Goal: Task Accomplishment & Management: Manage account settings

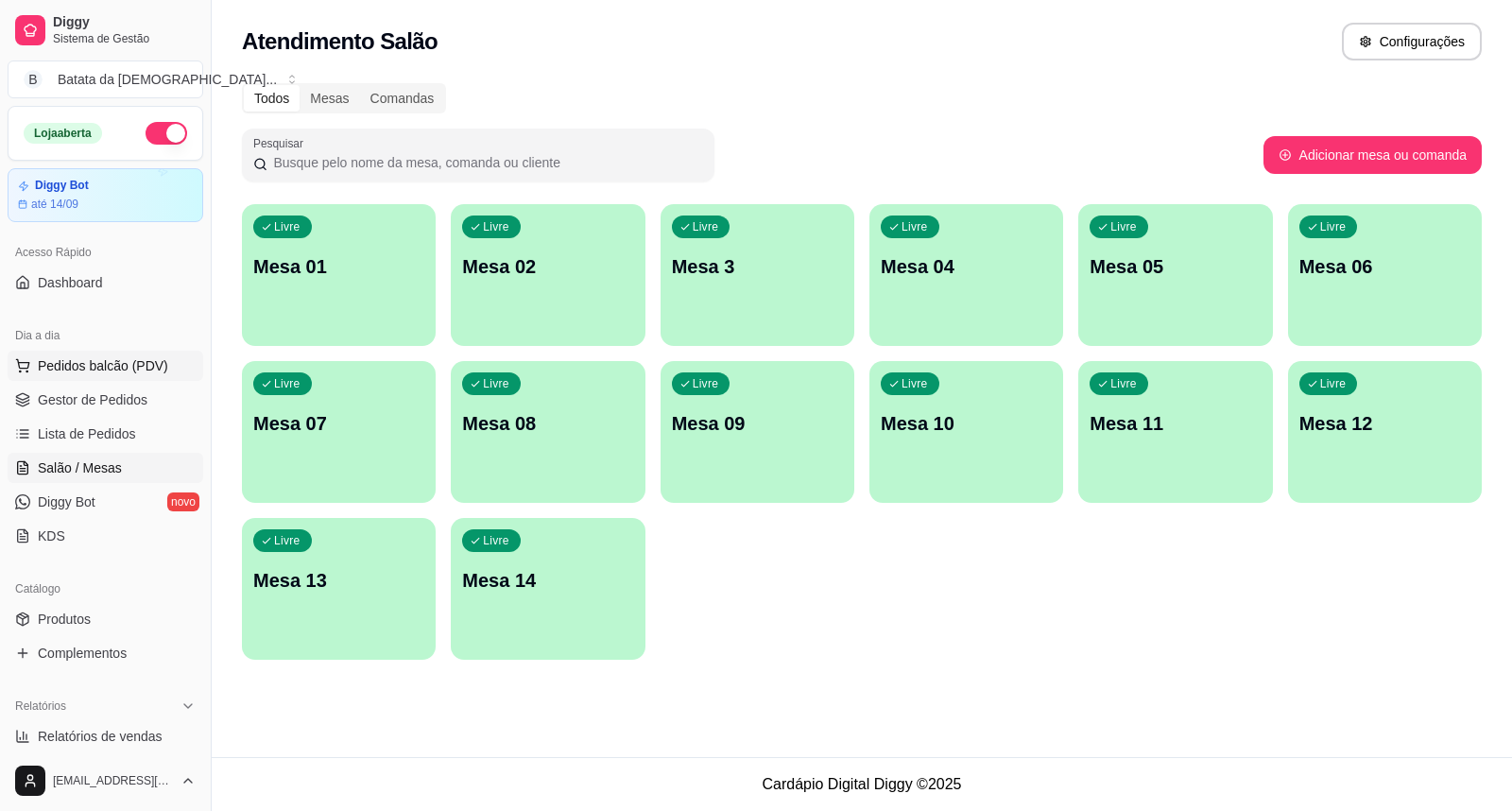
click at [83, 366] on span "Pedidos balcão (PDV)" at bounding box center [103, 366] width 131 height 19
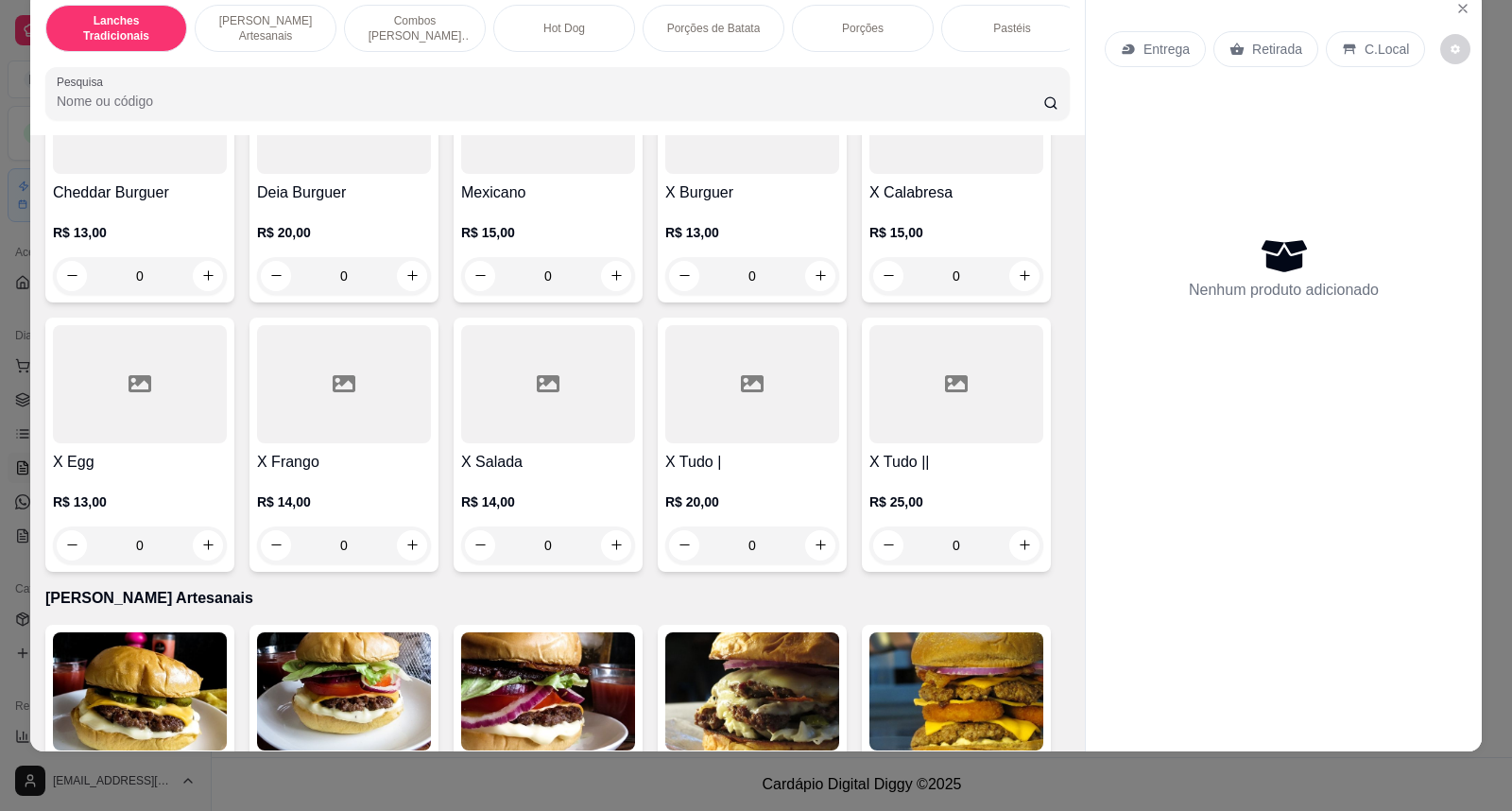
scroll to position [314, 0]
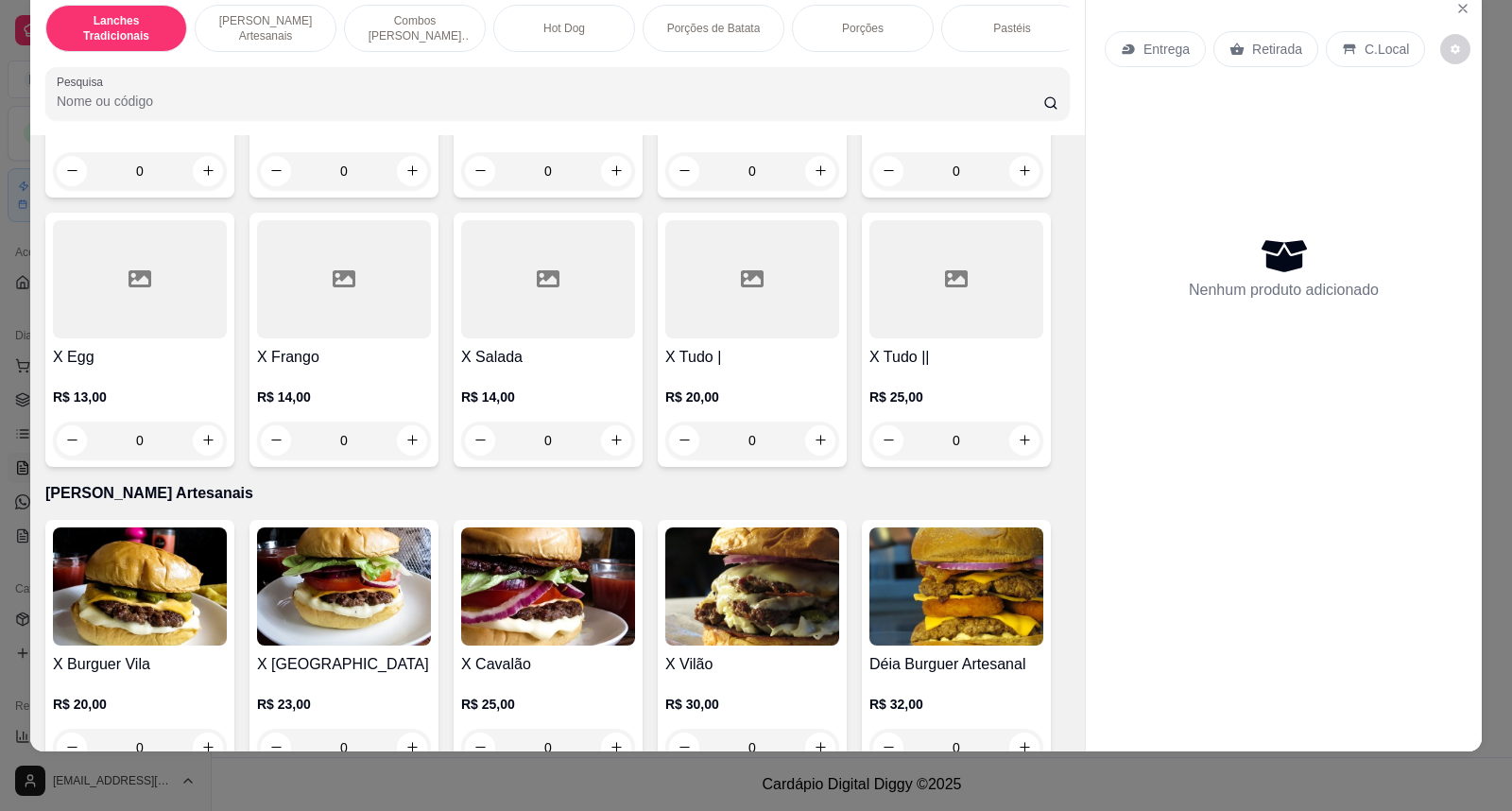
click at [726, 669] on h4 "X Vilão" at bounding box center [752, 664] width 174 height 23
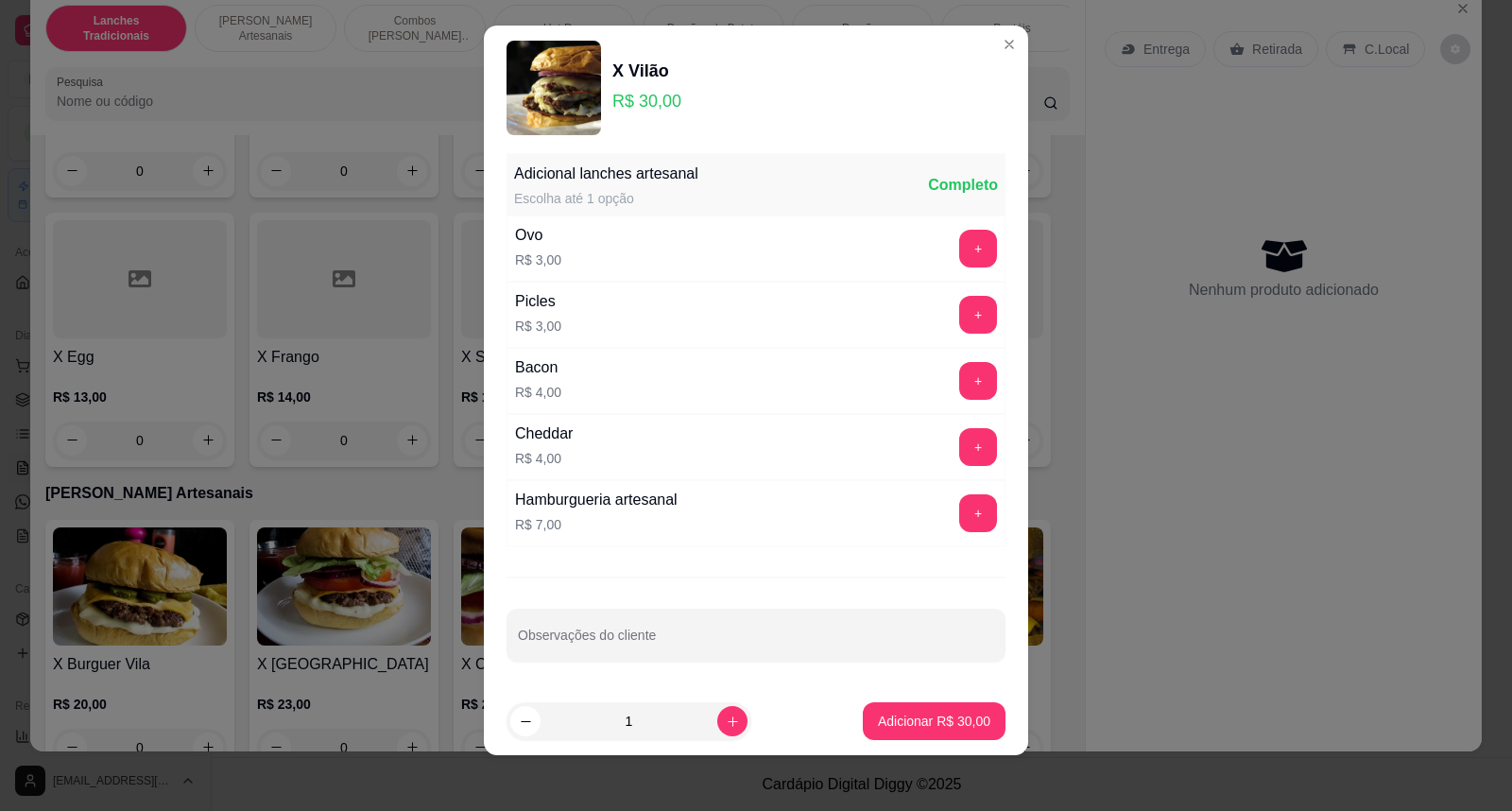
scroll to position [20, 0]
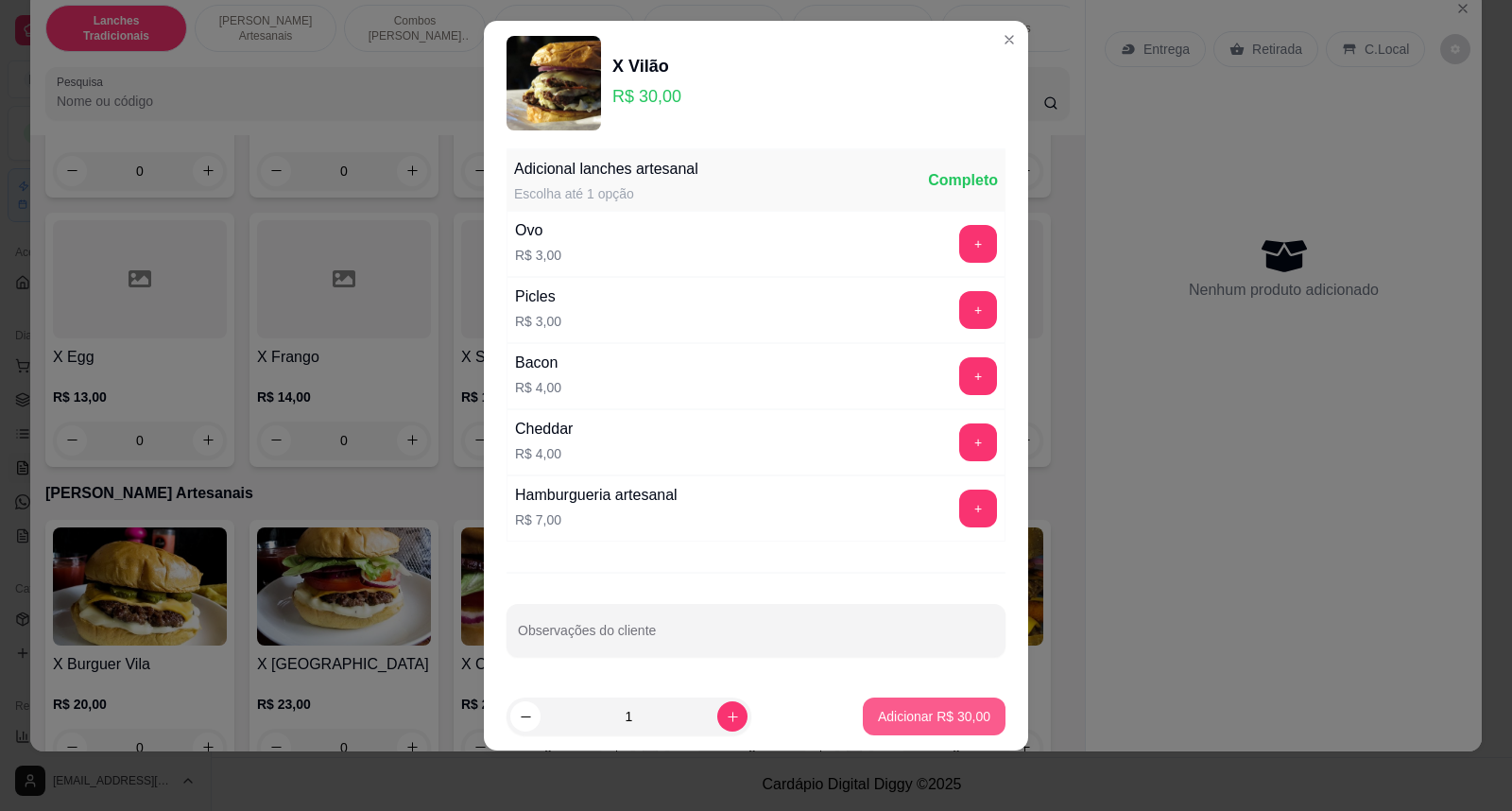
click at [930, 720] on p "Adicionar R$ 30,00" at bounding box center [933, 716] width 112 height 19
type input "1"
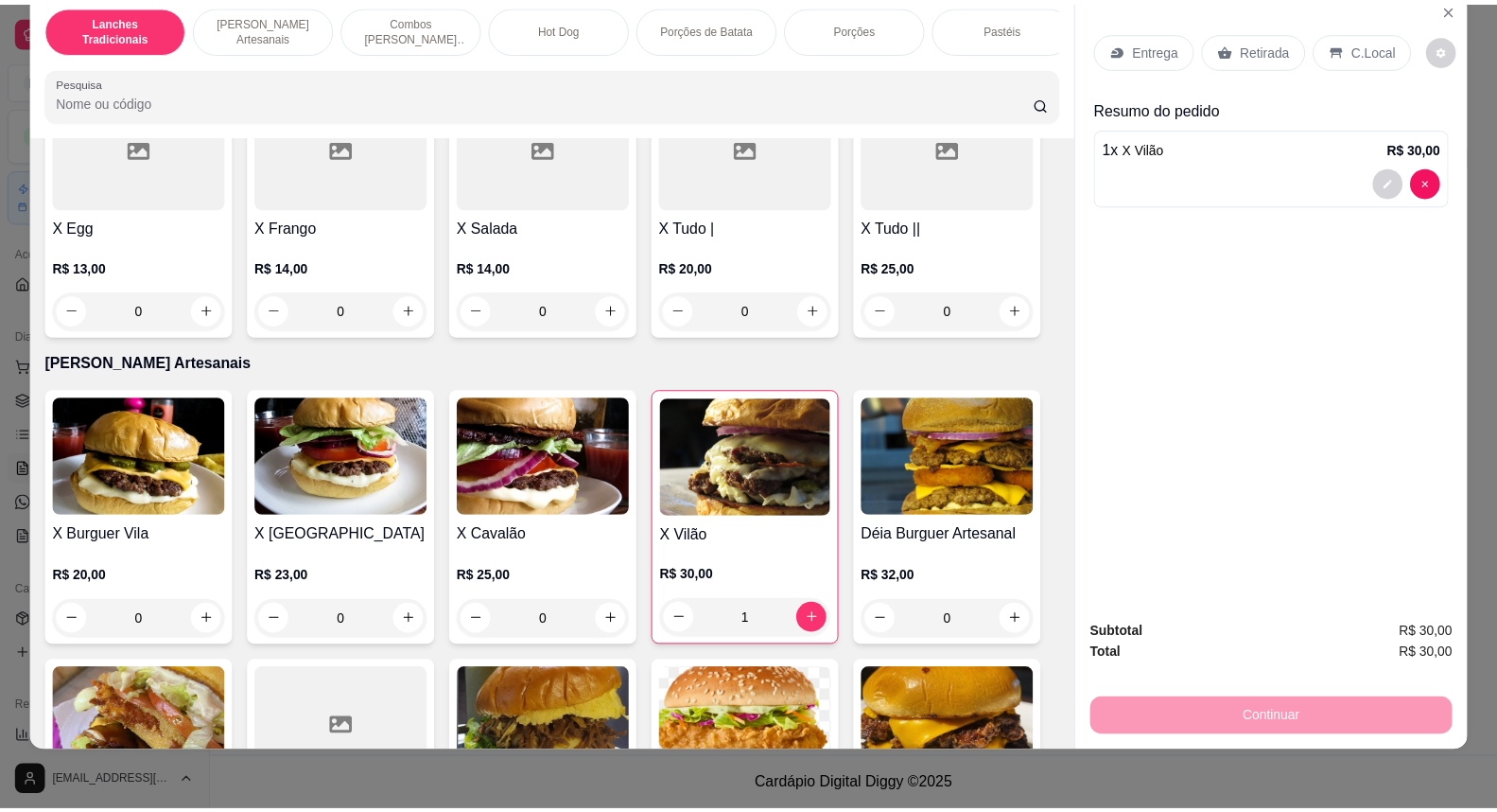
scroll to position [525, 0]
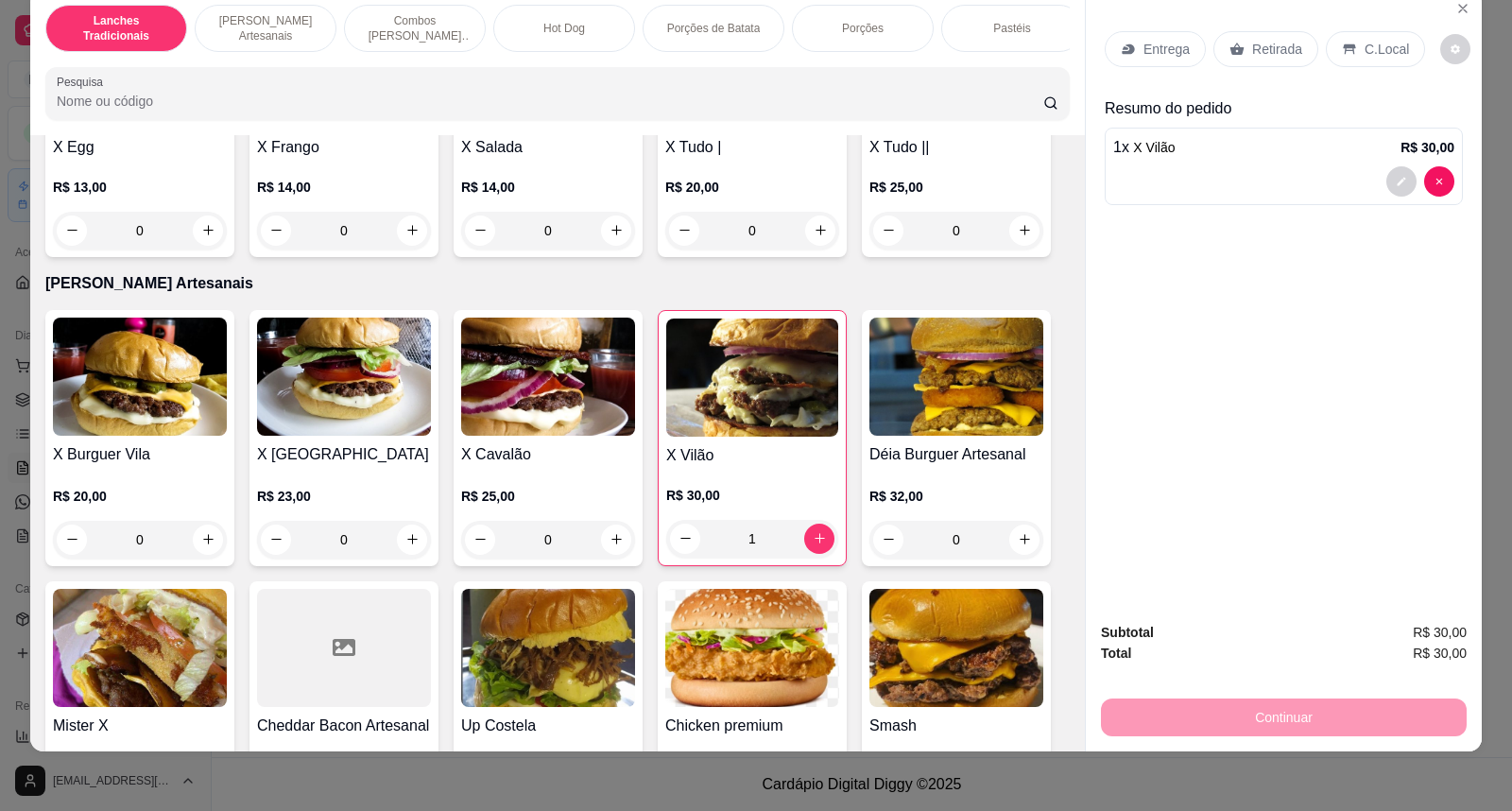
click at [1289, 43] on p "Retirada" at bounding box center [1277, 49] width 50 height 19
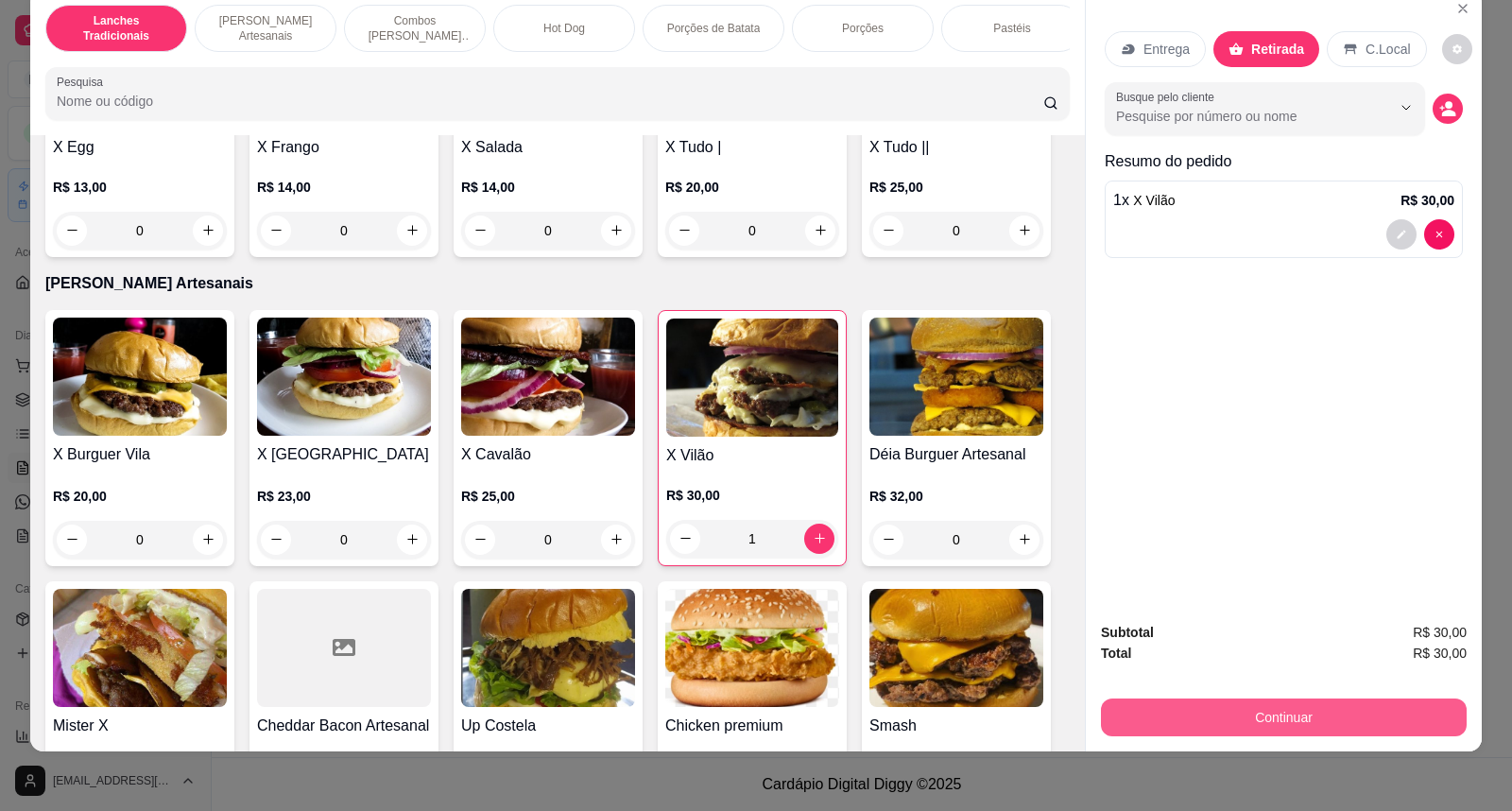
click at [1257, 721] on button "Continuar" at bounding box center [1283, 717] width 365 height 37
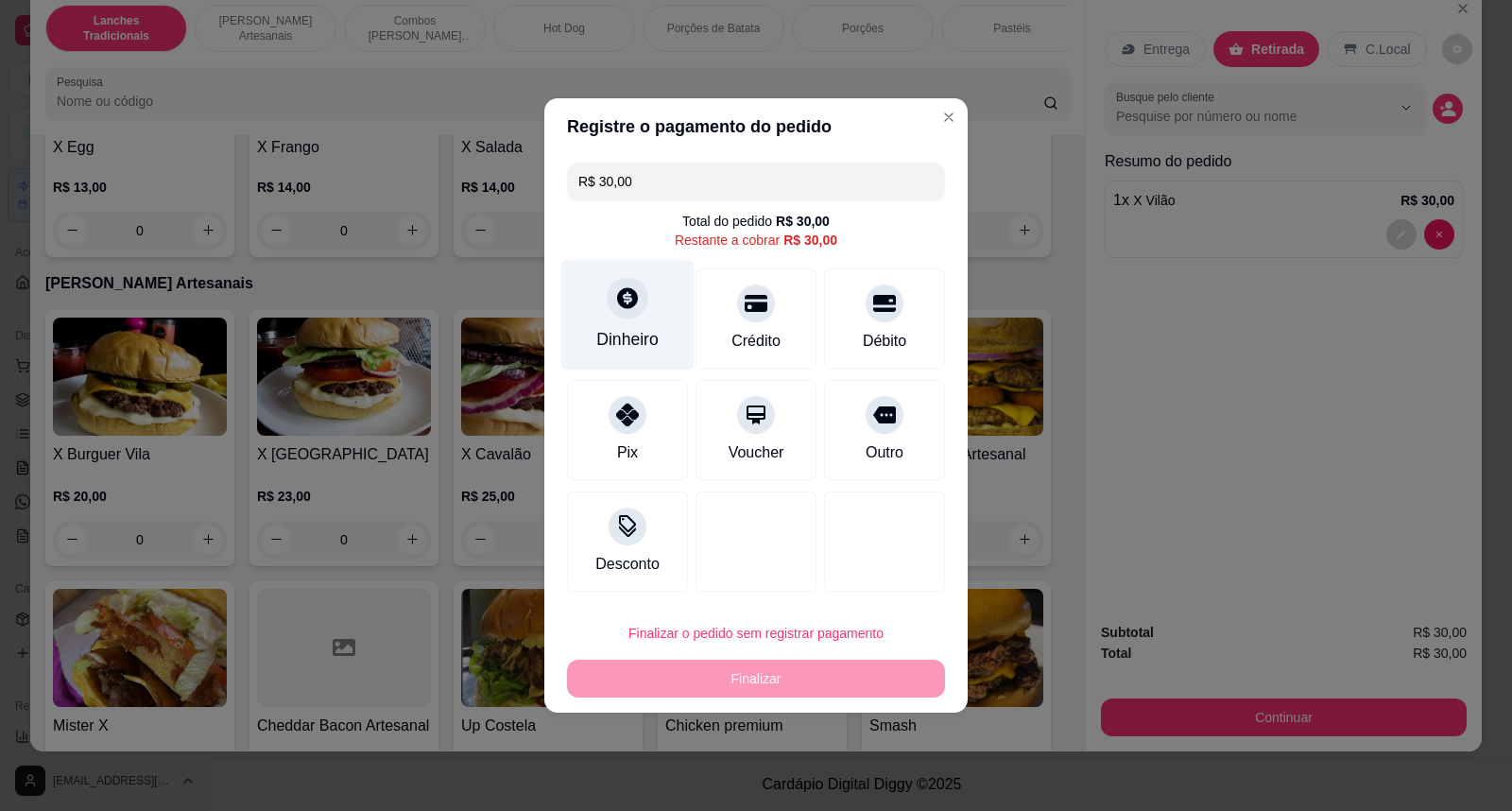
click at [648, 337] on div "Dinheiro" at bounding box center [627, 339] width 62 height 25
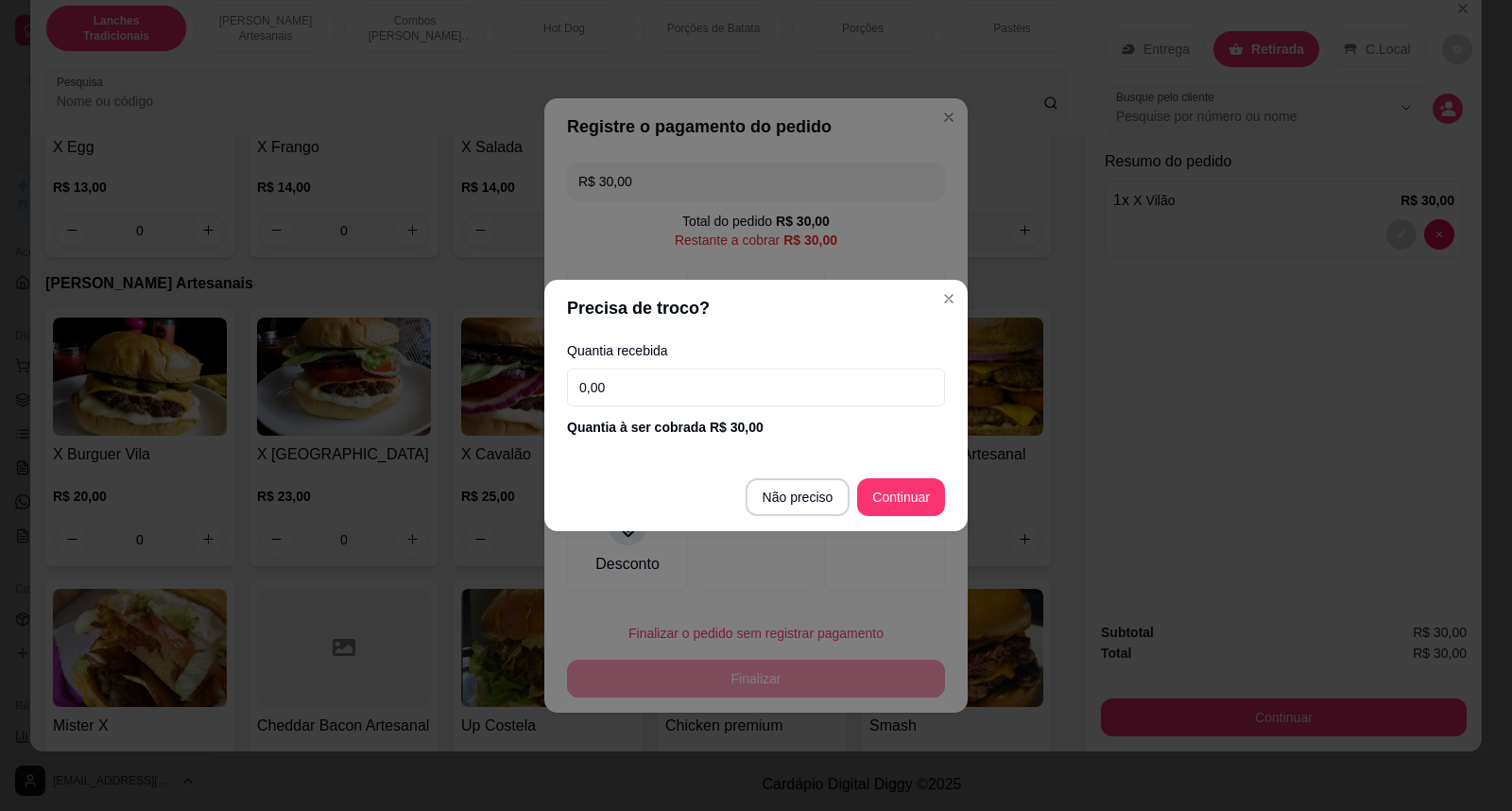
click at [682, 390] on input "0,00" at bounding box center [756, 386] width 378 height 37
type input "30,00"
type input "R$ 0,00"
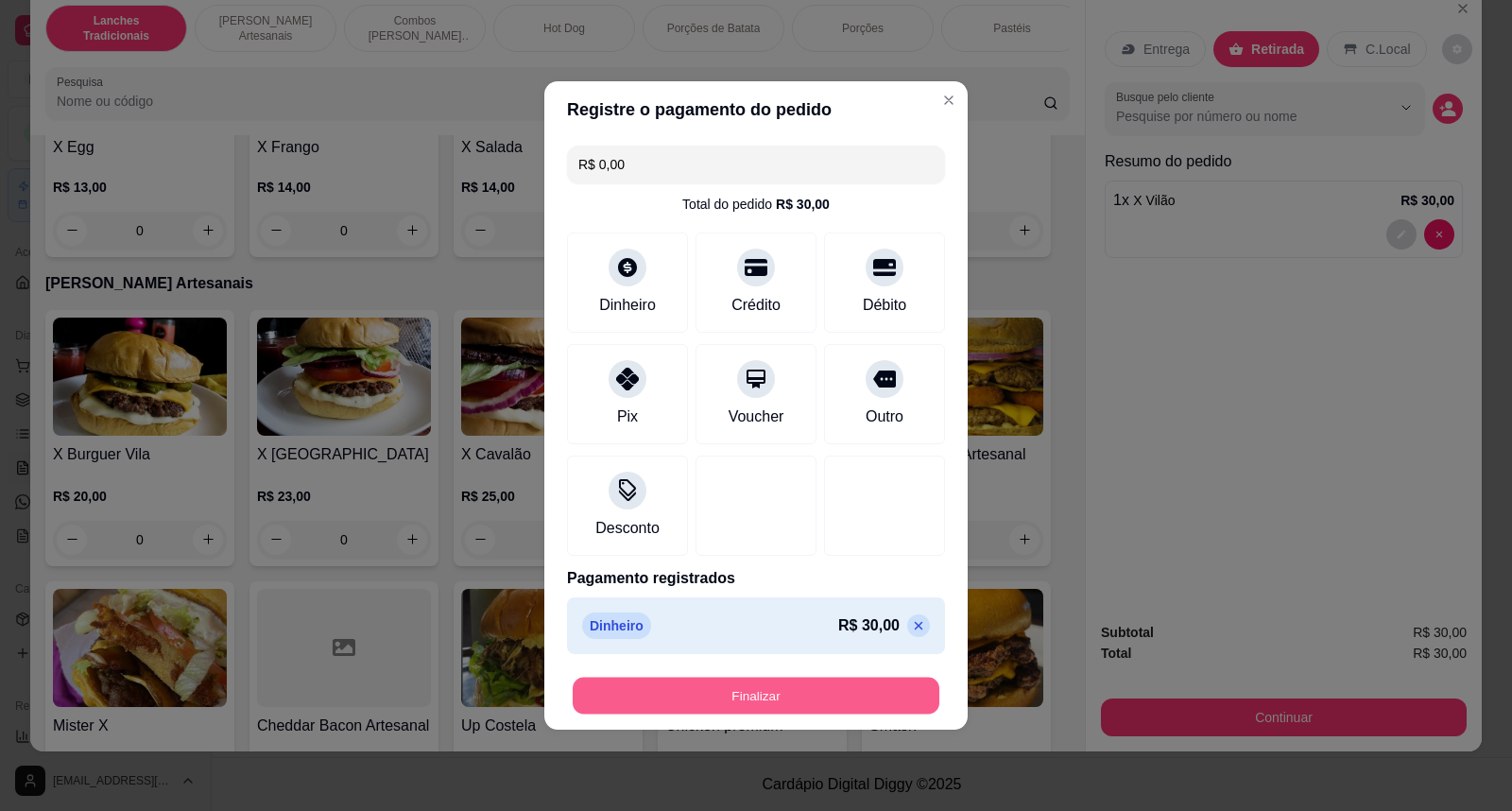
click at [781, 695] on button "Finalizar" at bounding box center [756, 696] width 366 height 37
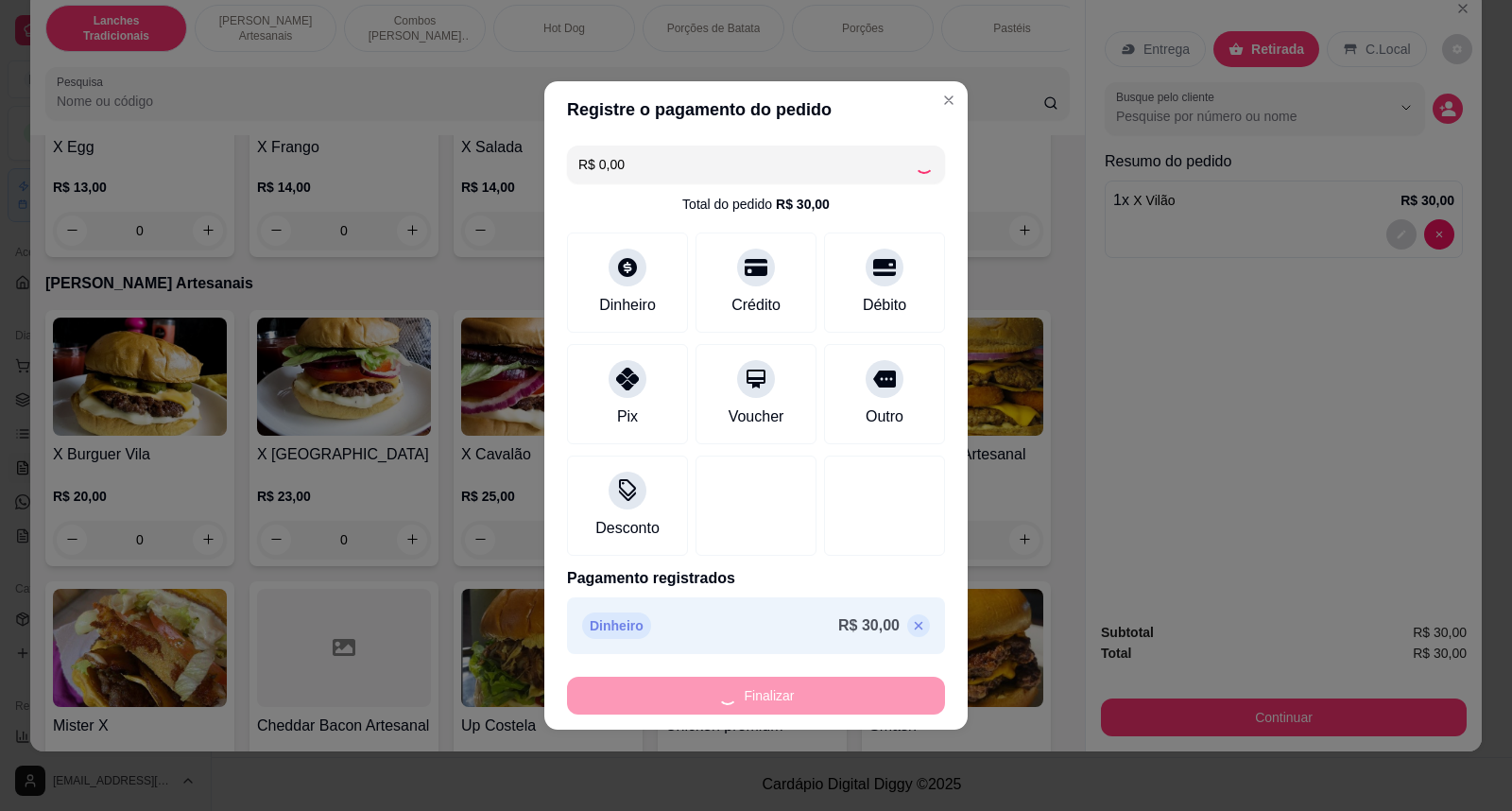
type input "0"
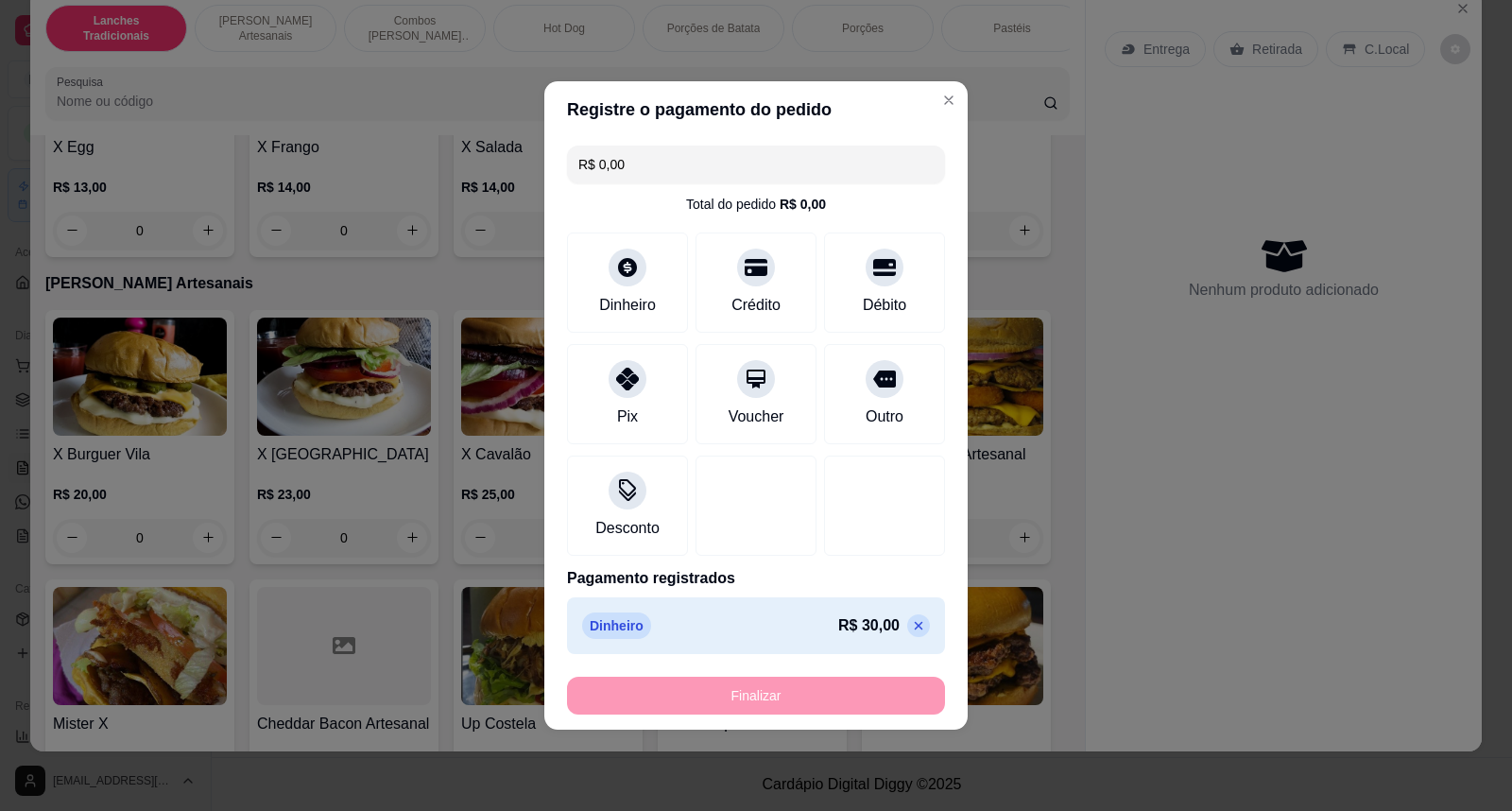
type input "-R$ 30,00"
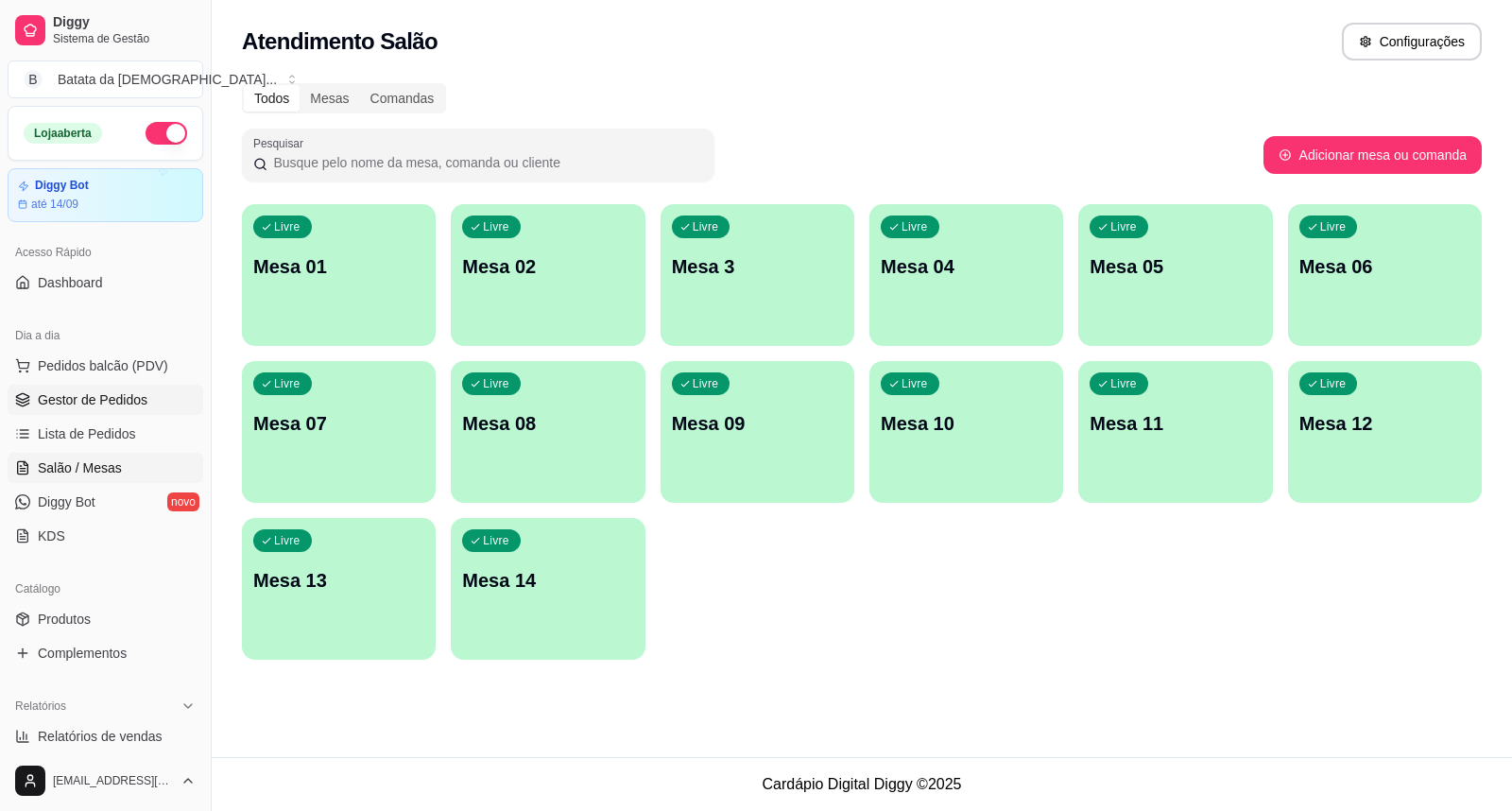
click at [78, 404] on span "Gestor de Pedidos" at bounding box center [92, 400] width 110 height 19
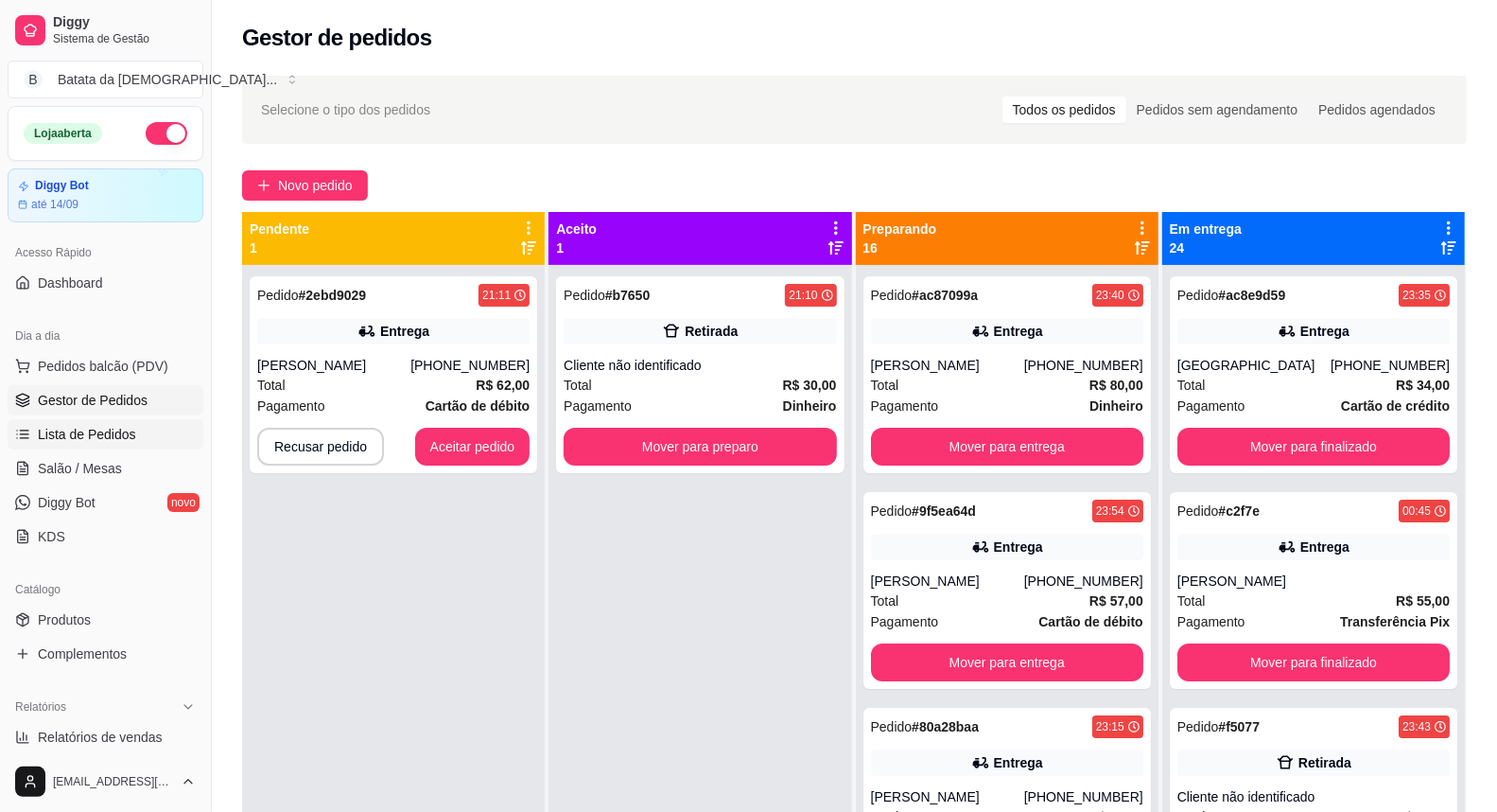
click at [112, 429] on span "Lista de Pedidos" at bounding box center [87, 434] width 98 height 19
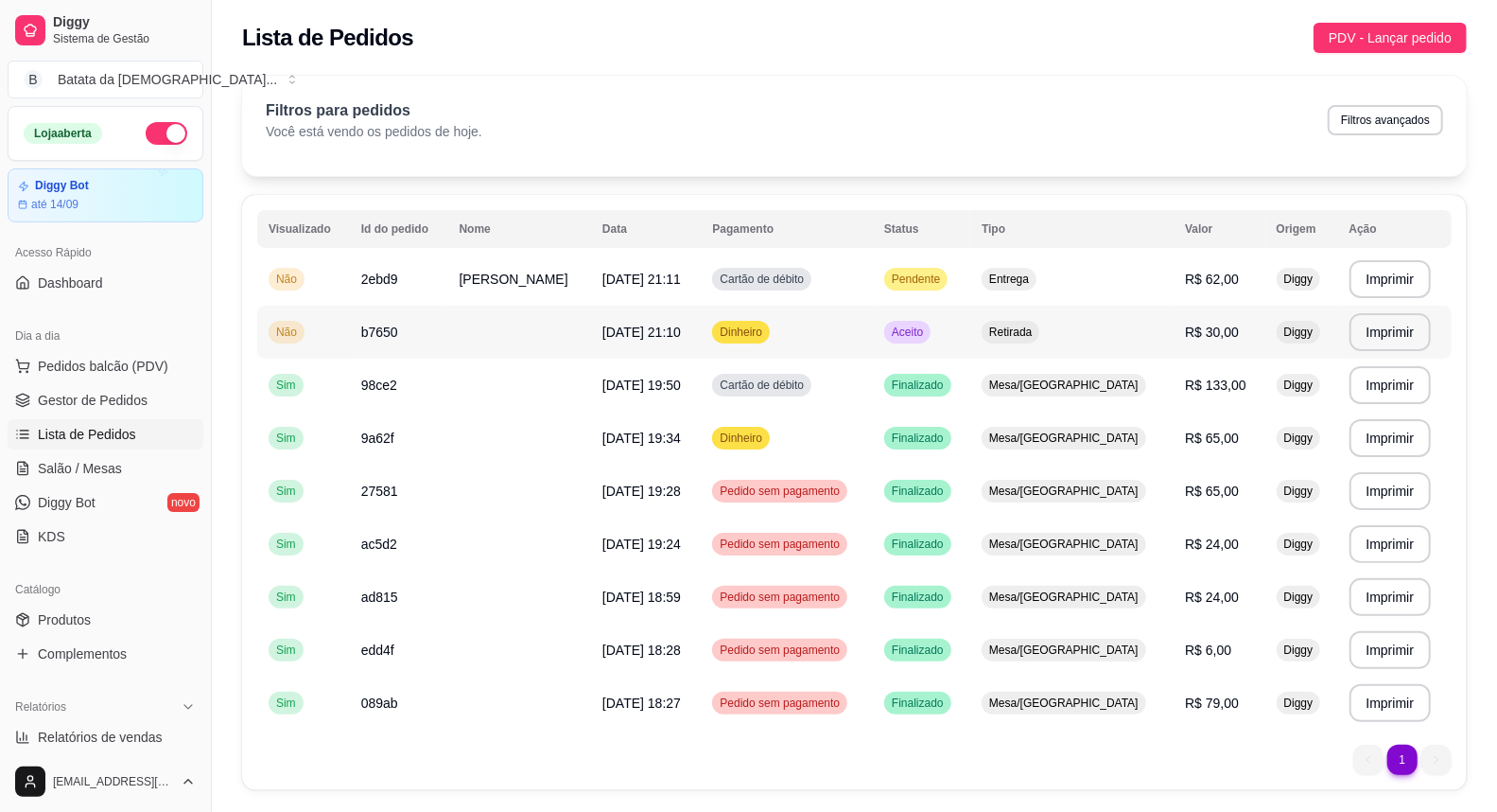
click at [802, 335] on td "Dinheiro" at bounding box center [787, 332] width 172 height 53
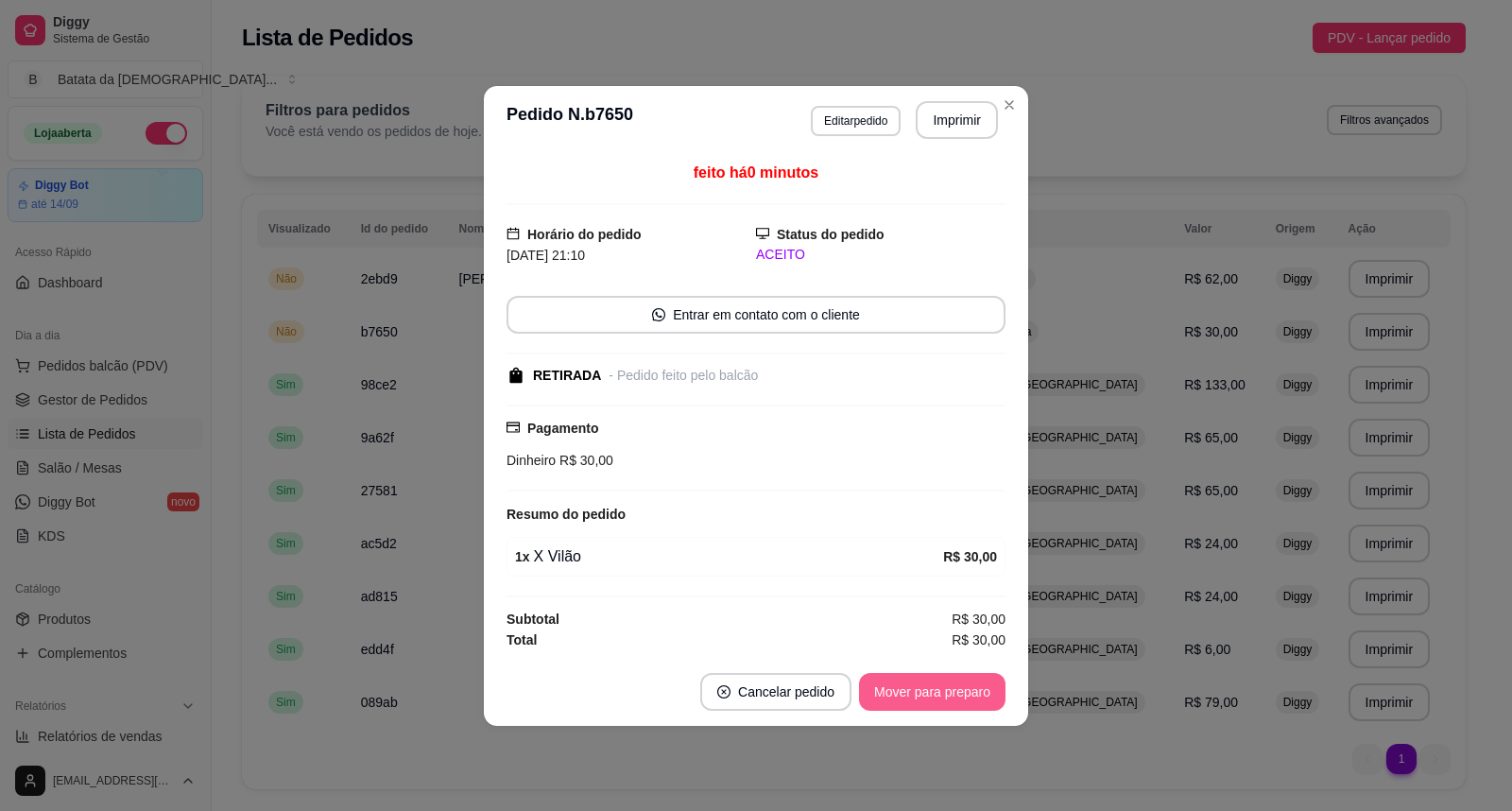
click at [923, 687] on button "Mover para preparo" at bounding box center [932, 691] width 146 height 37
click at [933, 692] on button "Mover para retirada disponível" at bounding box center [901, 691] width 202 height 37
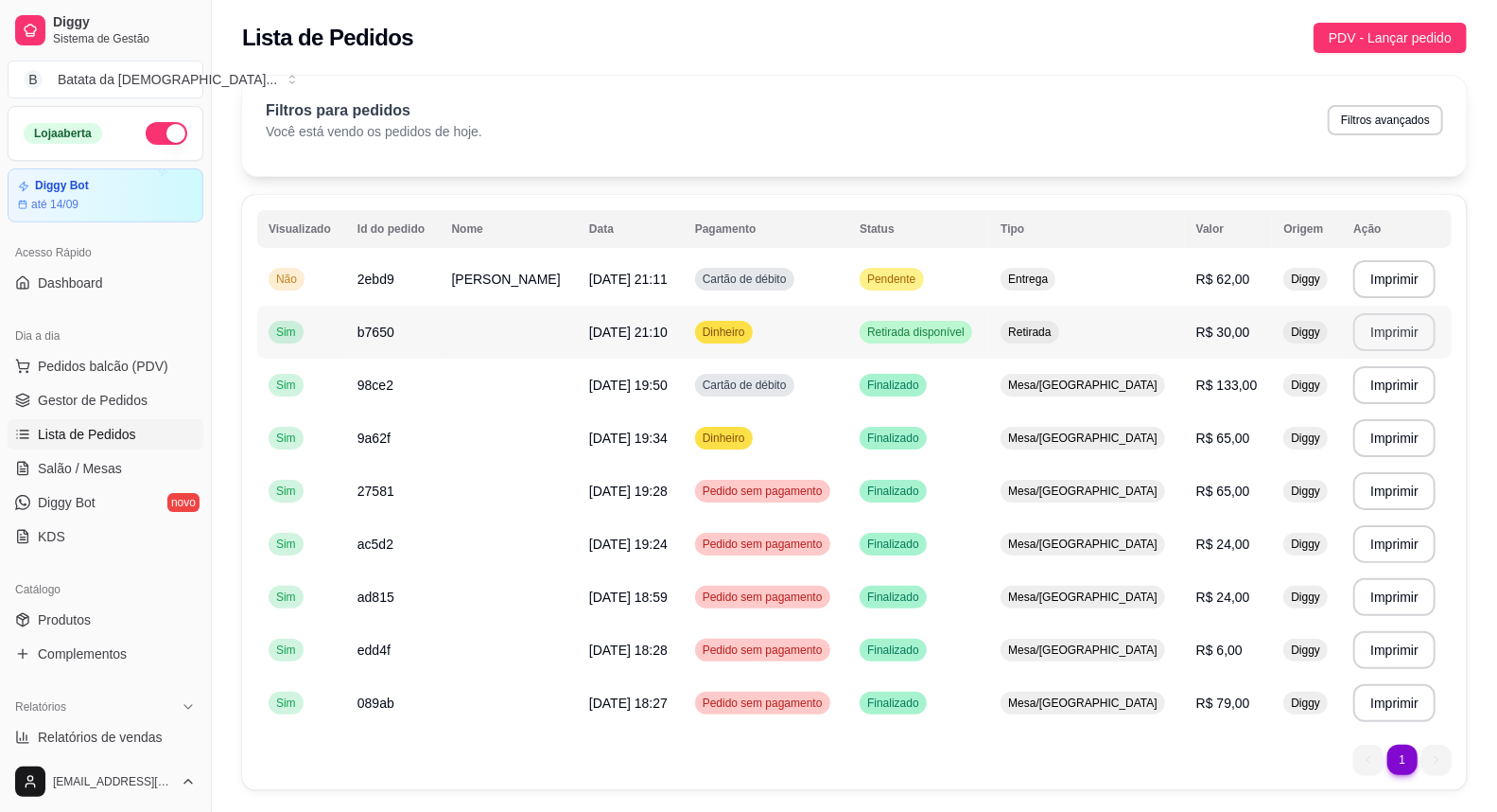
click at [1390, 327] on button "Imprimir" at bounding box center [1395, 331] width 83 height 38
click at [795, 275] on div "Cartão de débito" at bounding box center [745, 279] width 99 height 23
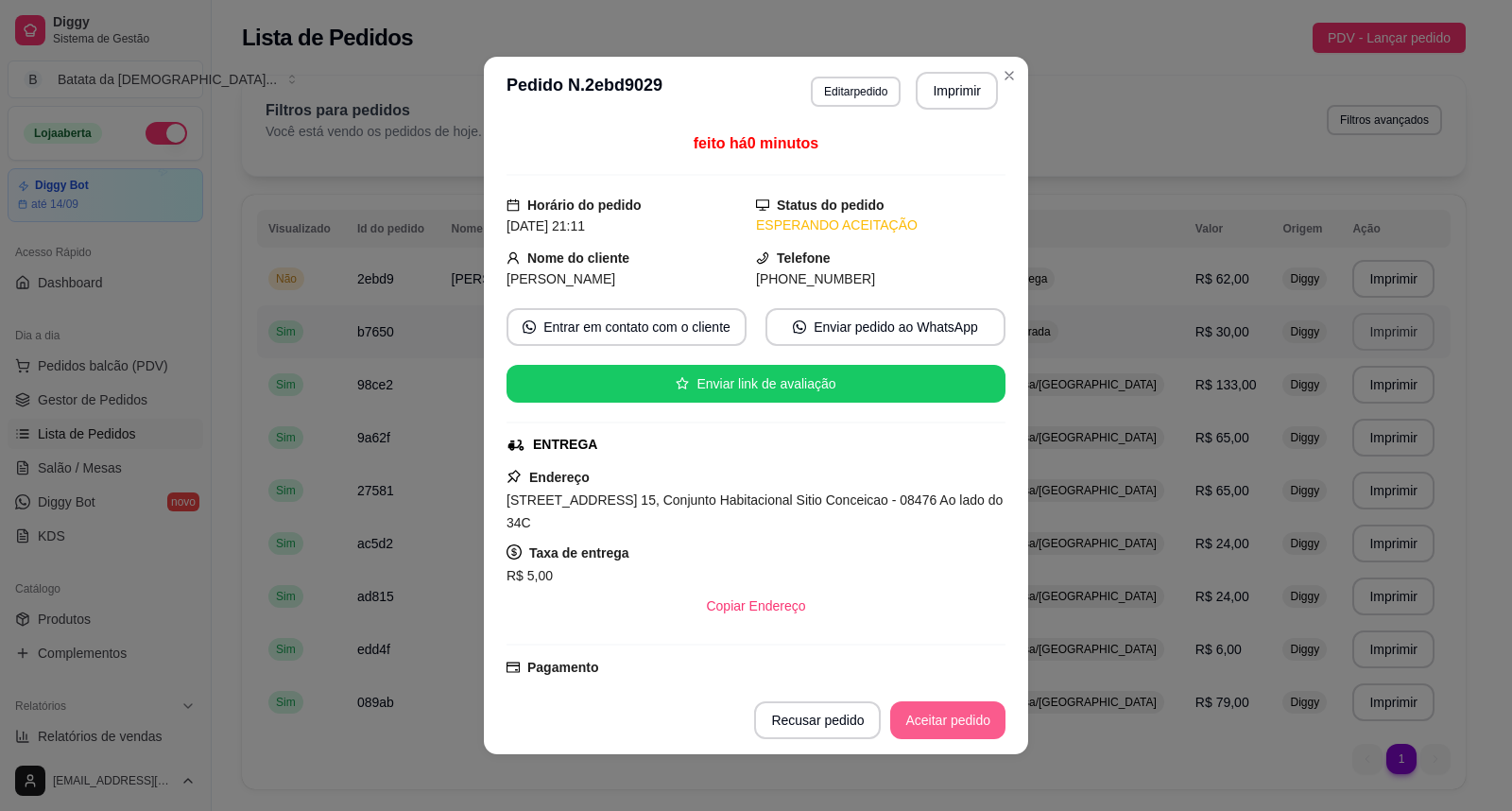
click at [935, 733] on button "Aceitar pedido" at bounding box center [948, 720] width 115 height 37
click at [935, 728] on button "Mover para preparo" at bounding box center [931, 720] width 141 height 37
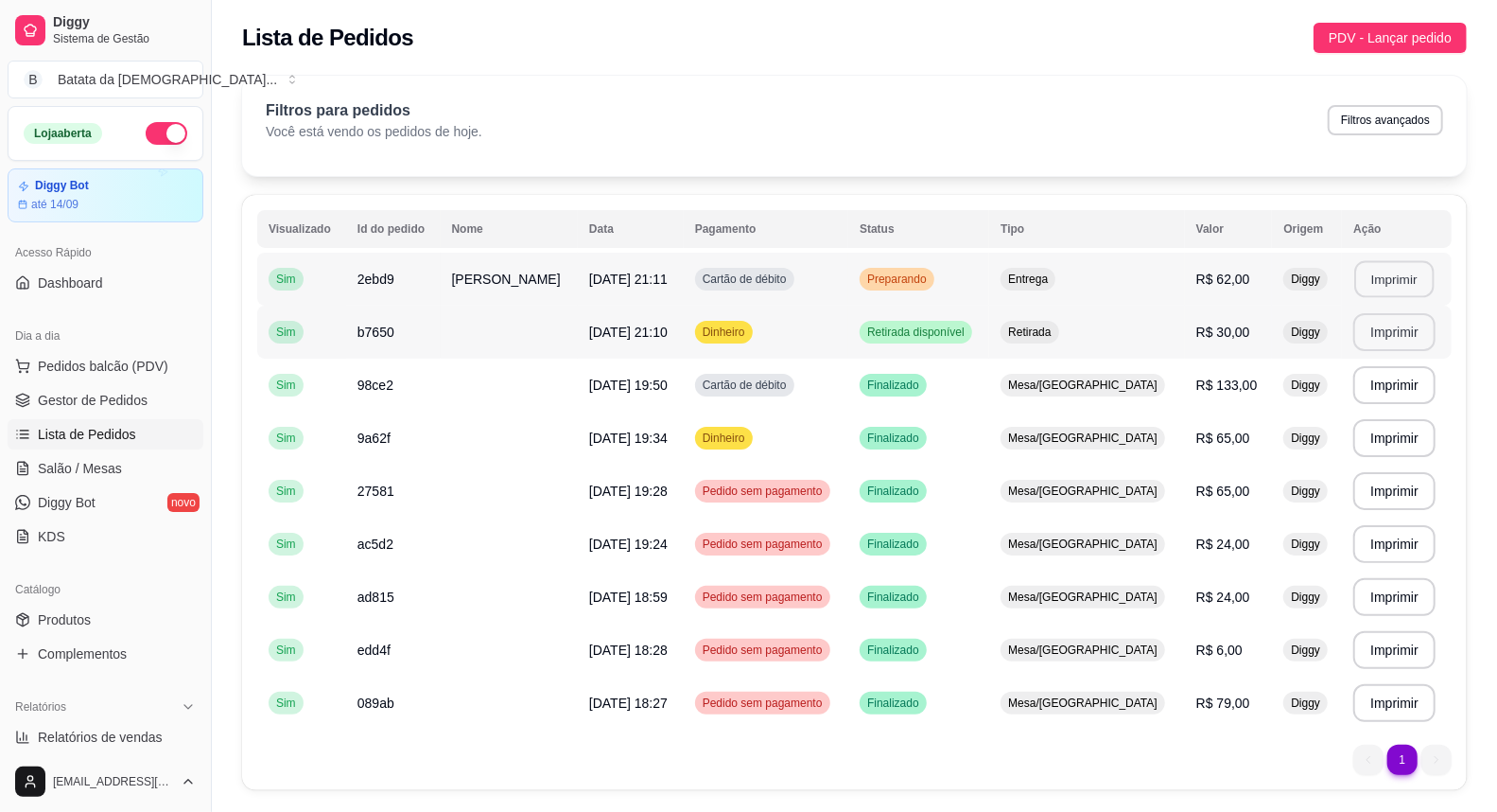
click at [1382, 288] on button "Imprimir" at bounding box center [1395, 279] width 80 height 37
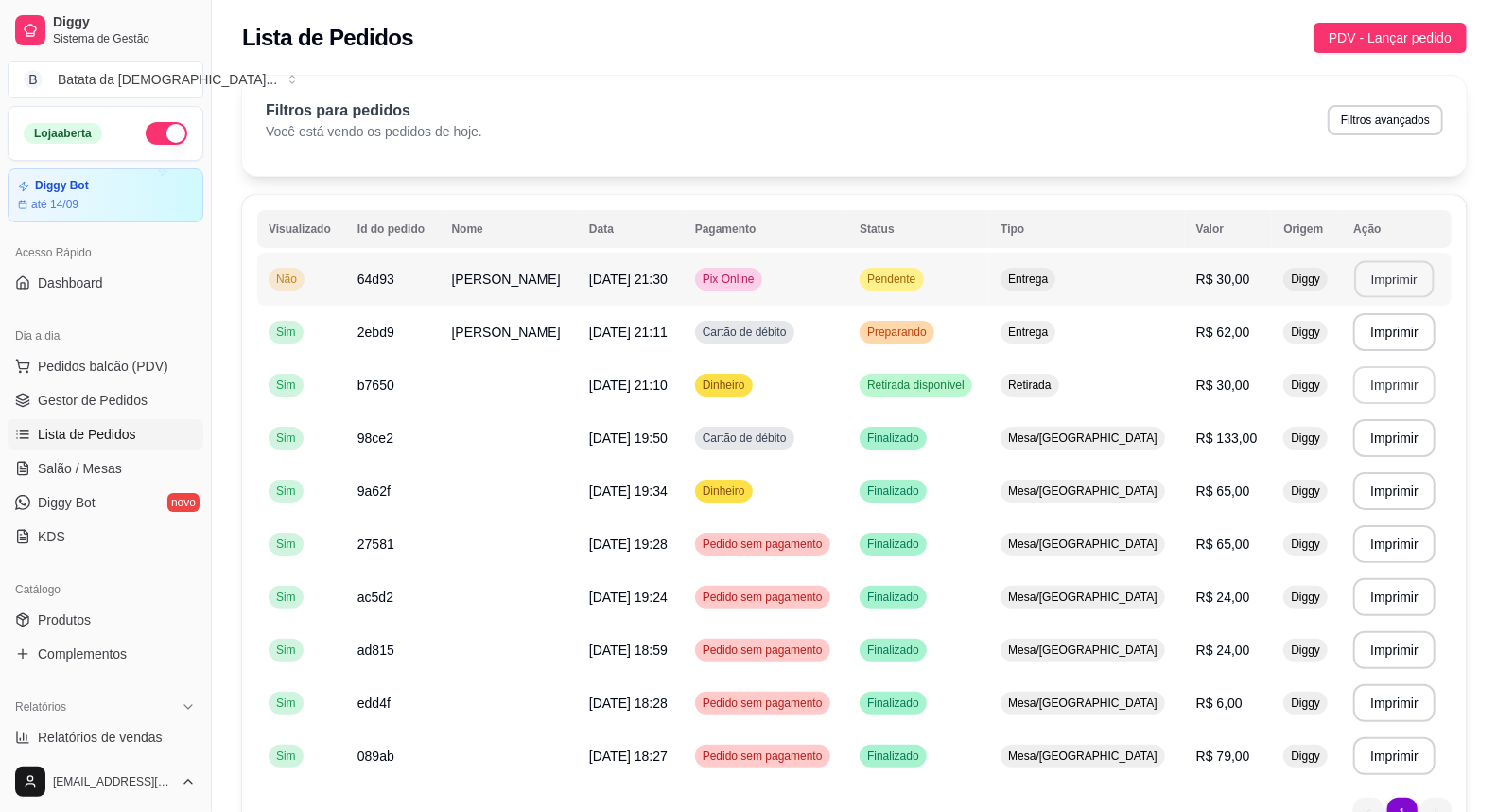
click at [1382, 272] on button "Imprimir" at bounding box center [1395, 279] width 80 height 37
click at [906, 281] on span "Pendente" at bounding box center [892, 279] width 56 height 15
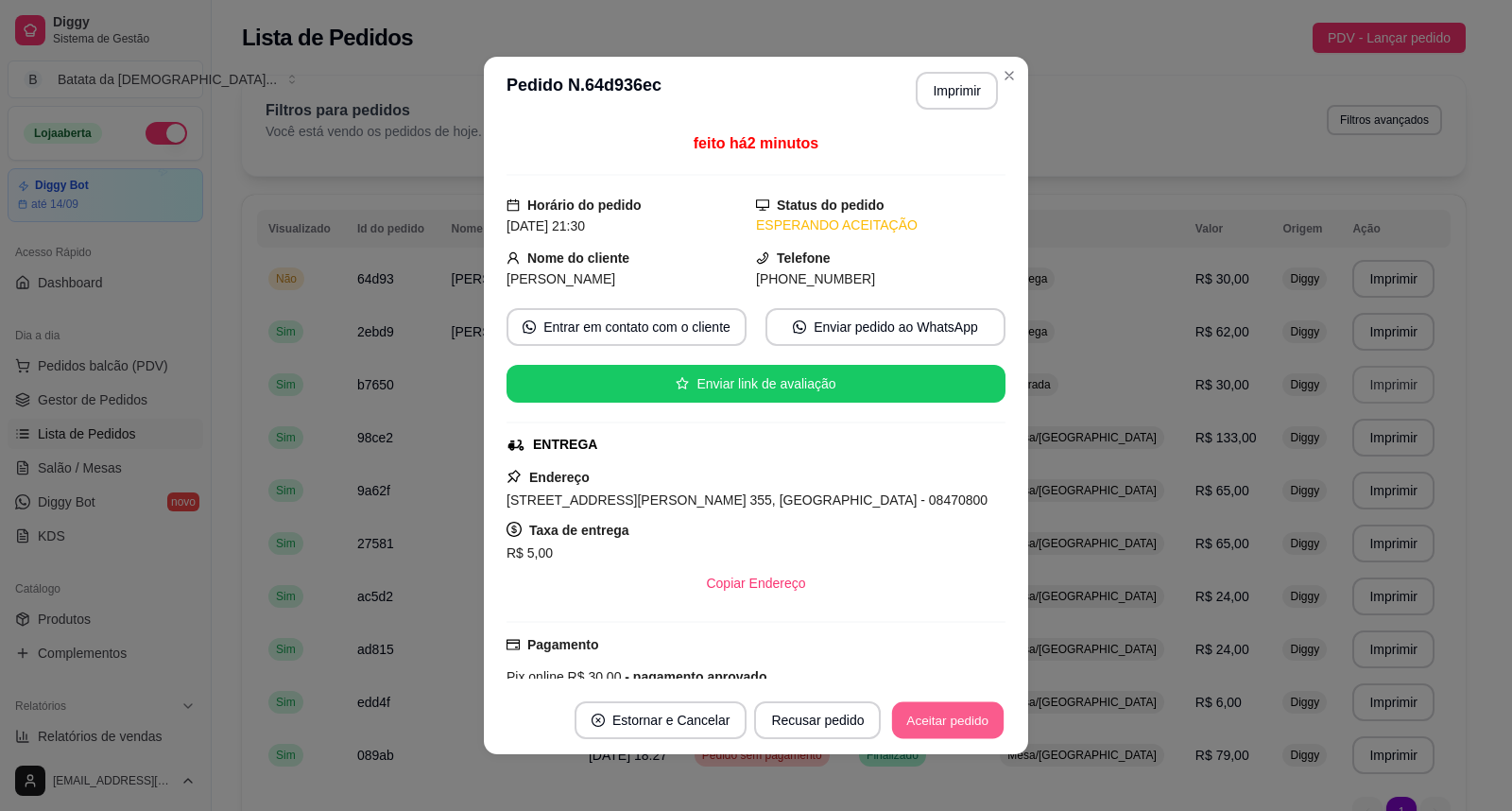
click at [919, 725] on button "Aceitar pedido" at bounding box center [948, 720] width 112 height 37
click at [975, 723] on button "Aceitar pedido" at bounding box center [948, 720] width 112 height 37
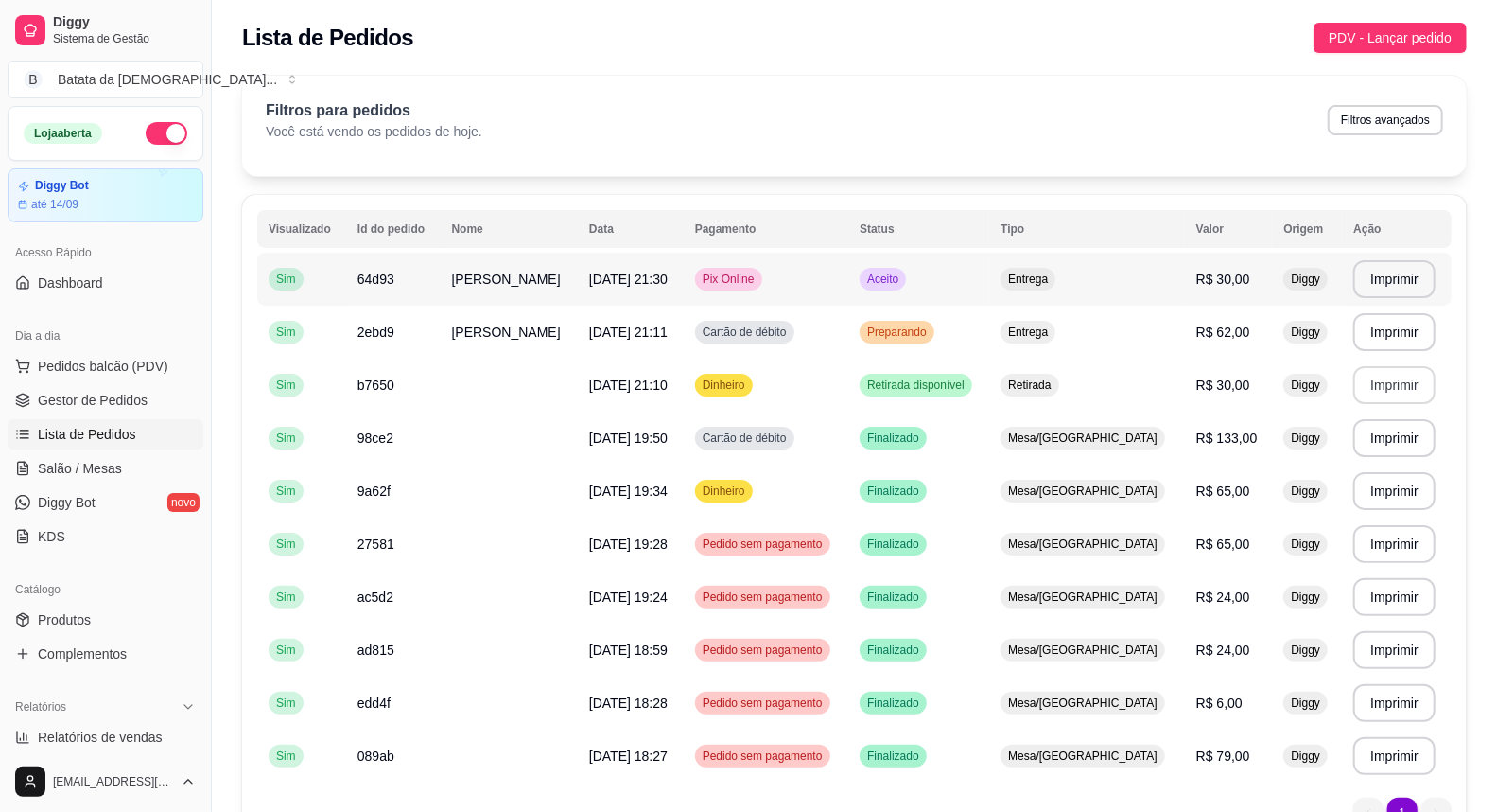
click at [902, 272] on span "Aceito" at bounding box center [883, 279] width 38 height 15
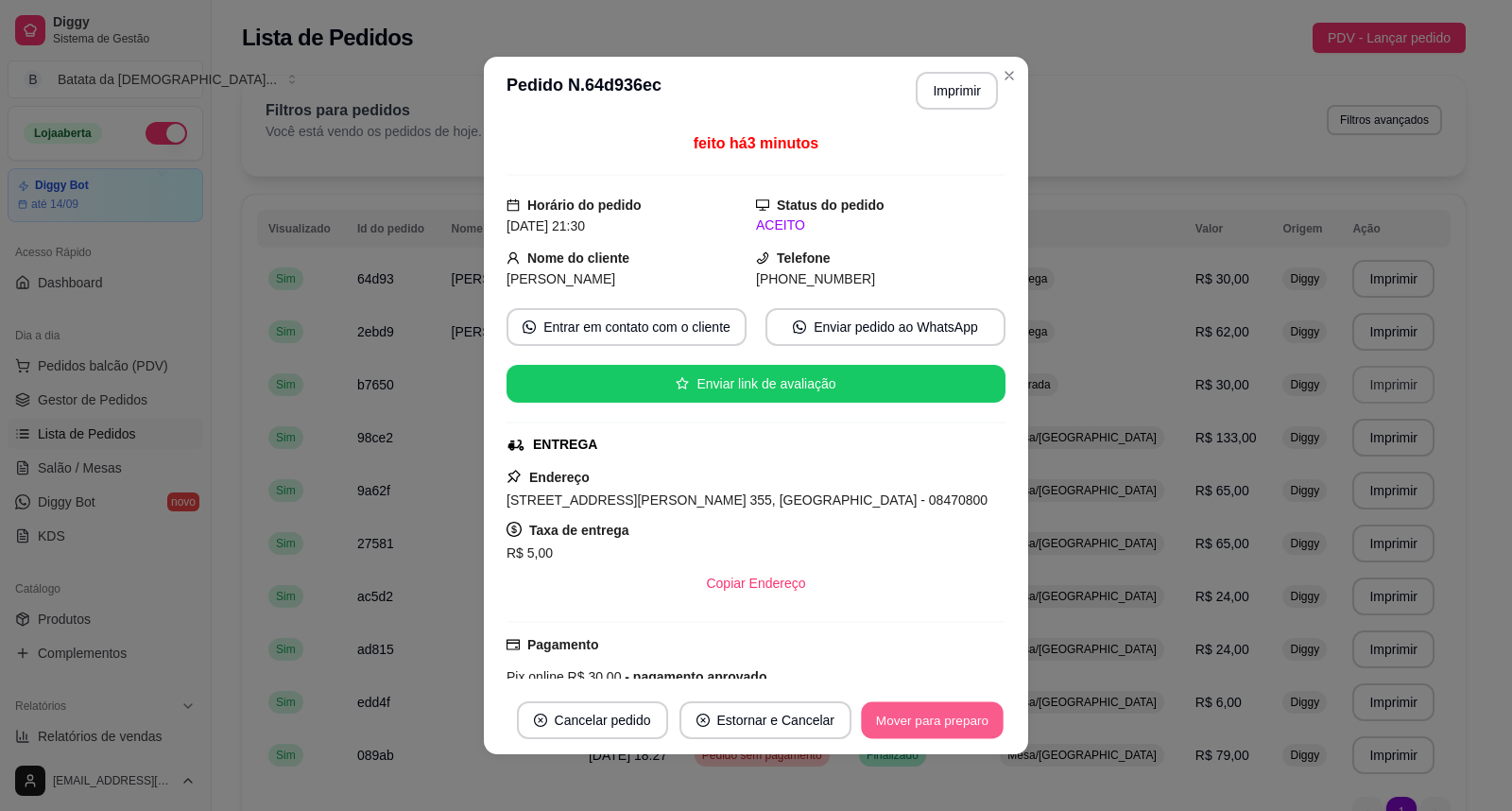
click at [959, 720] on button "Mover para preparo" at bounding box center [931, 720] width 141 height 37
click at [896, 725] on button "Mover para entrega" at bounding box center [932, 720] width 141 height 37
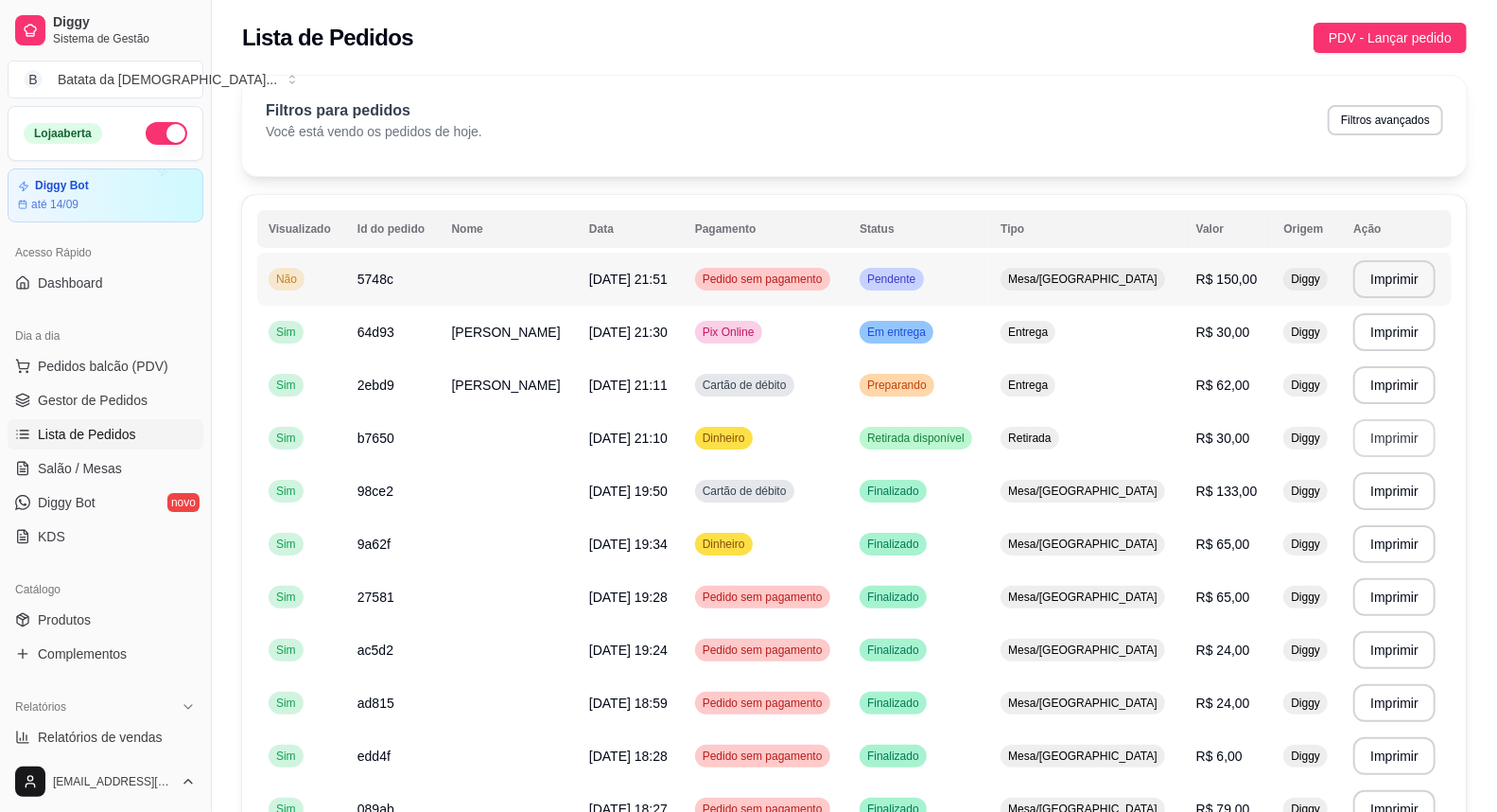
click at [920, 279] on span "Pendente" at bounding box center [892, 279] width 56 height 15
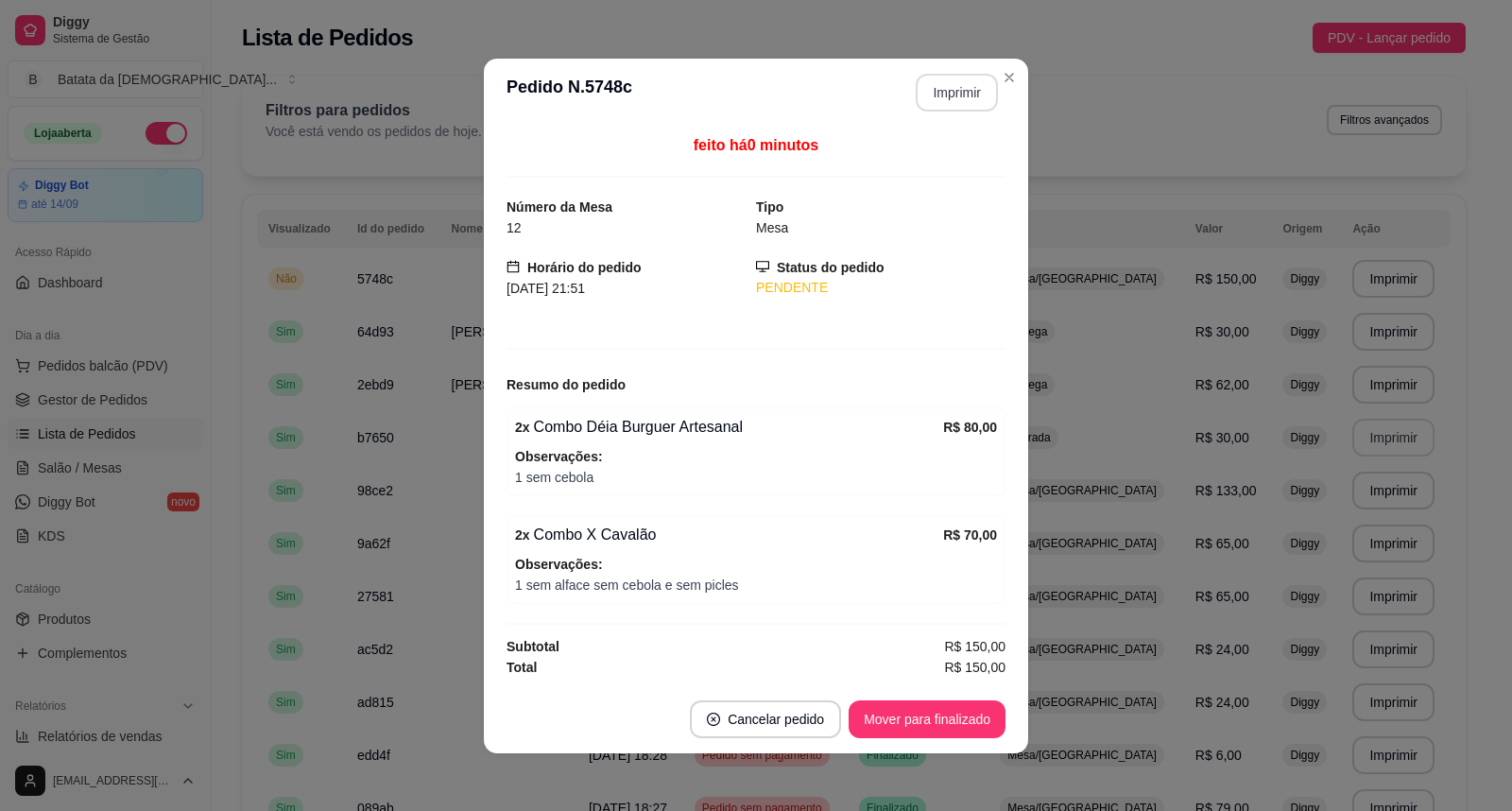
click at [952, 88] on button "Imprimir" at bounding box center [957, 92] width 83 height 37
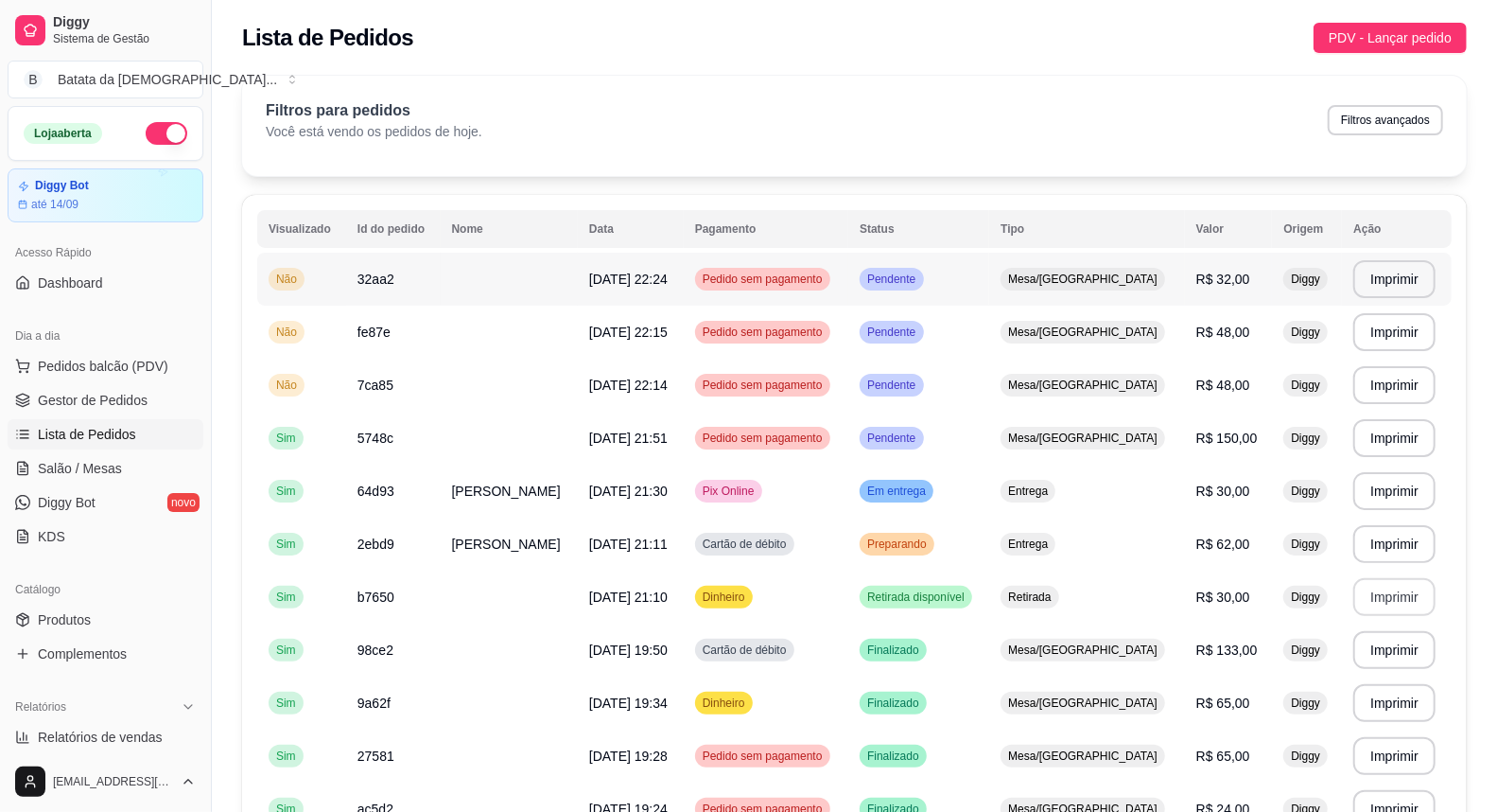
click at [920, 274] on span "Pendente" at bounding box center [892, 279] width 56 height 15
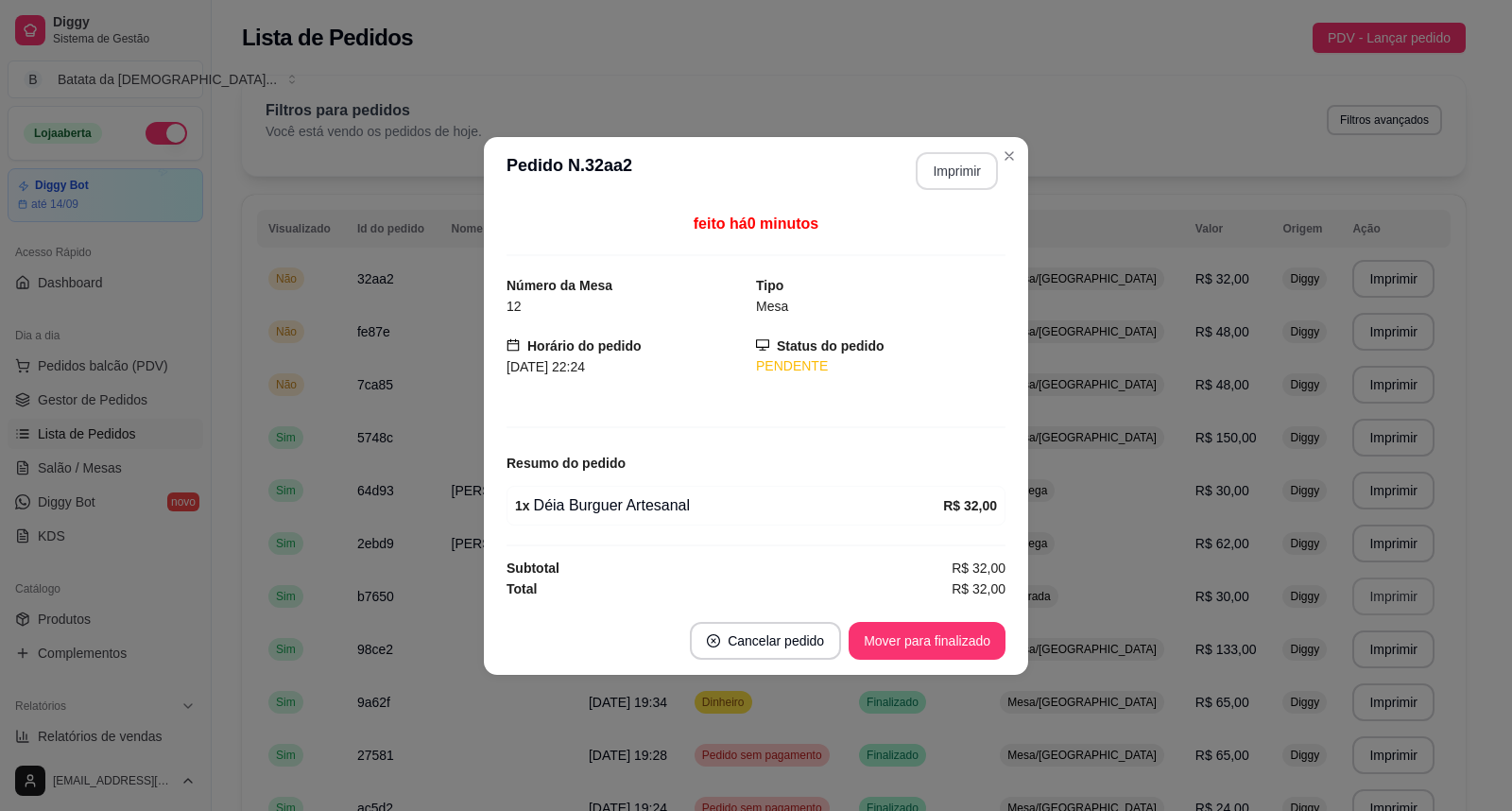
click at [932, 173] on button "Imprimir" at bounding box center [957, 170] width 83 height 37
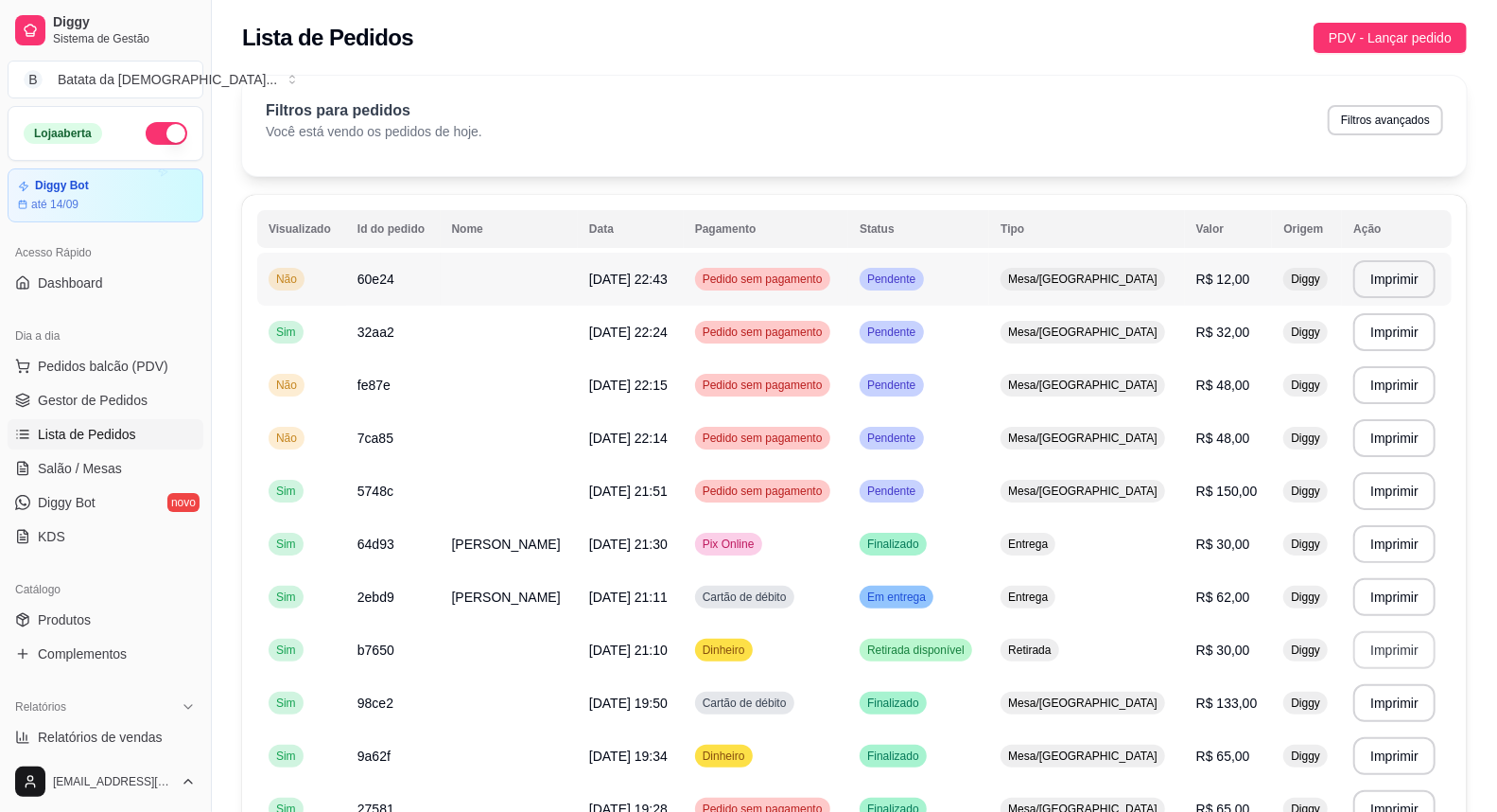
click at [977, 281] on td "Pendente" at bounding box center [919, 279] width 140 height 53
click at [1091, 488] on span "Mesa/[GEOGRAPHIC_DATA]" at bounding box center [1082, 491] width 157 height 15
click at [76, 473] on span "Salão / Mesas" at bounding box center [80, 469] width 85 height 19
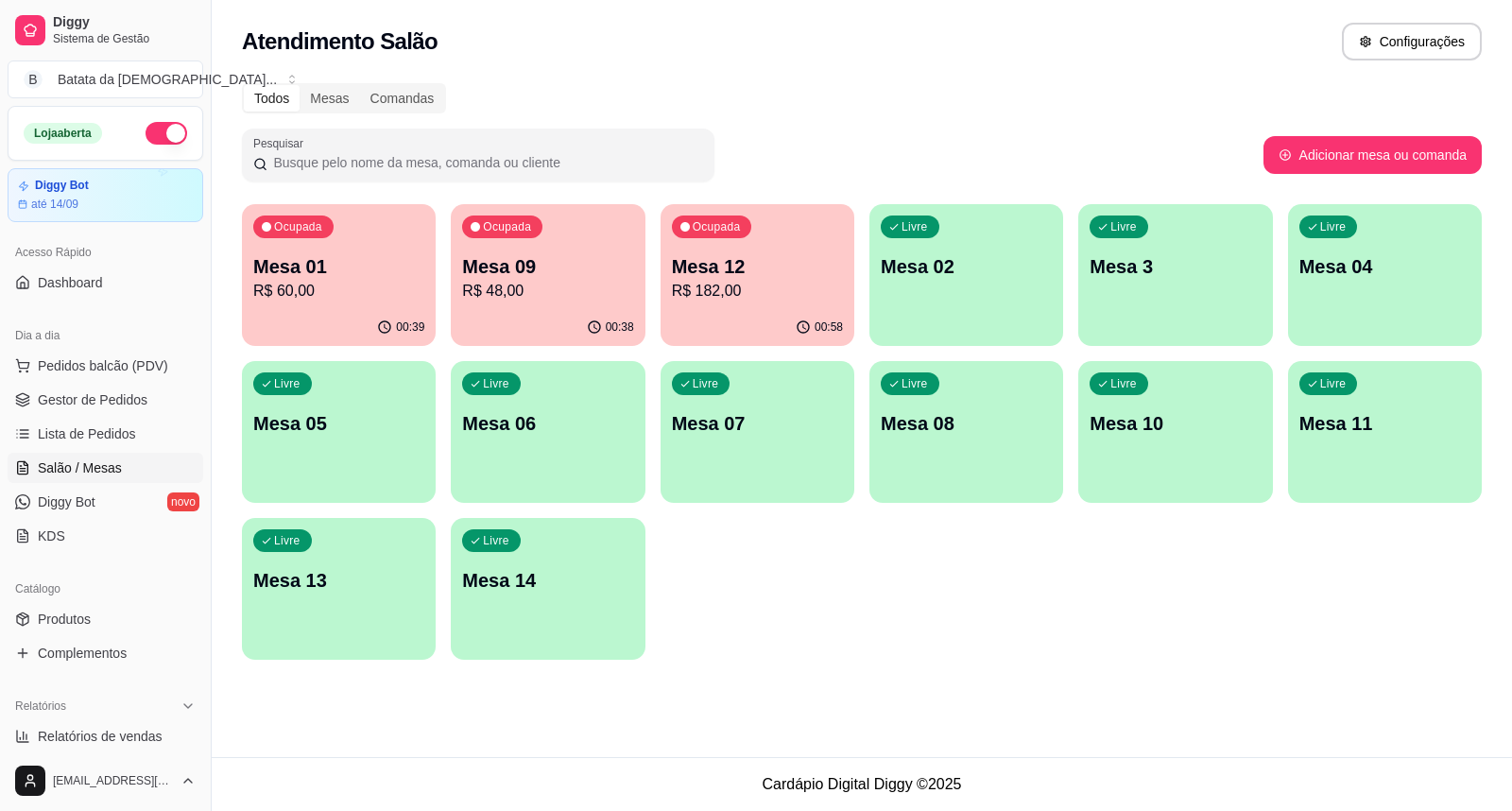
click at [702, 274] on p "Mesa 12" at bounding box center [757, 266] width 171 height 27
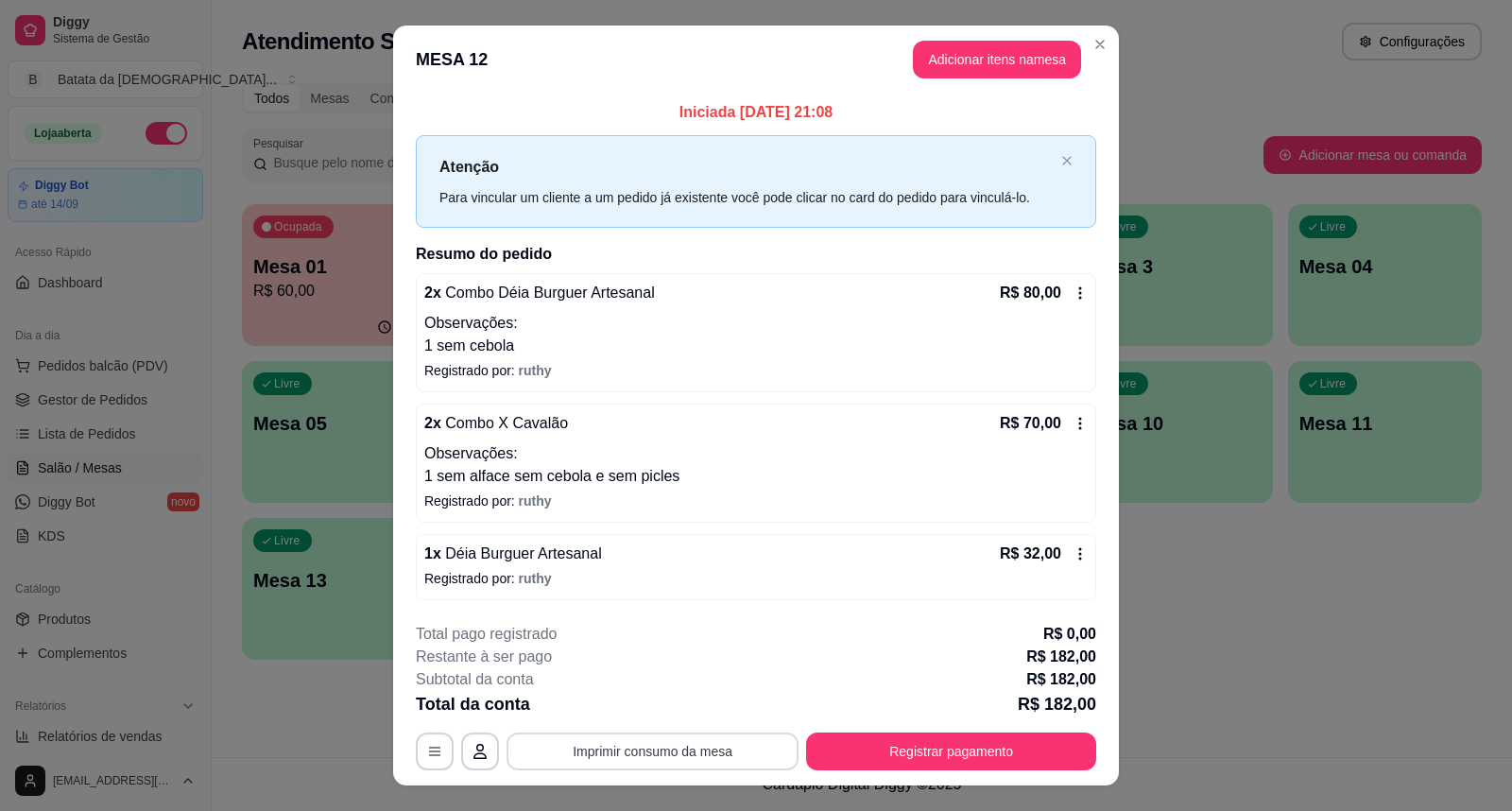
click at [709, 754] on button "Imprimir consumo da mesa" at bounding box center [653, 750] width 292 height 37
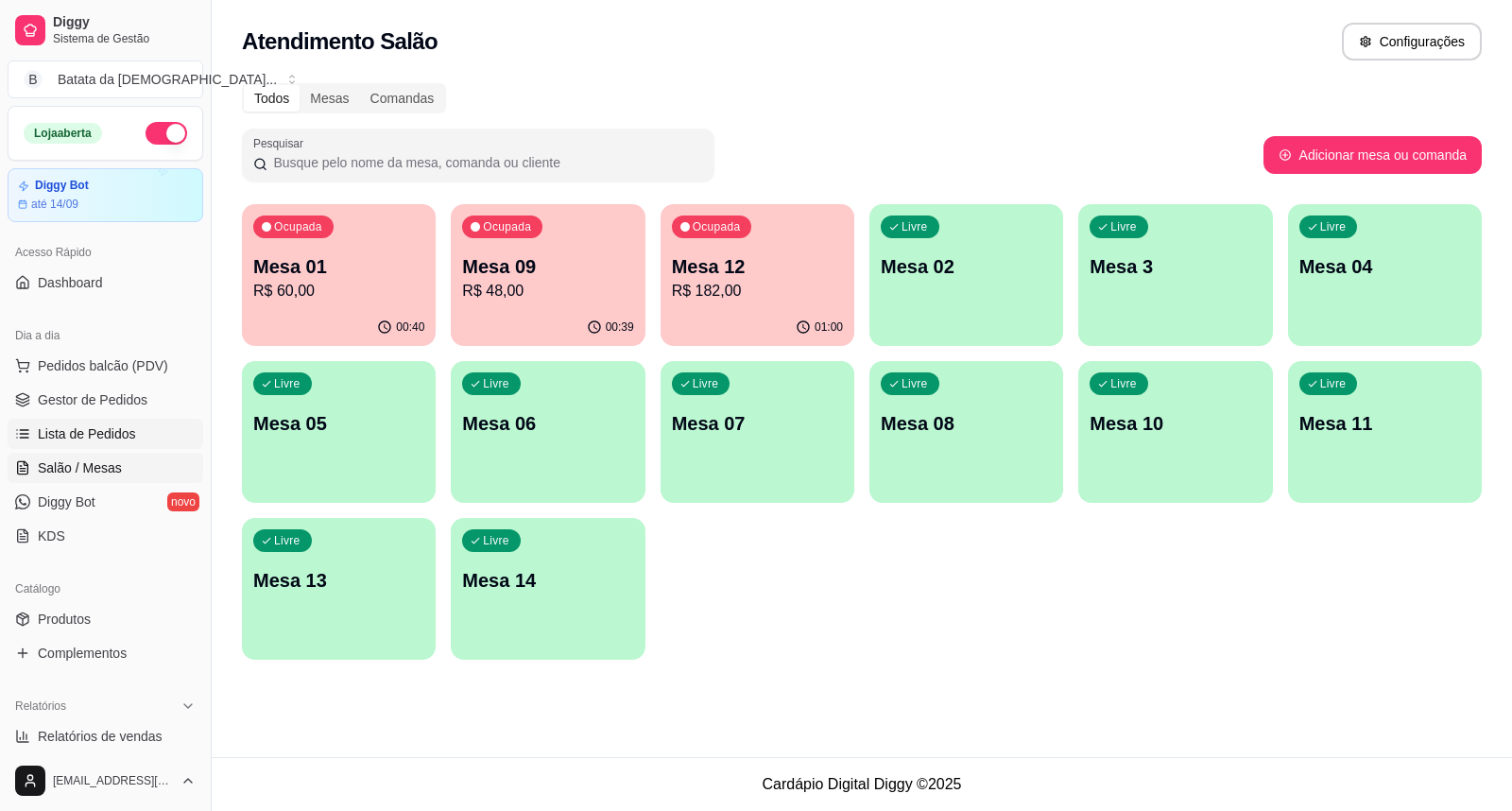
click at [131, 421] on link "Lista de Pedidos" at bounding box center [106, 433] width 196 height 30
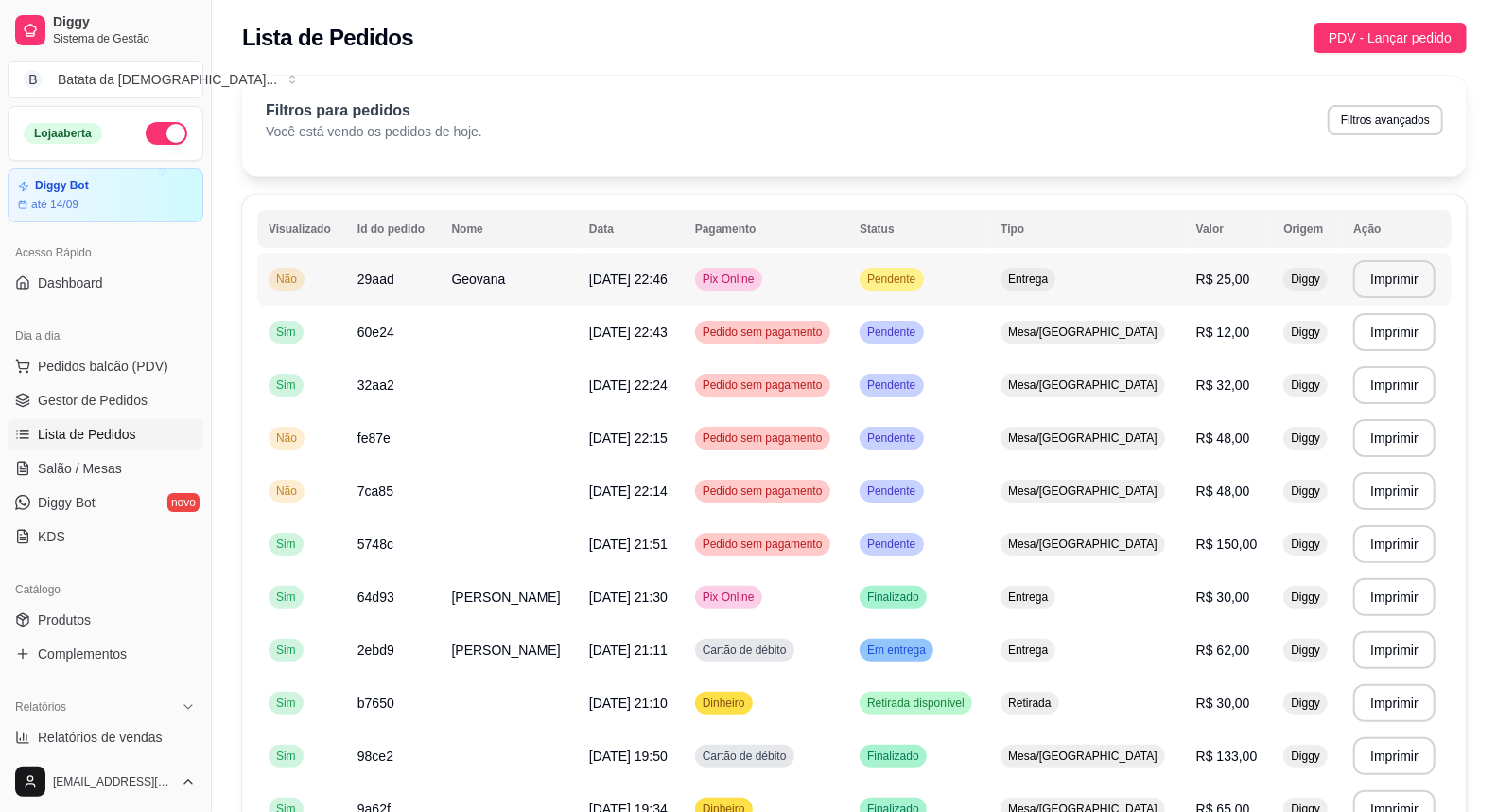
click at [989, 274] on td "Pendente" at bounding box center [919, 279] width 140 height 53
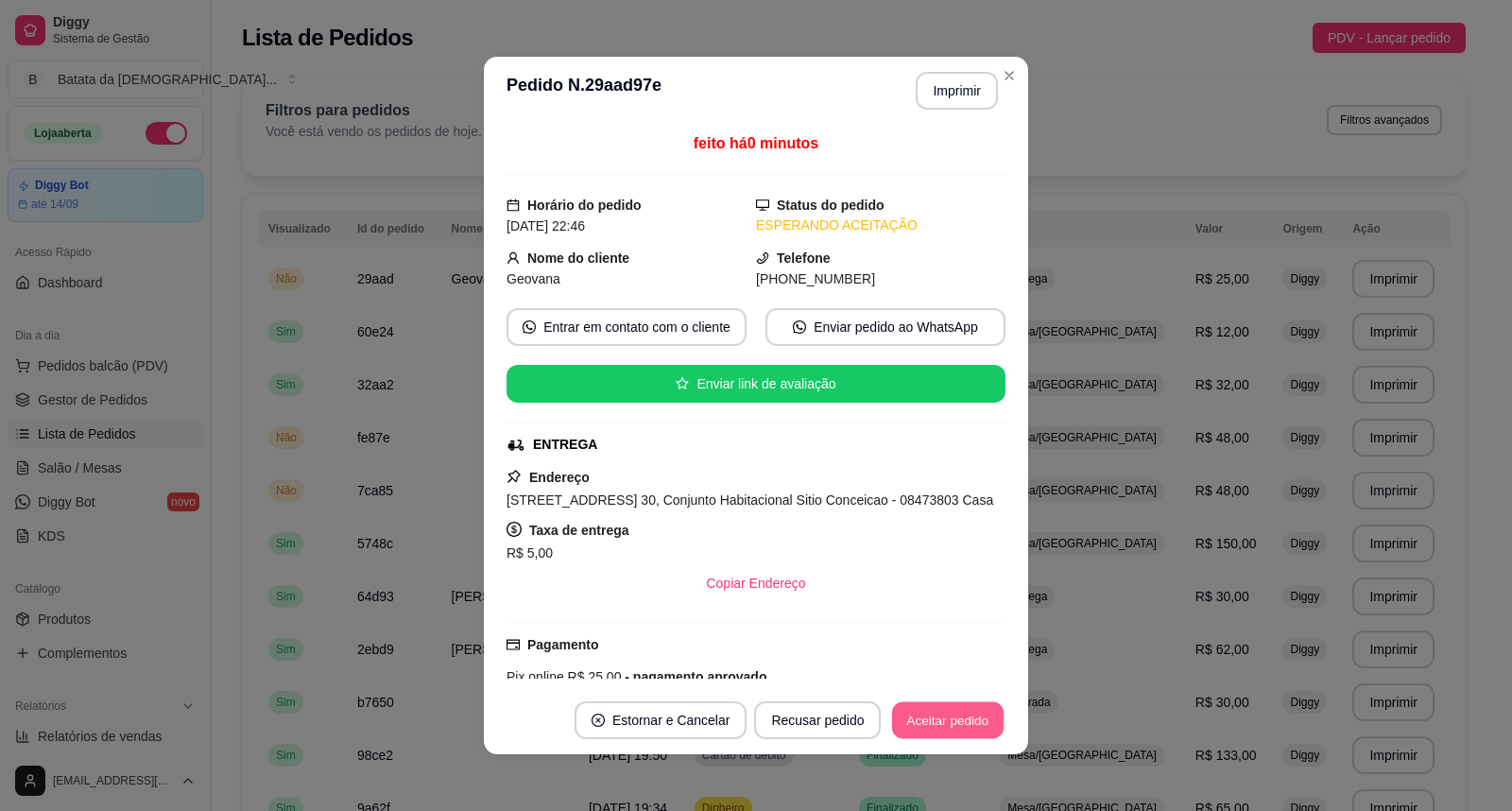
click at [930, 715] on button "Aceitar pedido" at bounding box center [948, 720] width 112 height 37
click at [966, 720] on button "Aceitar pedido" at bounding box center [948, 720] width 112 height 37
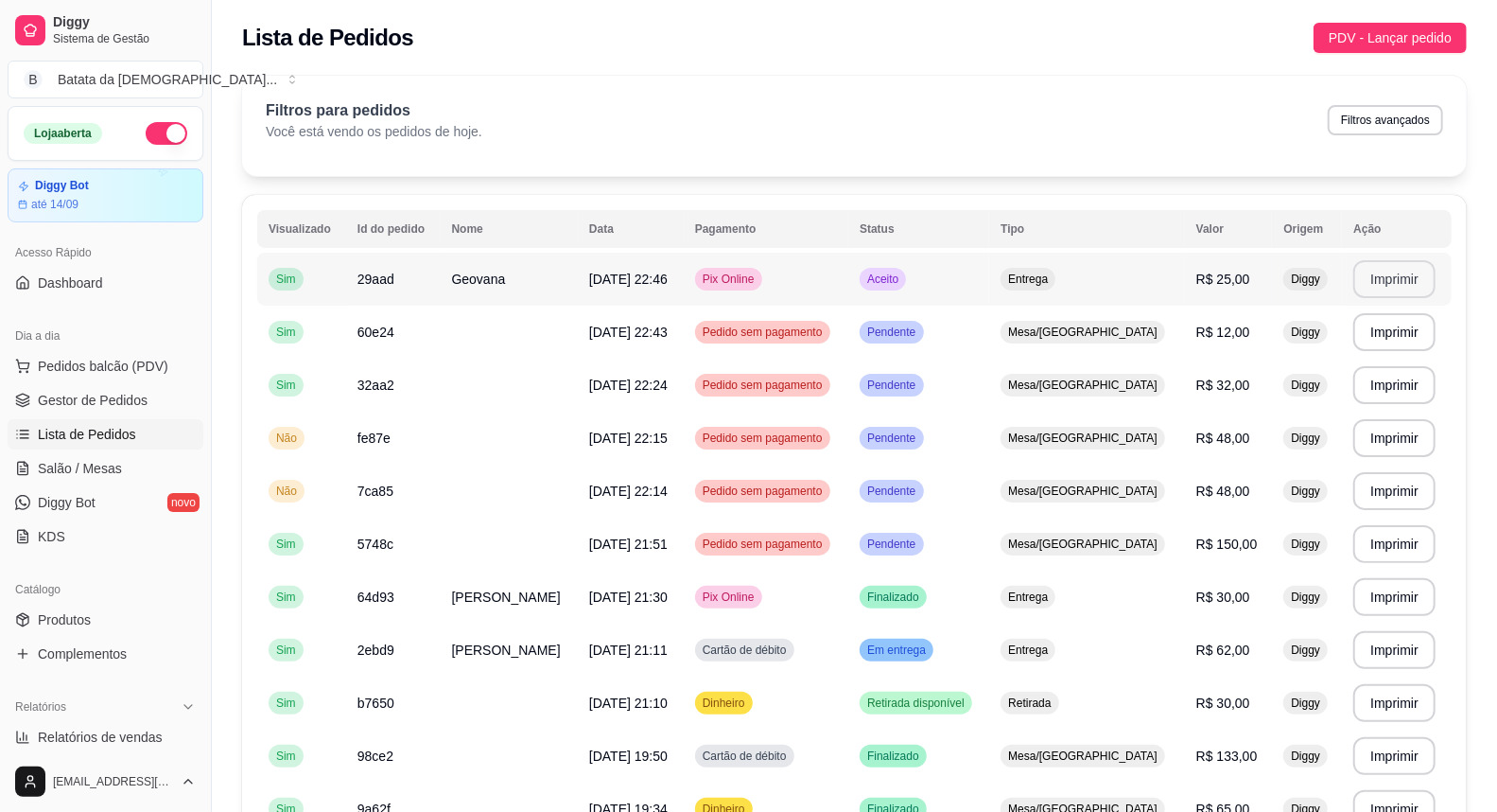
click at [1378, 277] on button "Imprimir" at bounding box center [1395, 278] width 83 height 38
click at [109, 473] on span "Salão / Mesas" at bounding box center [80, 469] width 85 height 19
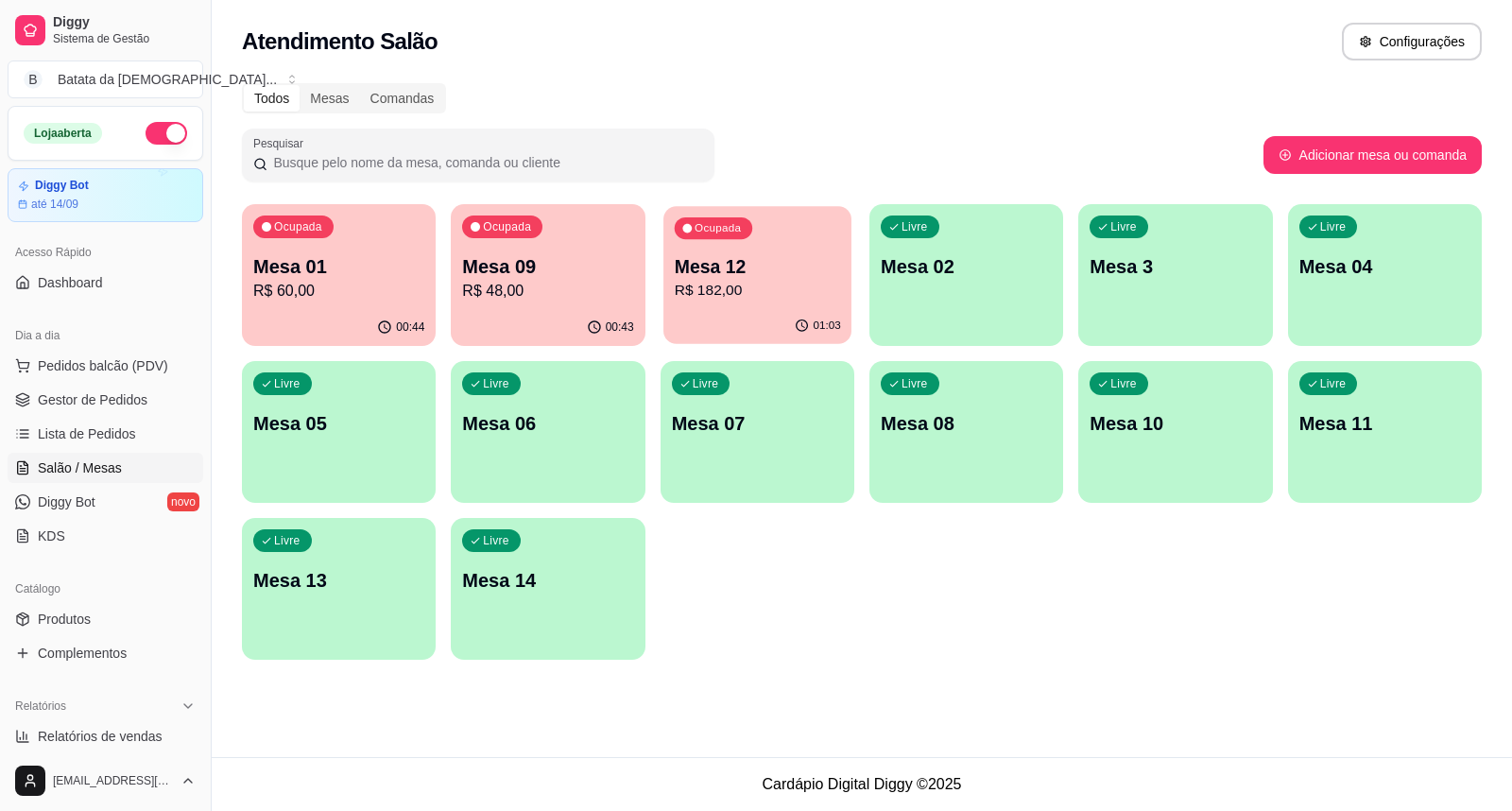
click at [712, 283] on p "R$ 182,00" at bounding box center [756, 290] width 166 height 22
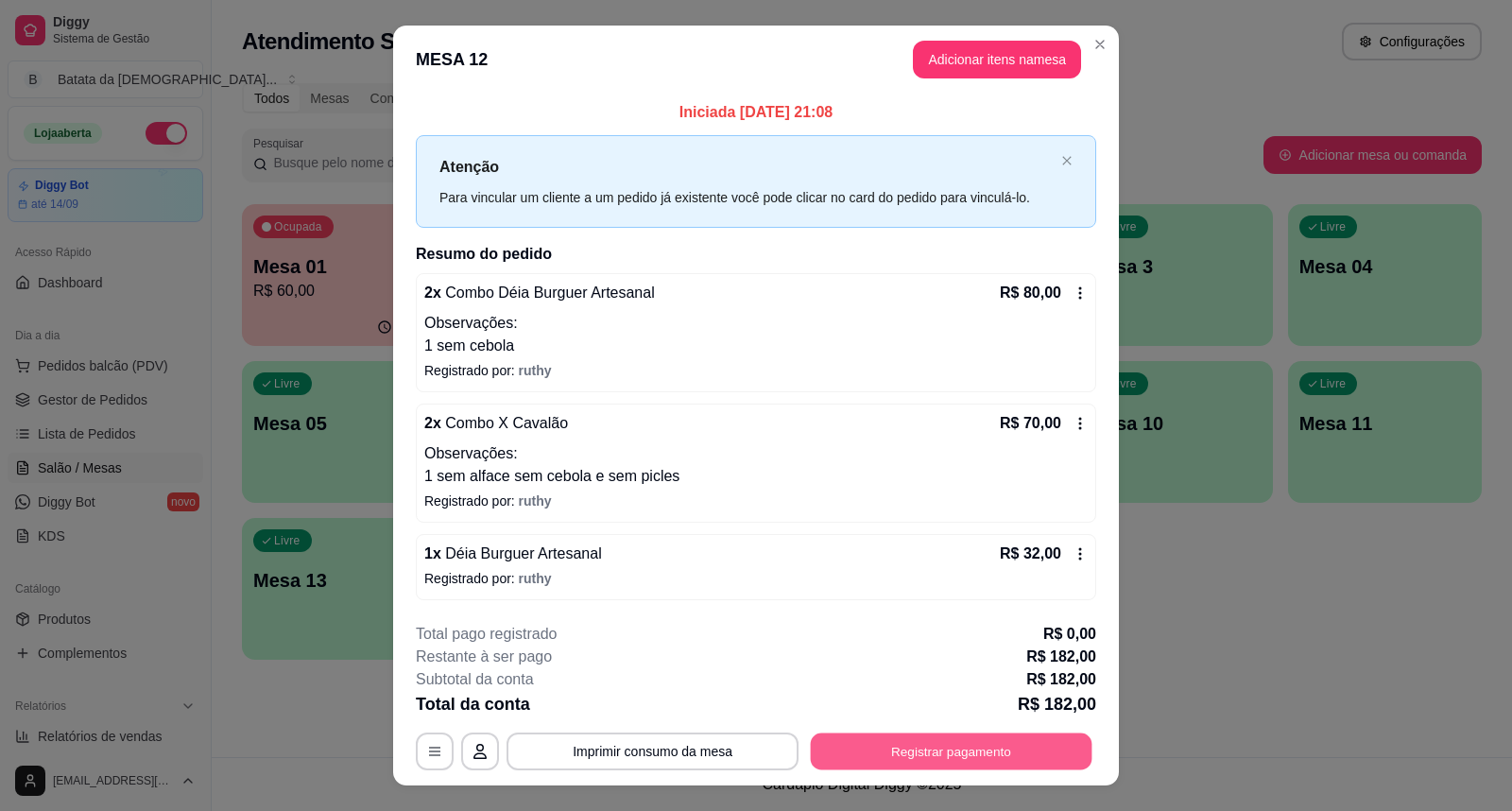
click at [989, 751] on button "Registrar pagamento" at bounding box center [952, 750] width 282 height 37
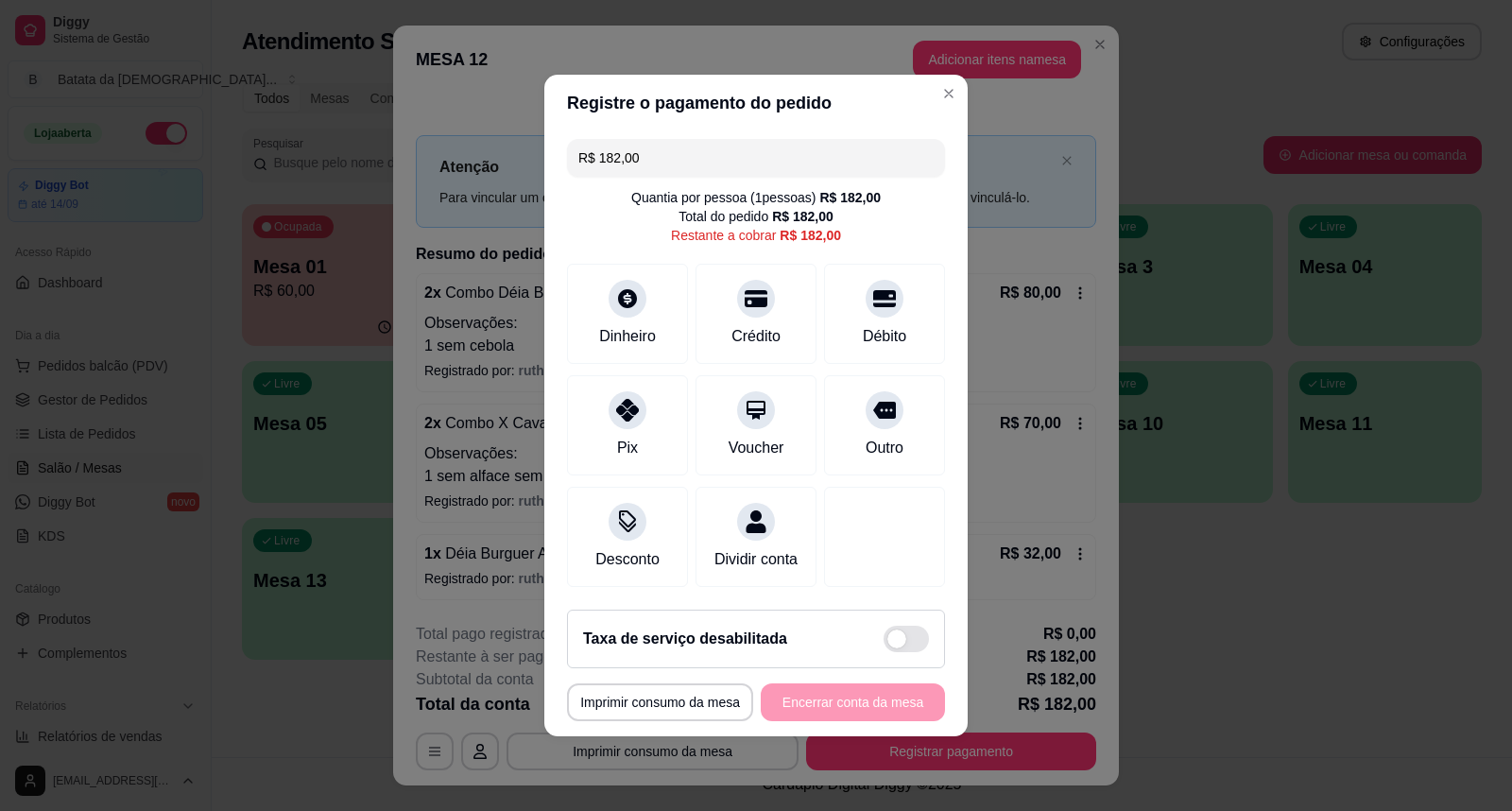
drag, startPoint x: 675, startPoint y: 157, endPoint x: 531, endPoint y: 172, distance: 144.8
click at [531, 172] on div "**********" at bounding box center [756, 406] width 1512 height 811
type input "R$ 150,00"
click at [631, 323] on div "Dinheiro" at bounding box center [627, 334] width 62 height 25
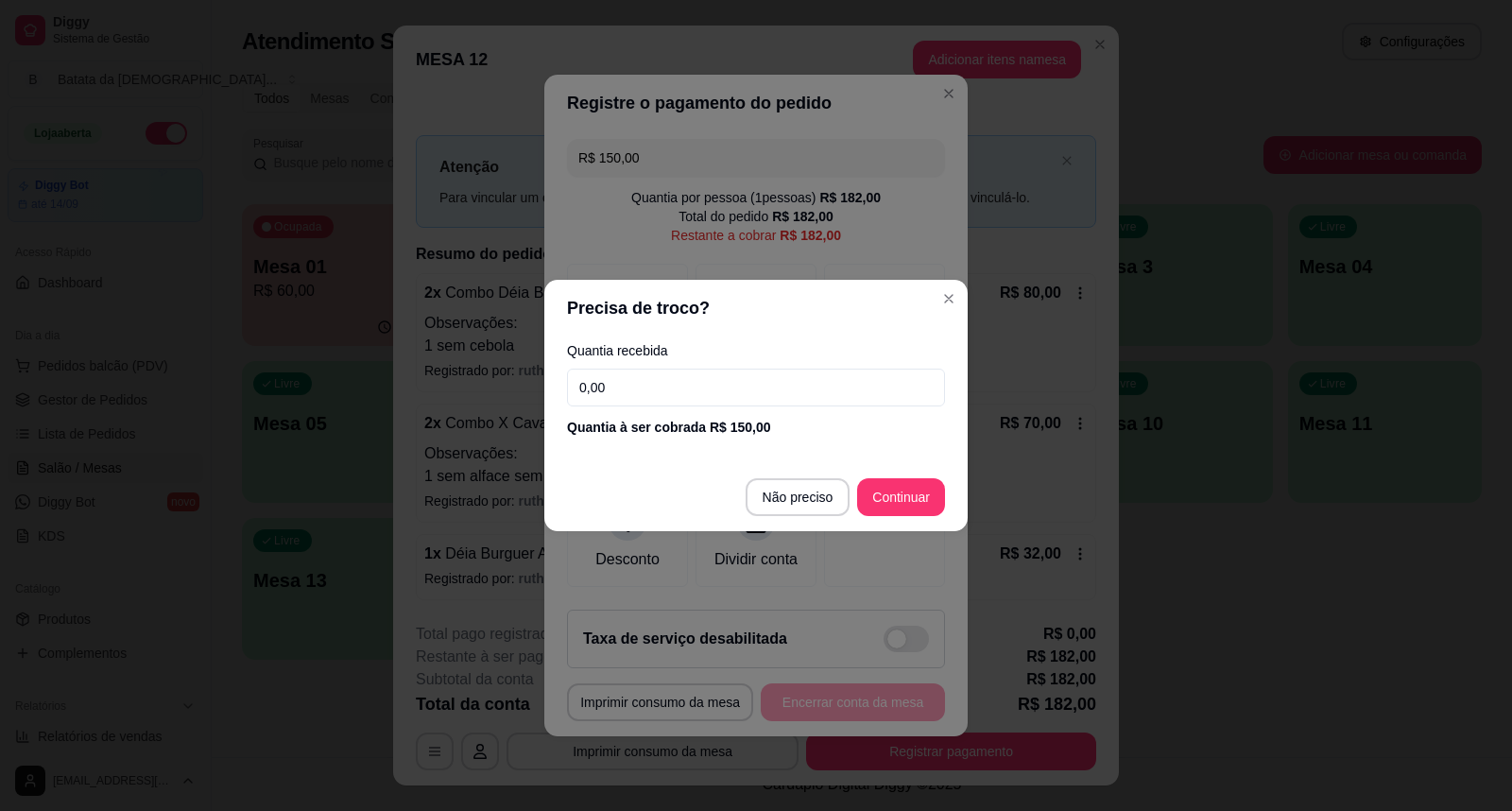
click at [703, 384] on input "0,00" at bounding box center [756, 386] width 378 height 37
type input "150,00"
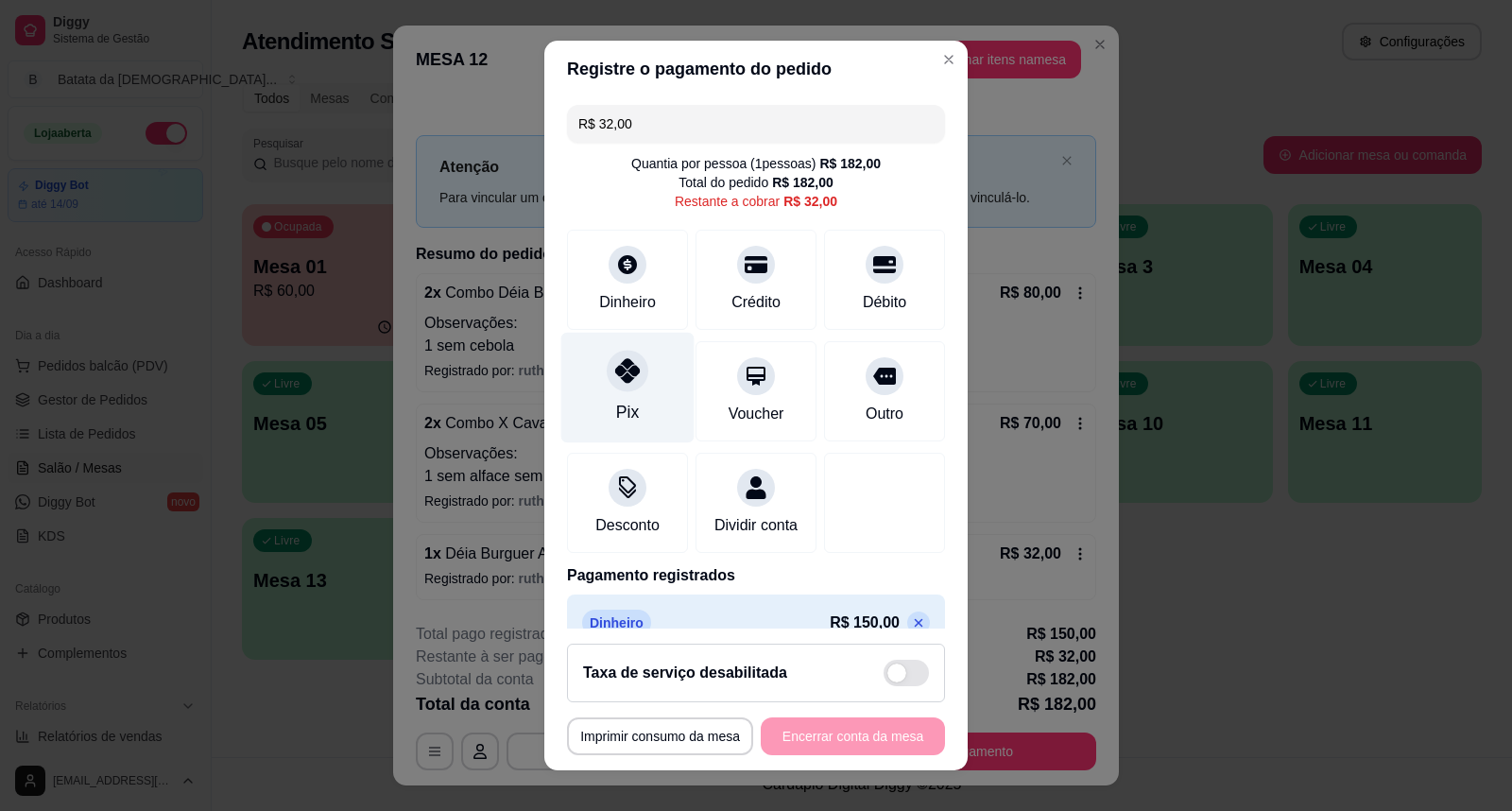
click at [615, 364] on icon at bounding box center [628, 371] width 25 height 25
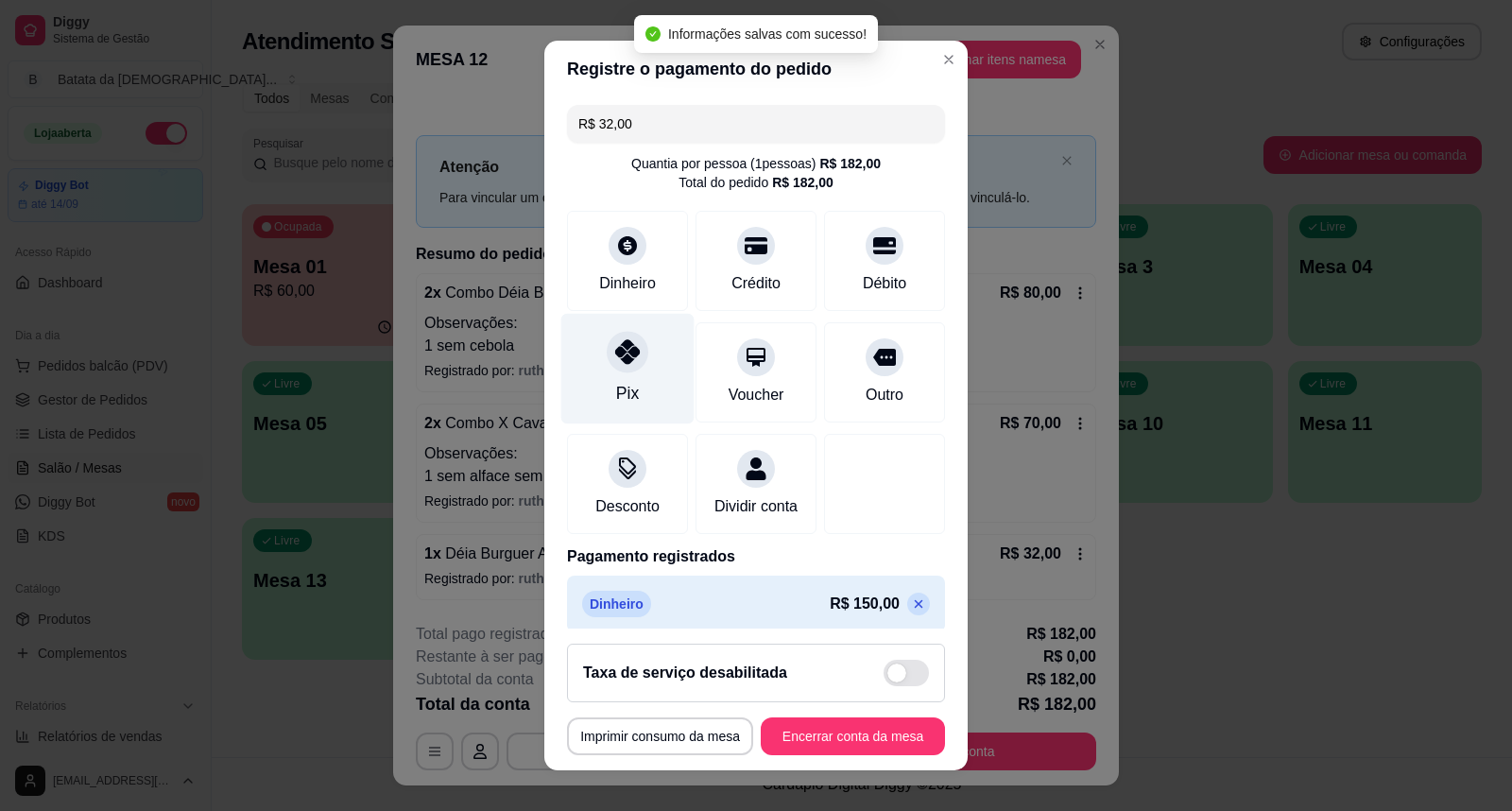
type input "R$ 0,00"
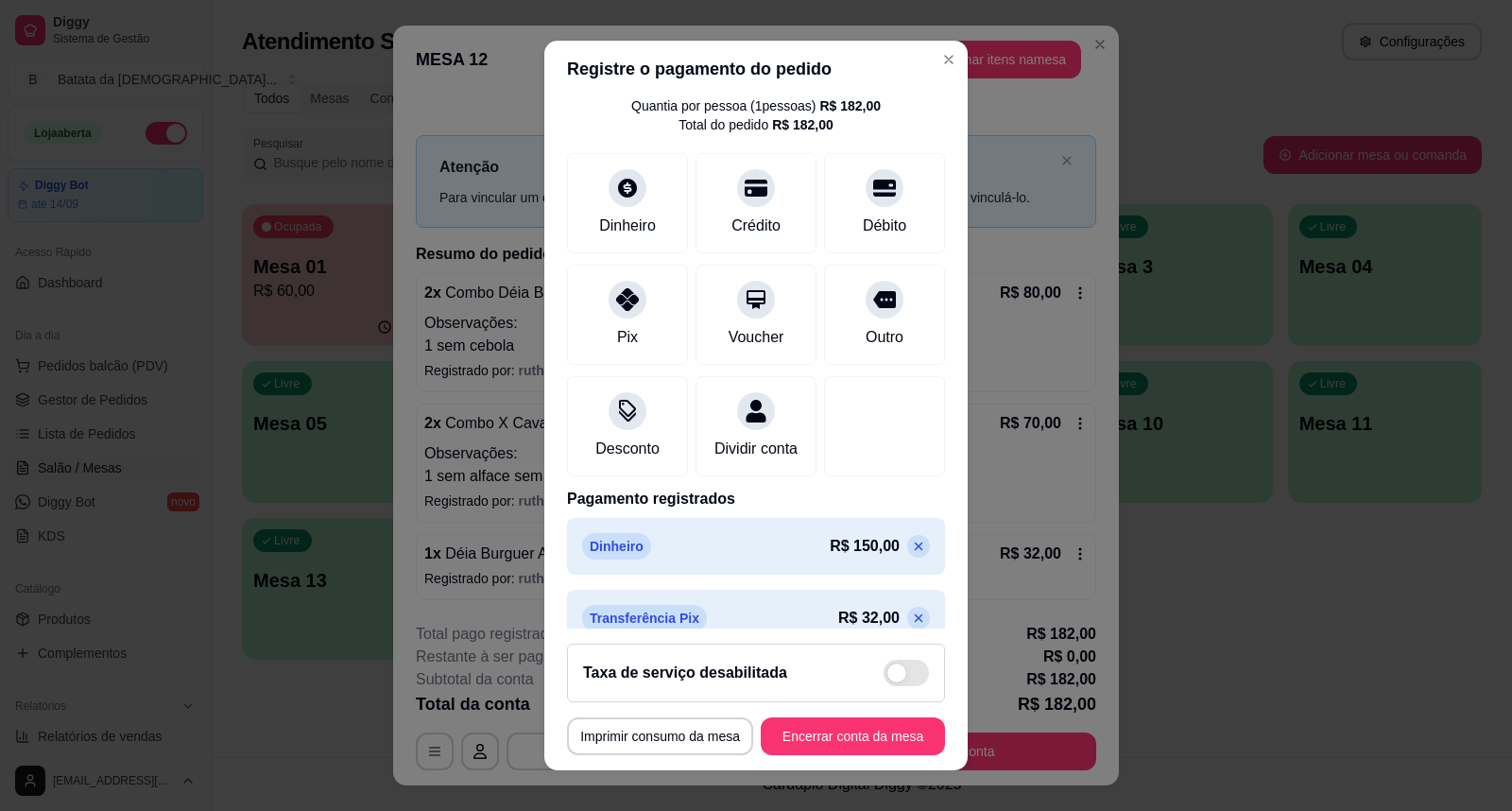
scroll to position [105, 0]
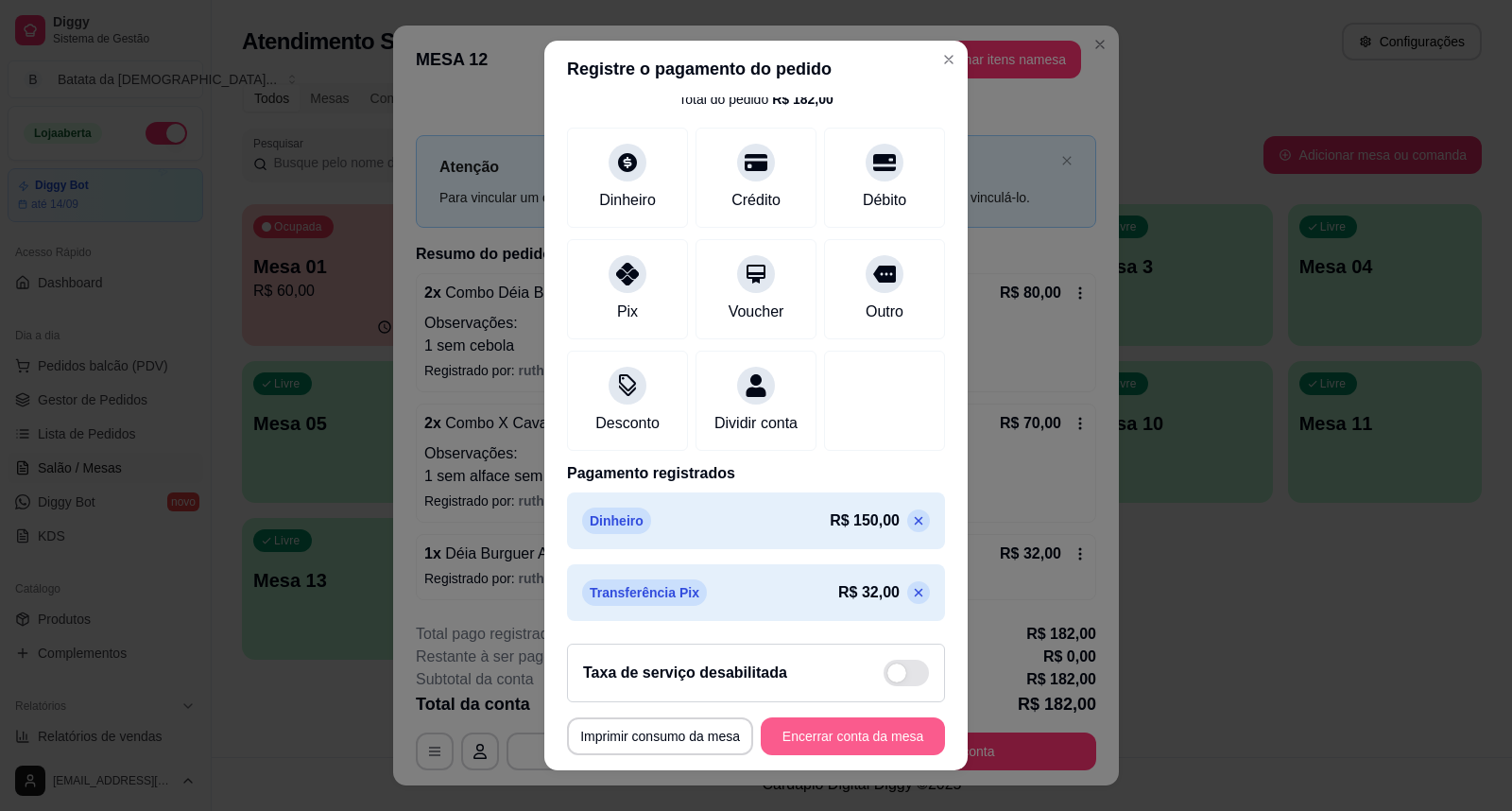
click at [790, 737] on button "Encerrar conta da mesa" at bounding box center [853, 735] width 185 height 37
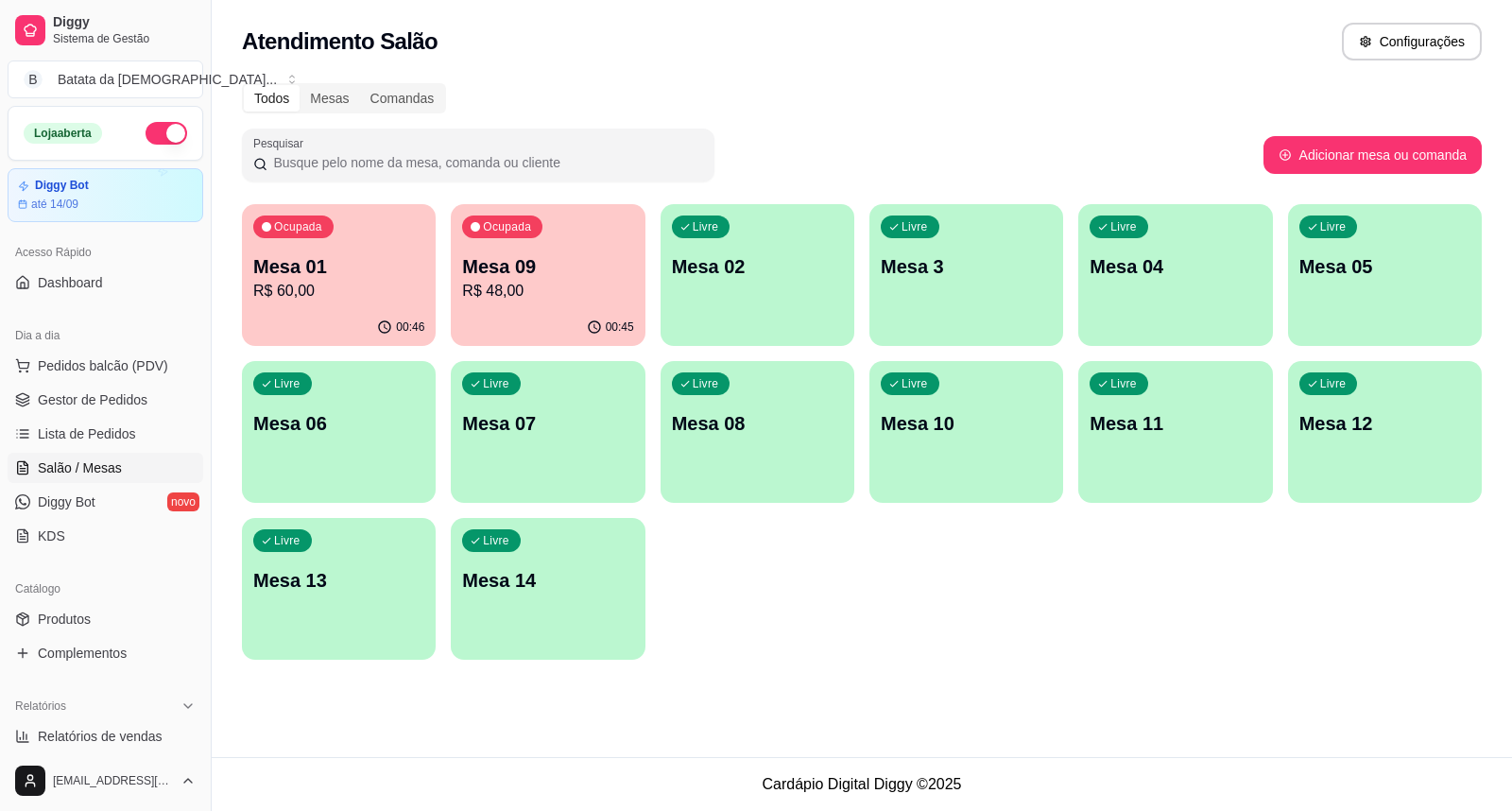
drag, startPoint x: 87, startPoint y: 428, endPoint x: 130, endPoint y: 308, distance: 127.5
click at [89, 428] on span "Lista de Pedidos" at bounding box center [87, 433] width 98 height 19
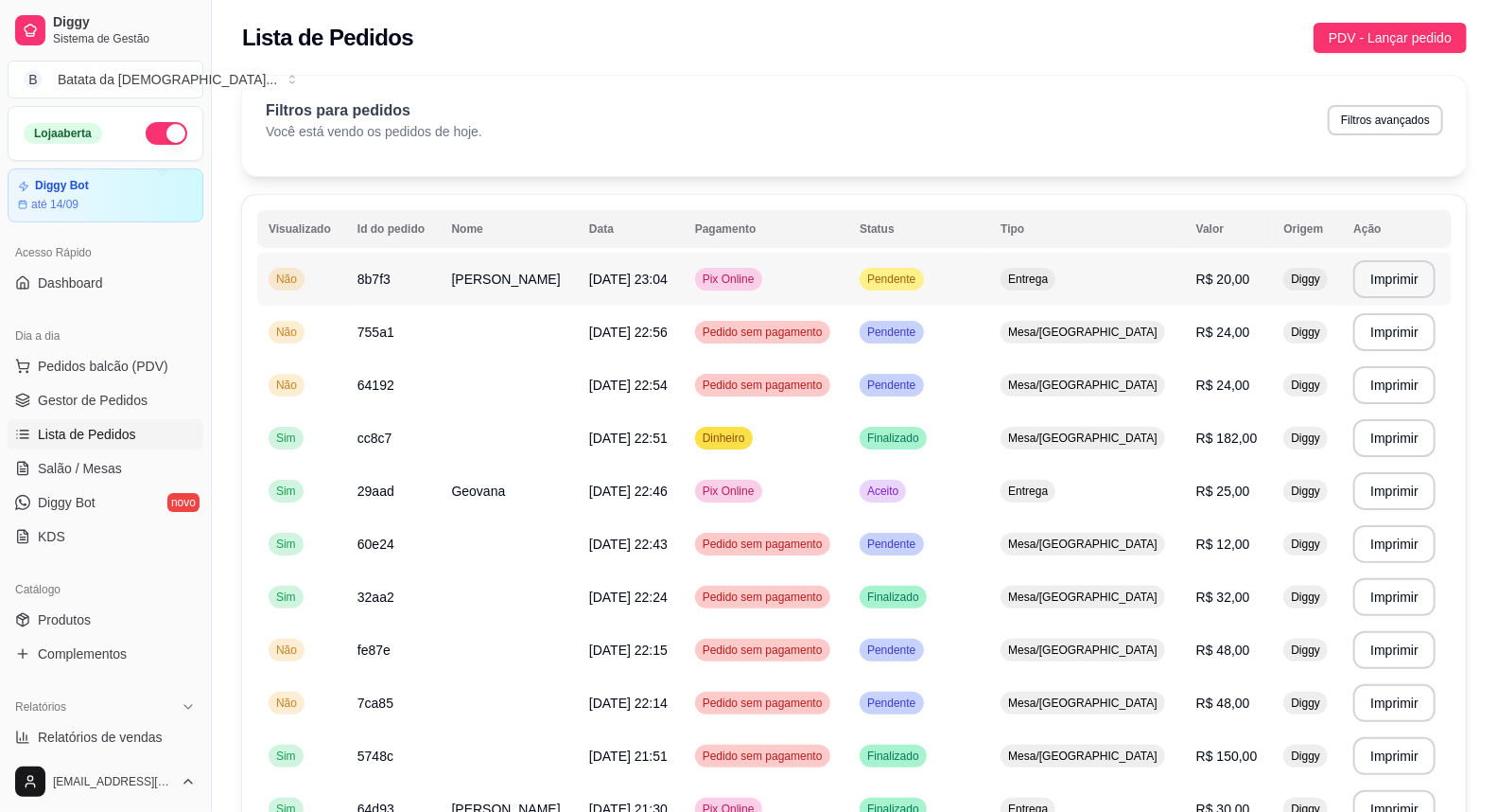
click at [920, 278] on span "Pendente" at bounding box center [892, 279] width 56 height 15
click at [920, 281] on span "Pendente" at bounding box center [892, 279] width 56 height 15
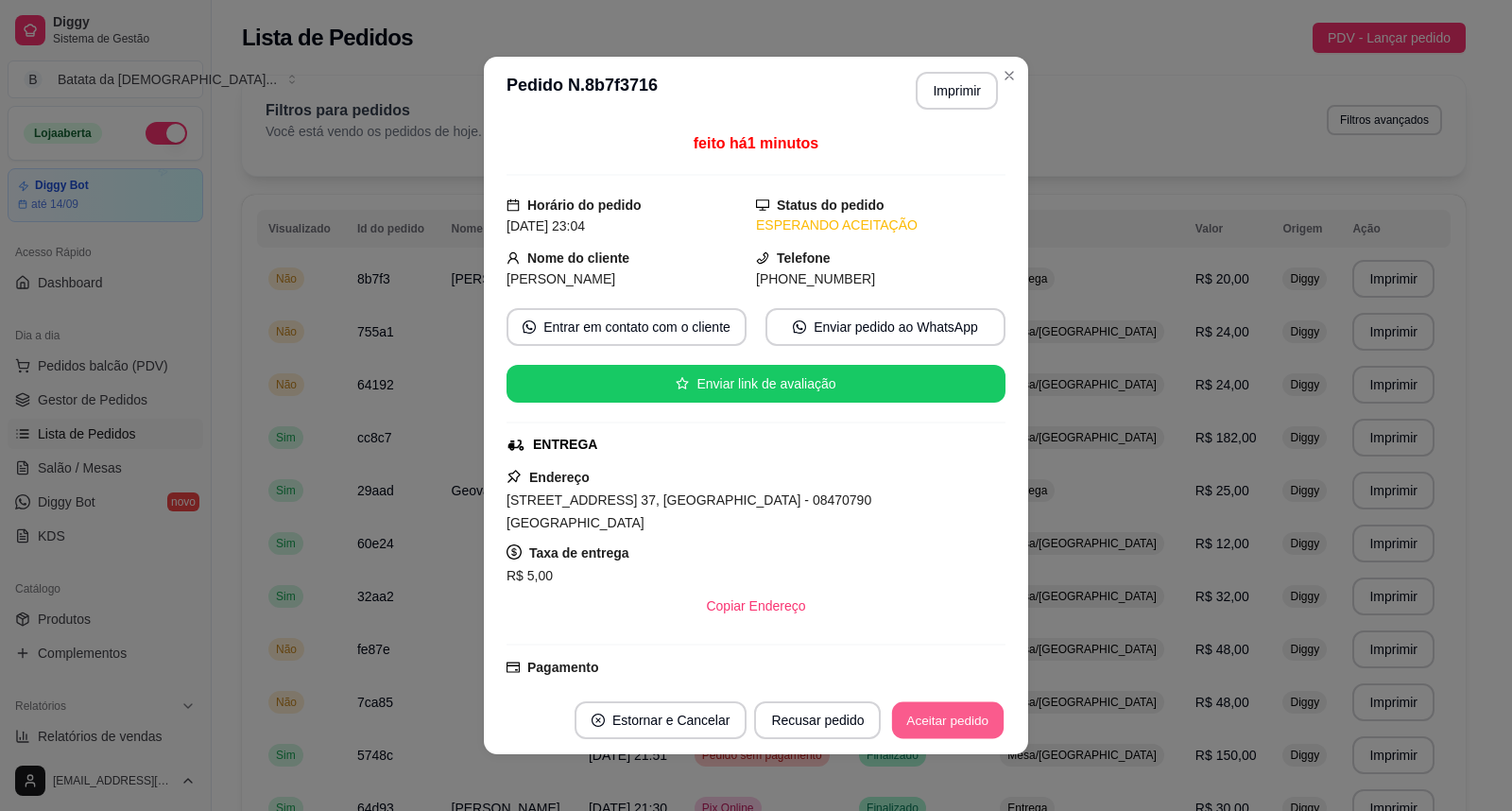
click at [971, 713] on button "Aceitar pedido" at bounding box center [948, 720] width 112 height 37
click at [942, 84] on button "Imprimir" at bounding box center [957, 91] width 80 height 37
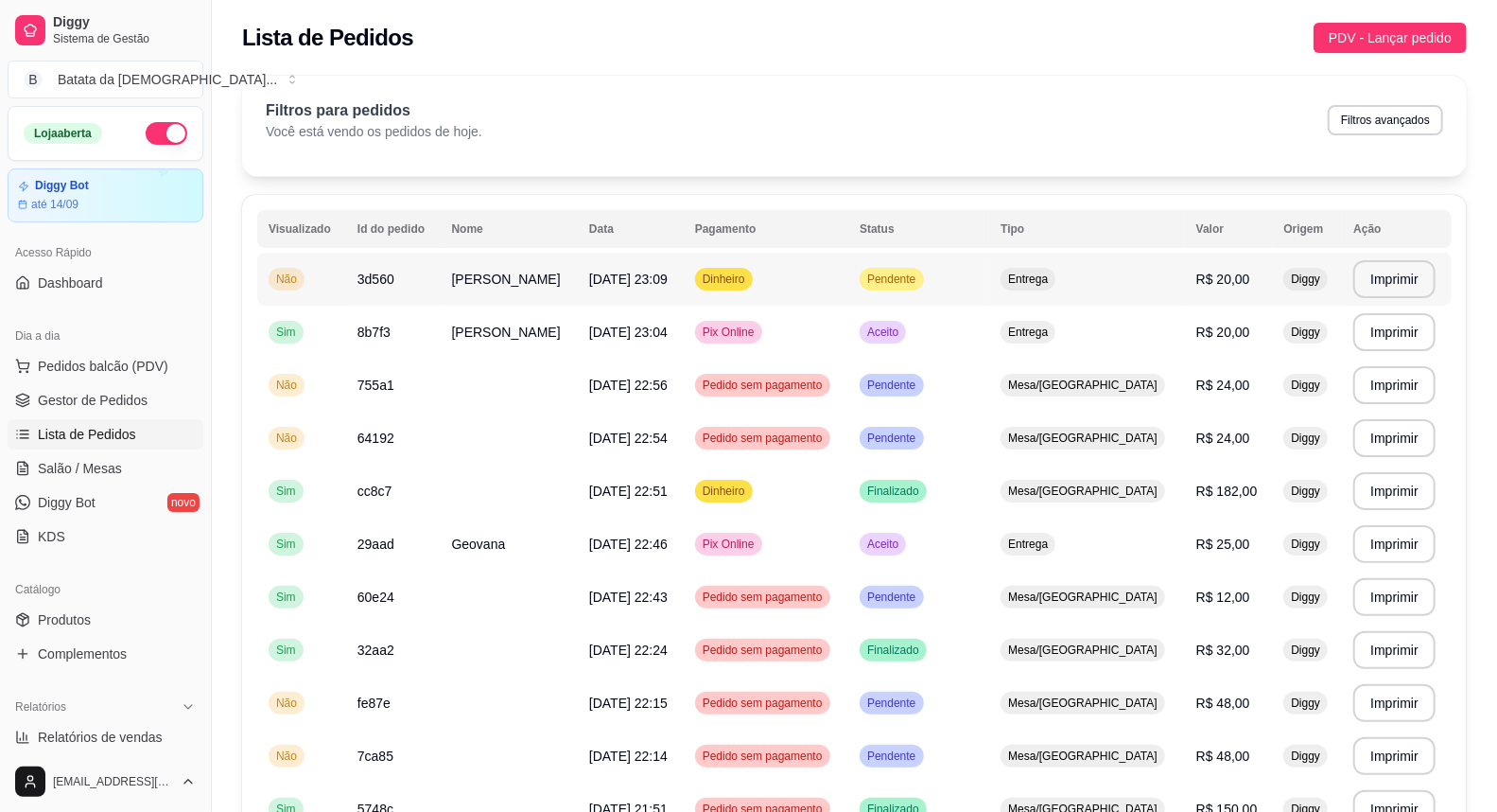
click at [920, 274] on span "Pendente" at bounding box center [892, 279] width 56 height 15
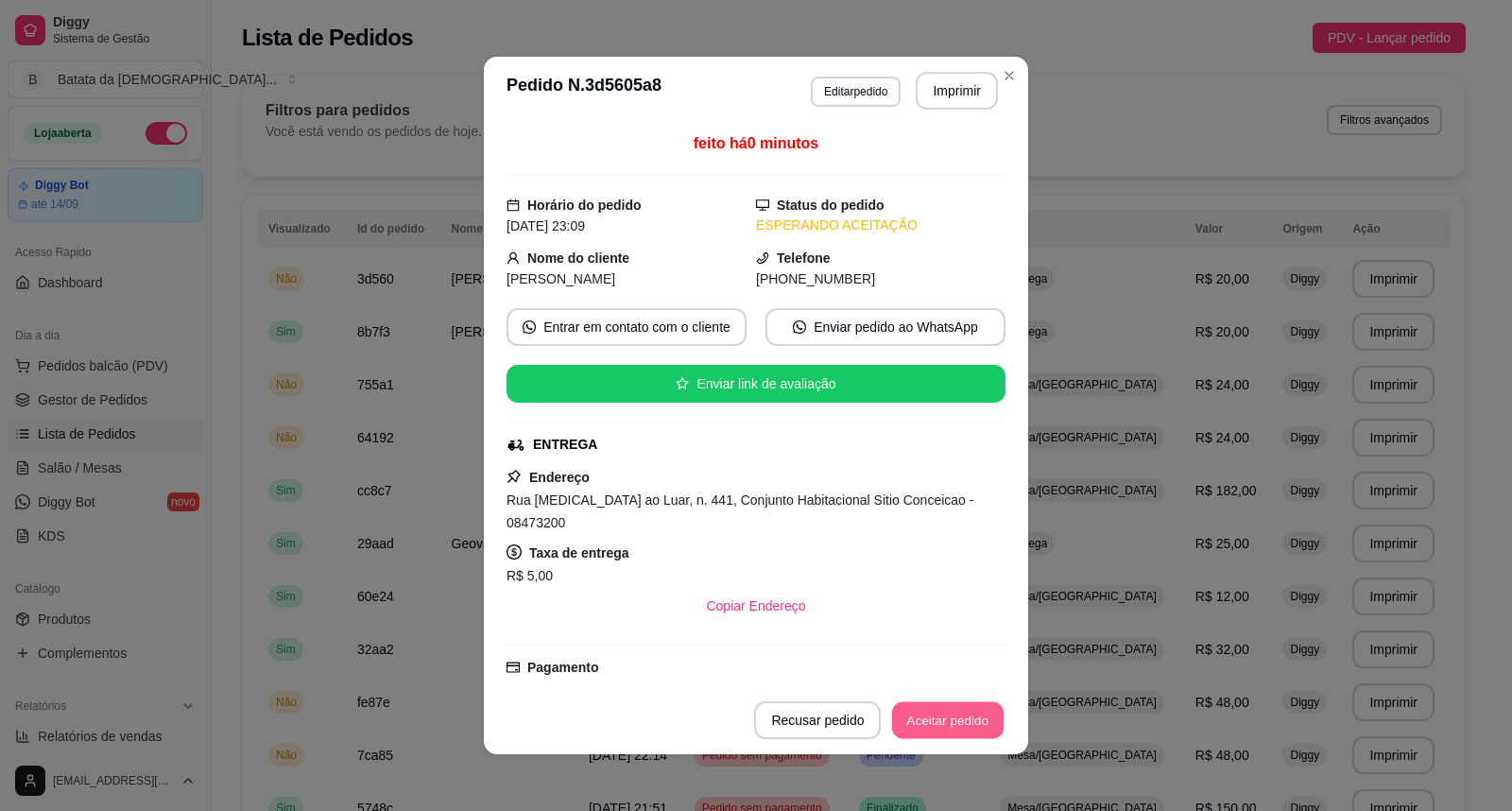
click at [960, 720] on button "Aceitar pedido" at bounding box center [948, 720] width 112 height 37
click at [951, 85] on button "Imprimir" at bounding box center [957, 91] width 80 height 37
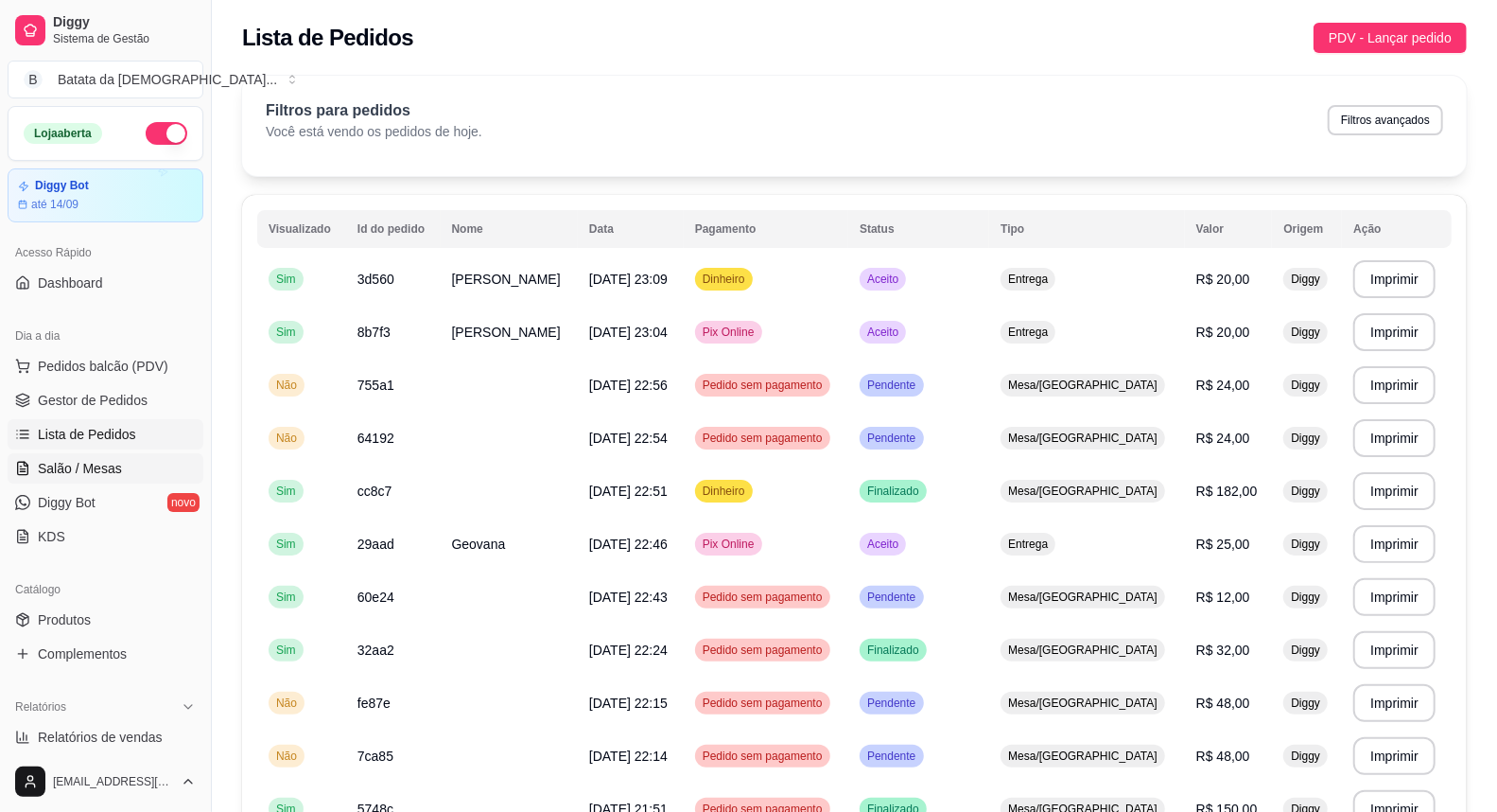
click at [79, 469] on span "Salão / Mesas" at bounding box center [80, 469] width 85 height 19
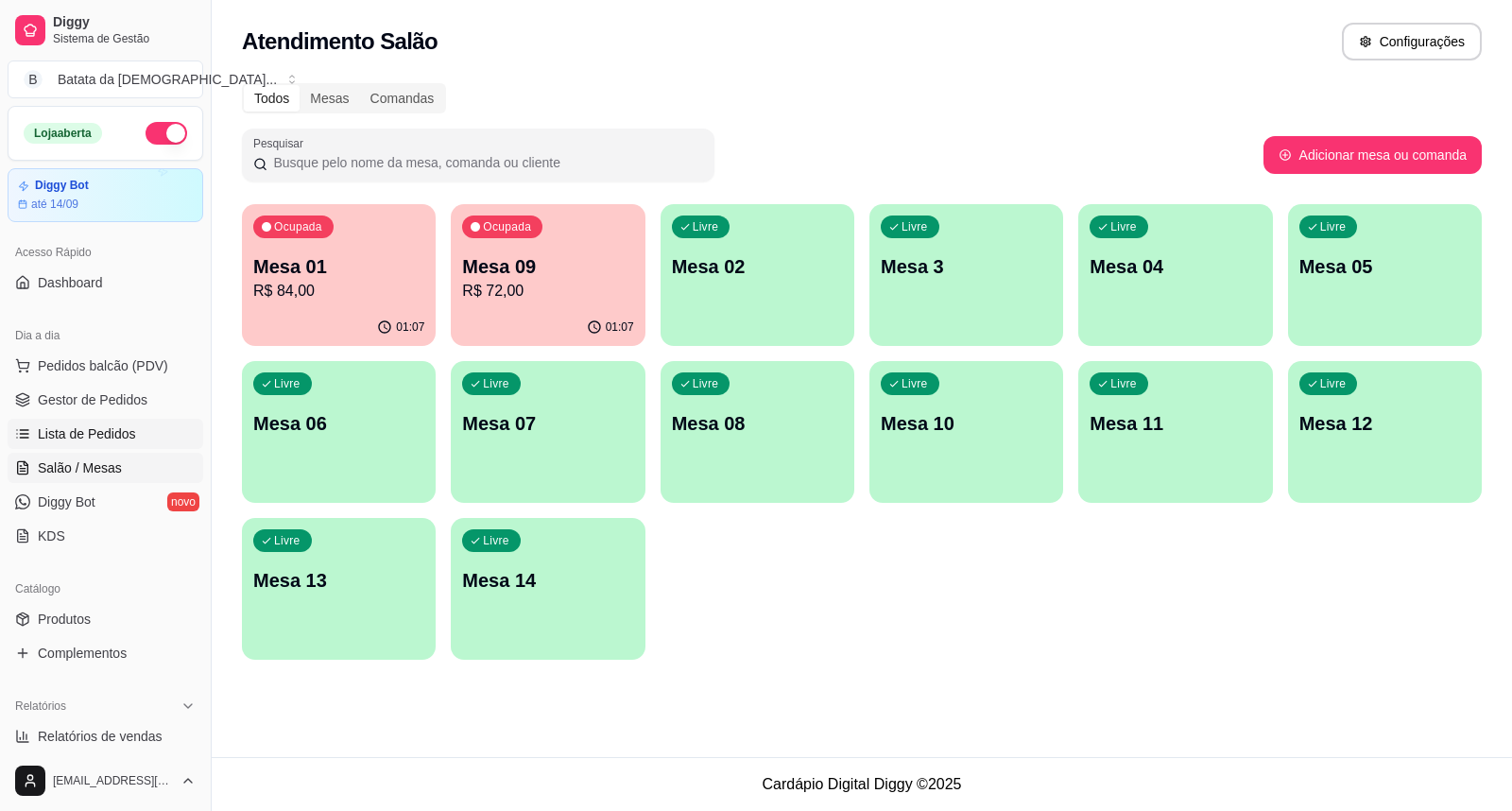
click at [120, 431] on span "Lista de Pedidos" at bounding box center [87, 433] width 98 height 19
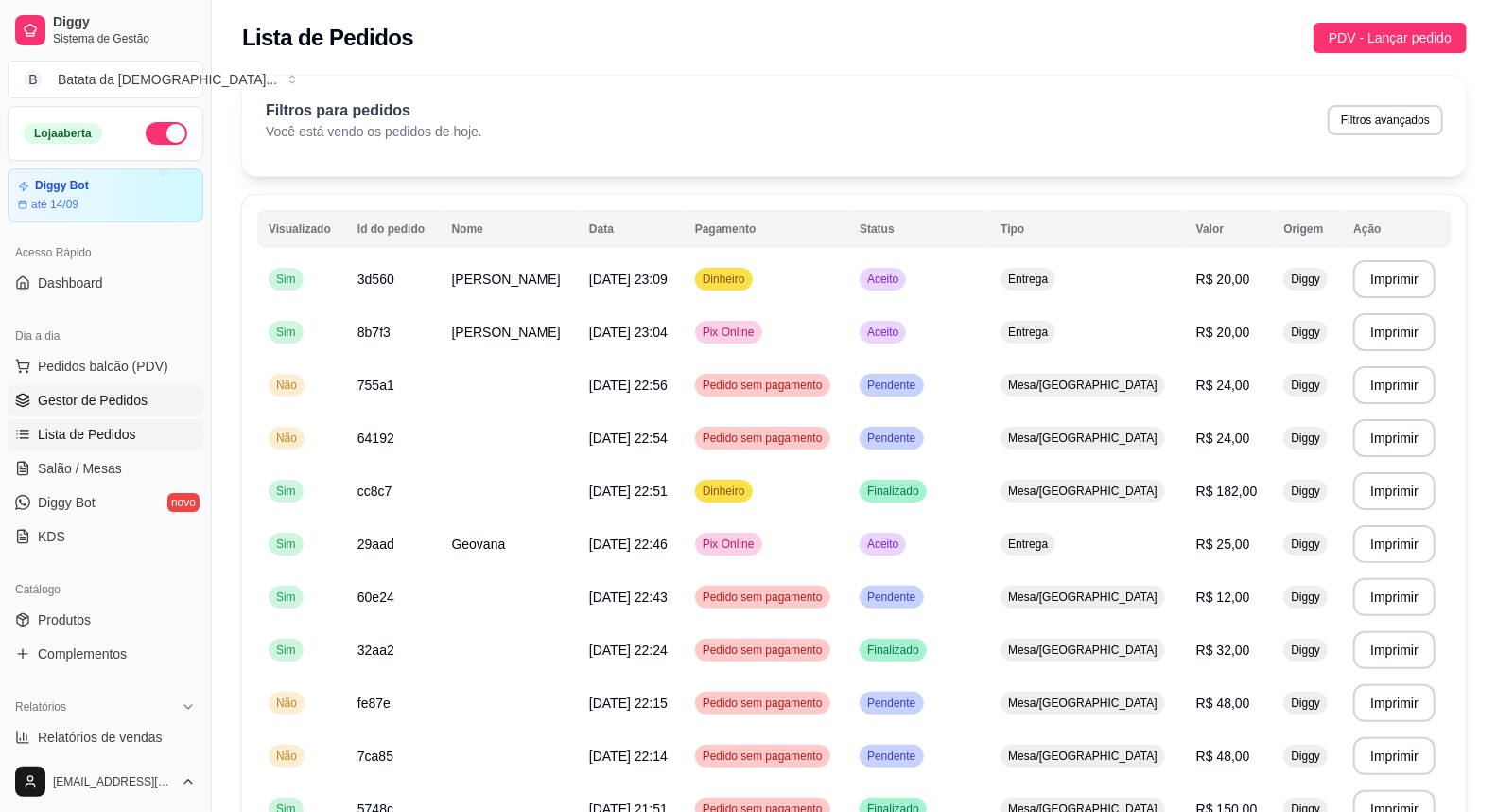
click at [120, 407] on span "Gestor de Pedidos" at bounding box center [92, 400] width 110 height 19
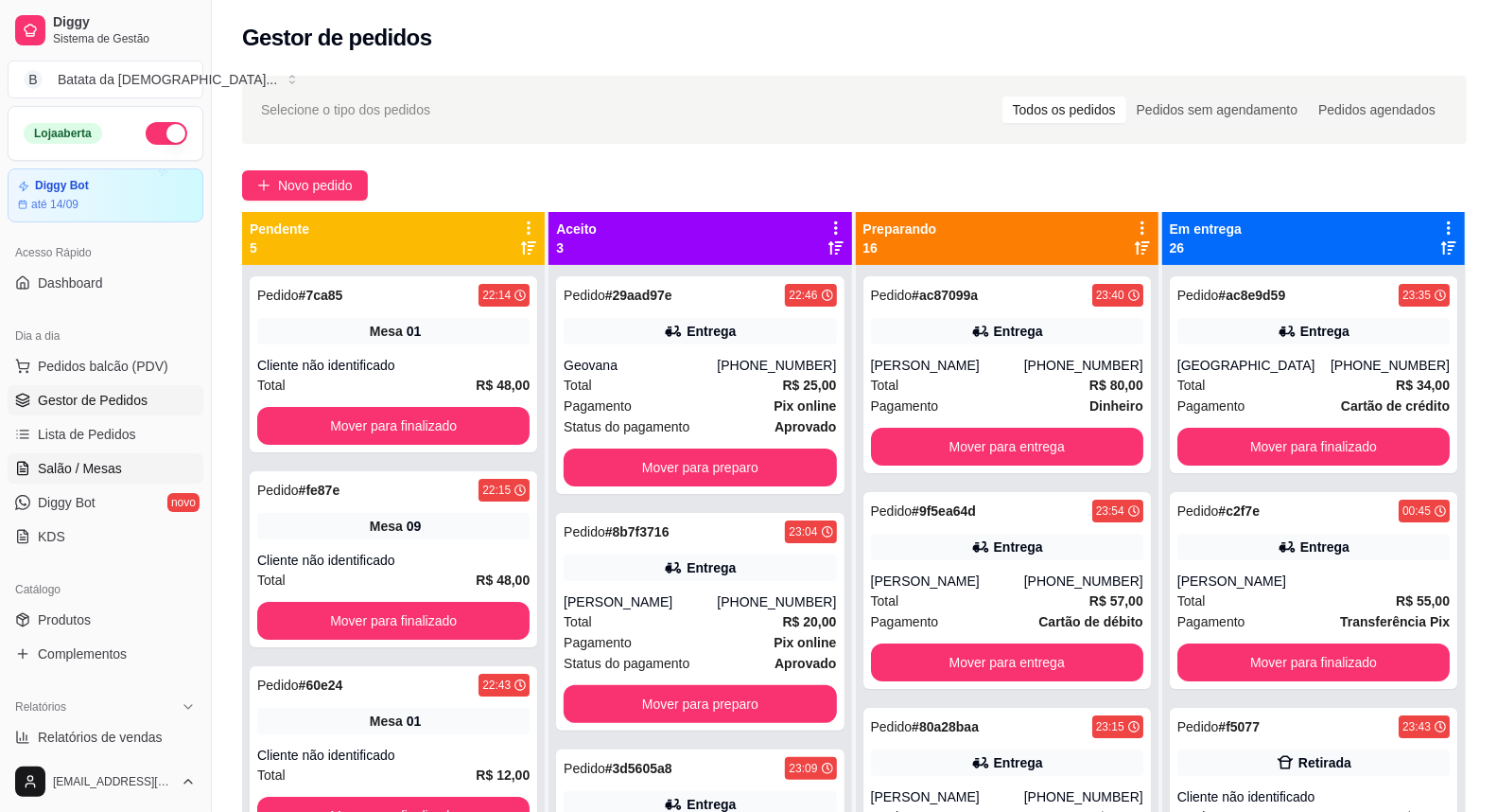
click at [120, 465] on link "Salão / Mesas" at bounding box center [106, 468] width 196 height 30
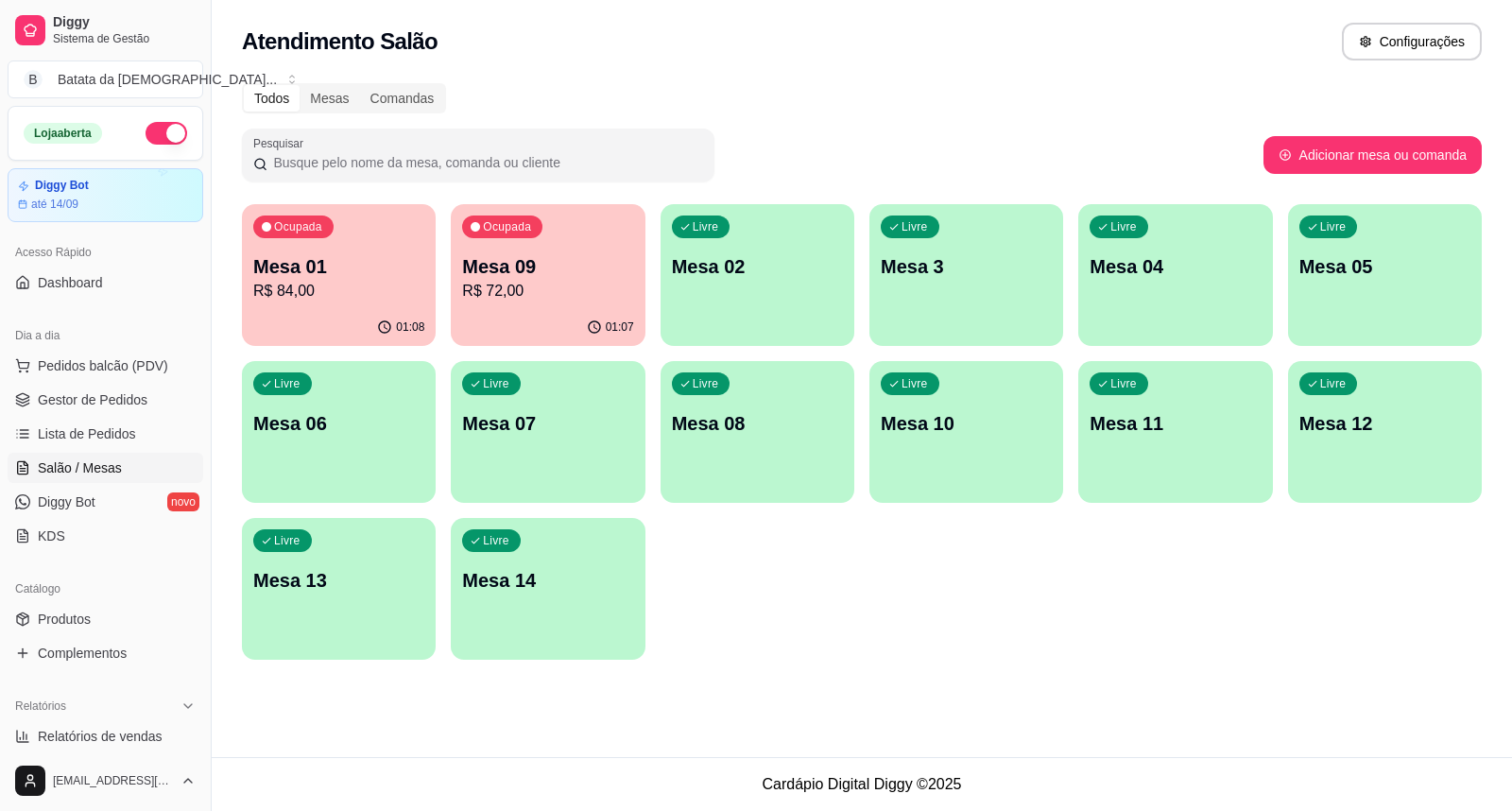
click at [318, 300] on p "R$ 84,00" at bounding box center [338, 291] width 171 height 23
click at [489, 312] on div "01:09" at bounding box center [548, 326] width 188 height 36
click at [84, 427] on span "Lista de Pedidos" at bounding box center [87, 433] width 98 height 19
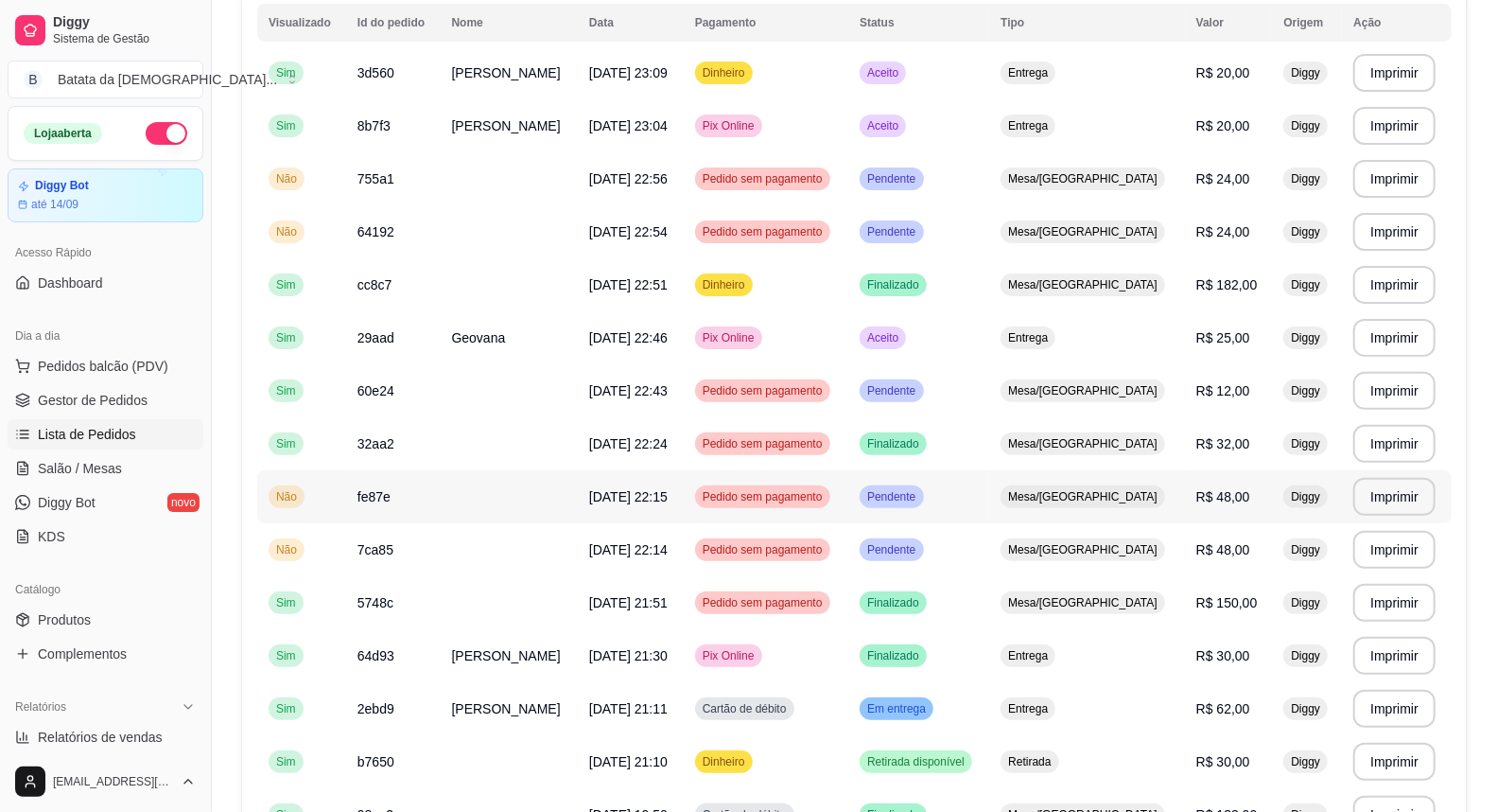
scroll to position [210, 0]
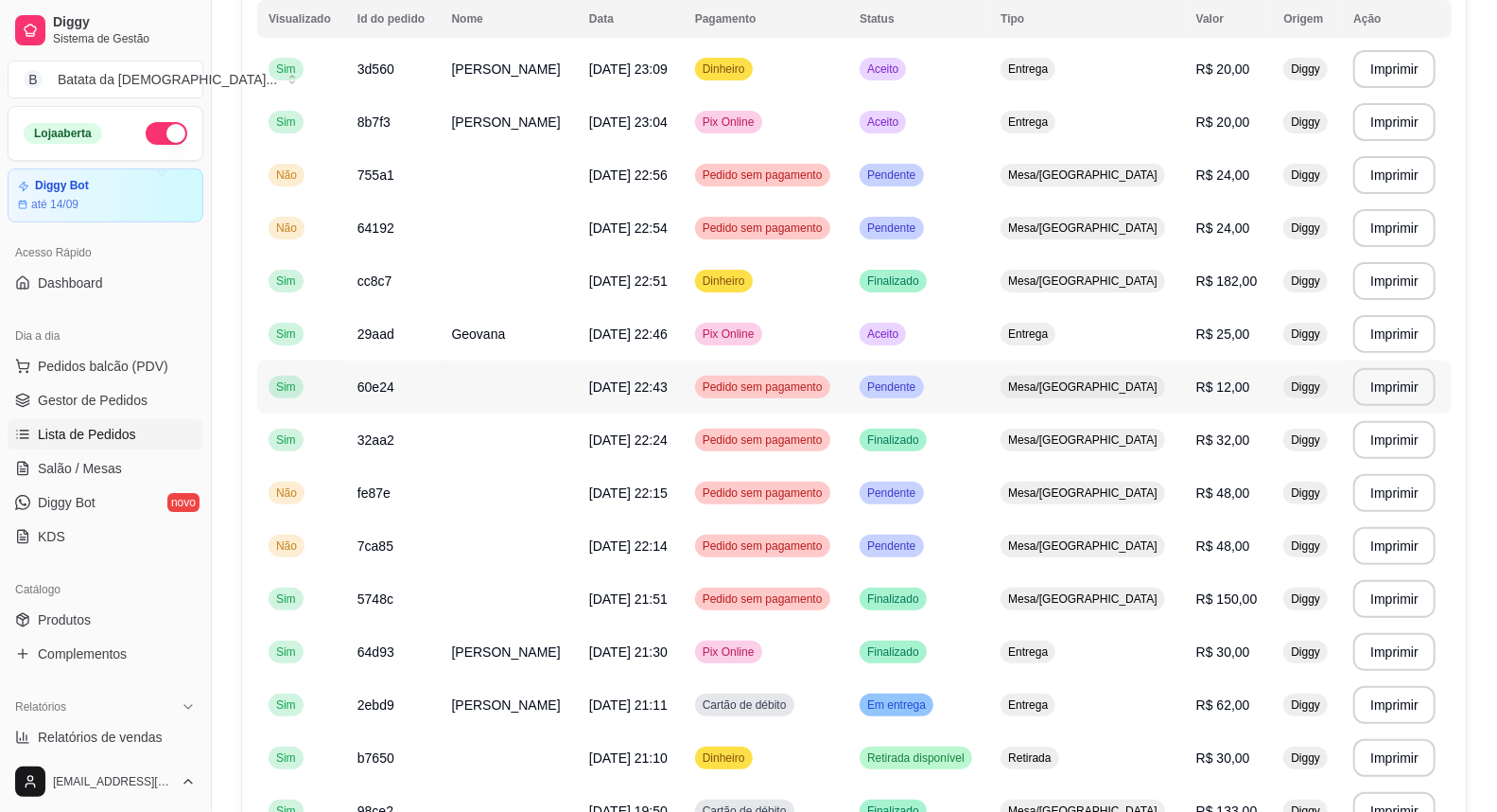
click at [920, 381] on span "Pendente" at bounding box center [892, 387] width 56 height 15
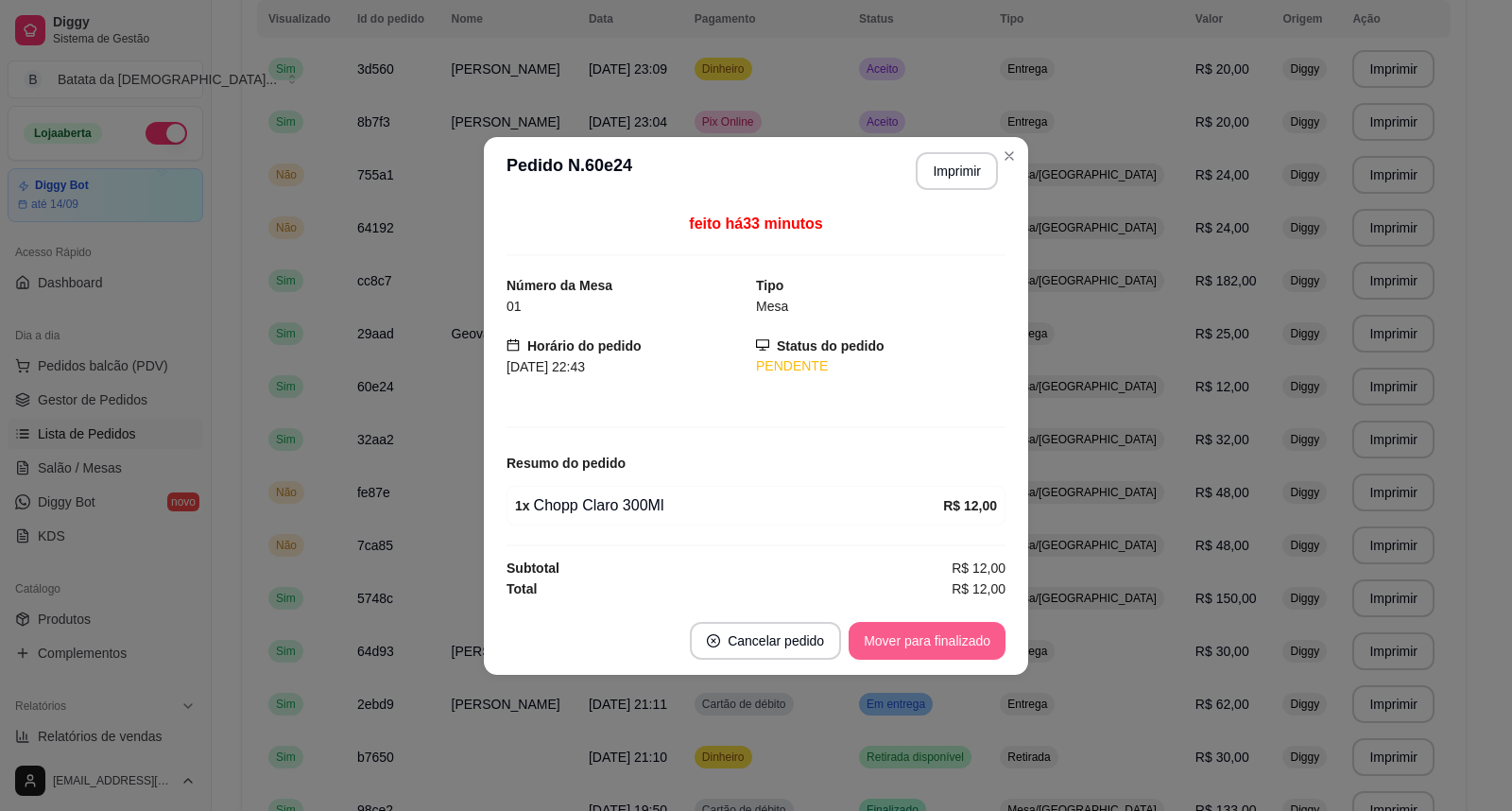
click at [945, 634] on button "Mover para finalizado" at bounding box center [927, 640] width 157 height 37
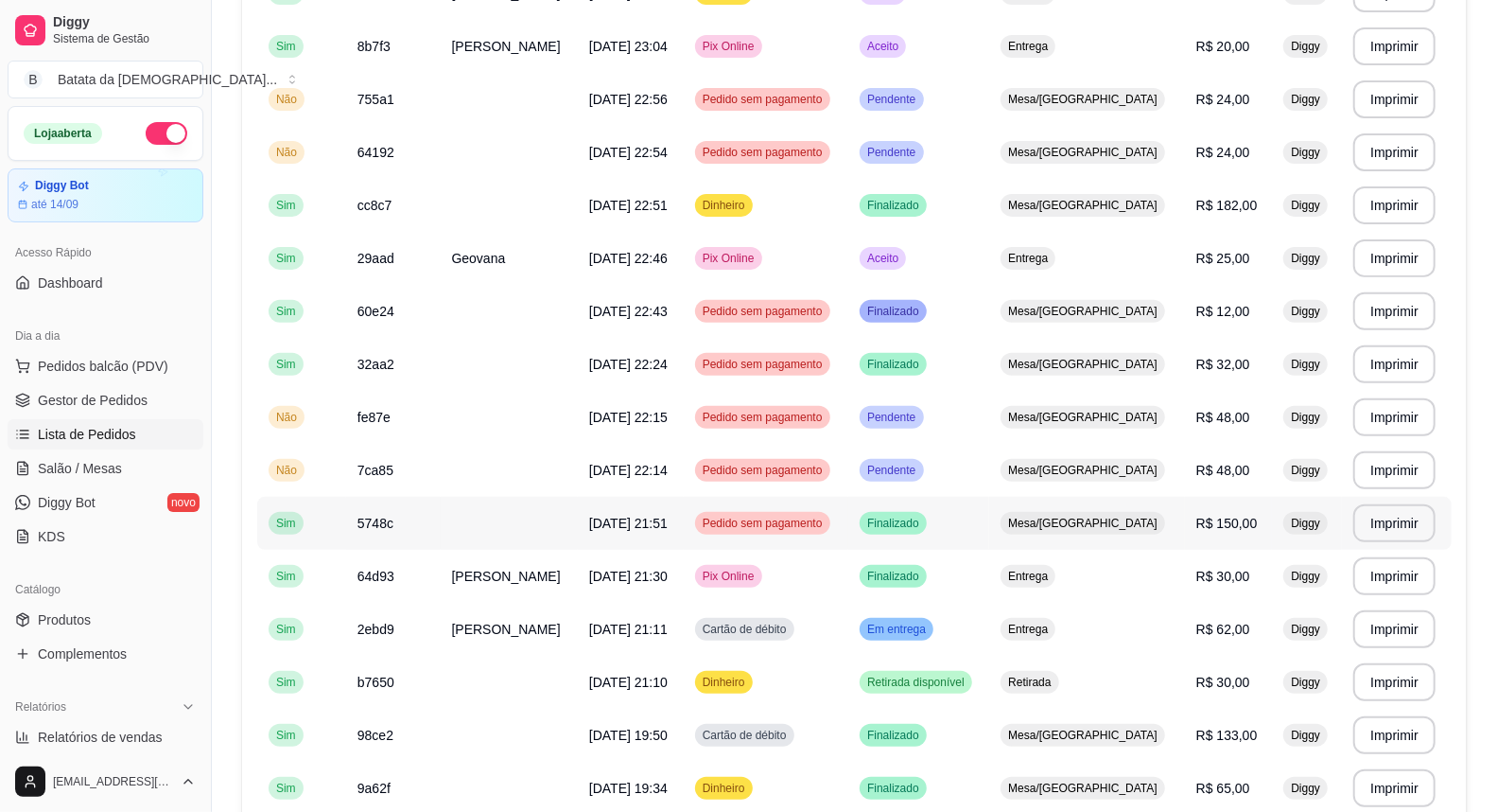
scroll to position [315, 0]
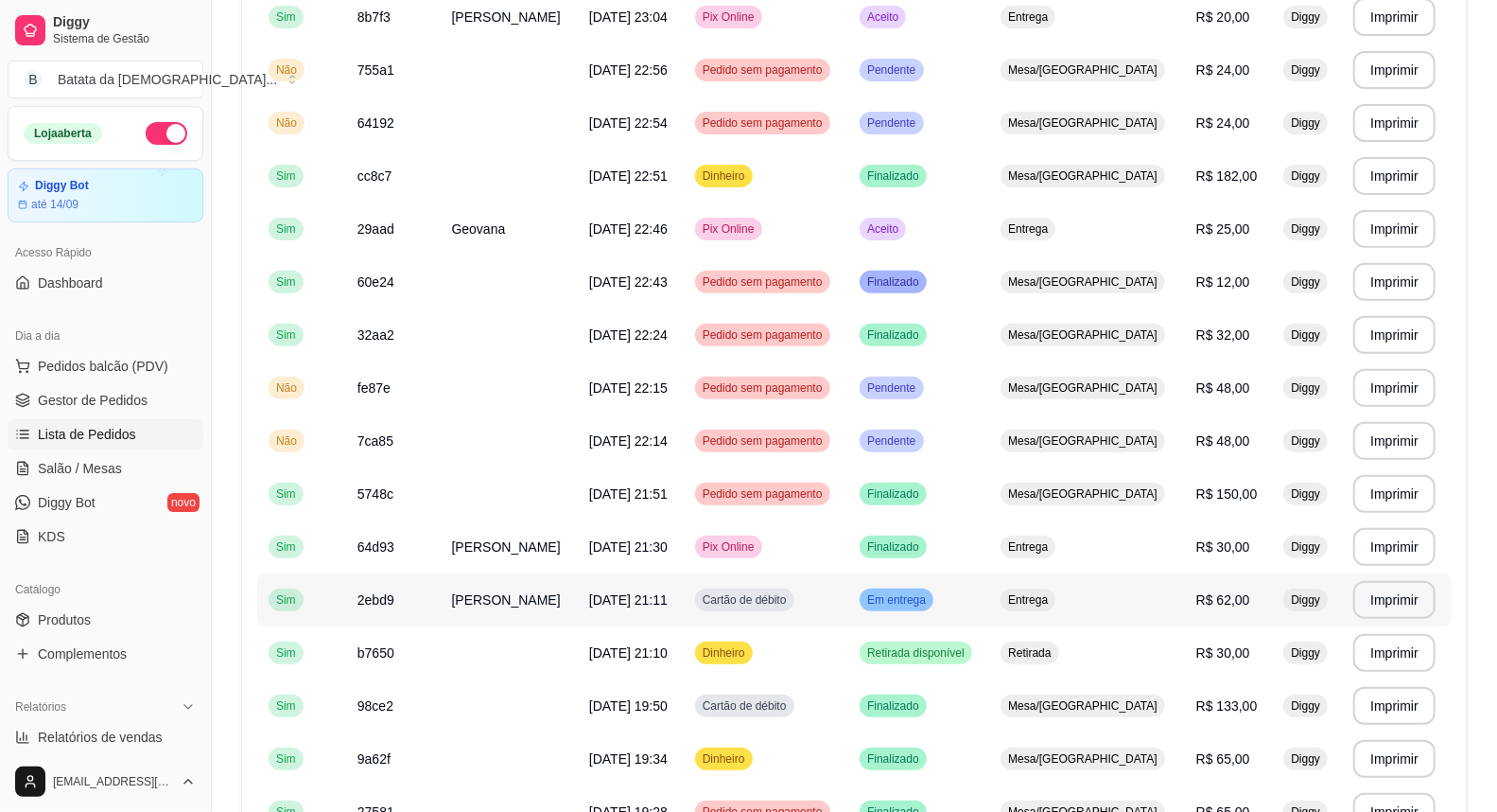
click at [929, 599] on span "Em entrega" at bounding box center [897, 599] width 66 height 15
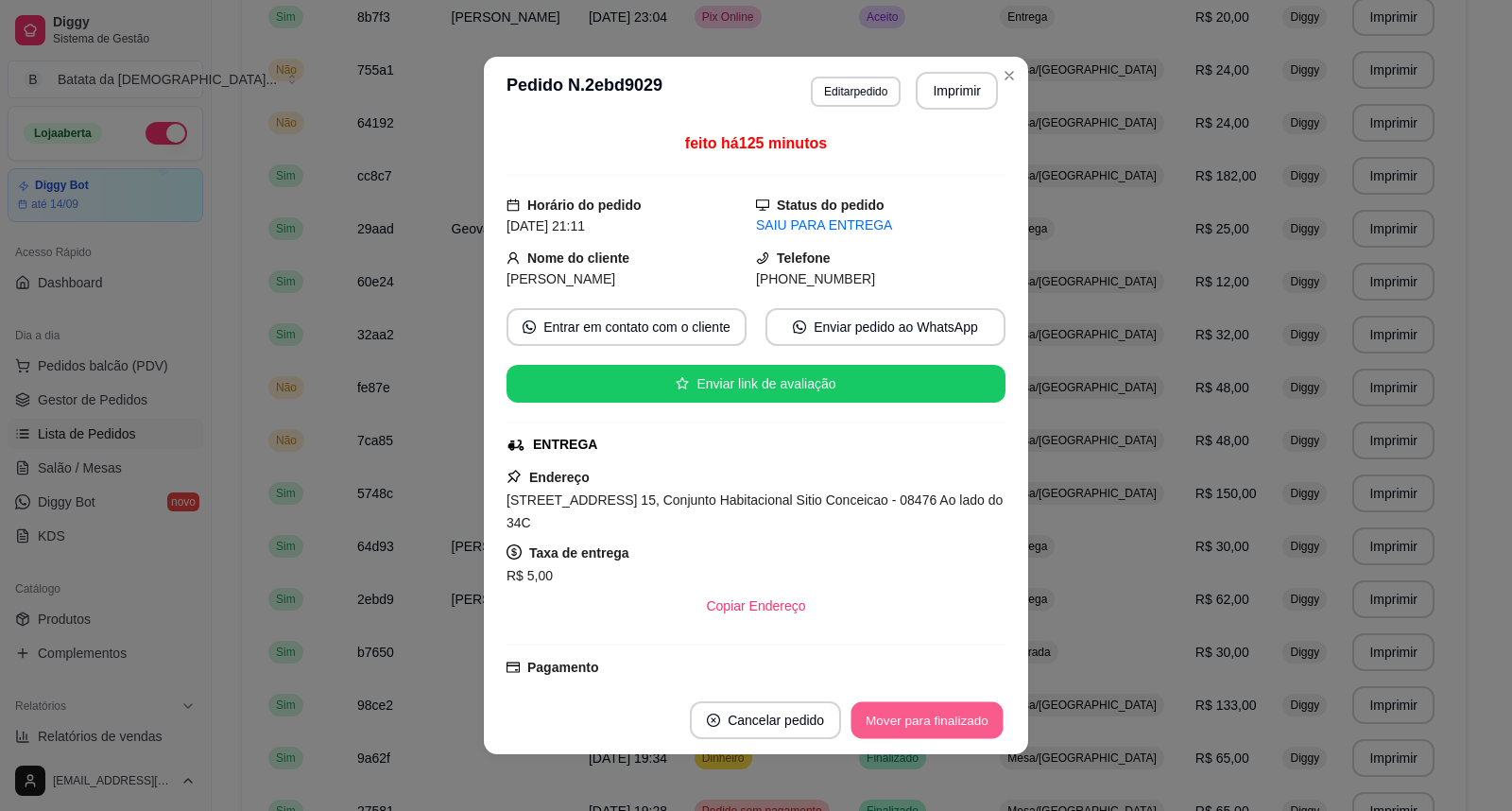
click at [928, 715] on button "Mover para finalizado" at bounding box center [928, 720] width 152 height 37
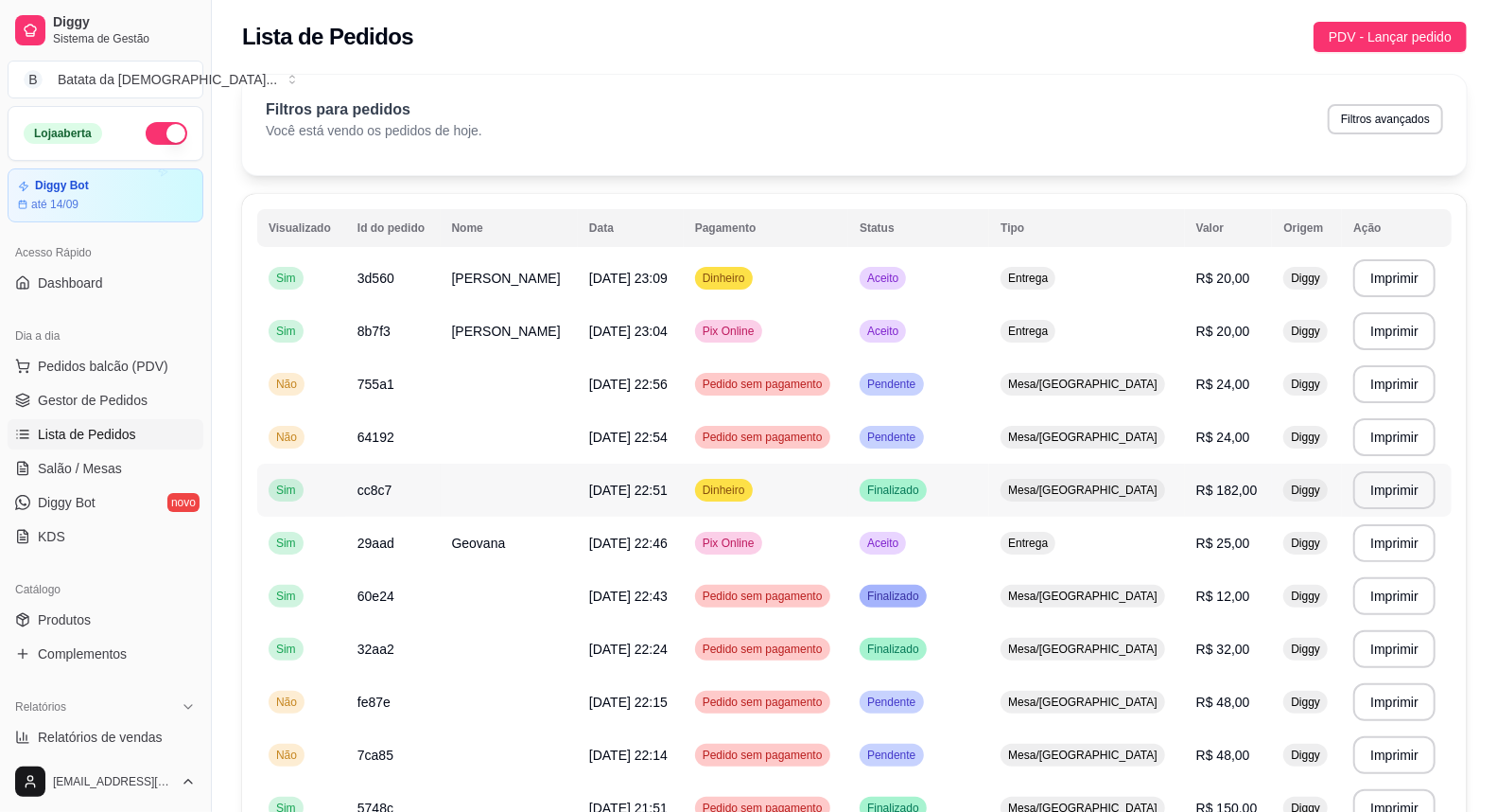
scroll to position [0, 0]
click at [961, 546] on td "Aceito" at bounding box center [919, 544] width 140 height 53
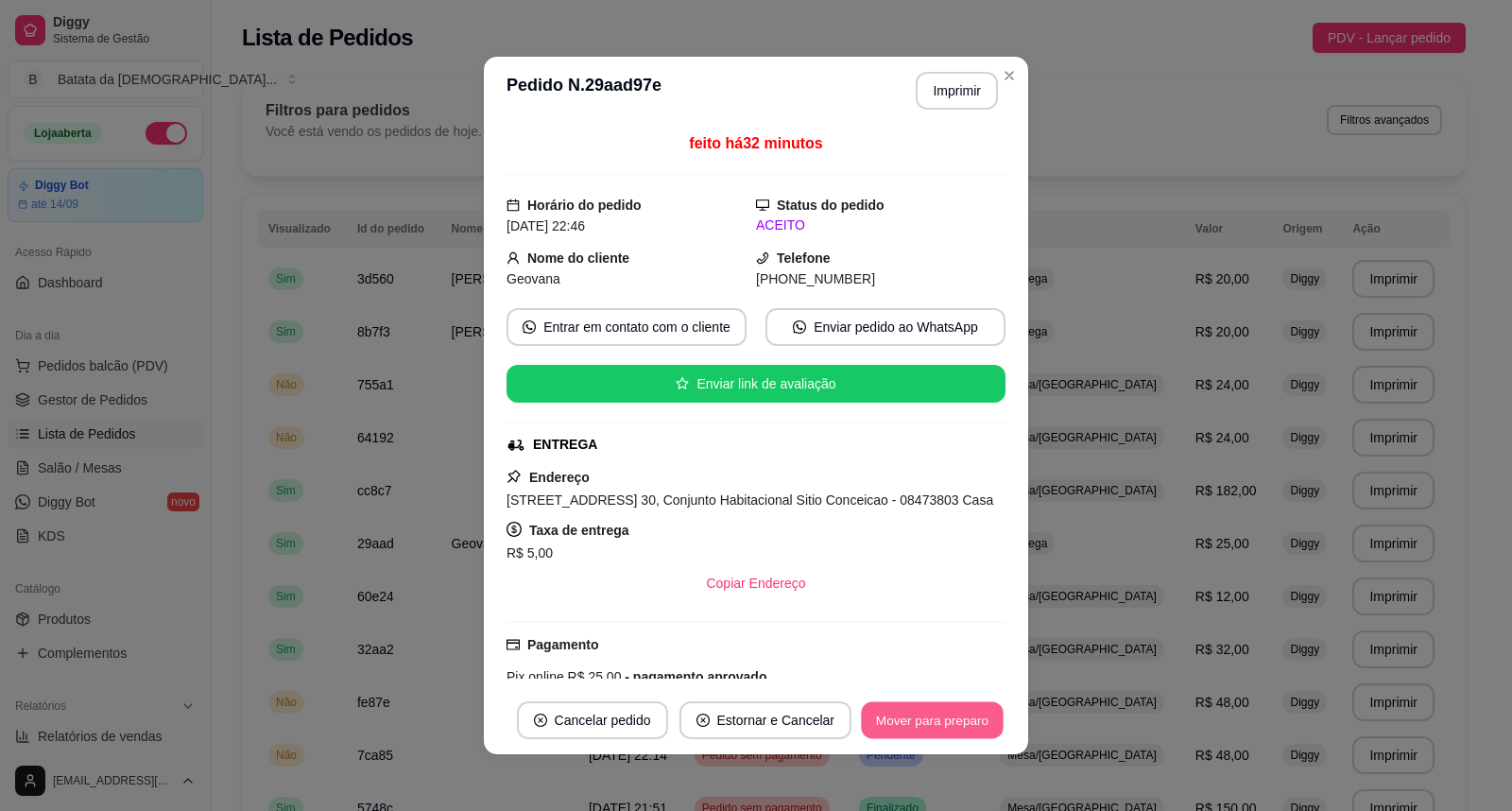
click at [968, 711] on button "Mover para preparo" at bounding box center [931, 720] width 141 height 37
click at [959, 719] on button "Mover para entrega" at bounding box center [932, 720] width 145 height 37
click at [920, 705] on button "Mover para finalizado" at bounding box center [928, 720] width 152 height 37
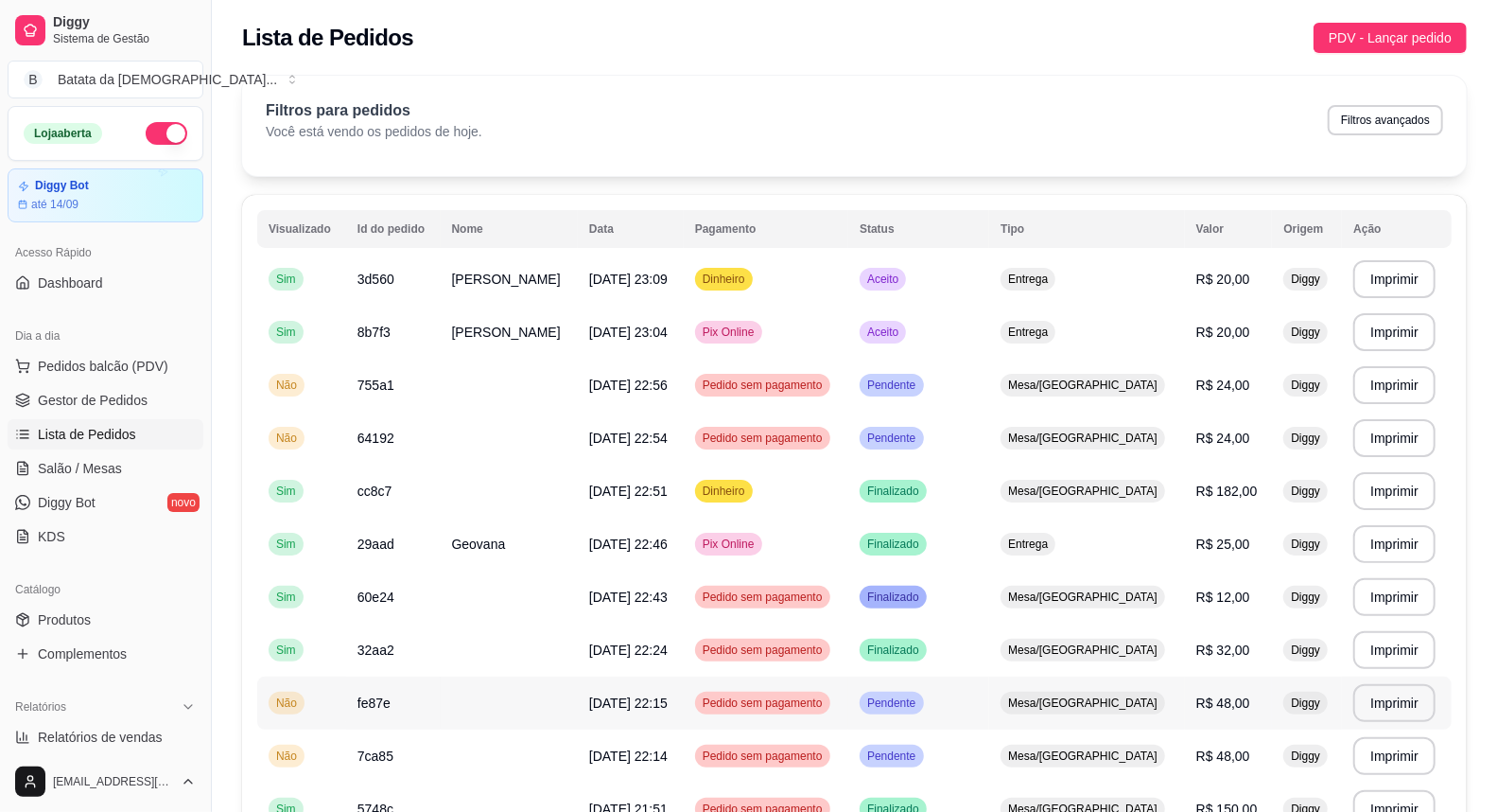
click at [920, 702] on span "Pendente" at bounding box center [892, 703] width 56 height 15
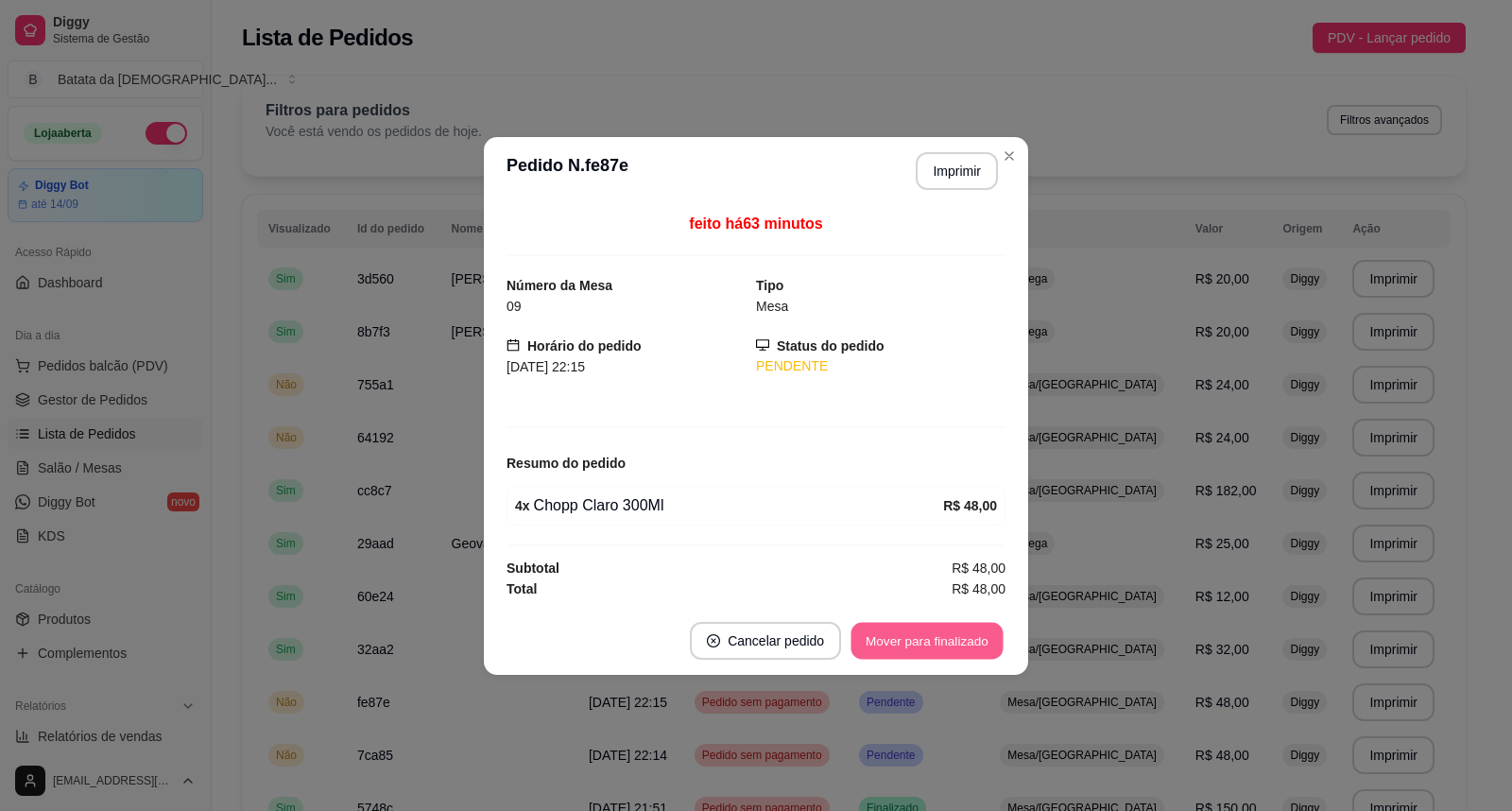
click at [945, 633] on button "Mover para finalizado" at bounding box center [928, 640] width 152 height 37
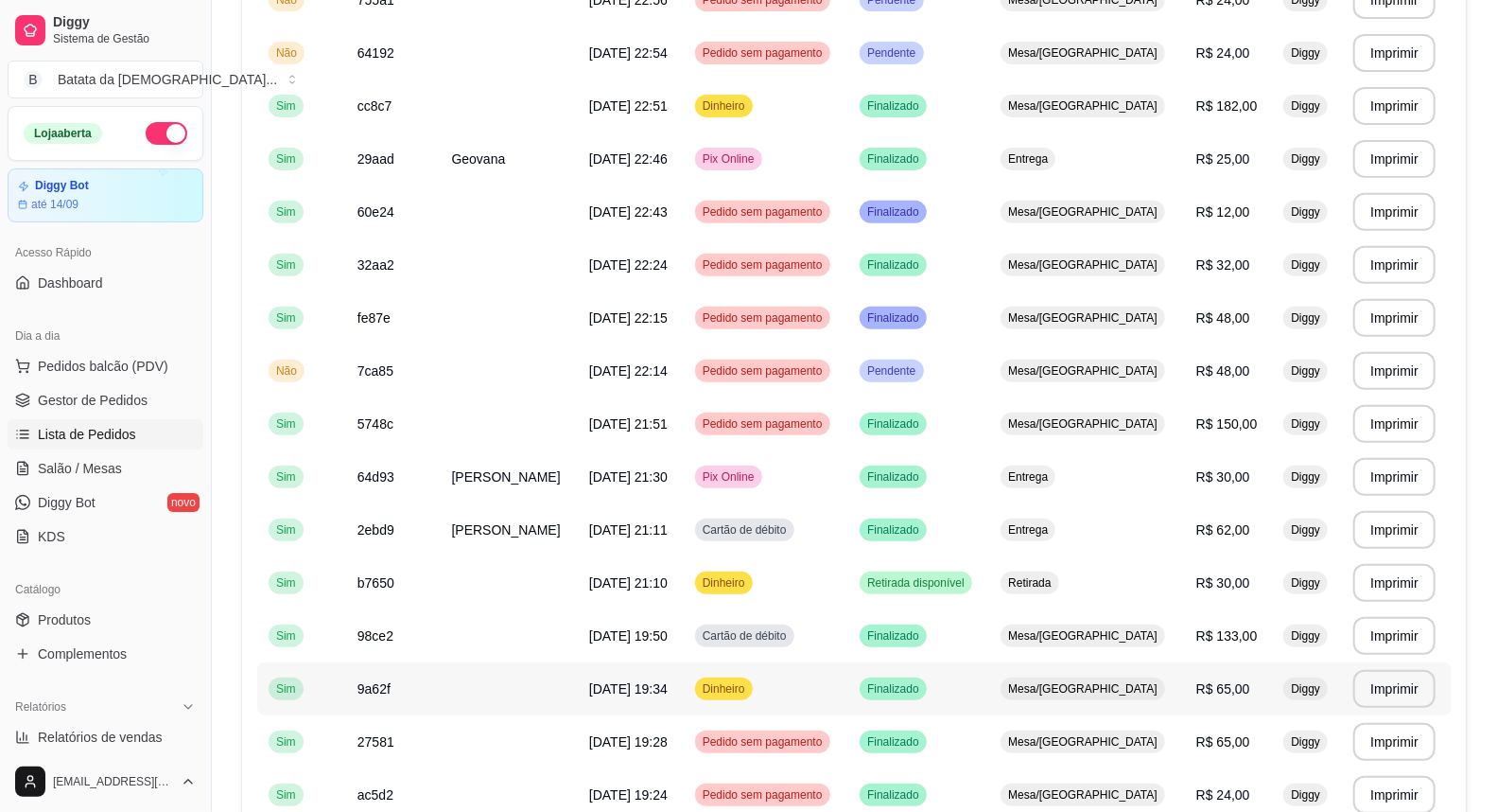
scroll to position [420, 0]
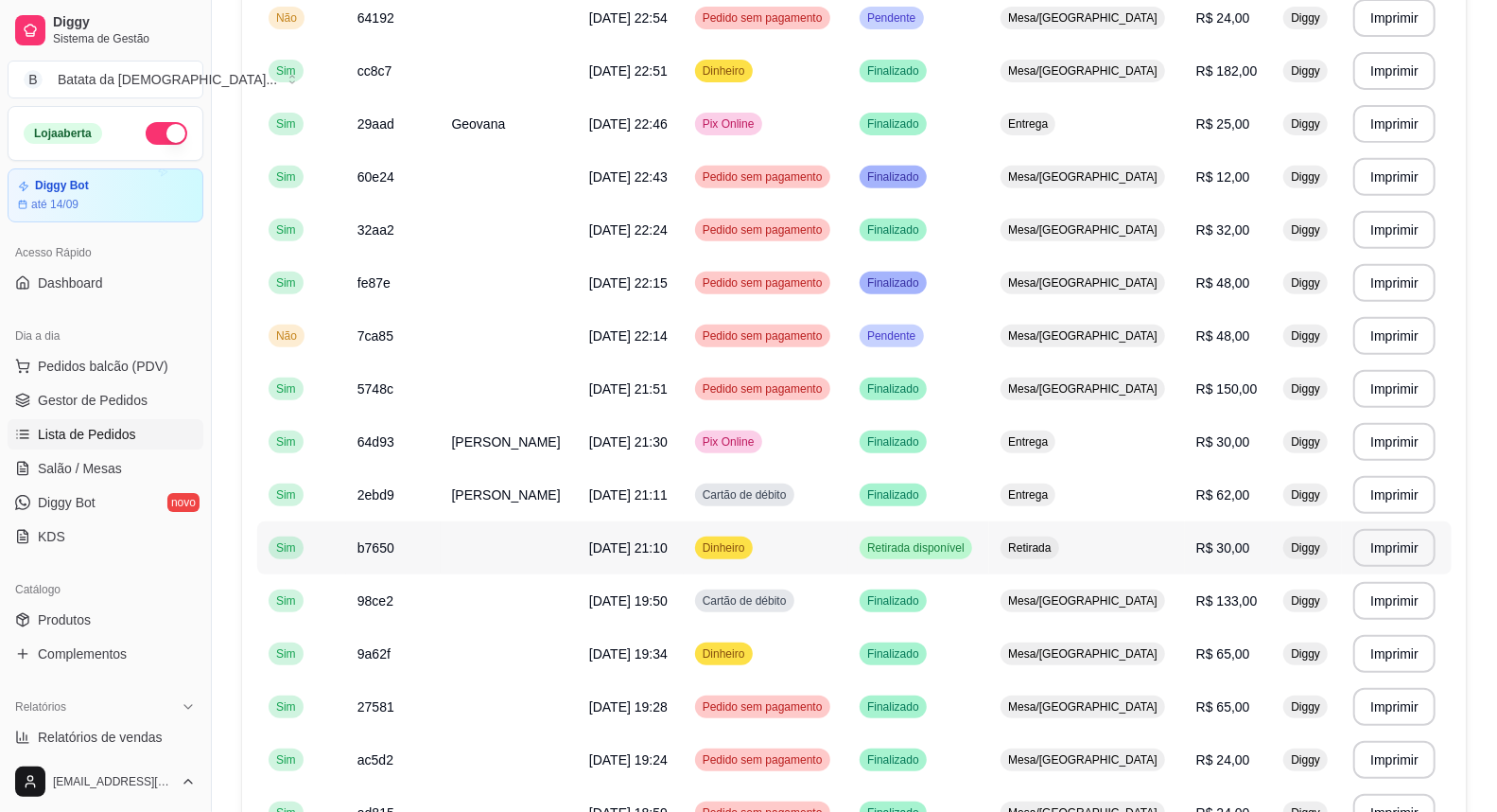
click at [938, 545] on span "Retirada disponível" at bounding box center [916, 547] width 105 height 15
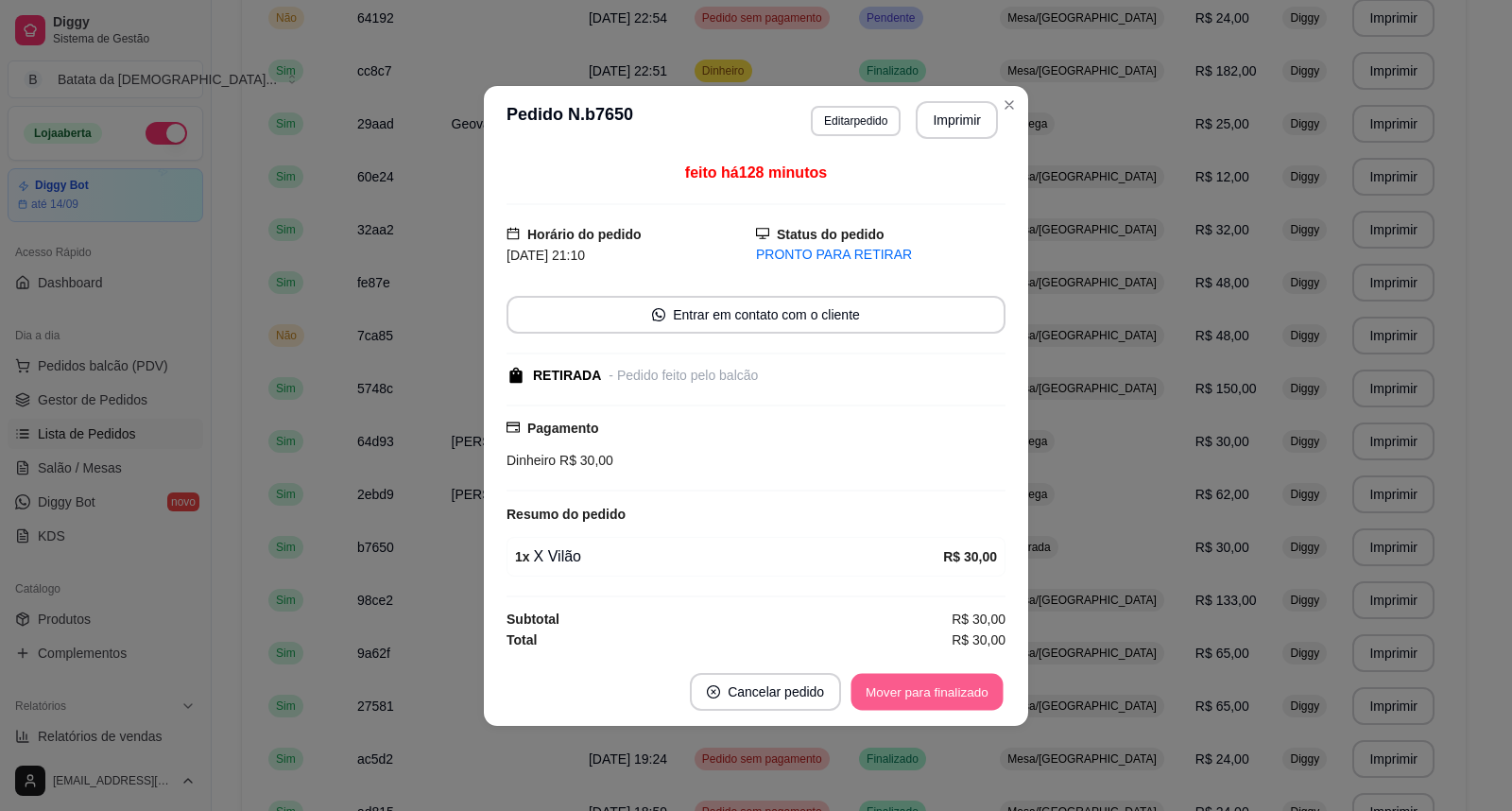
click at [939, 681] on button "Mover para finalizado" at bounding box center [928, 691] width 152 height 37
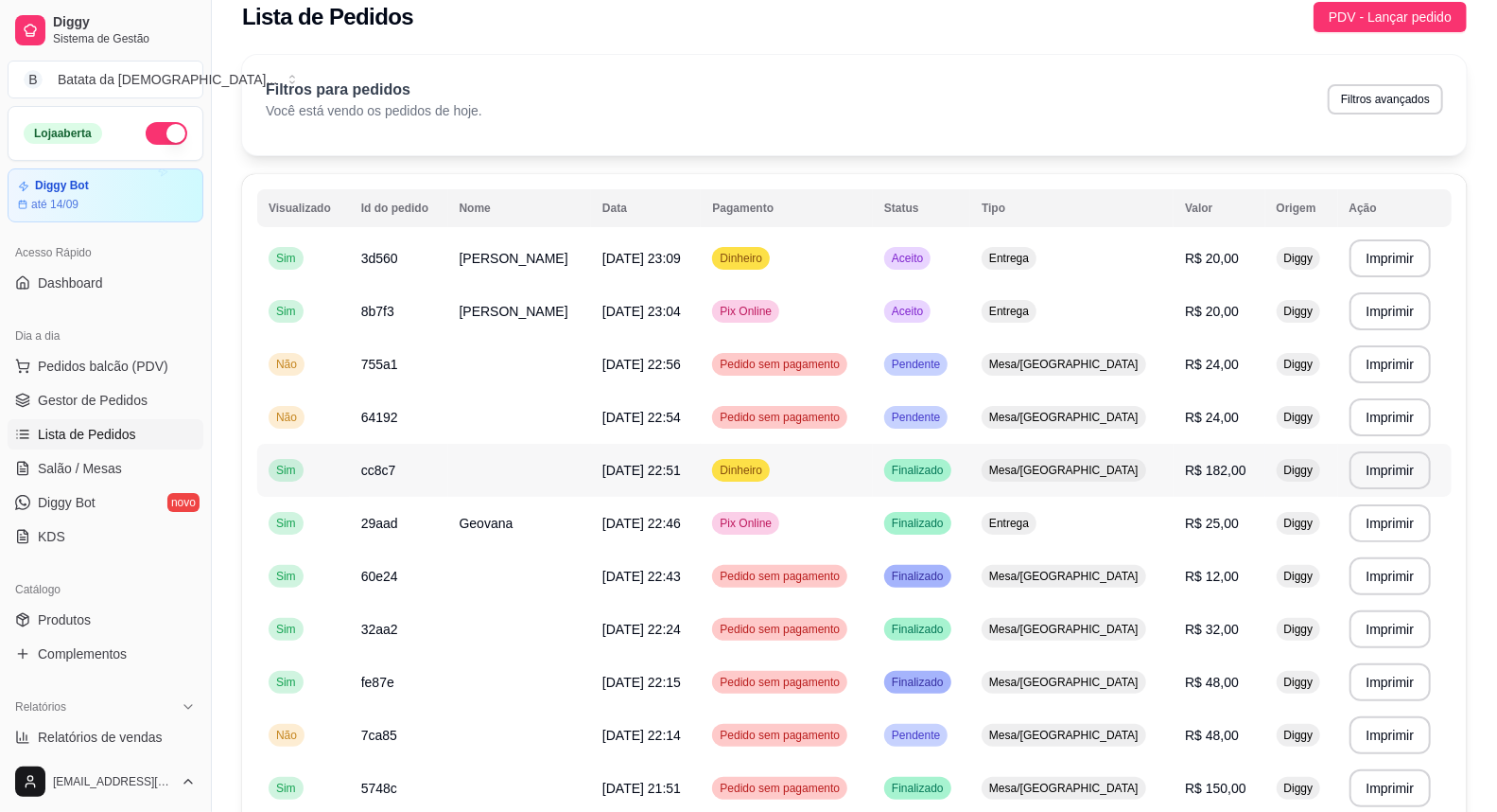
scroll to position [0, 0]
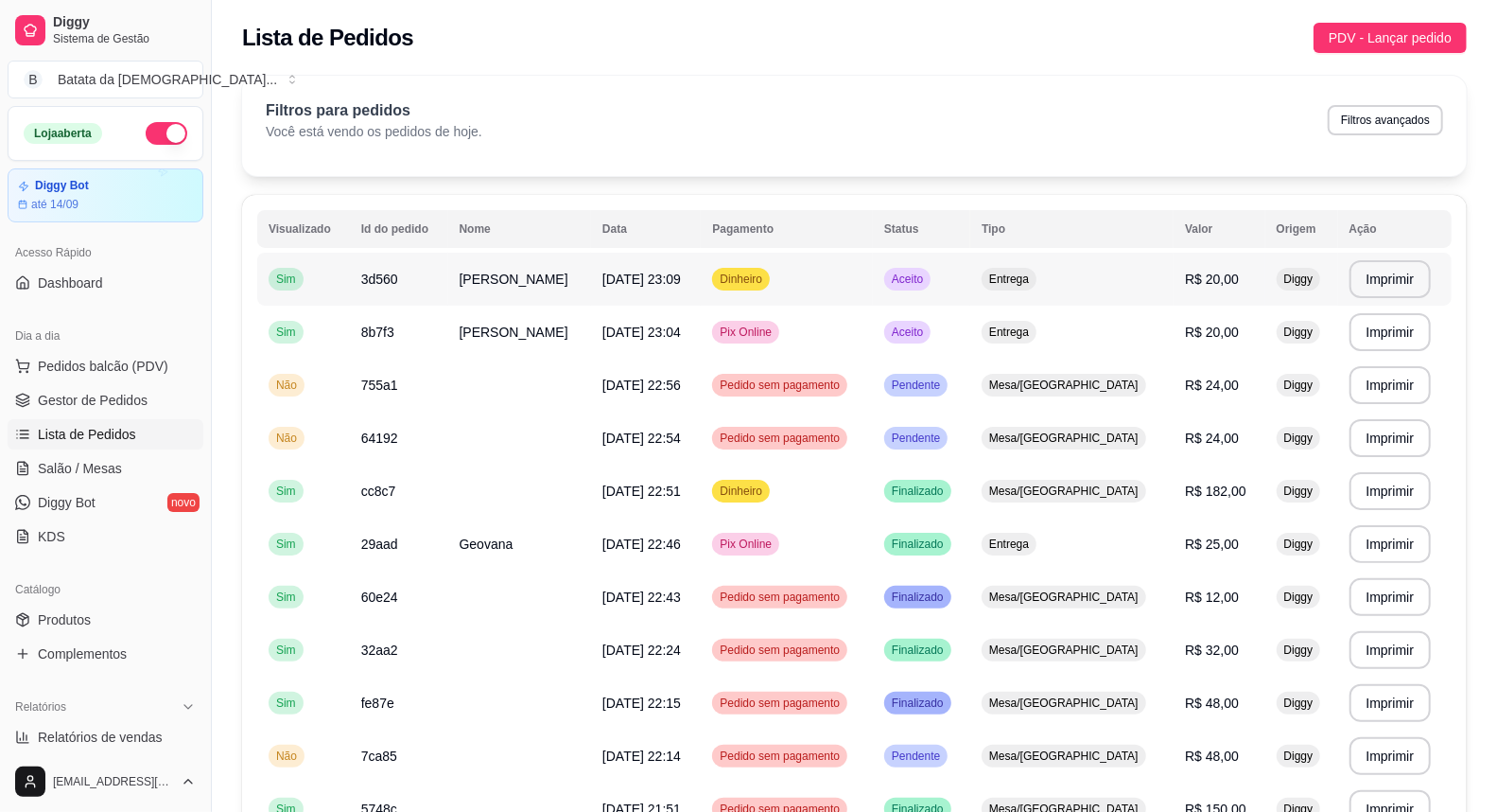
click at [914, 272] on tr "**********" at bounding box center [854, 279] width 1195 height 53
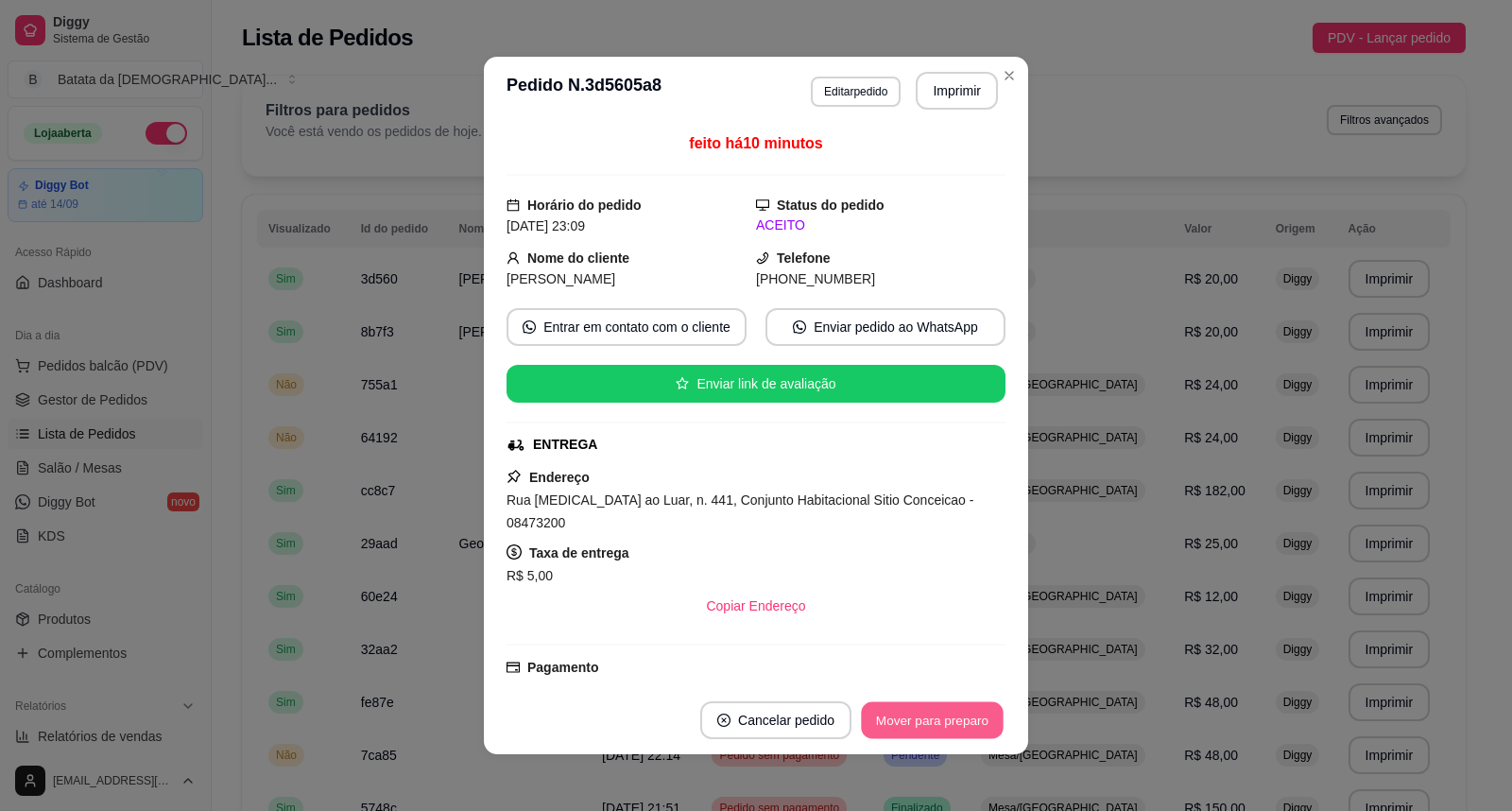
click at [933, 725] on button "Mover para preparo" at bounding box center [931, 720] width 141 height 37
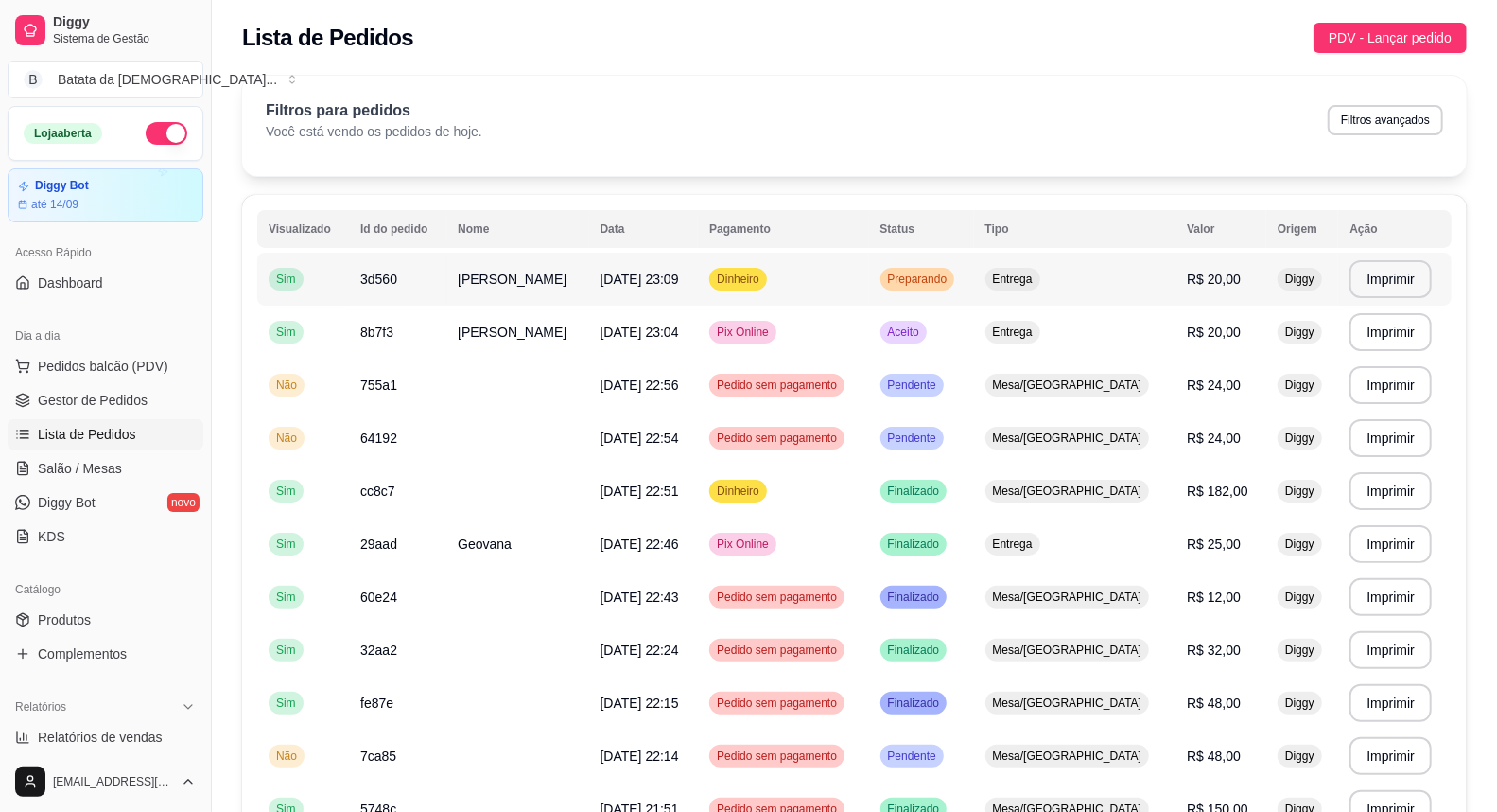
click at [1037, 277] on span "Entrega" at bounding box center [1012, 279] width 47 height 15
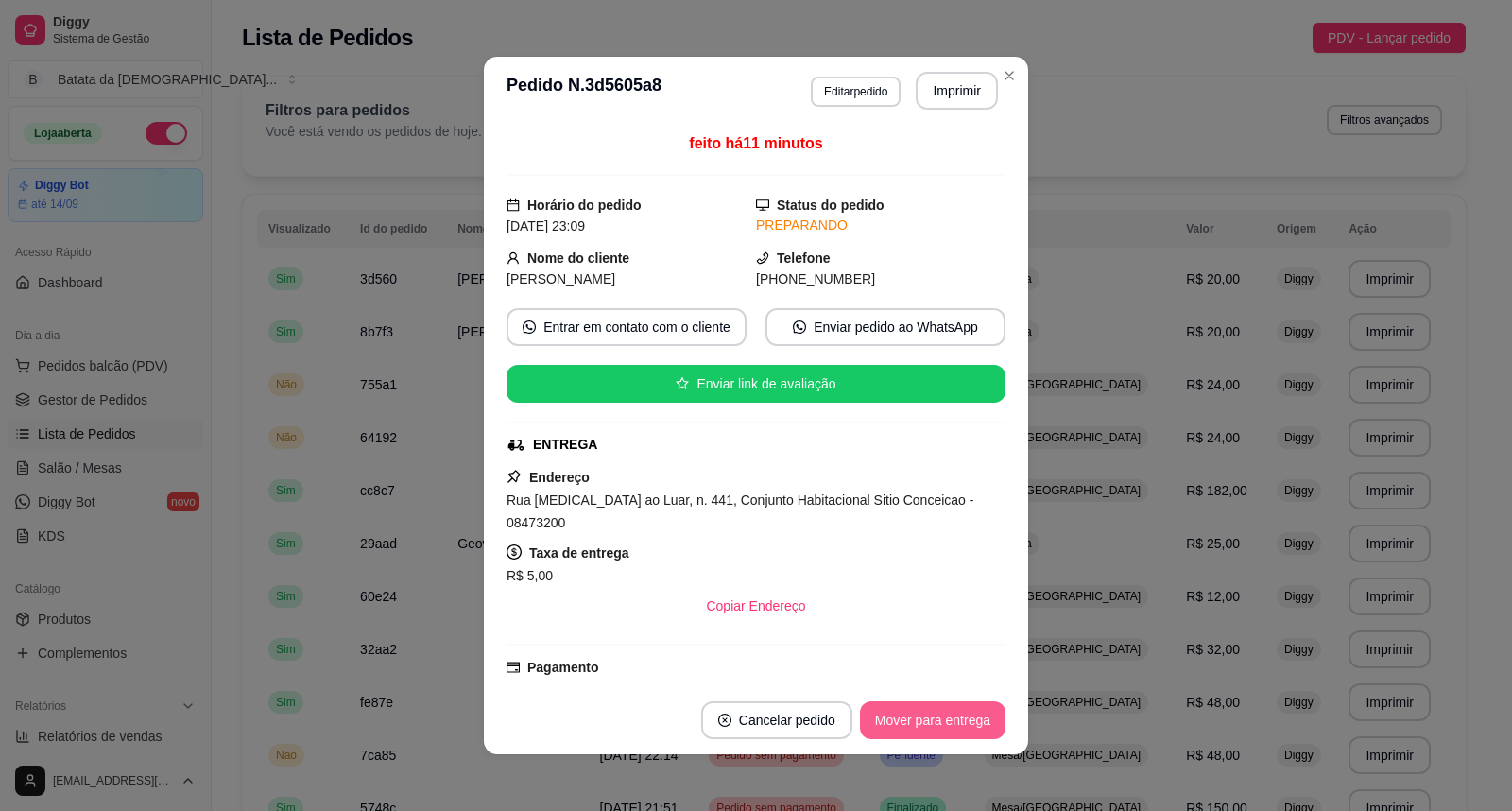
click at [958, 724] on button "Mover para entrega" at bounding box center [932, 720] width 145 height 37
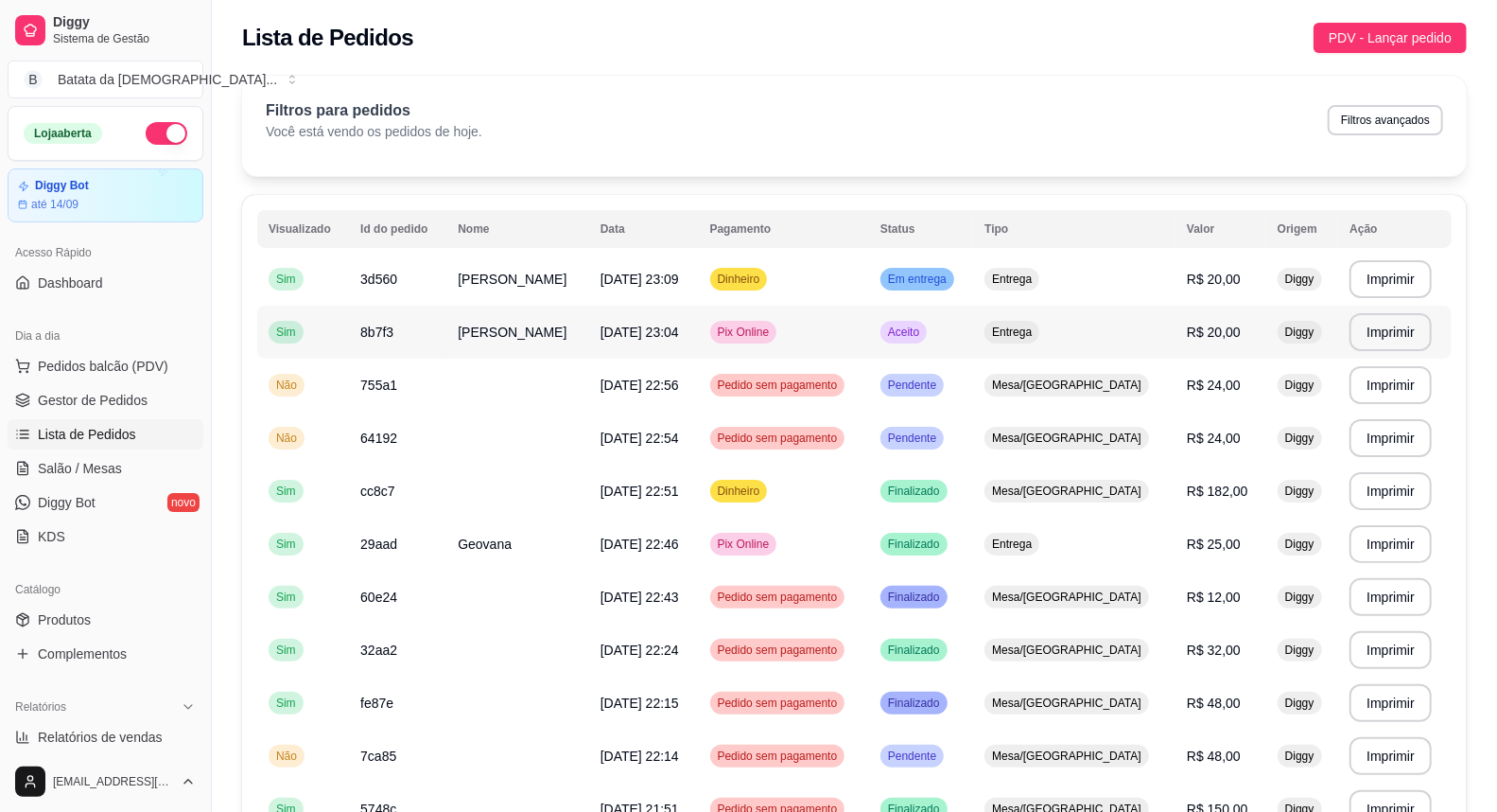
click at [924, 324] on span "Aceito" at bounding box center [903, 332] width 38 height 15
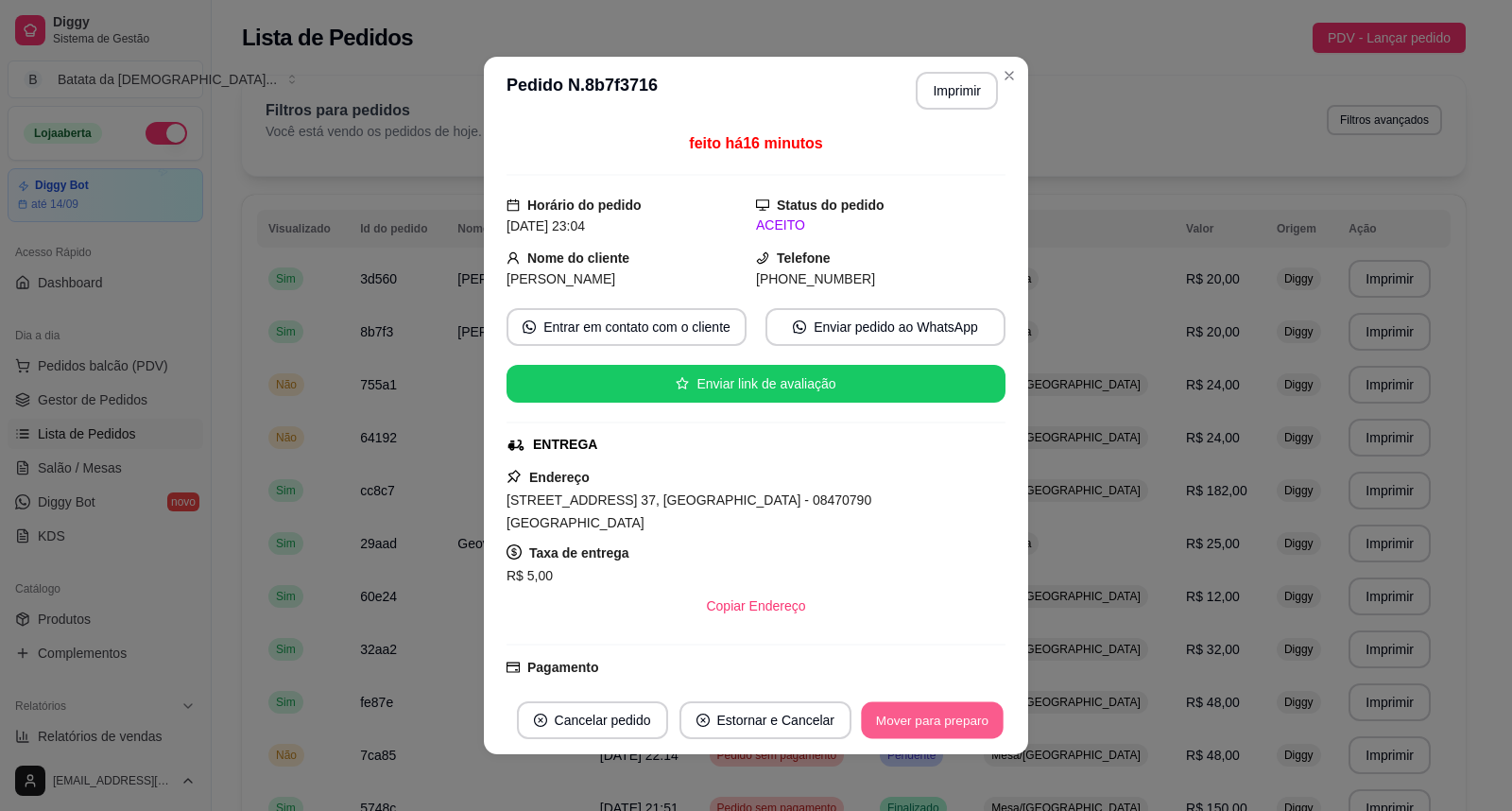
click at [956, 706] on button "Mover para preparo" at bounding box center [931, 720] width 141 height 37
click at [941, 725] on button "Mover para entrega" at bounding box center [932, 720] width 141 height 37
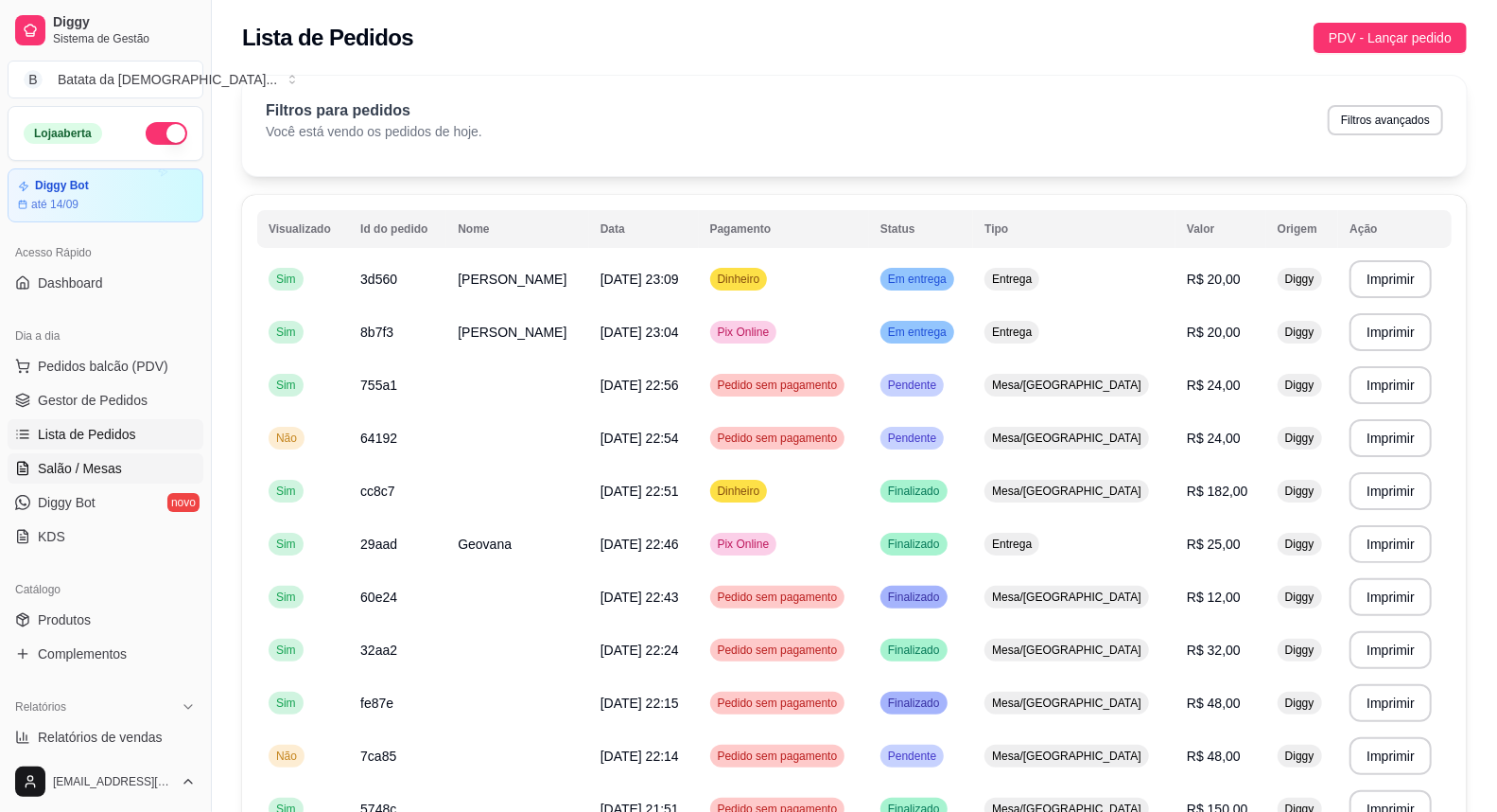
click at [69, 469] on span "Salão / Mesas" at bounding box center [80, 469] width 85 height 19
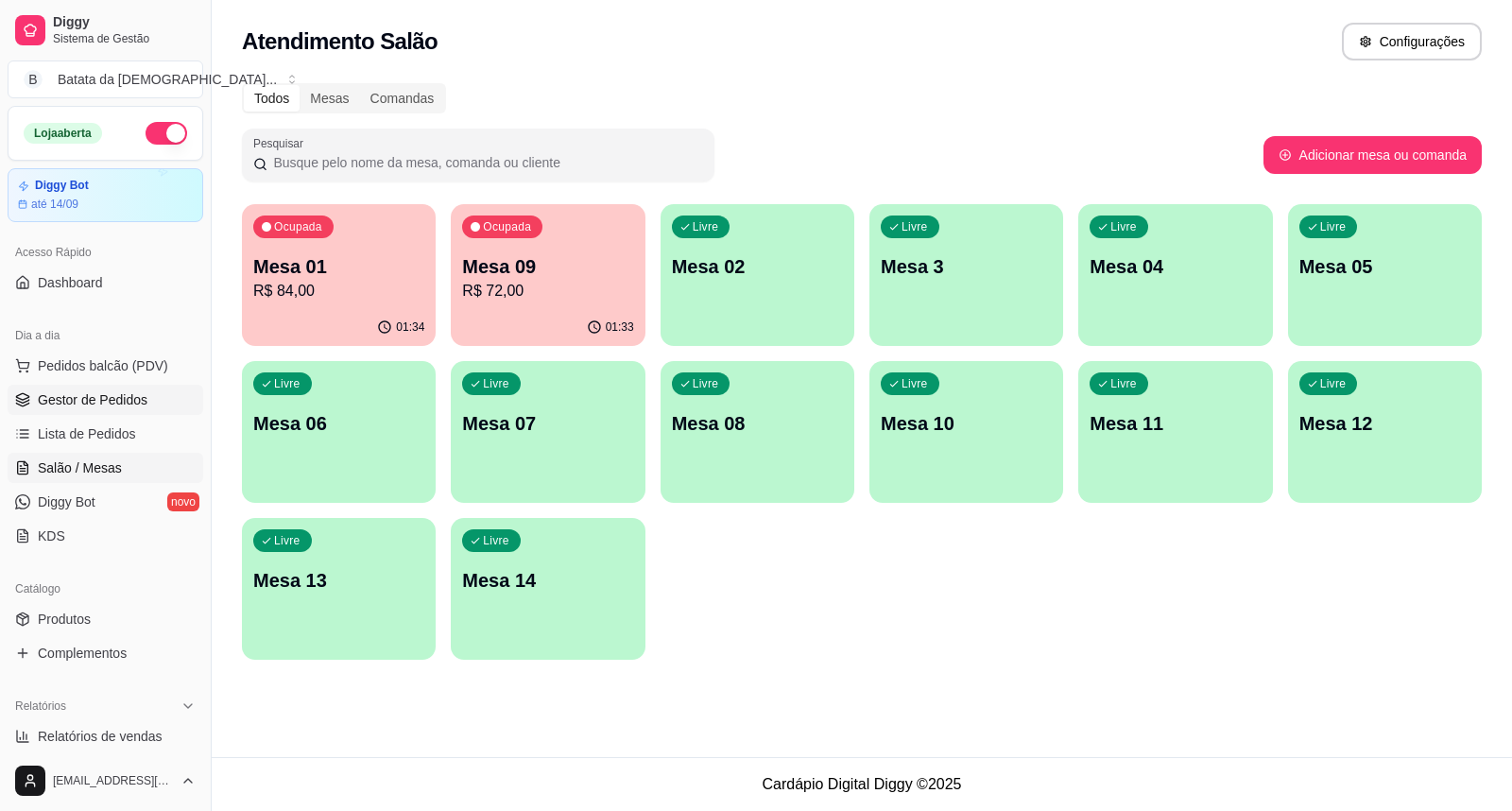
click at [130, 403] on span "Gestor de Pedidos" at bounding box center [92, 400] width 110 height 19
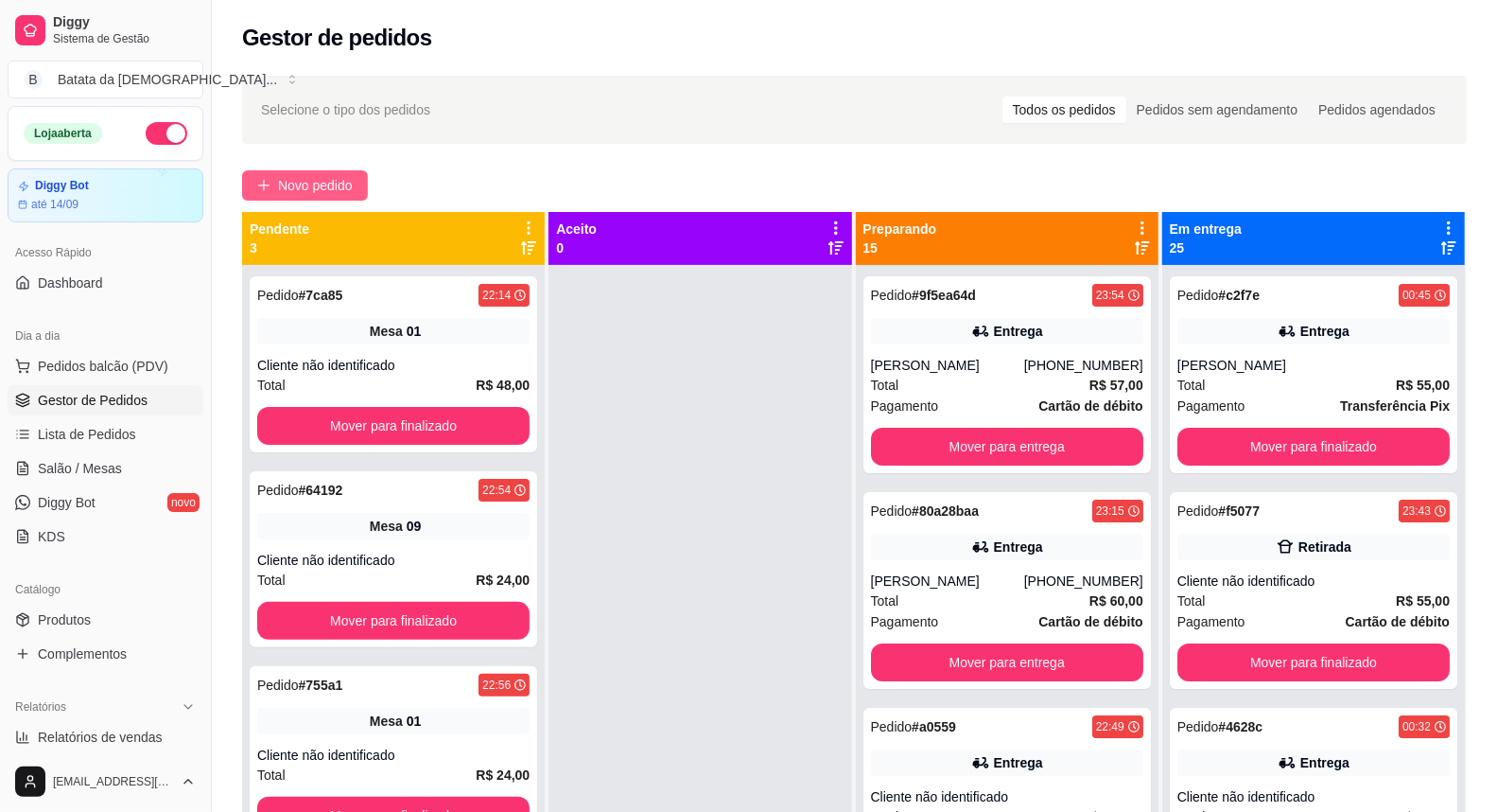
click at [317, 188] on span "Novo pedido" at bounding box center [316, 186] width 75 height 21
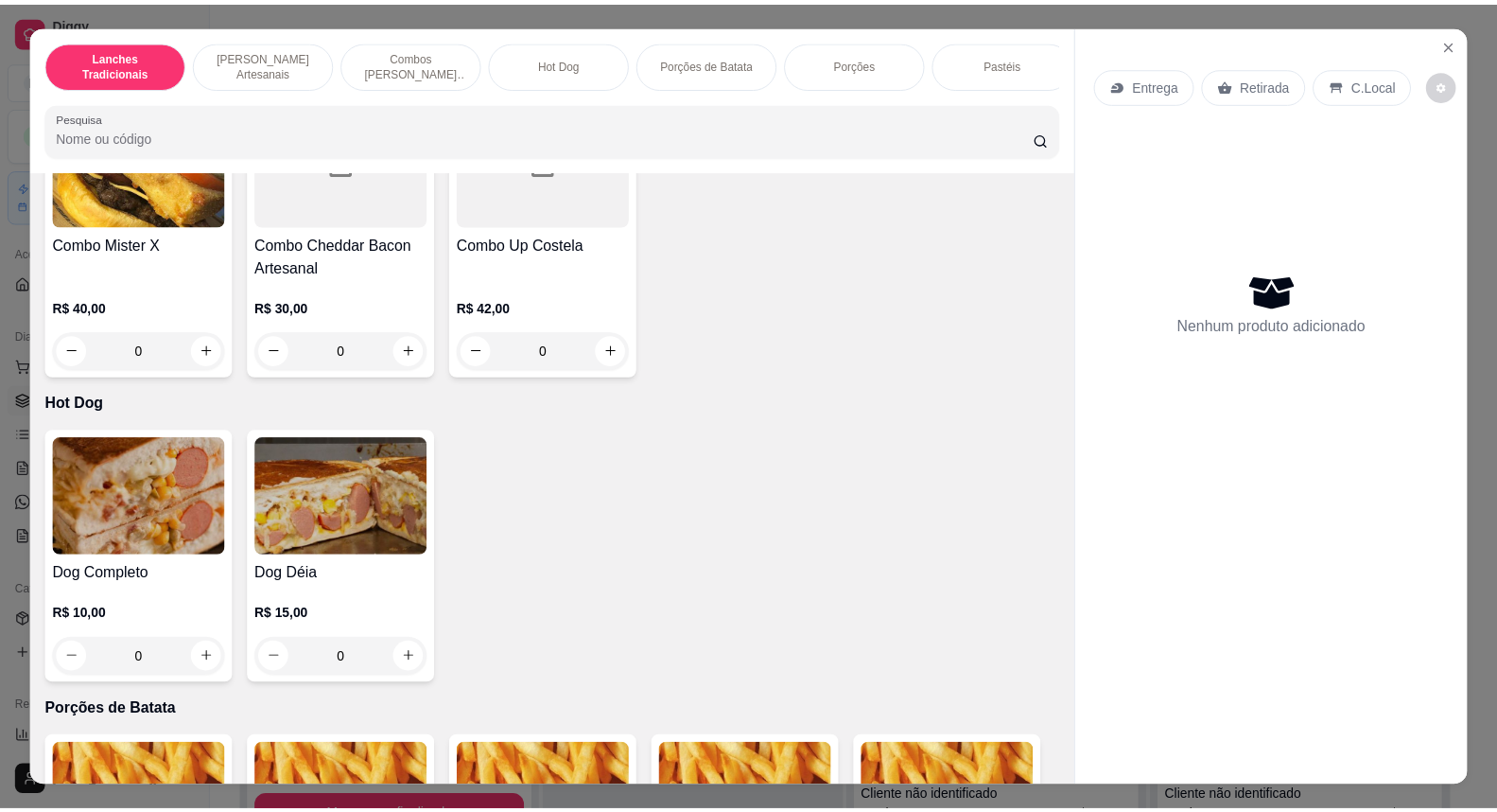
scroll to position [1681, 0]
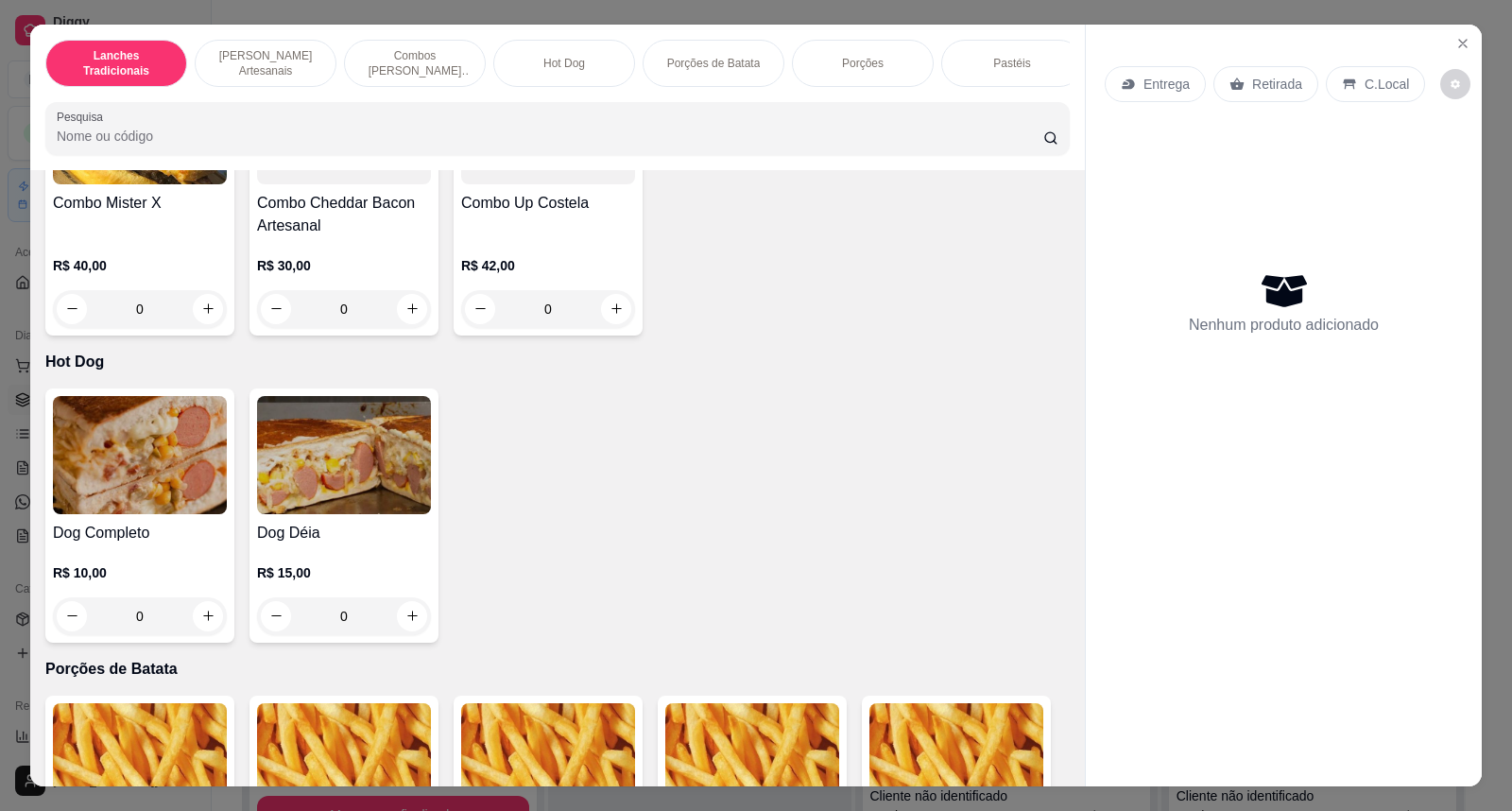
click at [321, 565] on div "R$ 15,00 0" at bounding box center [343, 589] width 174 height 90
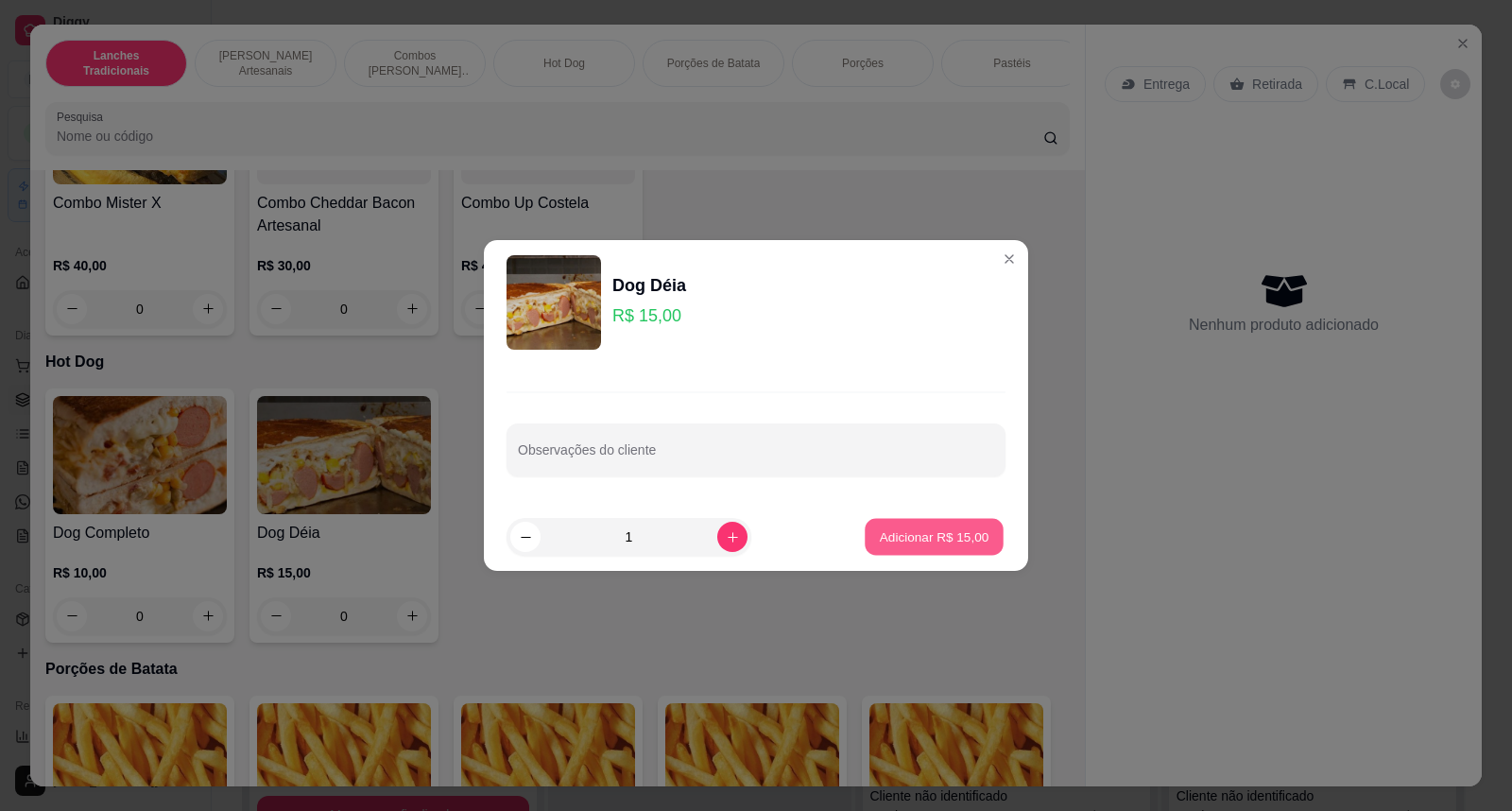
click at [898, 541] on p "Adicionar R$ 15,00" at bounding box center [934, 536] width 110 height 18
type input "1"
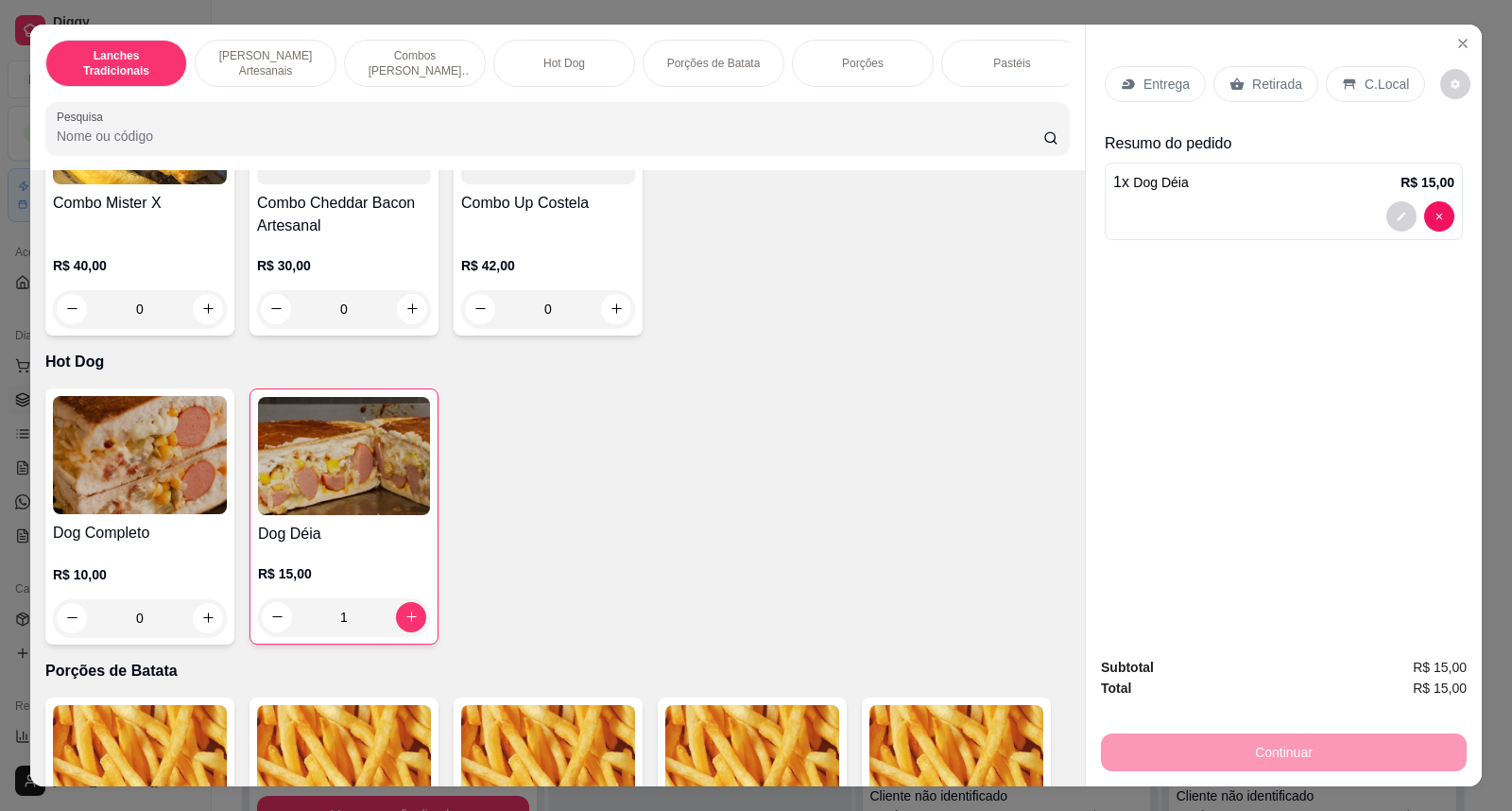
click at [1372, 90] on p "C.Local" at bounding box center [1387, 85] width 44 height 19
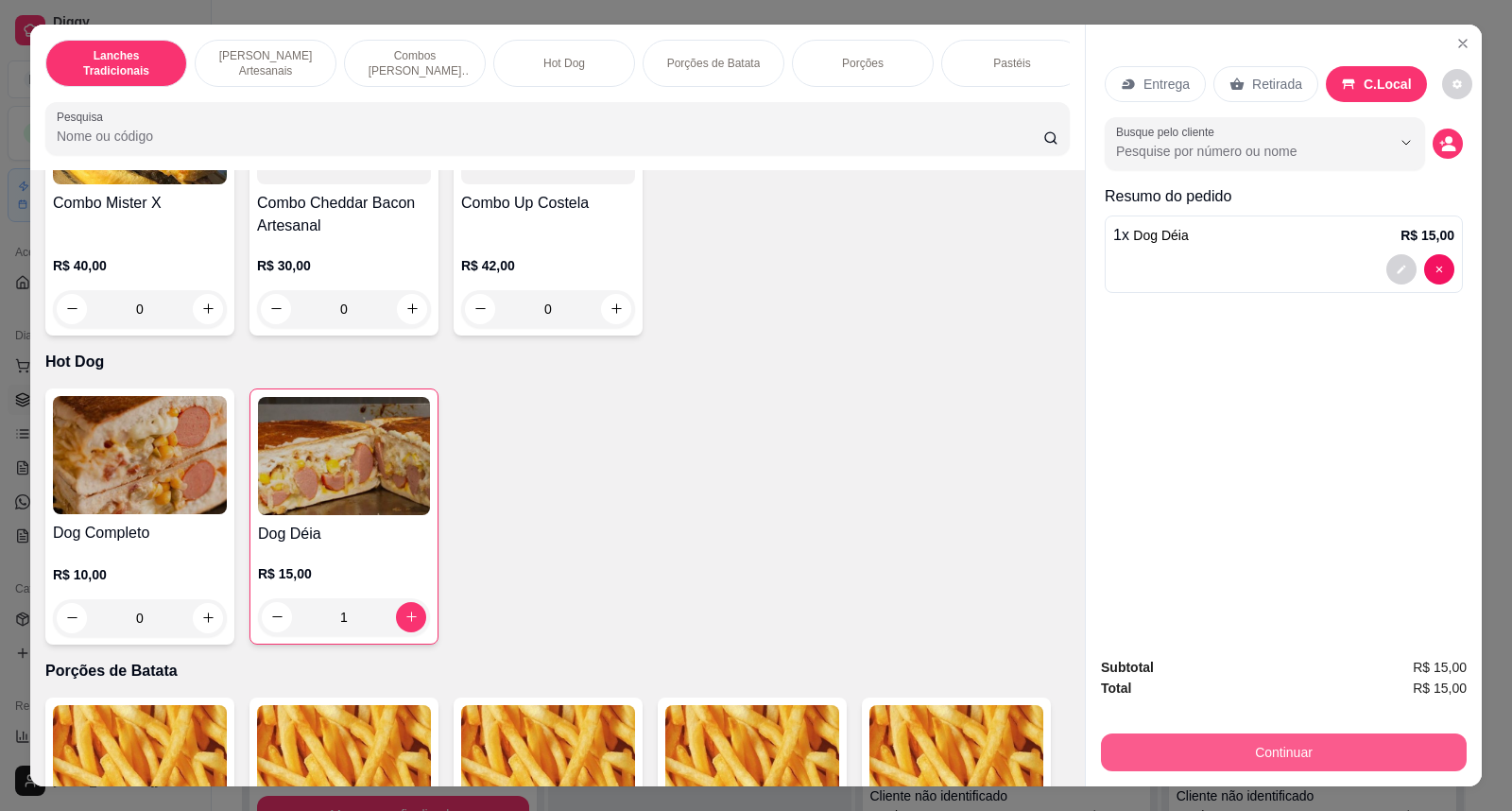
click at [1363, 750] on button "Continuar" at bounding box center [1283, 751] width 365 height 37
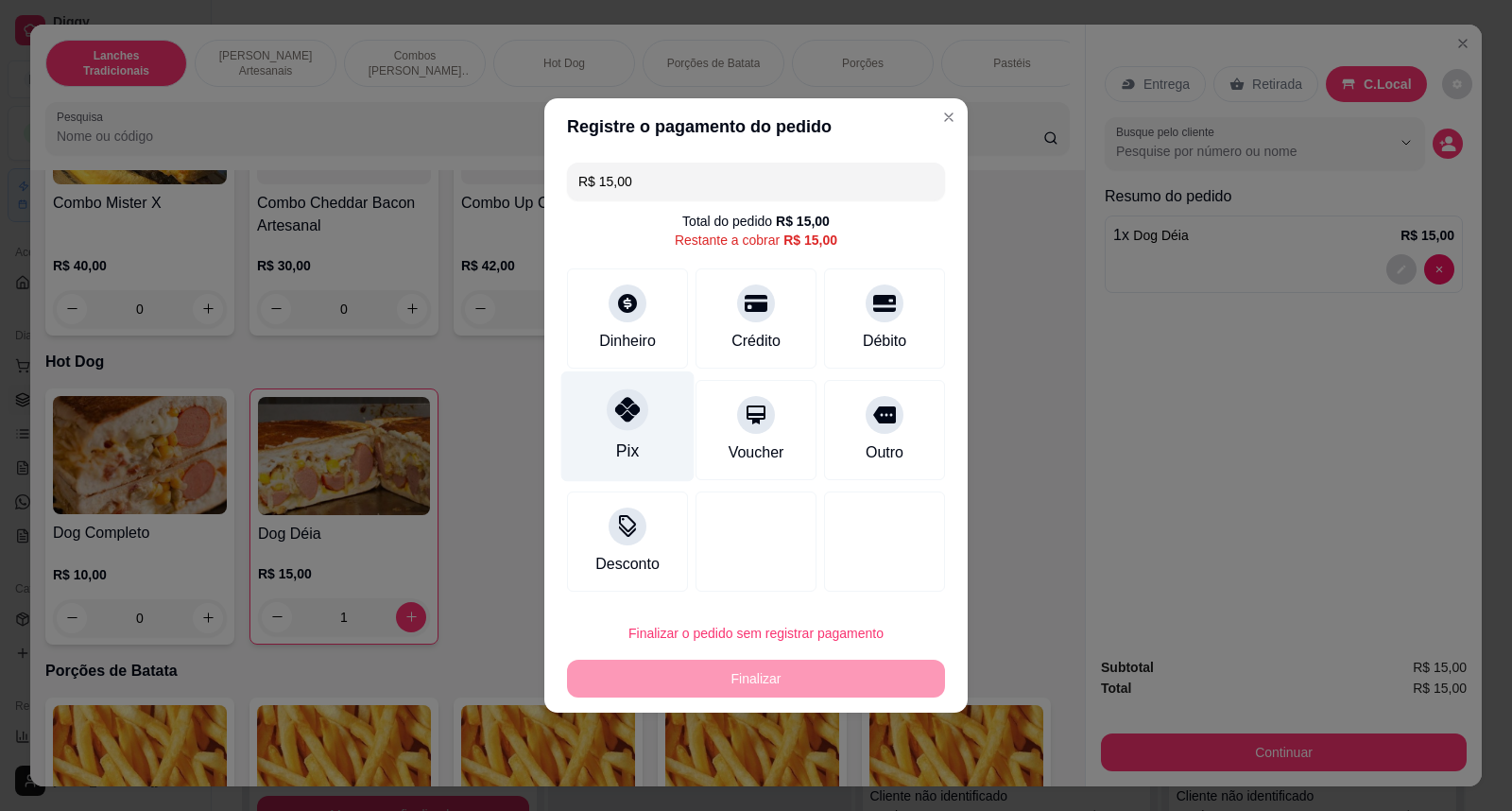
click at [633, 431] on div "Pix" at bounding box center [628, 426] width 134 height 111
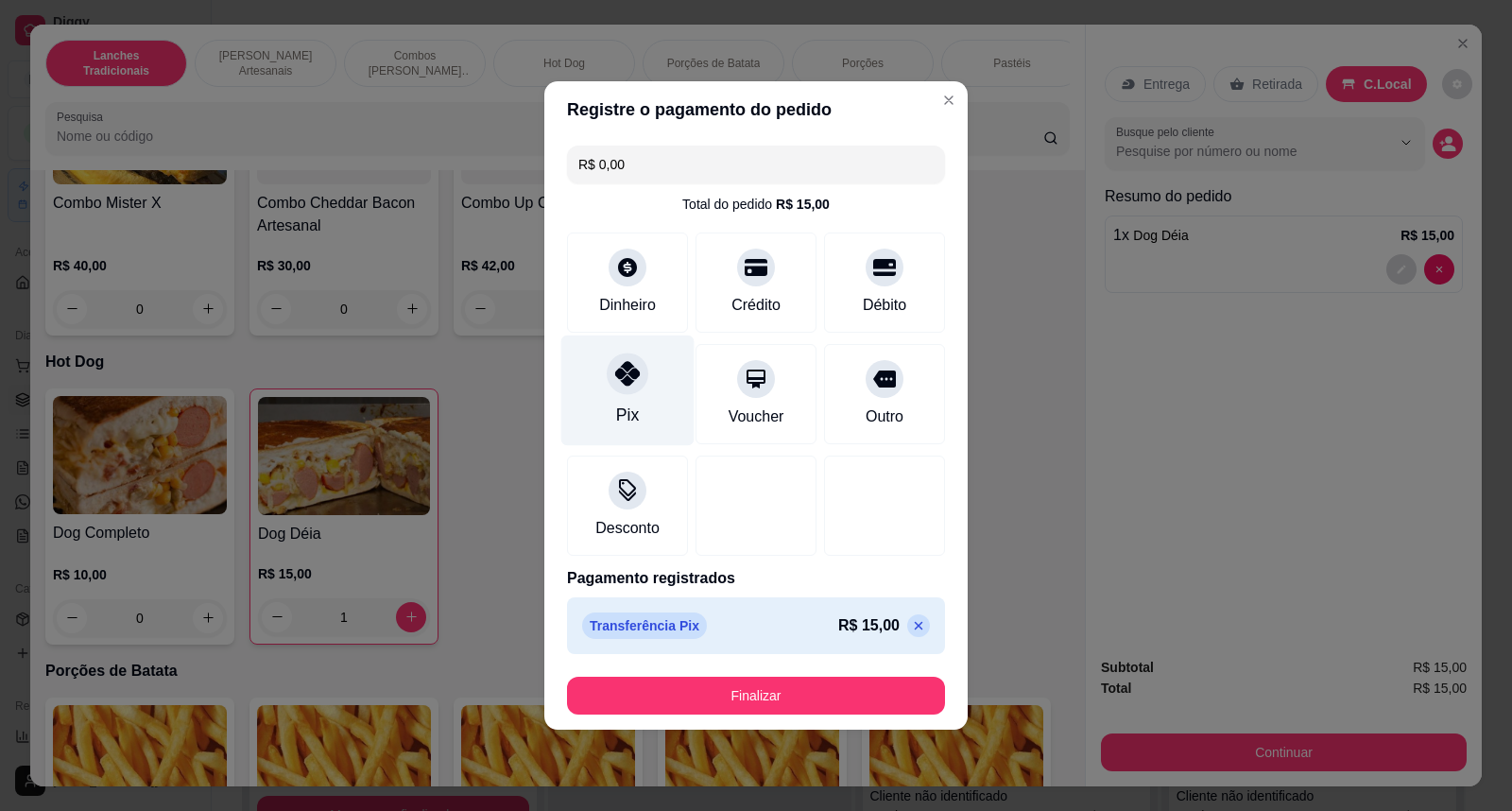
type input "R$ 0,00"
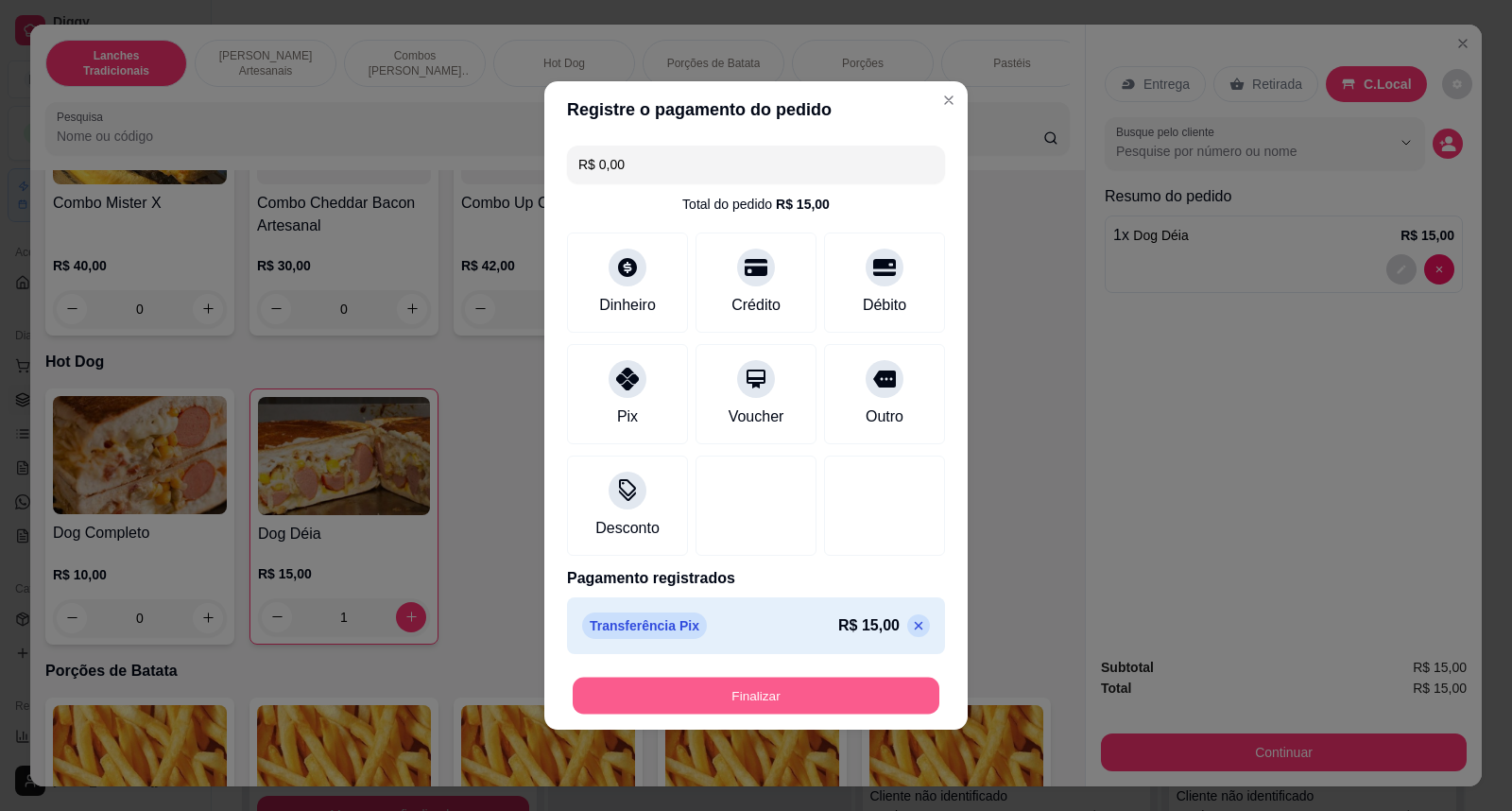
click at [693, 704] on button "Finalizar" at bounding box center [756, 696] width 366 height 37
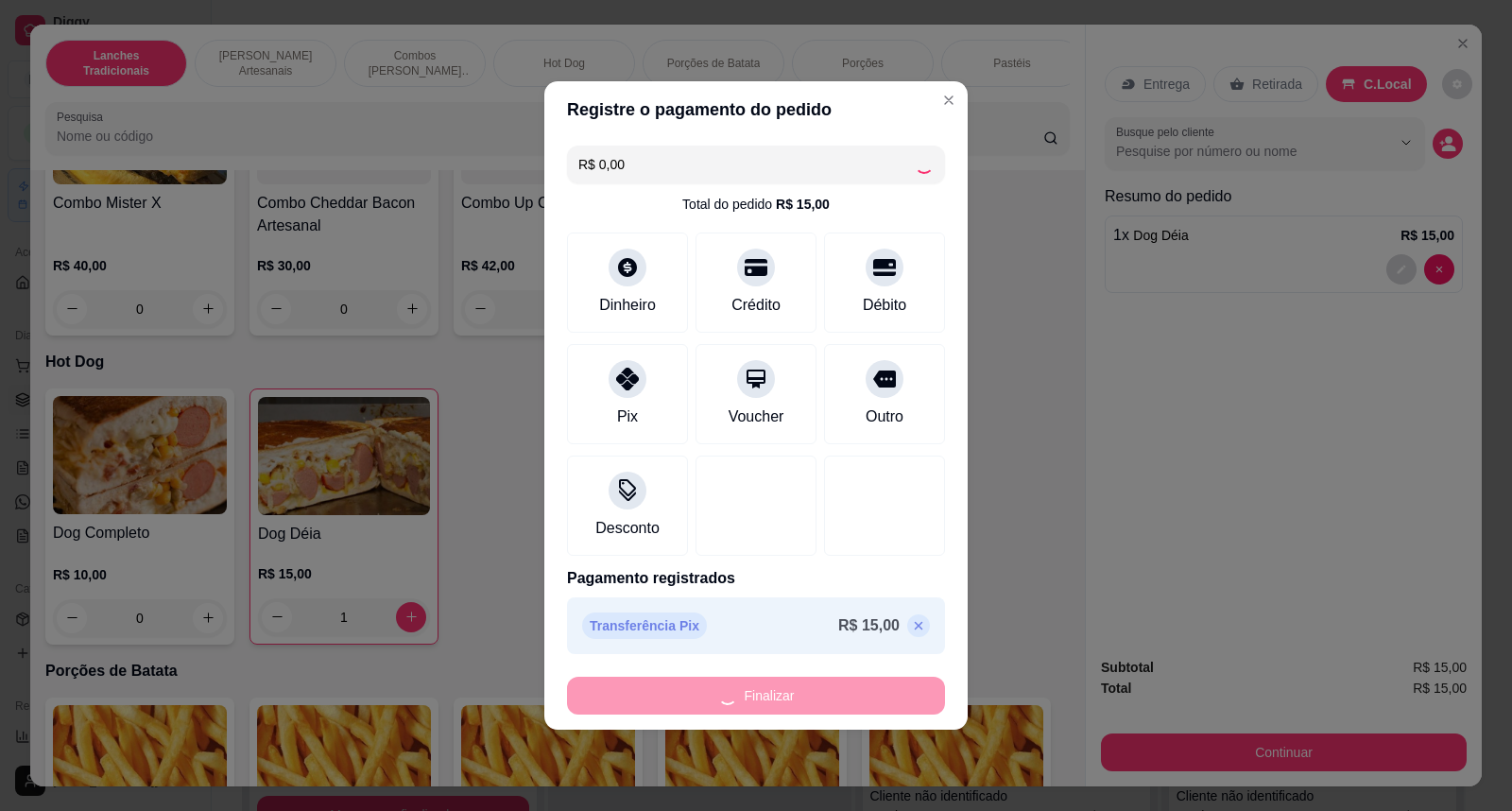
type input "0"
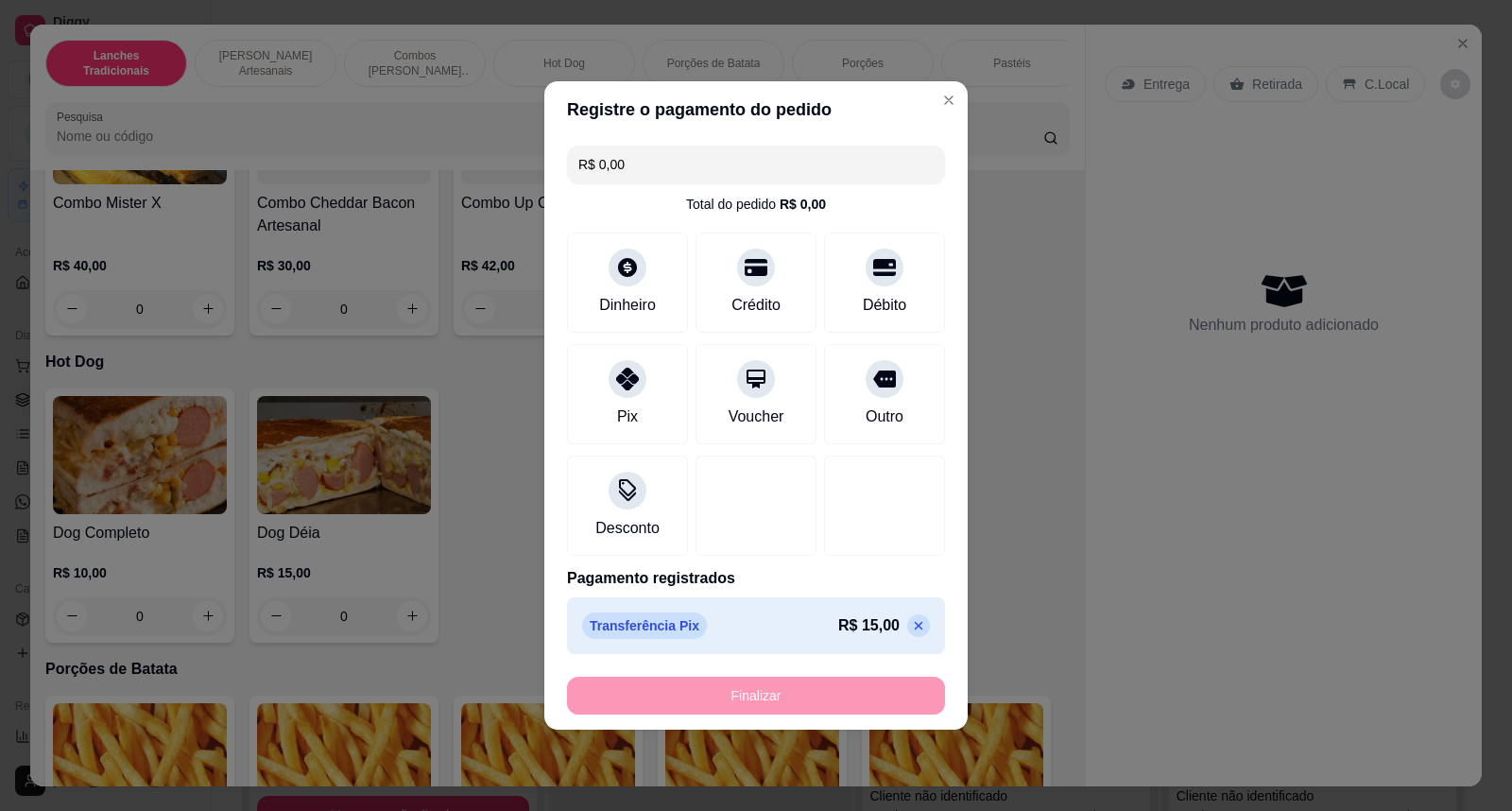
type input "-R$ 15,00"
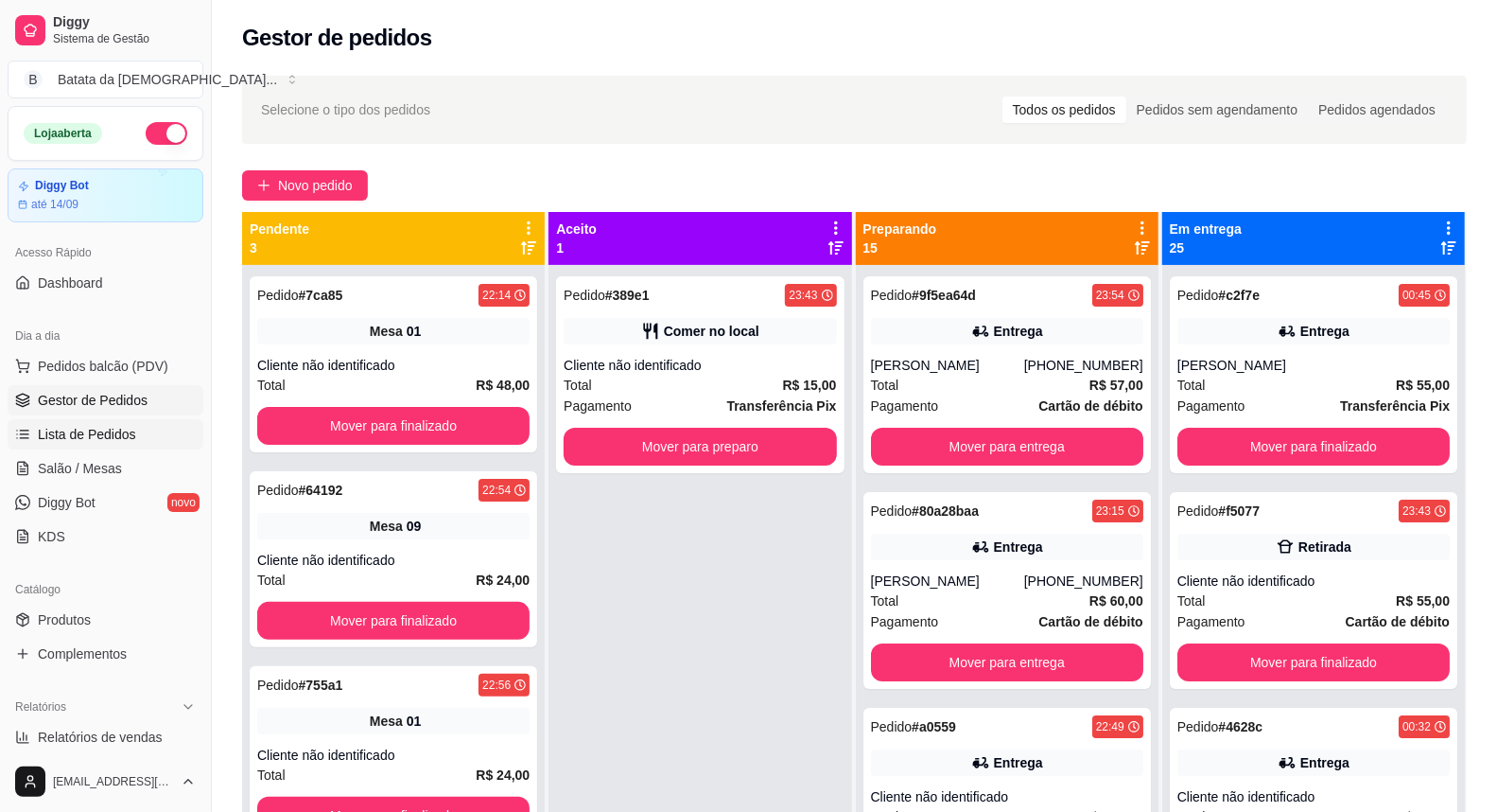
click at [126, 431] on span "Lista de Pedidos" at bounding box center [87, 434] width 98 height 19
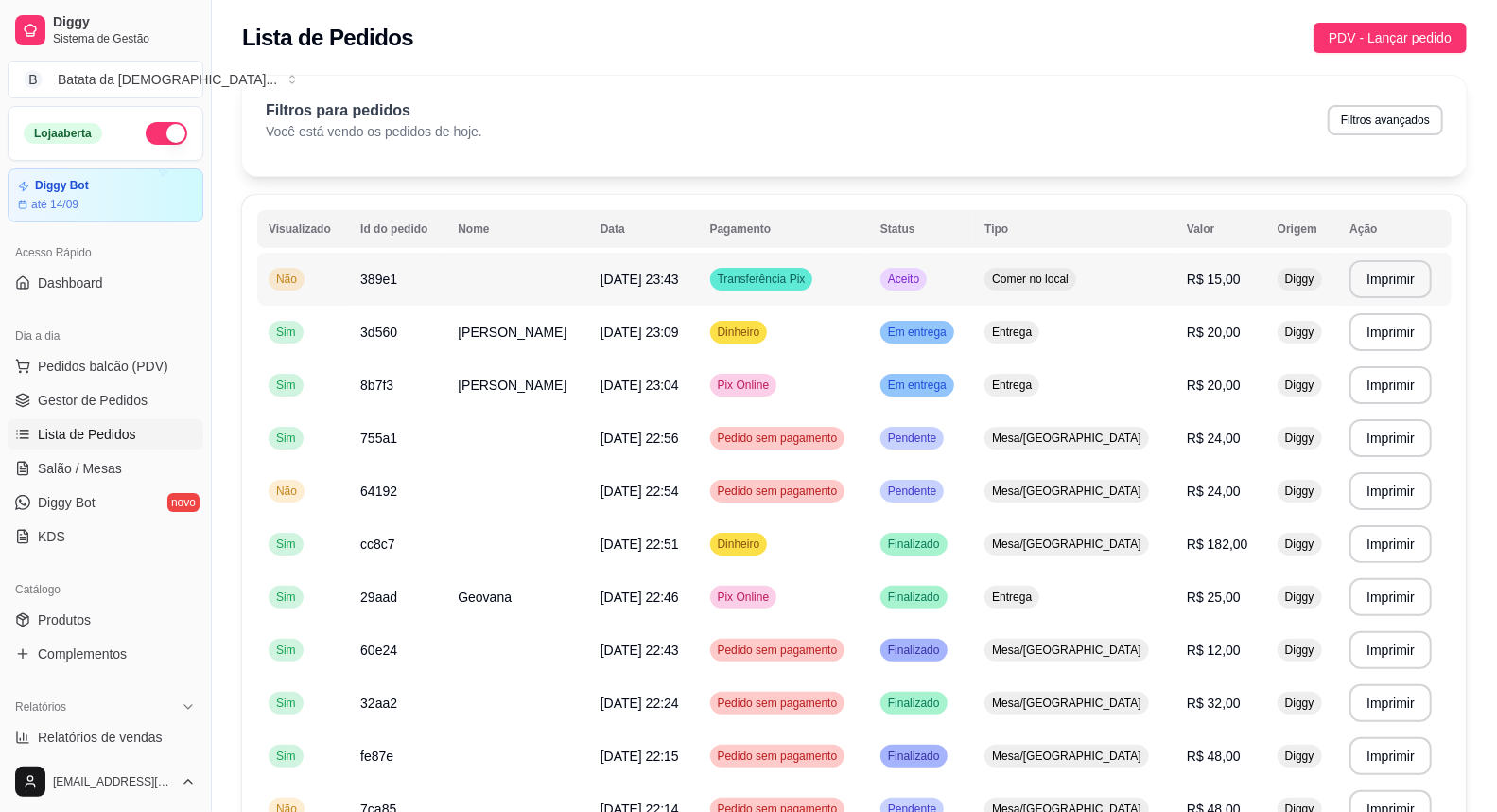
click at [924, 278] on span "Aceito" at bounding box center [903, 279] width 38 height 15
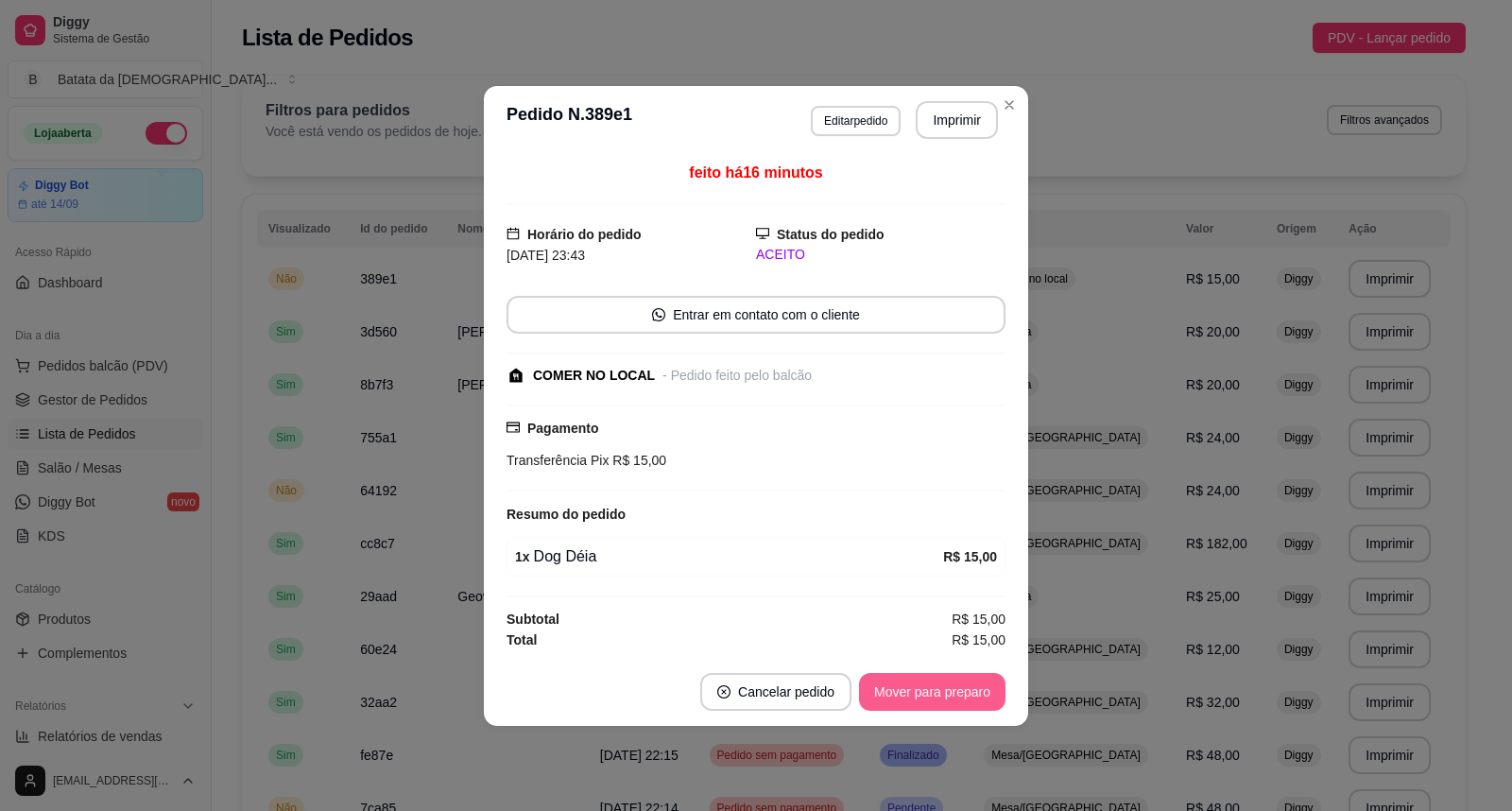
click at [947, 680] on button "Mover para preparo" at bounding box center [932, 691] width 146 height 37
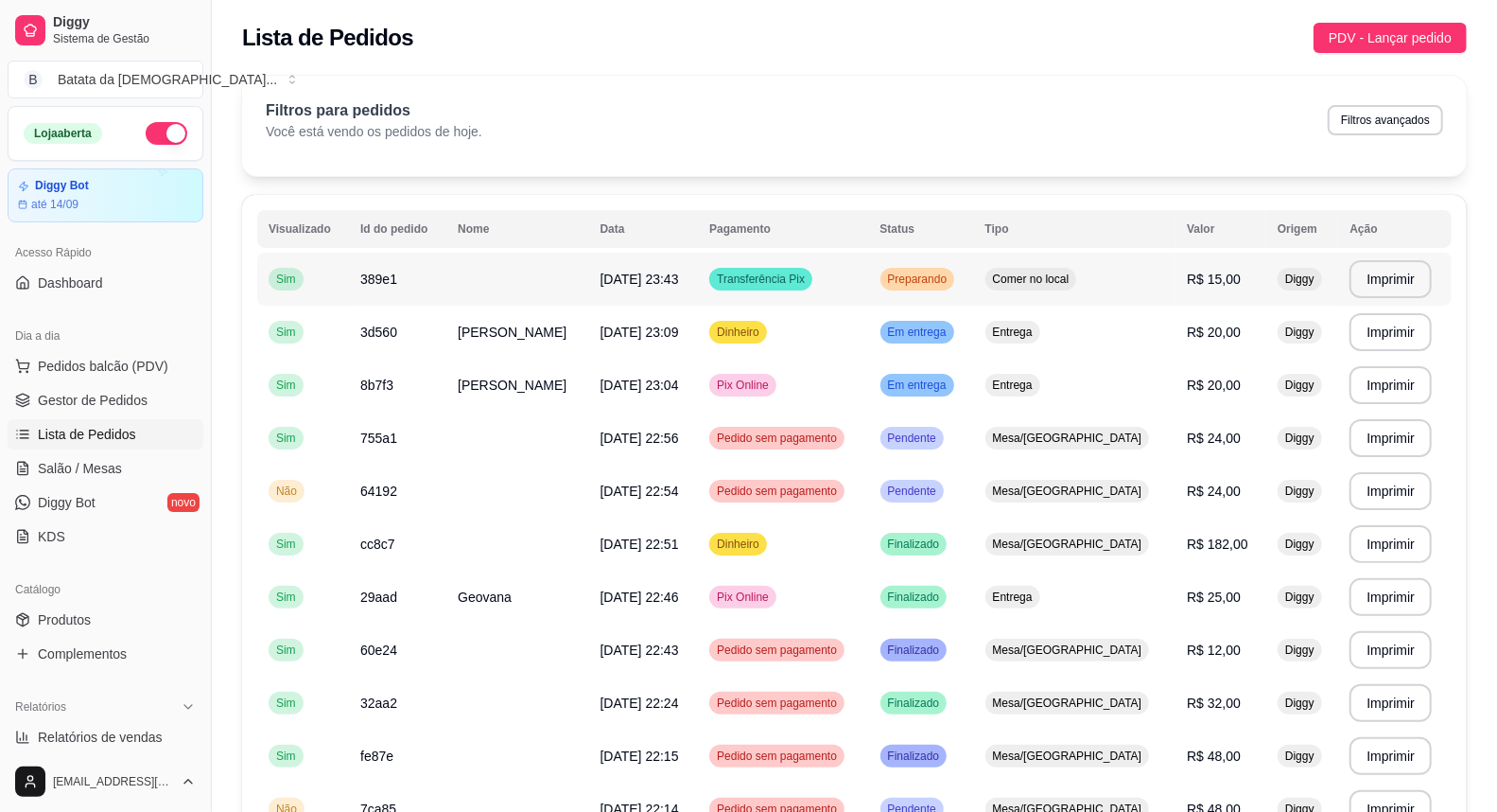
click at [1065, 281] on span "Comer no local" at bounding box center [1031, 279] width 85 height 15
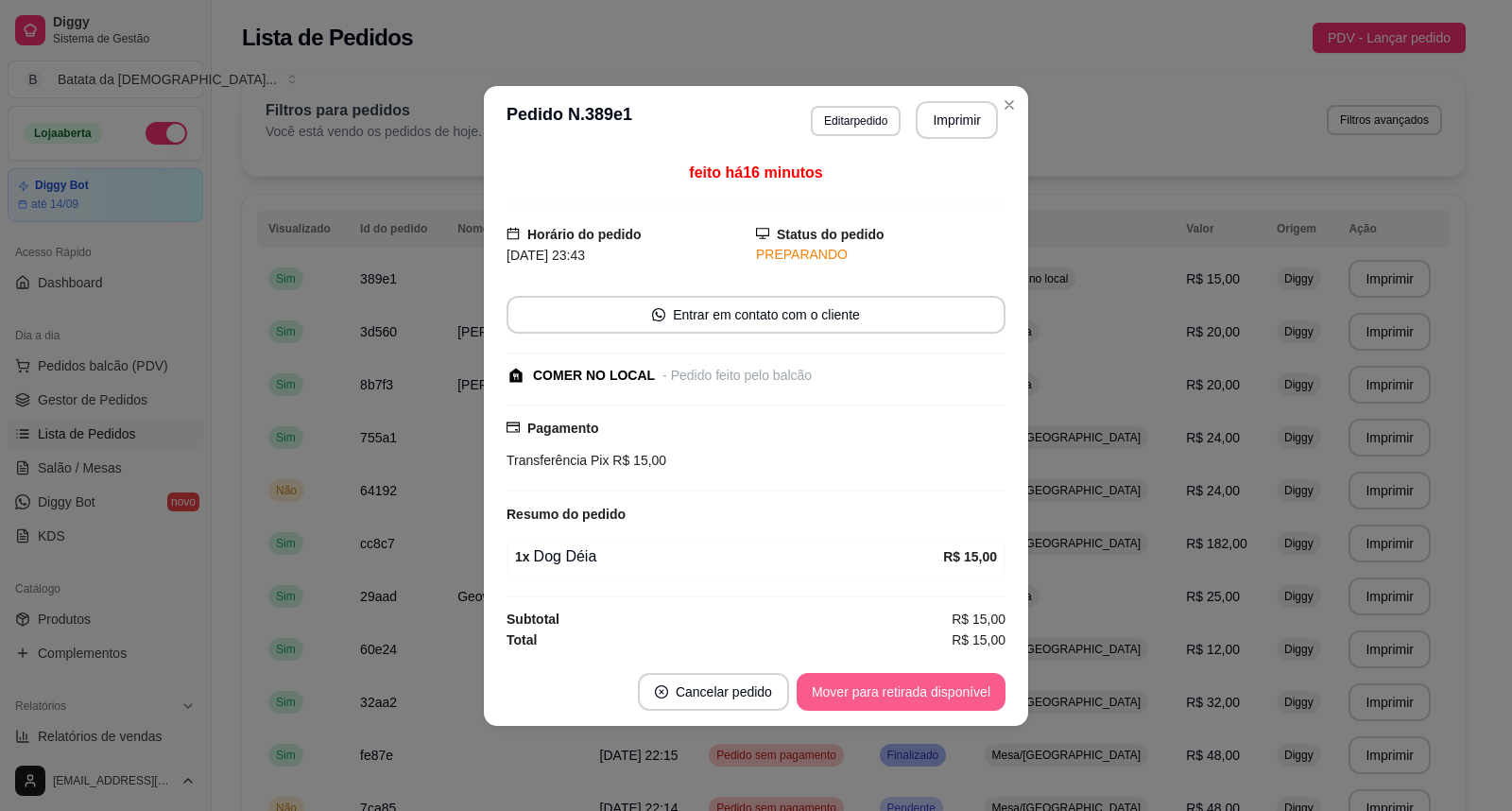
click at [940, 684] on button "Mover para retirada disponível" at bounding box center [901, 691] width 209 height 37
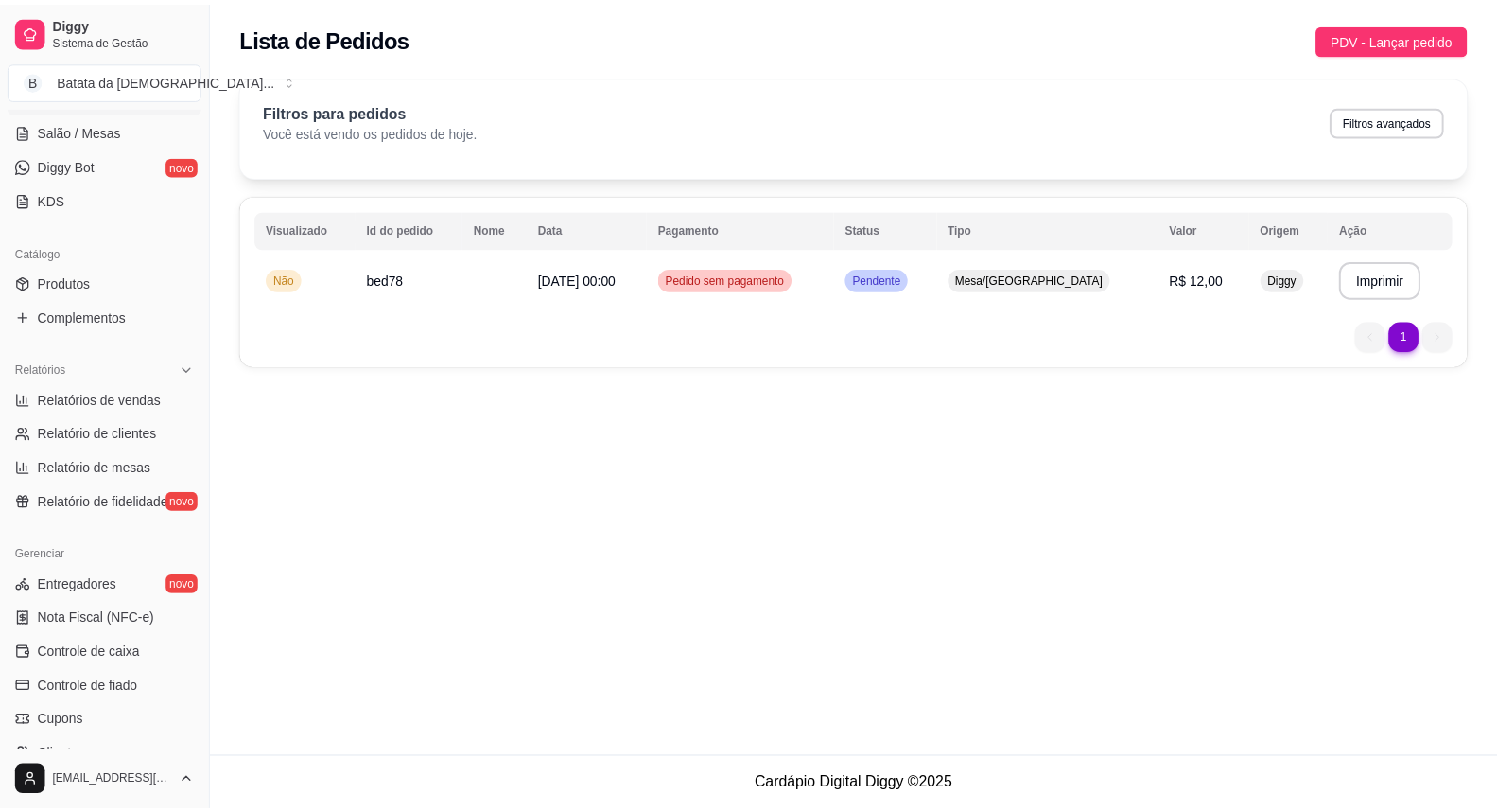
scroll to position [443, 0]
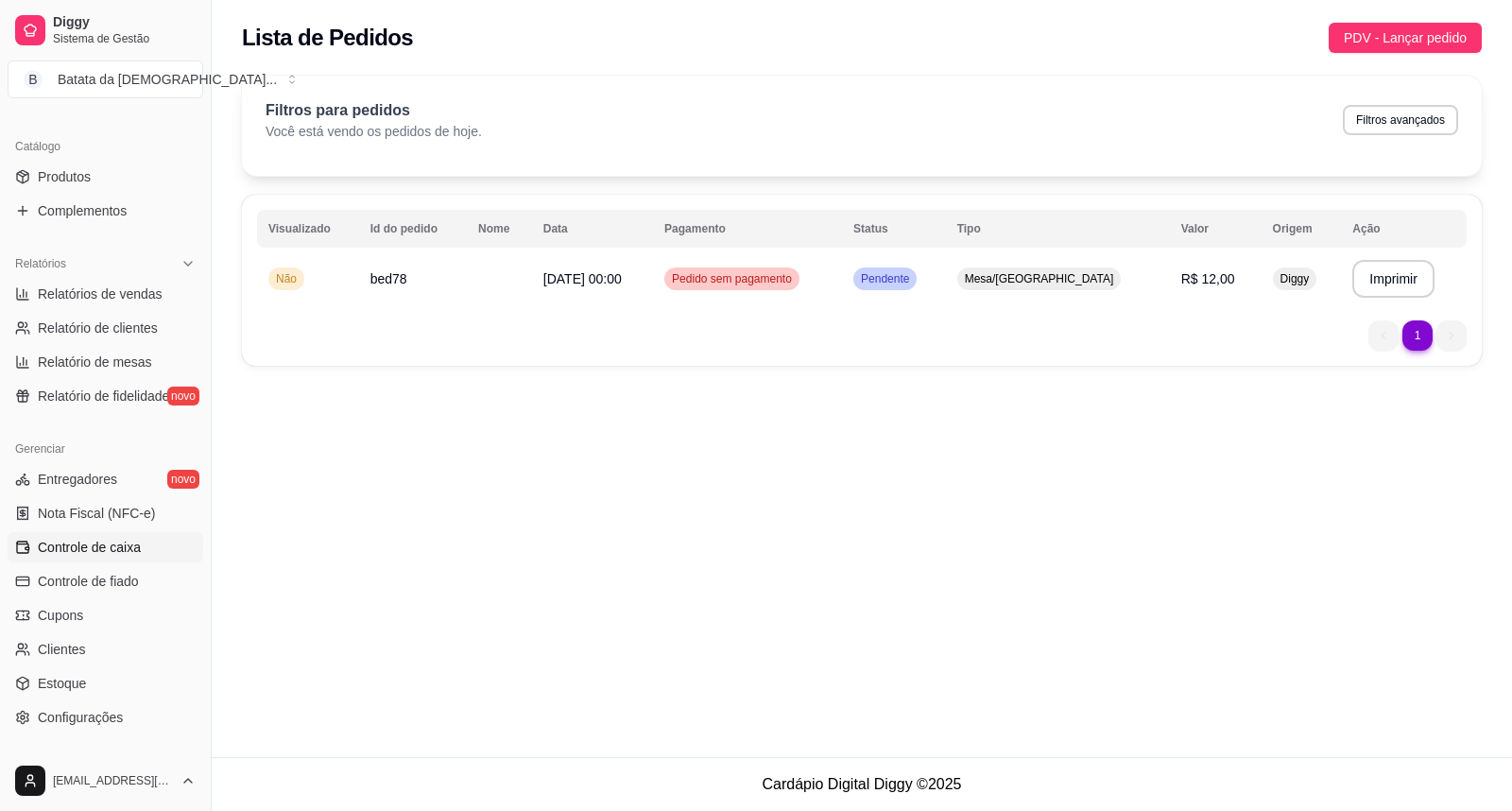
click at [111, 553] on span "Controle de caixa" at bounding box center [88, 547] width 103 height 19
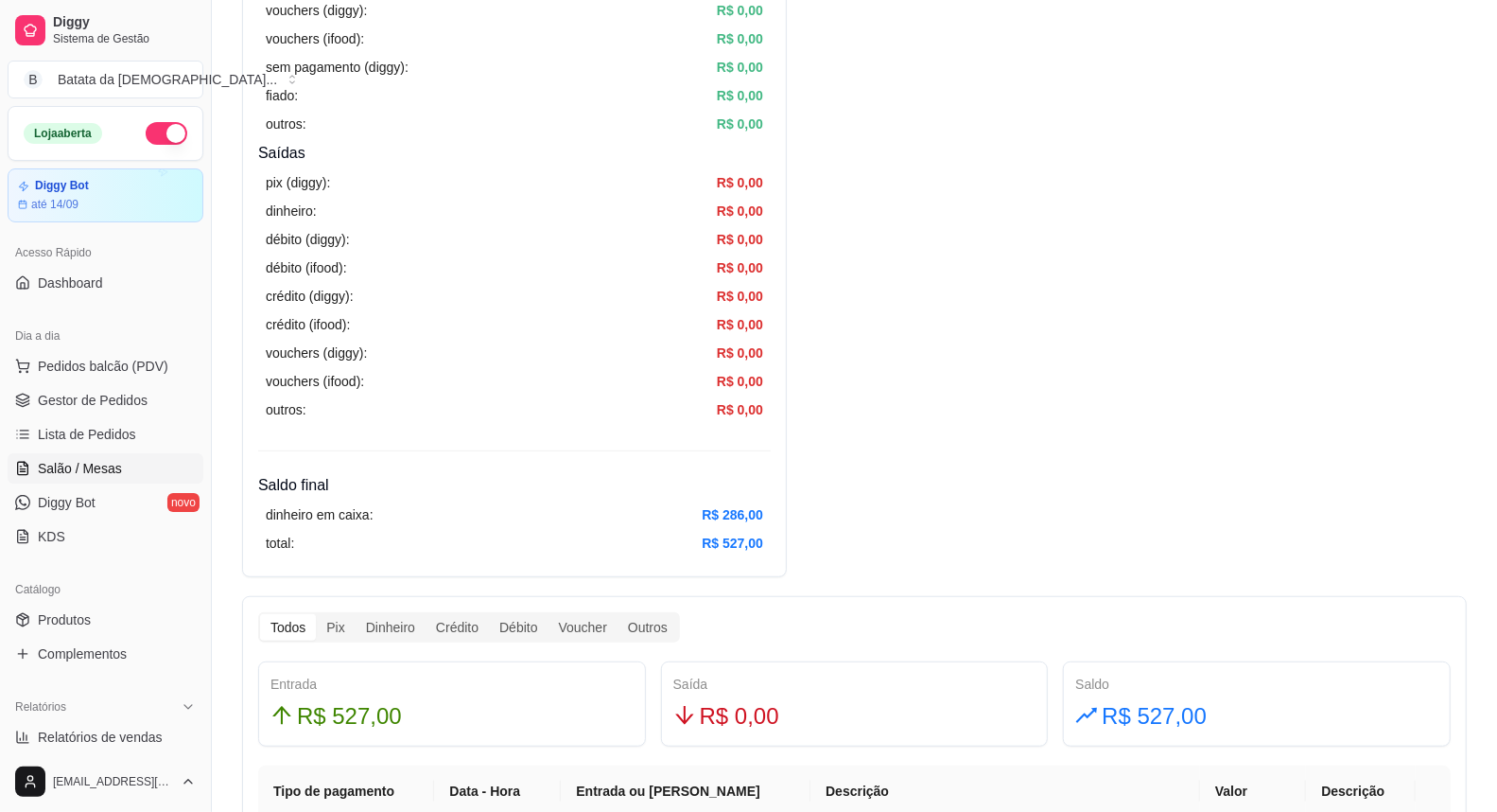
click at [88, 465] on span "Salão / Mesas" at bounding box center [80, 469] width 85 height 19
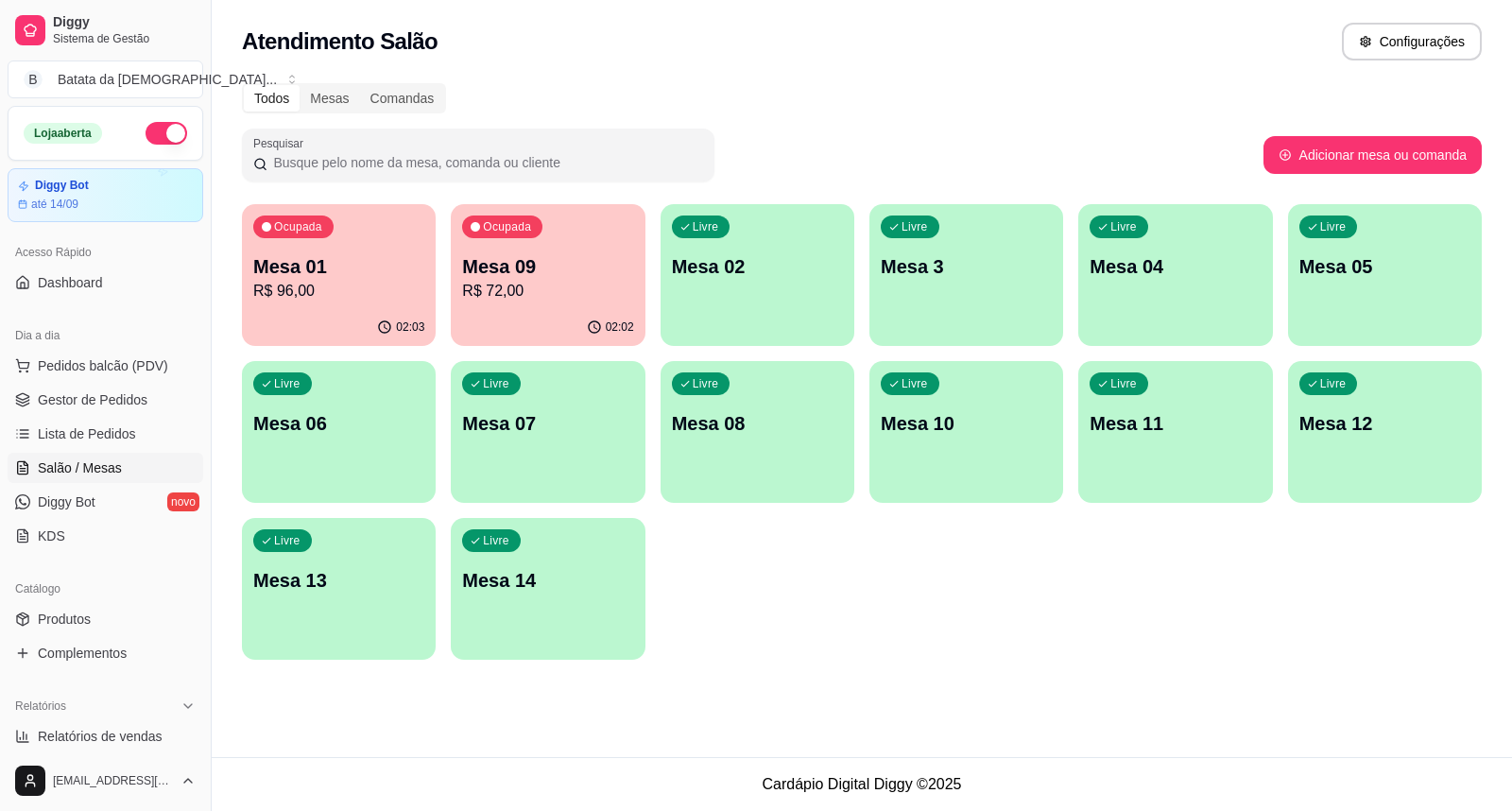
click at [353, 264] on p "Mesa 01" at bounding box center [338, 266] width 171 height 27
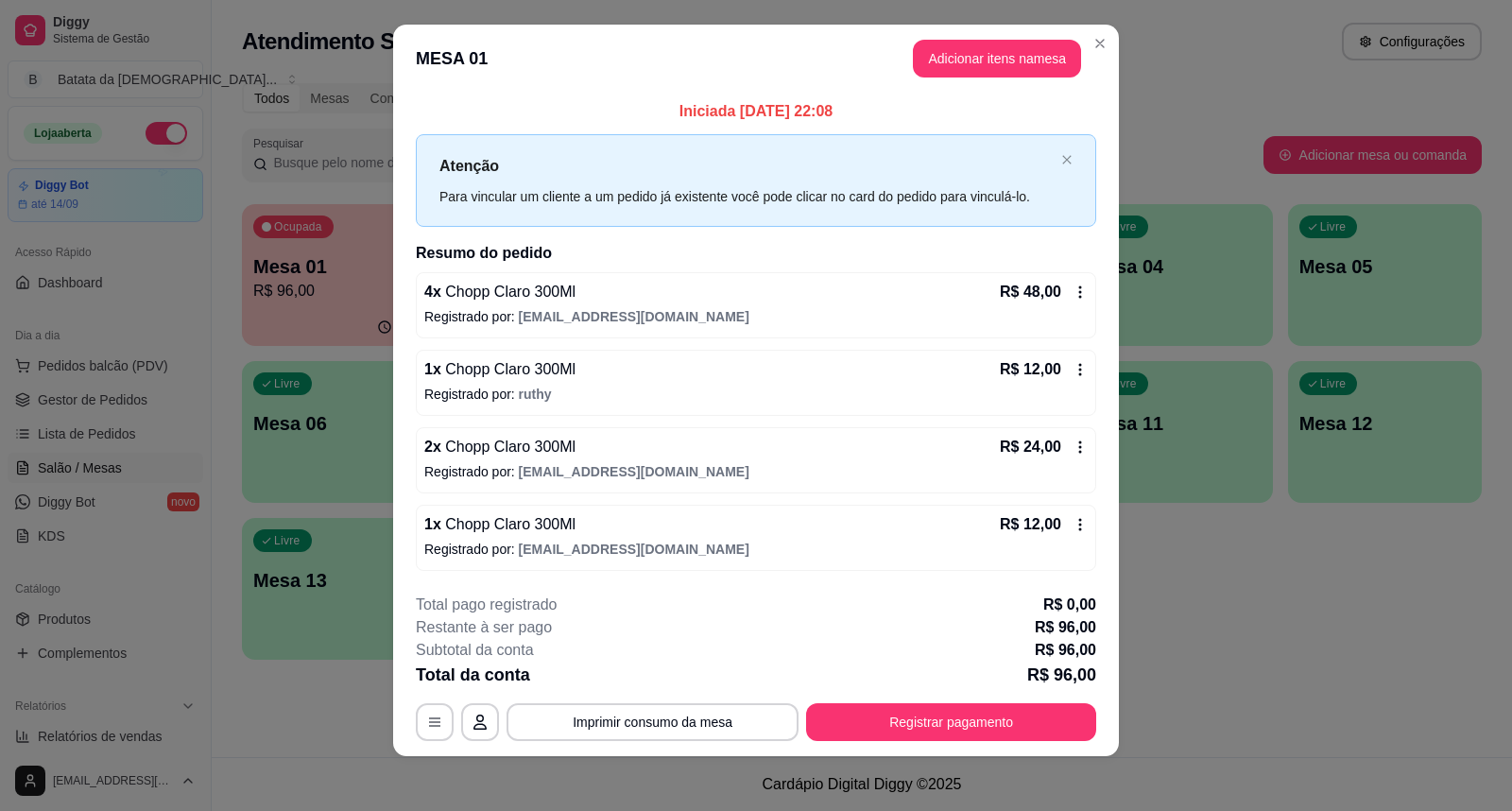
scroll to position [20, 0]
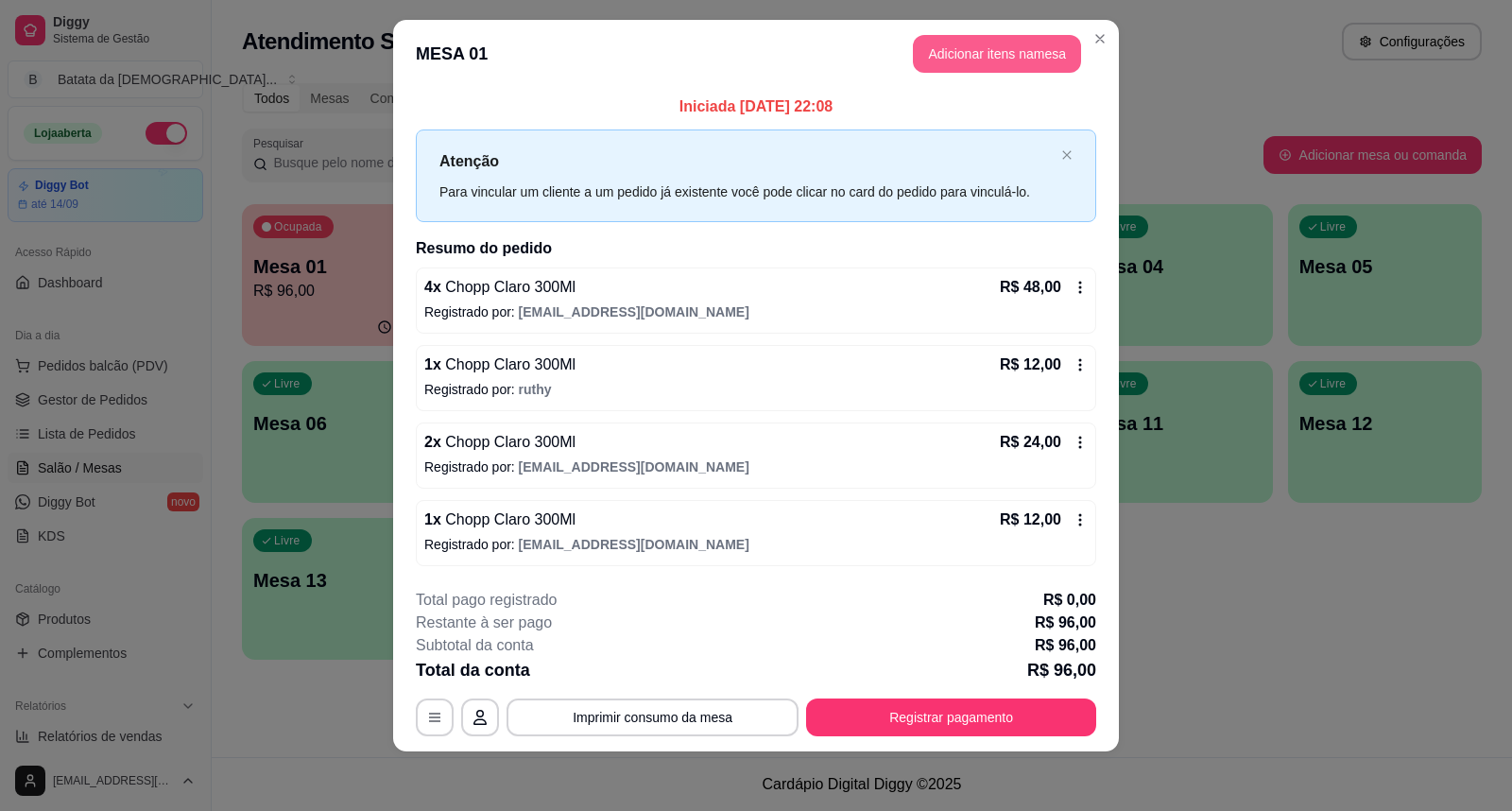
click at [939, 50] on button "Adicionar itens na mesa" at bounding box center [997, 53] width 168 height 37
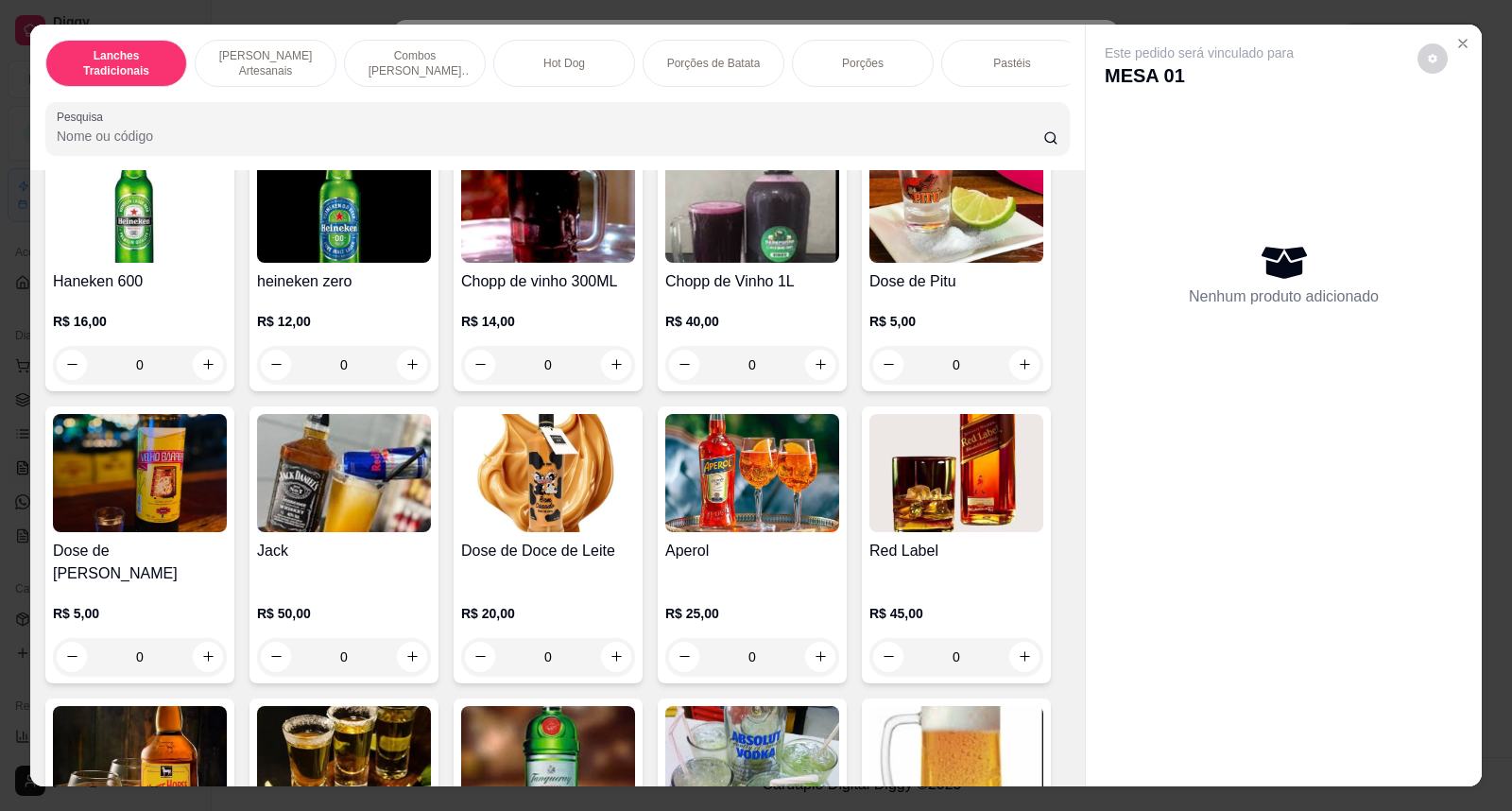
scroll to position [6718, 0]
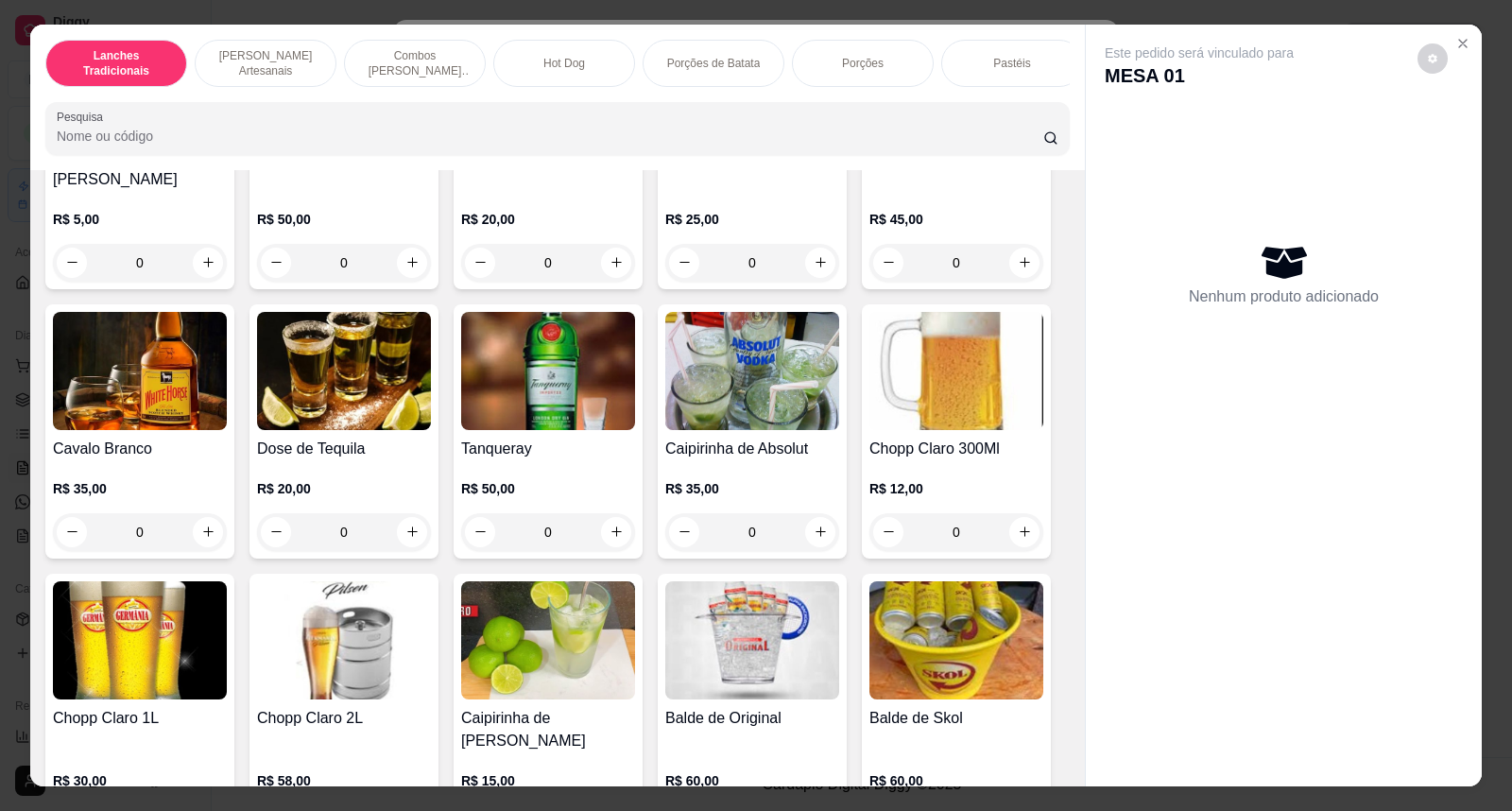
click at [961, 365] on img at bounding box center [956, 370] width 174 height 118
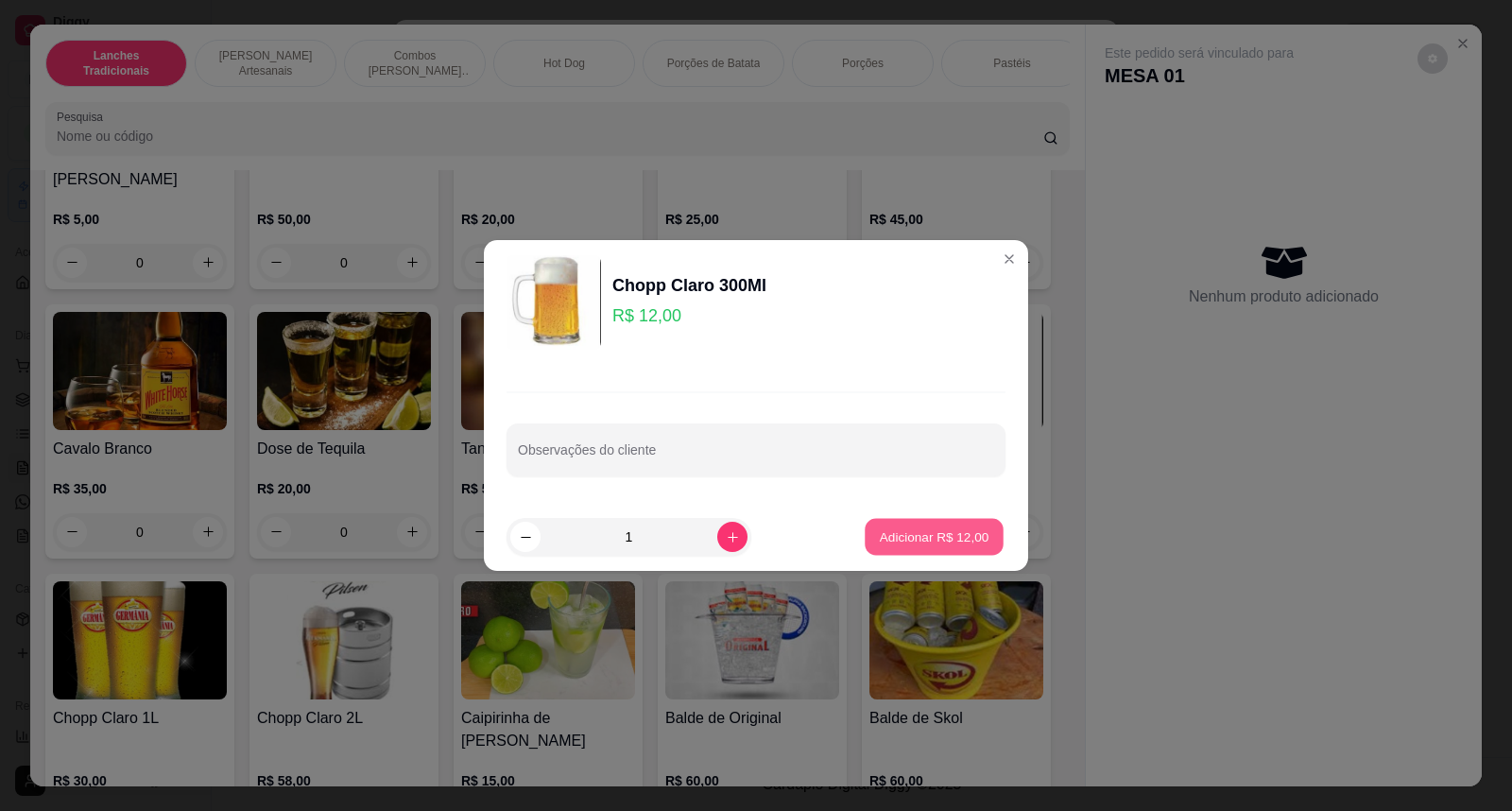
click at [886, 551] on button "Adicionar R$ 12,00" at bounding box center [934, 537] width 139 height 37
type input "1"
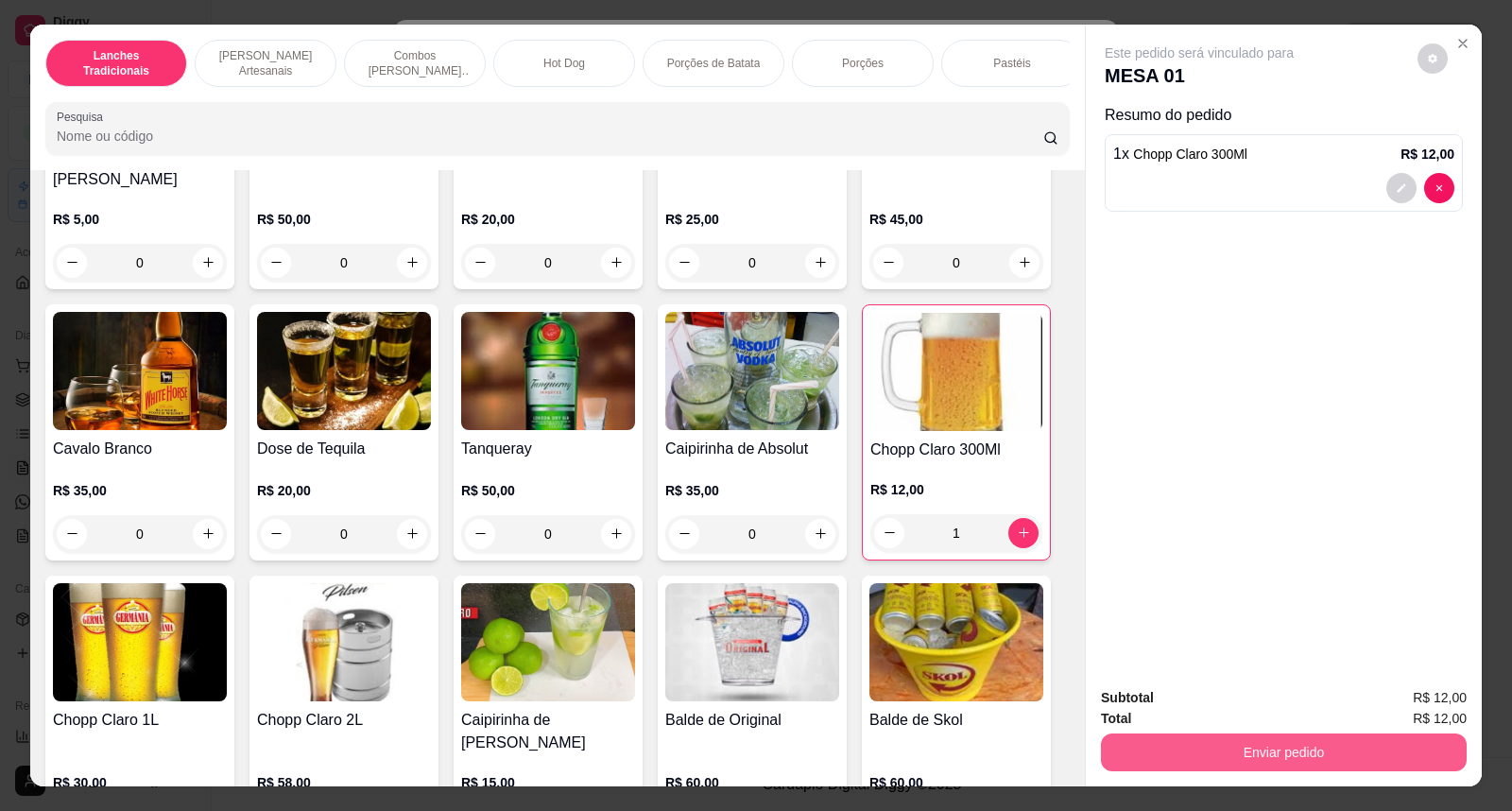
click at [1204, 767] on button "Enviar pedido" at bounding box center [1283, 751] width 365 height 37
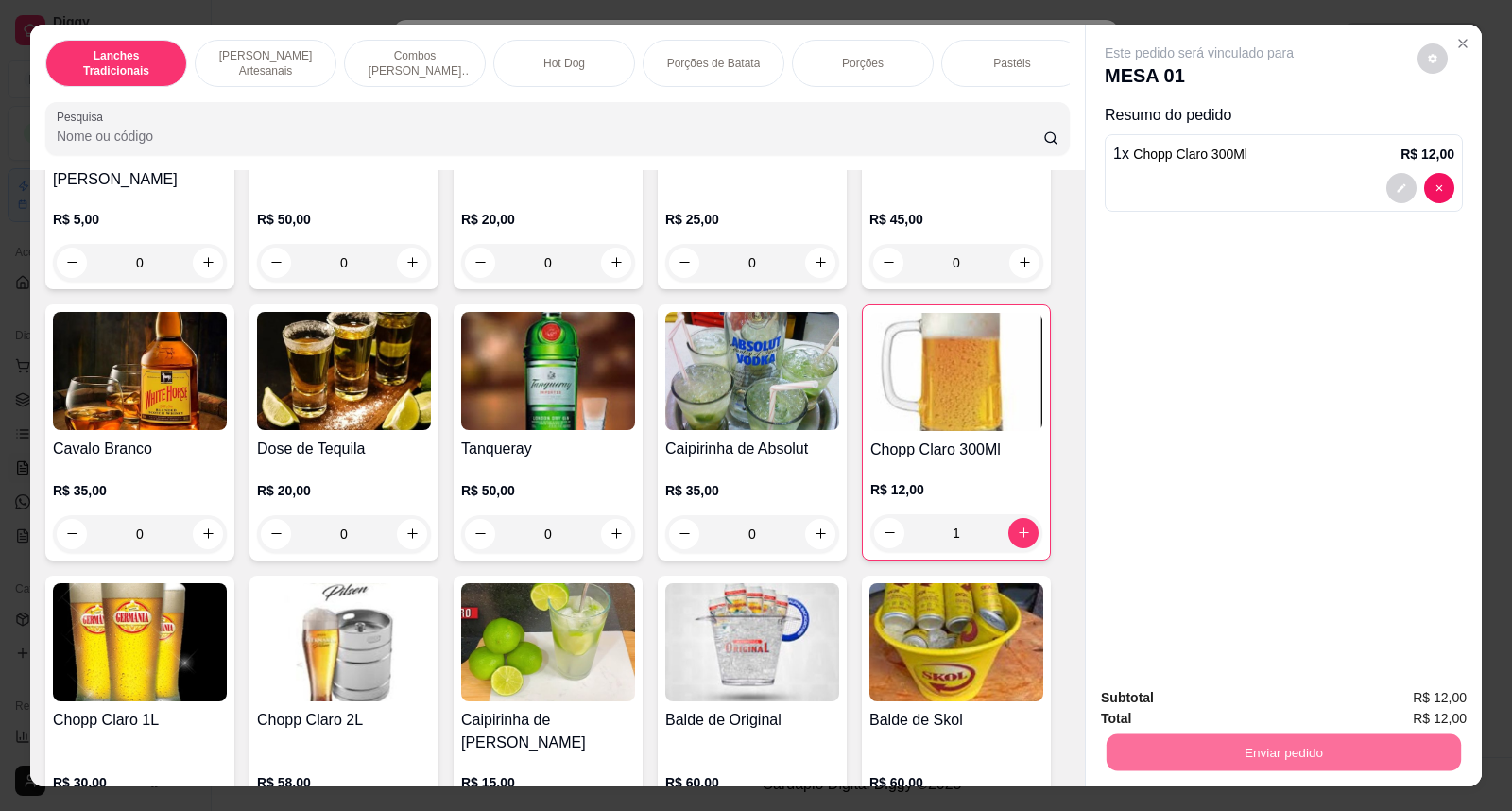
click at [1153, 701] on button "Não registrar e enviar pedido" at bounding box center [1221, 706] width 191 height 35
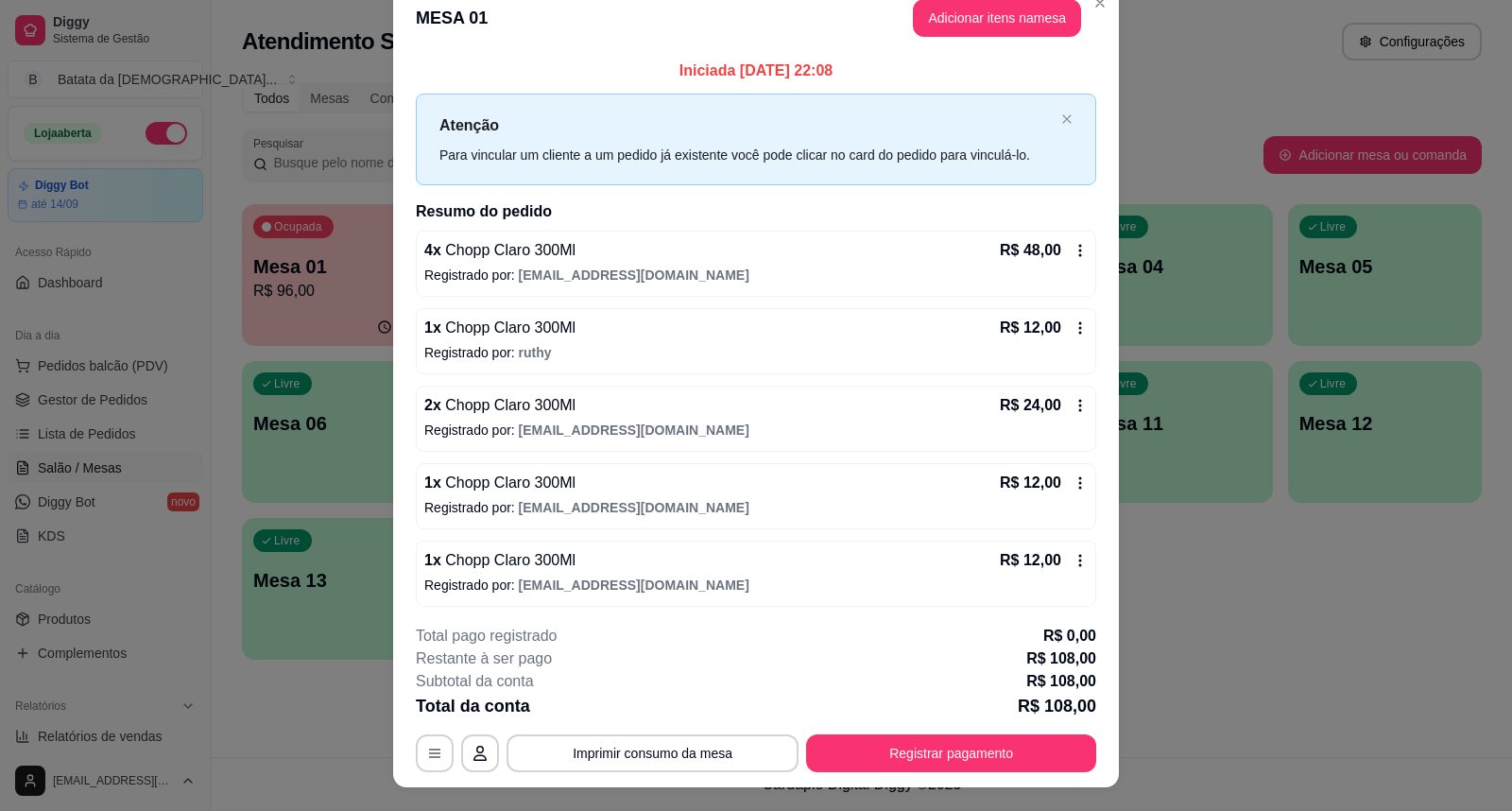
scroll to position [0, 0]
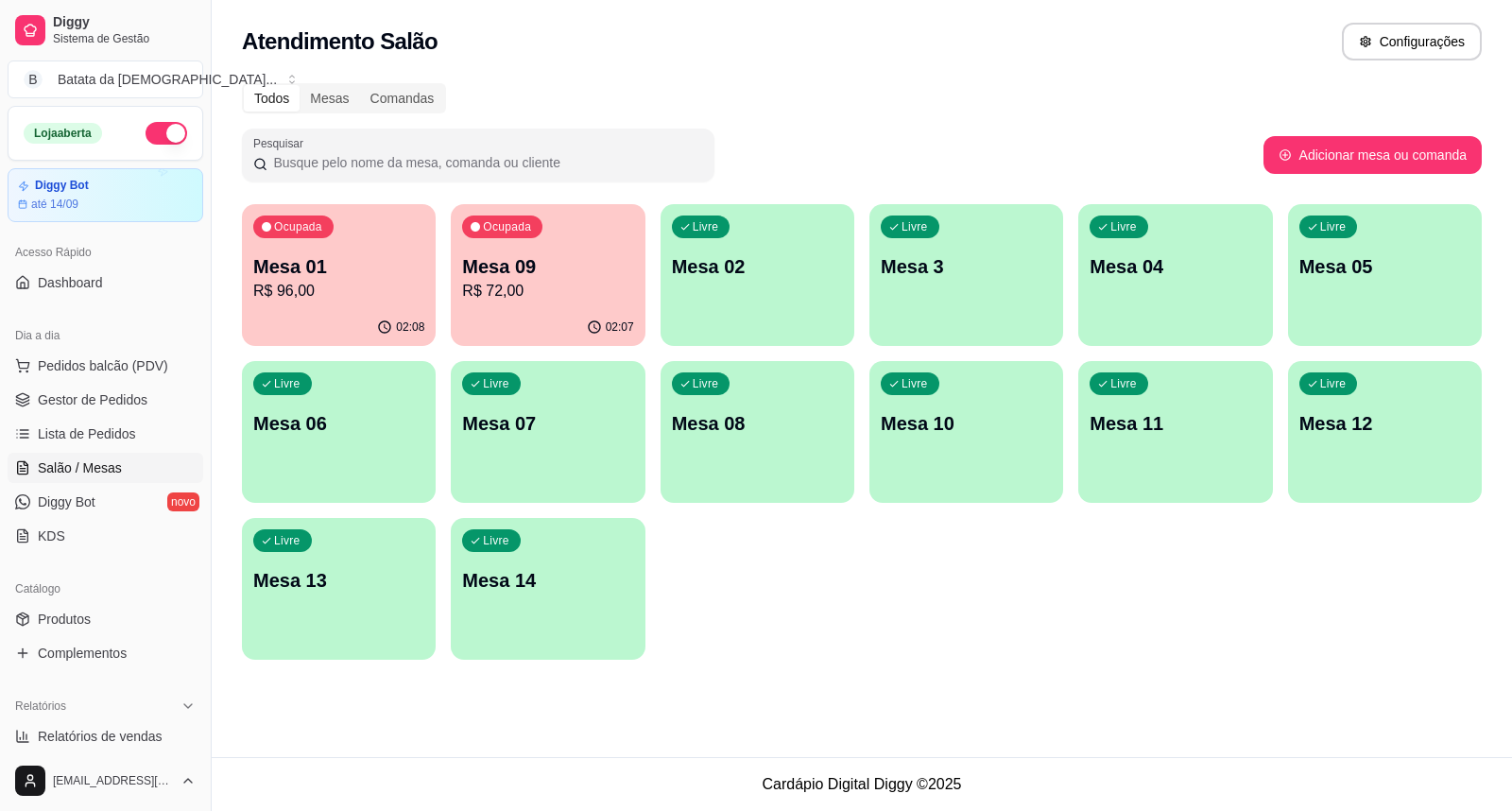
click at [303, 297] on p "R$ 96,00" at bounding box center [338, 291] width 171 height 23
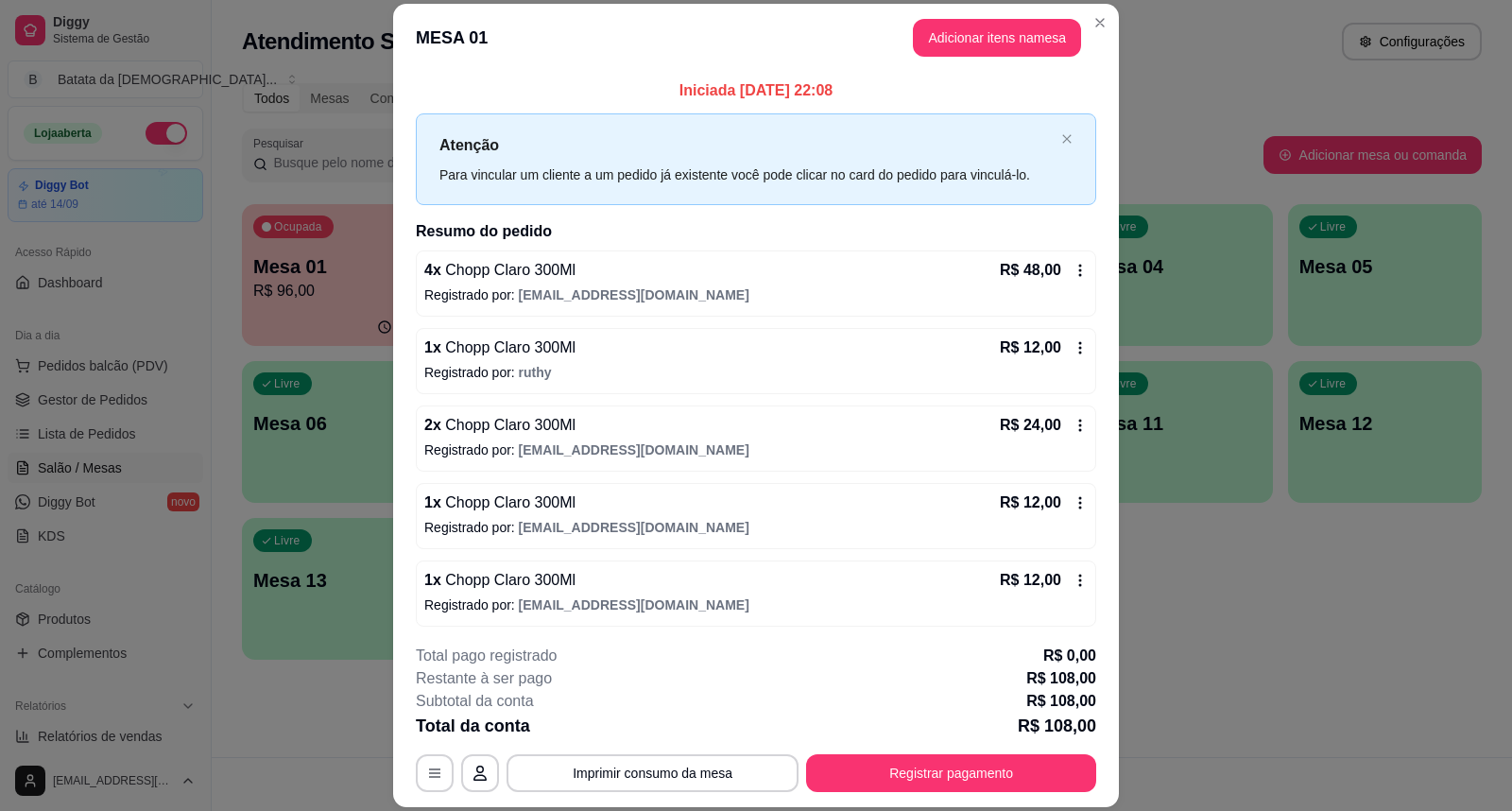
scroll to position [5, 0]
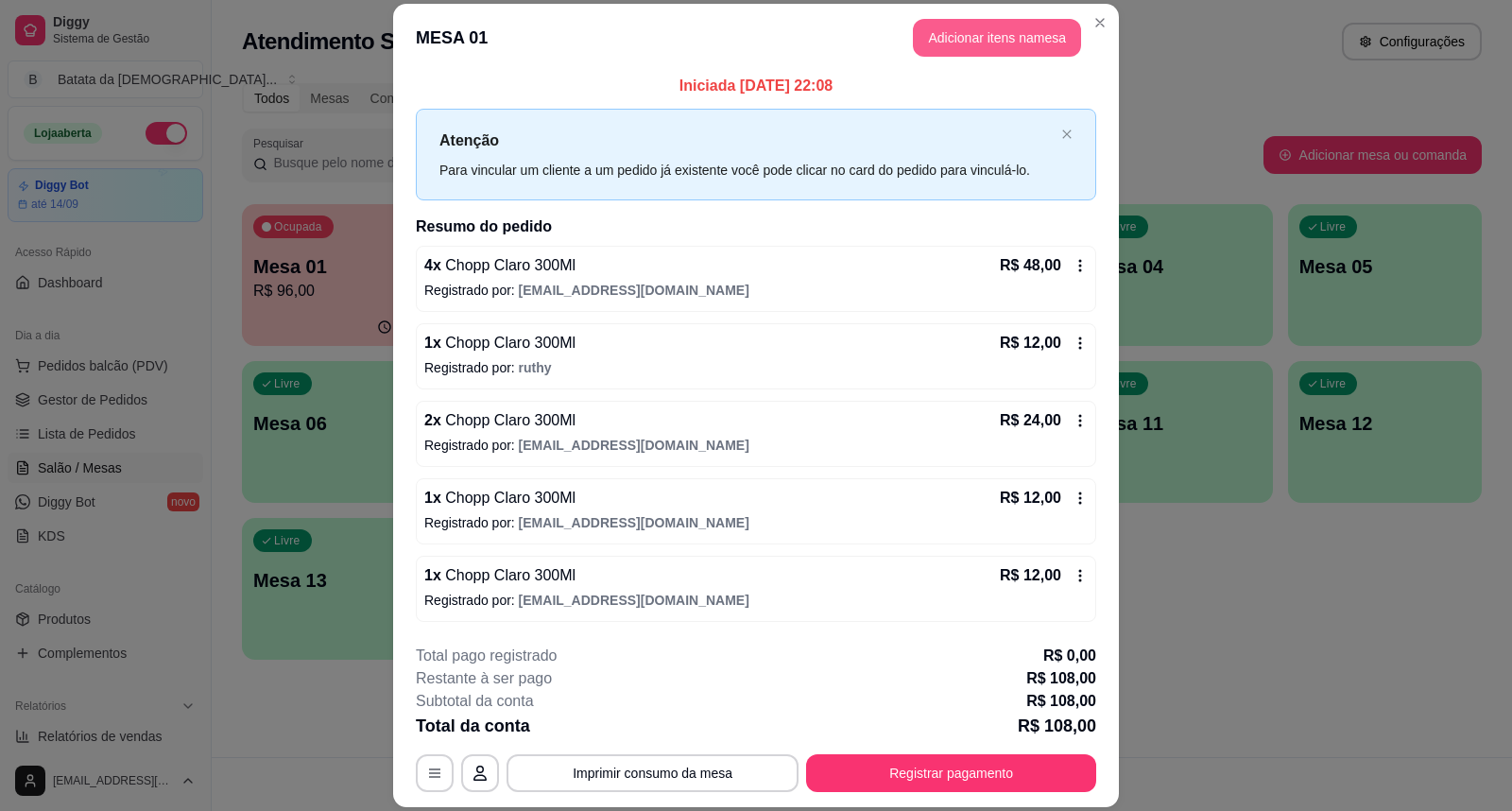
click at [981, 15] on header "MESA 01 Adicionar itens na mesa" at bounding box center [756, 37] width 726 height 68
click at [981, 36] on button "Adicionar itens na mesa" at bounding box center [997, 38] width 162 height 37
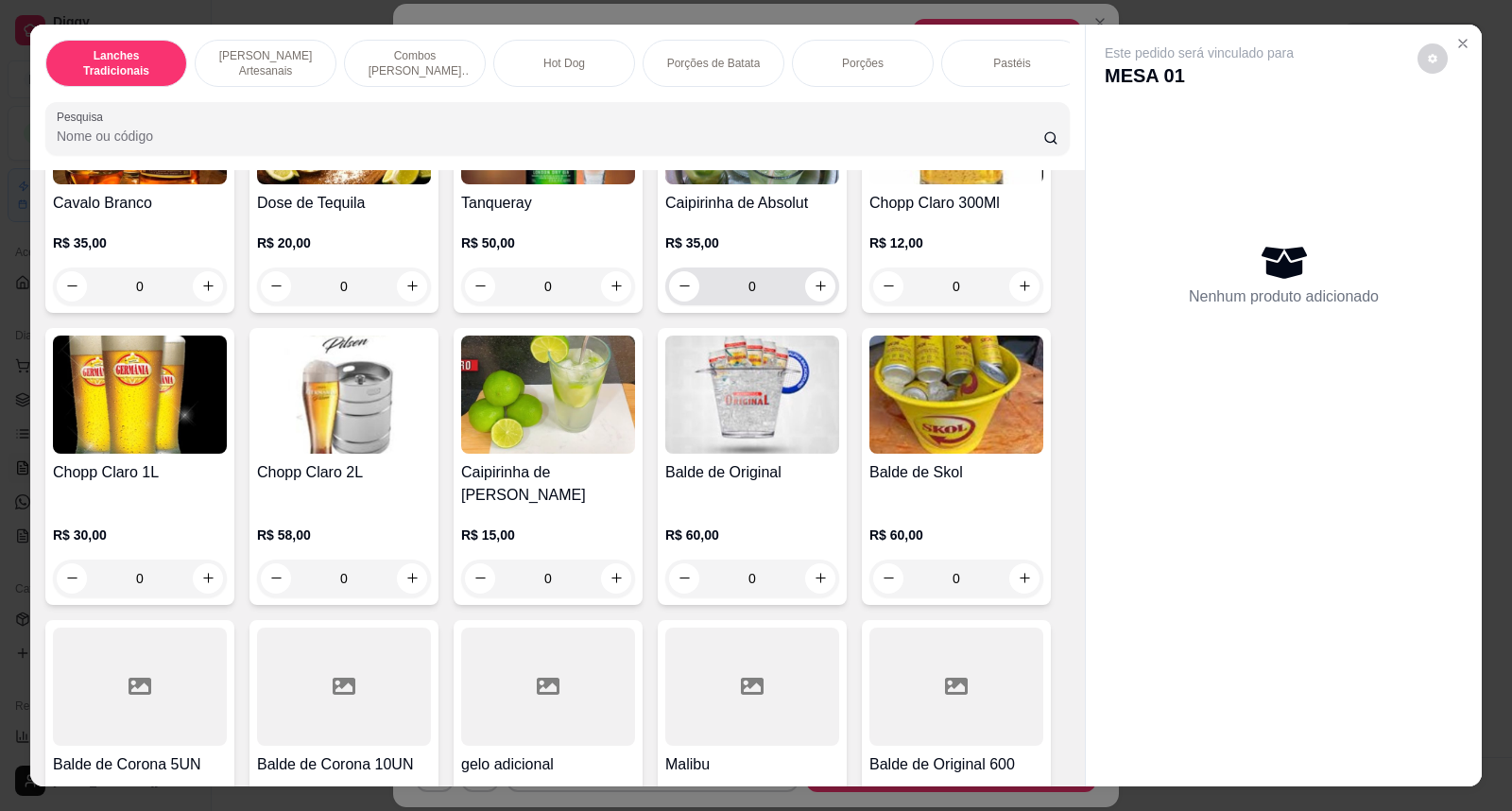
scroll to position [6822, 0]
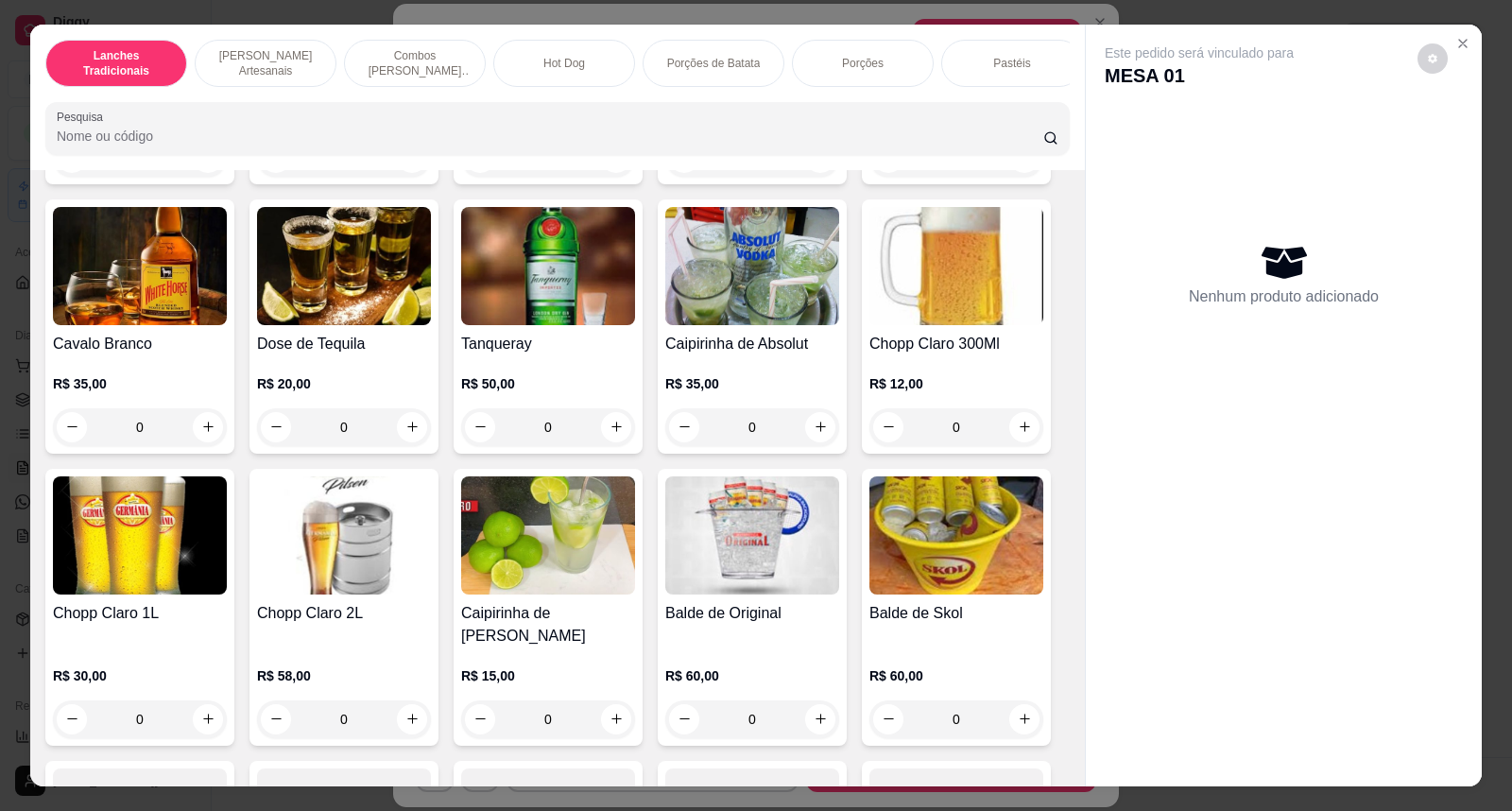
click at [950, 279] on img at bounding box center [956, 265] width 174 height 118
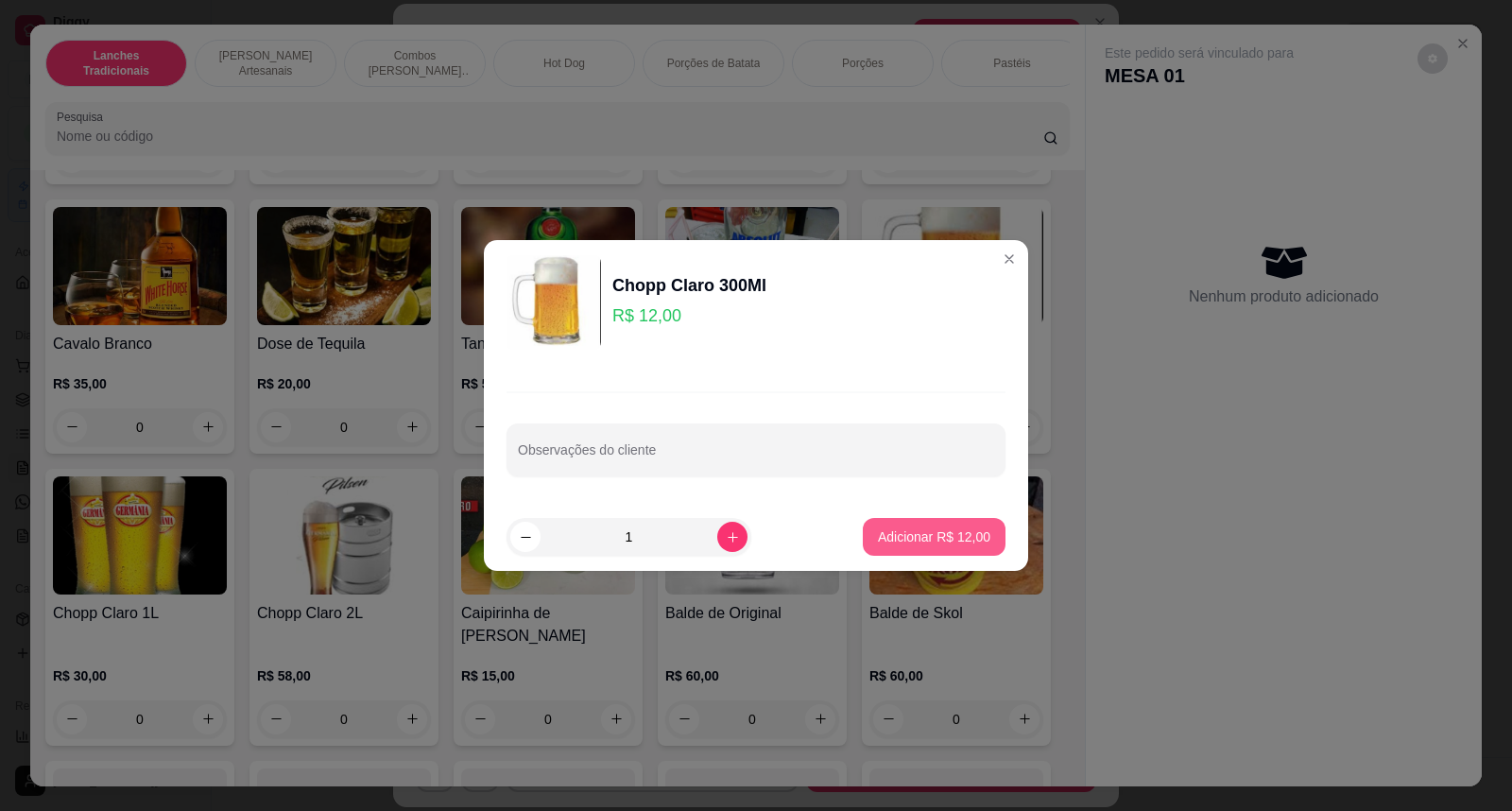
click at [961, 551] on button "Adicionar R$ 12,00" at bounding box center [934, 536] width 142 height 37
type input "1"
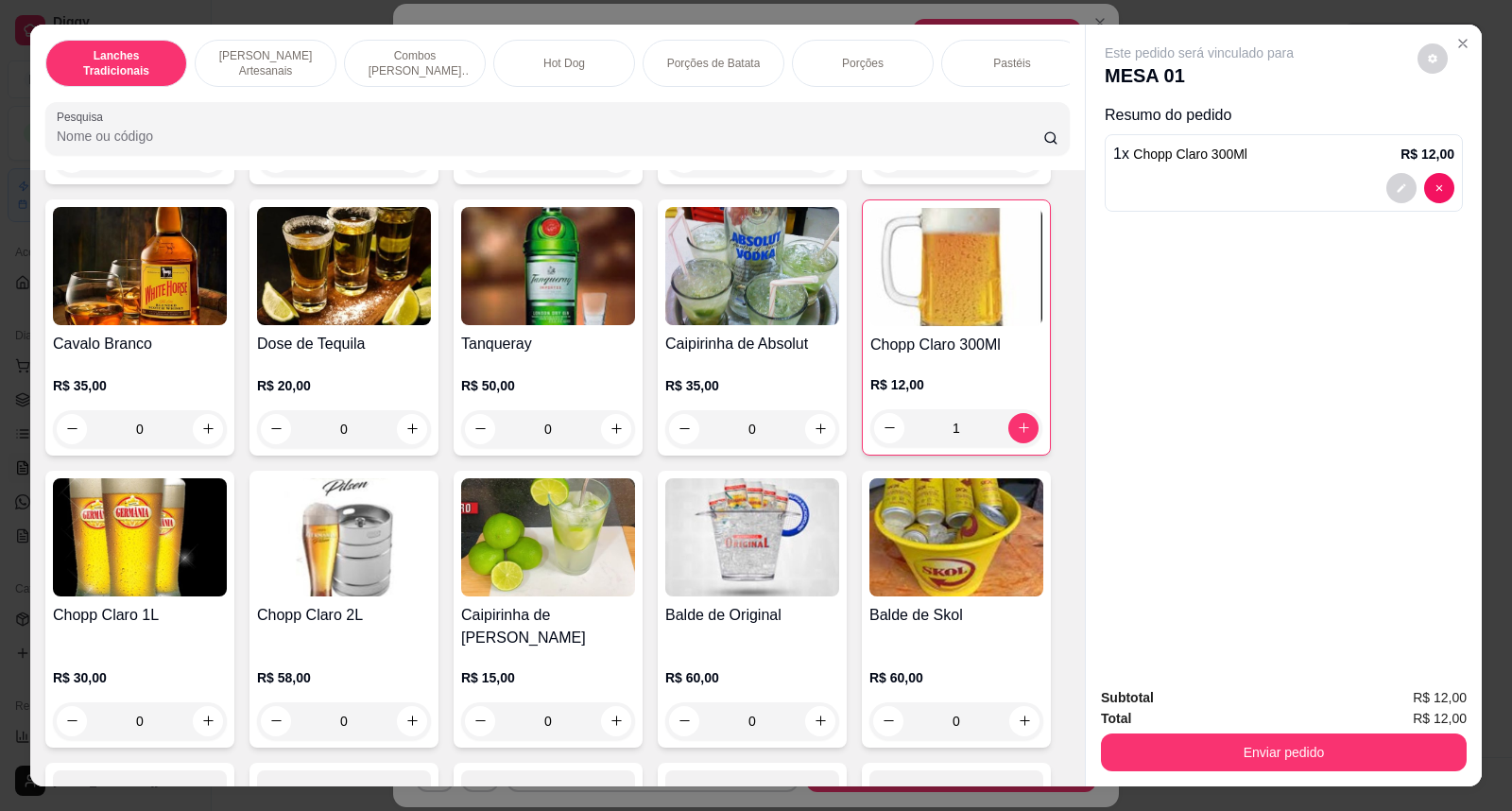
click at [1257, 774] on div "Subtotal R$ 12,00 Total R$ 12,00 Enviar pedido" at bounding box center [1284, 728] width 396 height 114
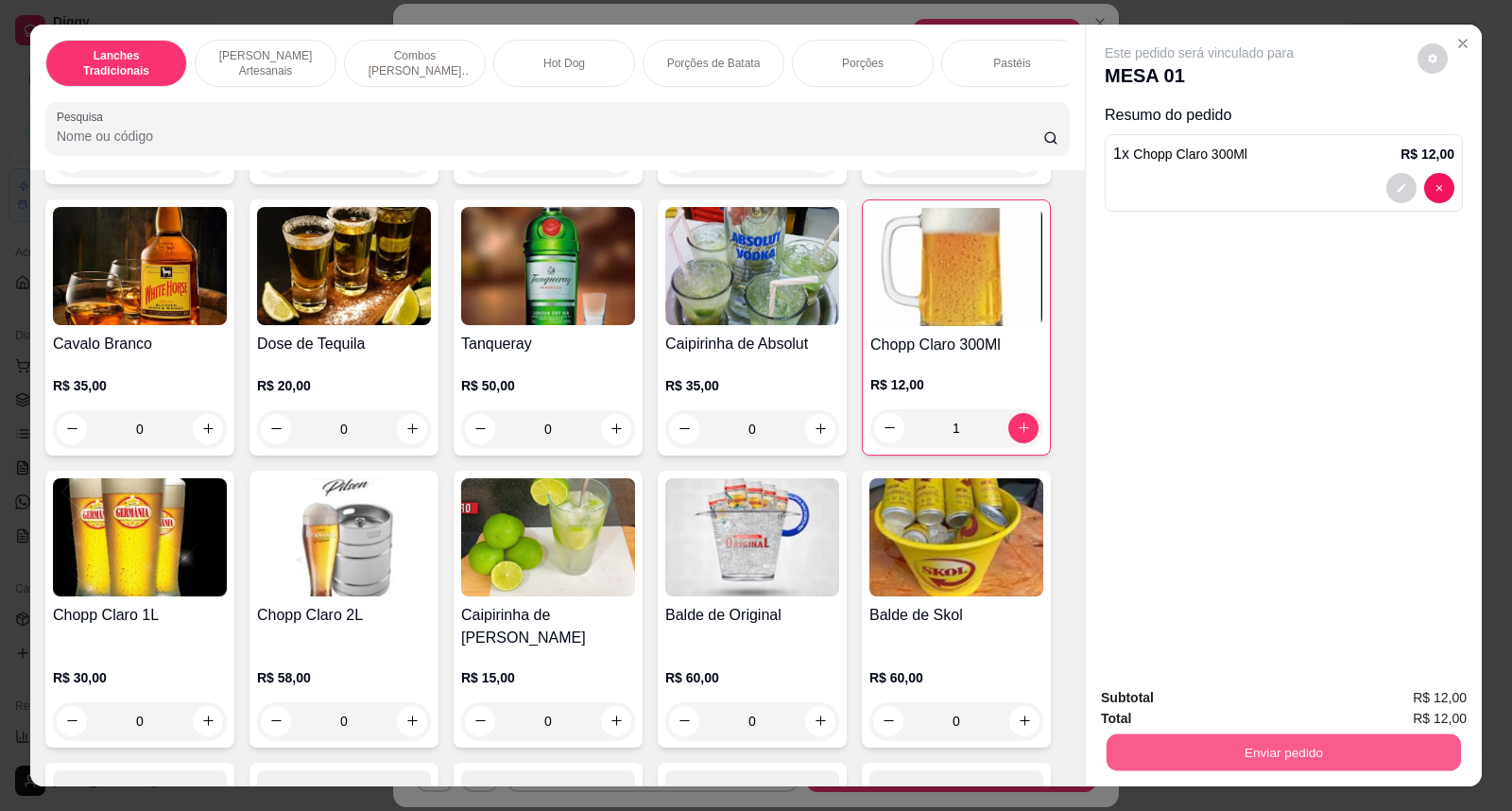
click at [1264, 760] on button "Enviar pedido" at bounding box center [1283, 752] width 355 height 37
click at [1267, 714] on button "Não registrar e enviar pedido" at bounding box center [1221, 706] width 197 height 36
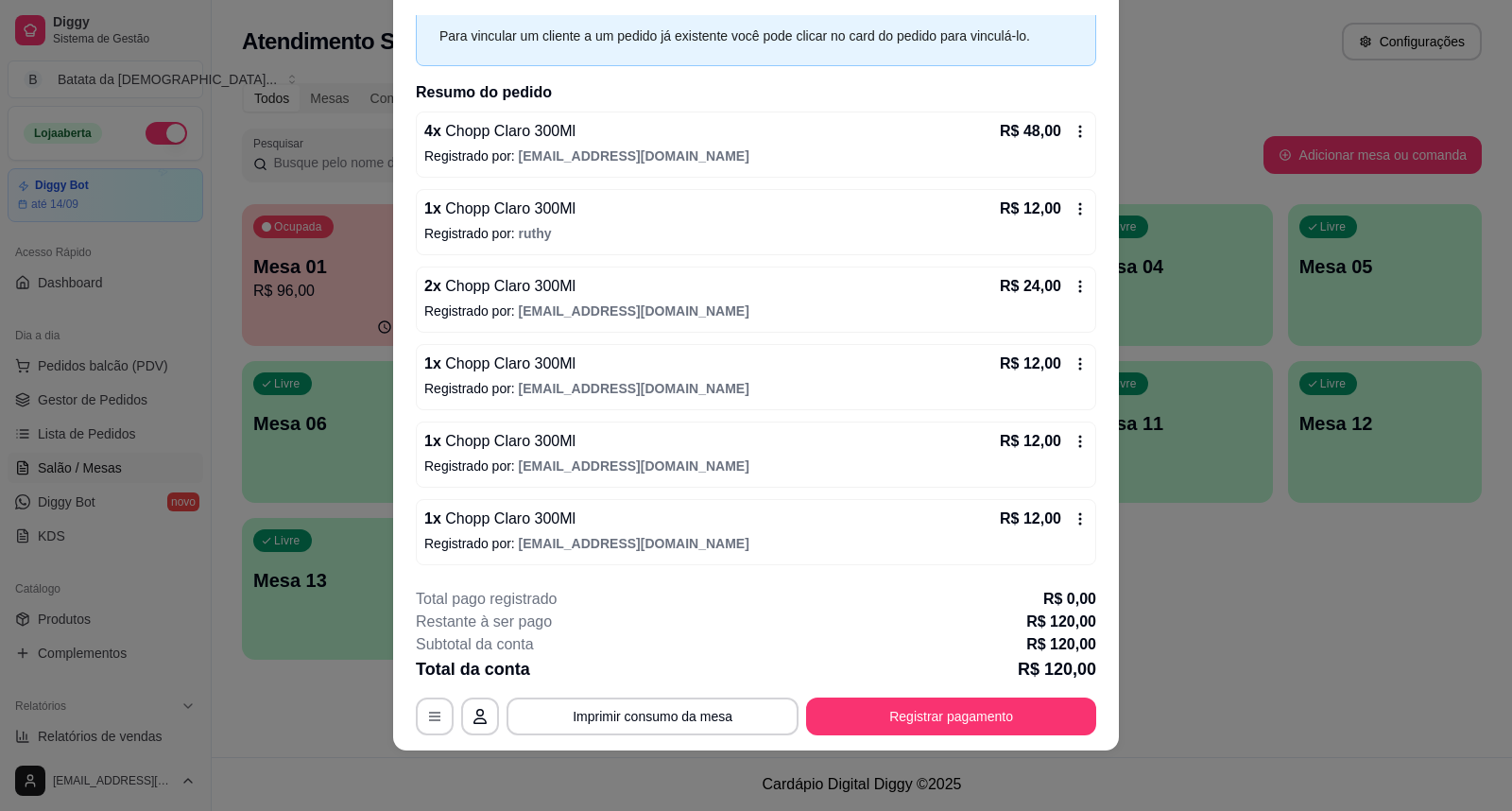
scroll to position [0, 0]
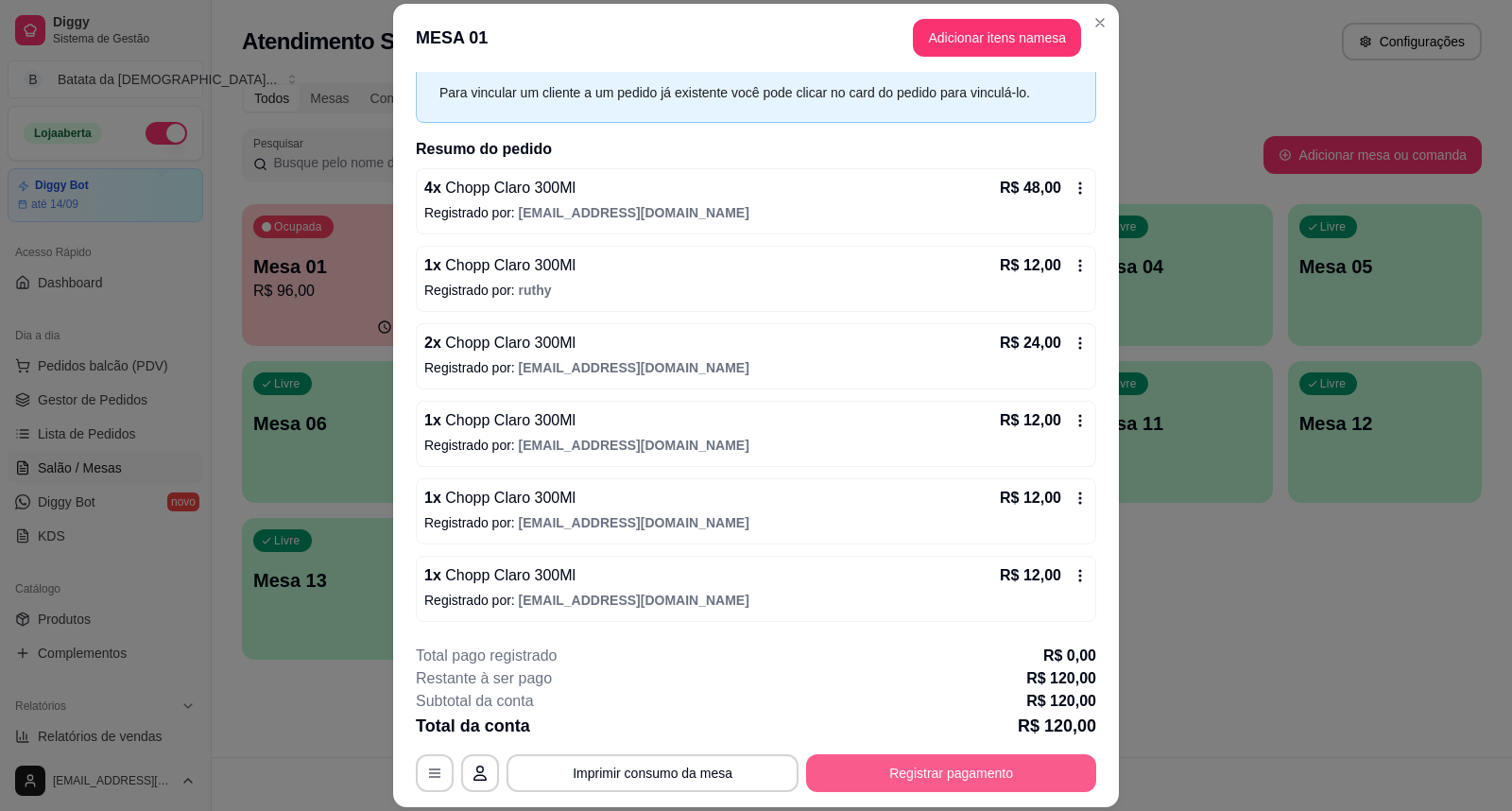
click at [999, 782] on button "Registrar pagamento" at bounding box center [952, 773] width 290 height 37
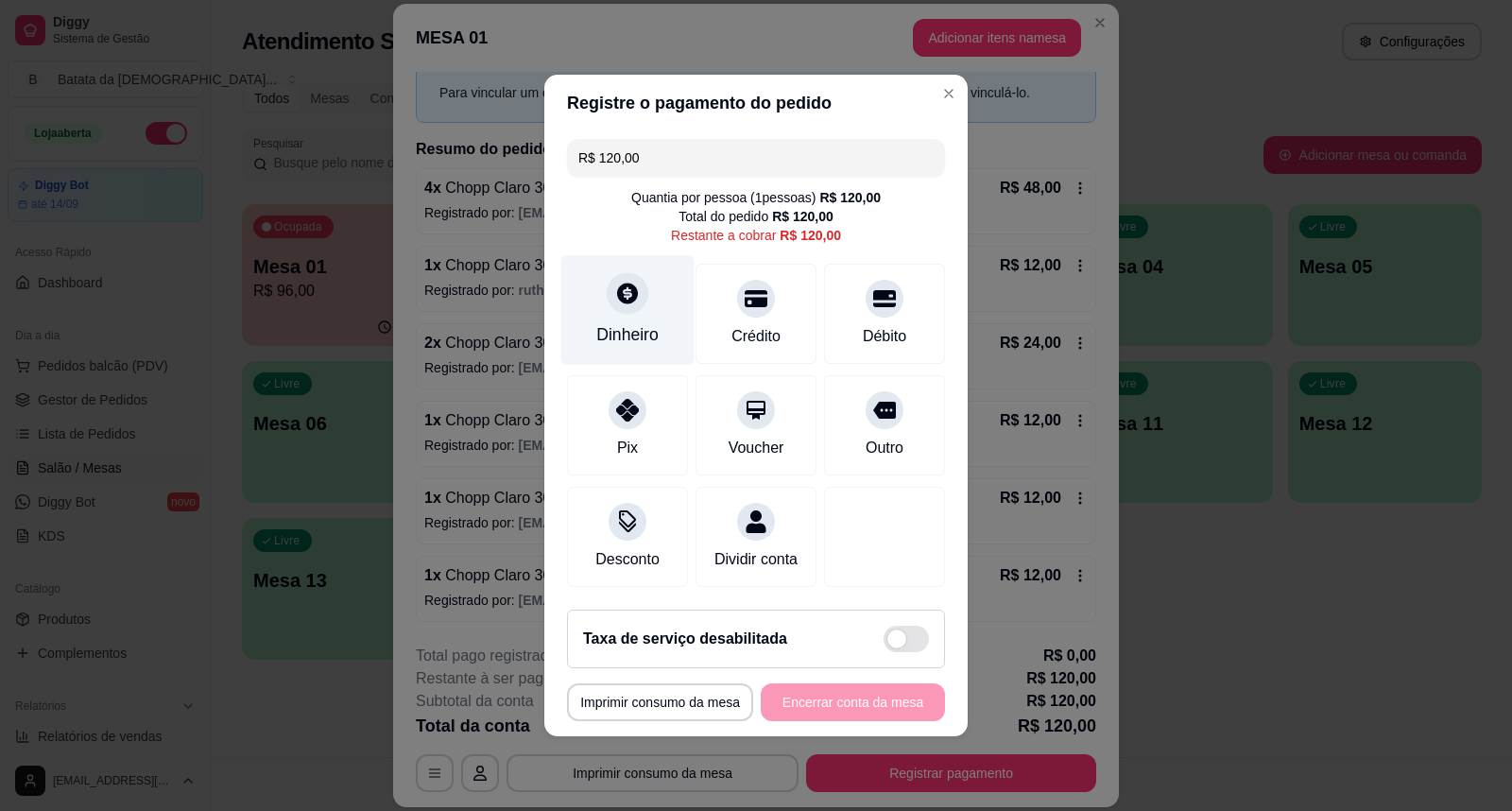
click at [636, 322] on div "Dinheiro" at bounding box center [627, 334] width 62 height 25
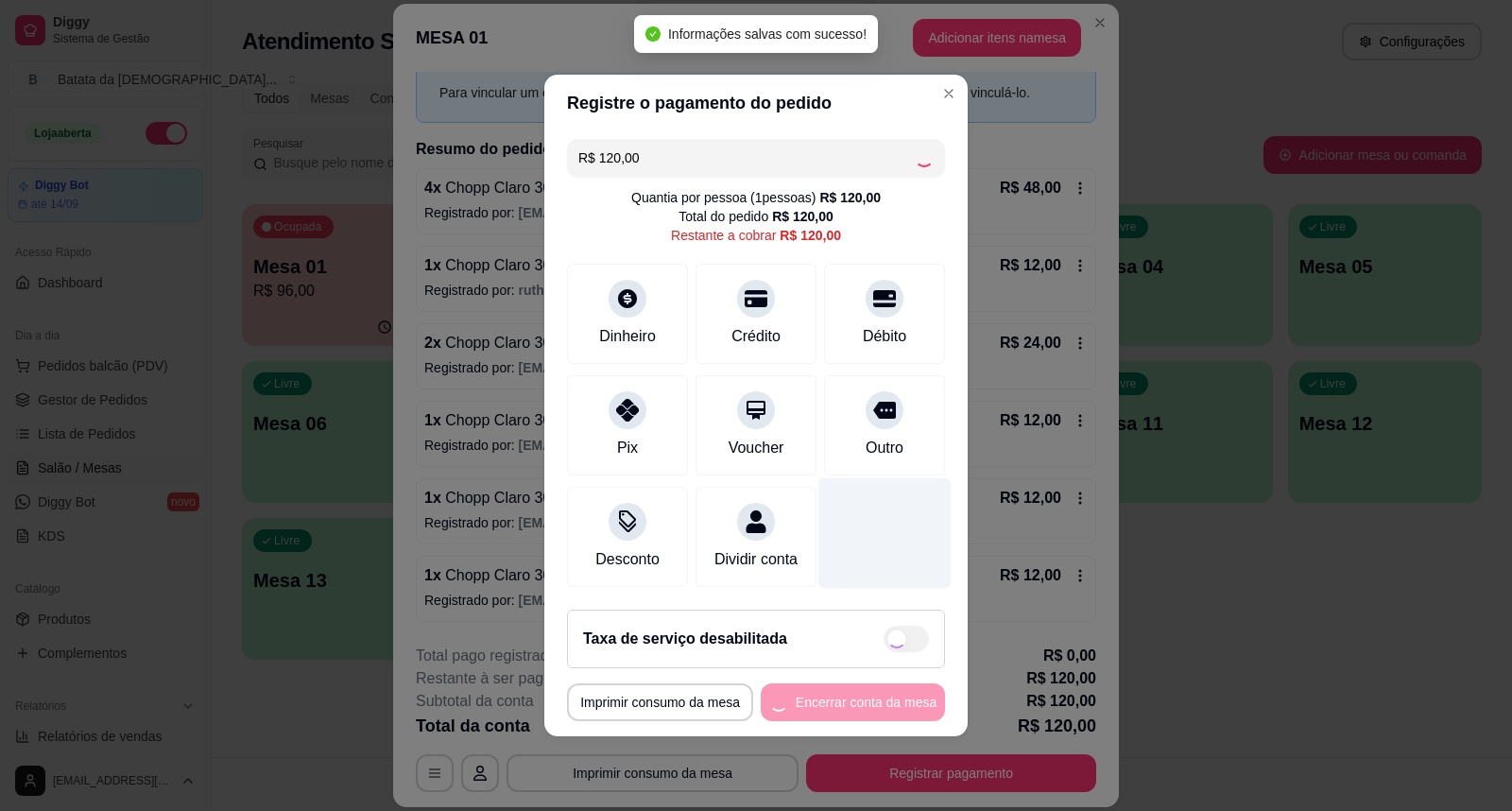
type input "R$ 0,00"
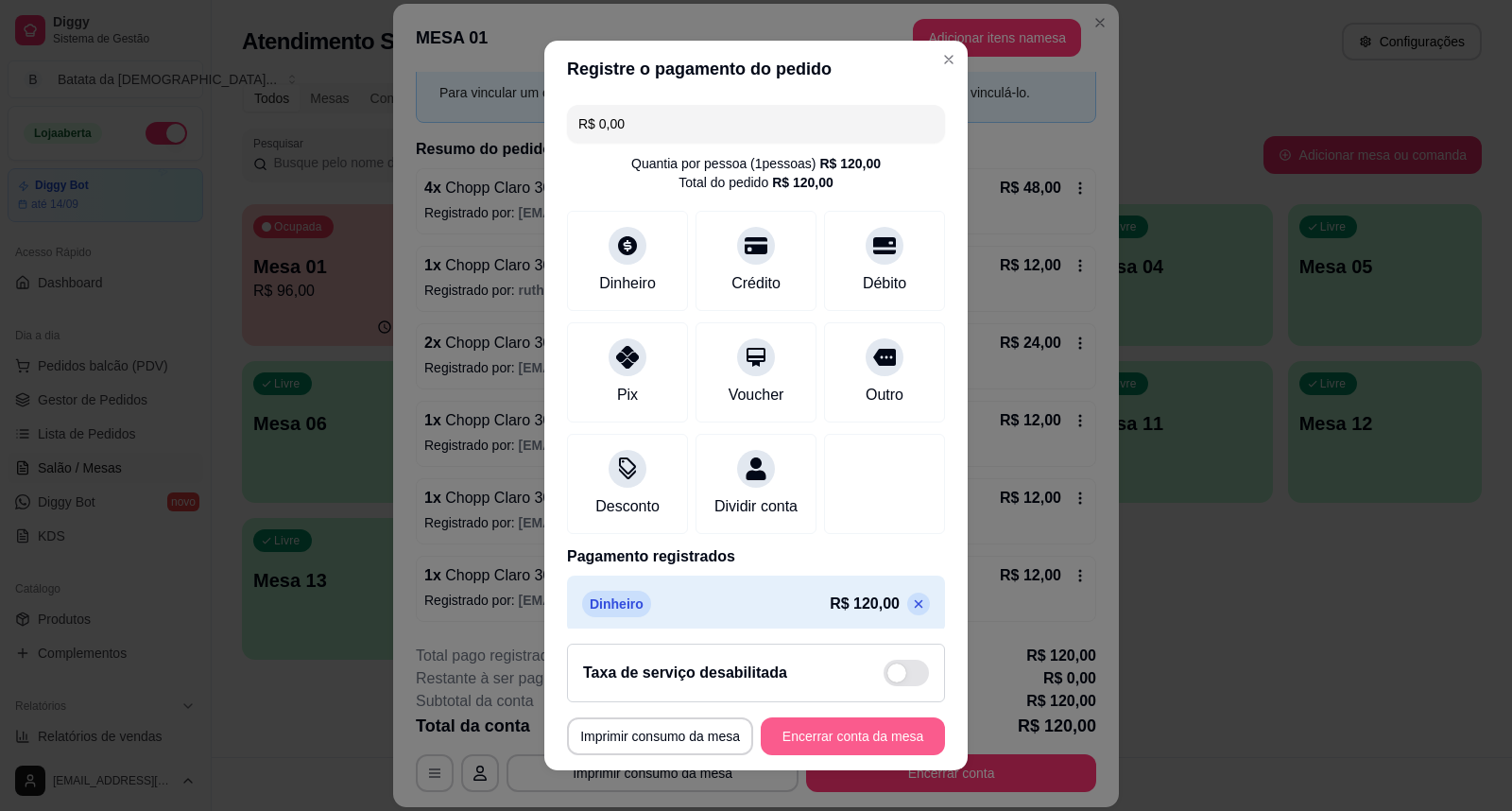
click at [802, 744] on button "Encerrar conta da mesa" at bounding box center [853, 735] width 185 height 37
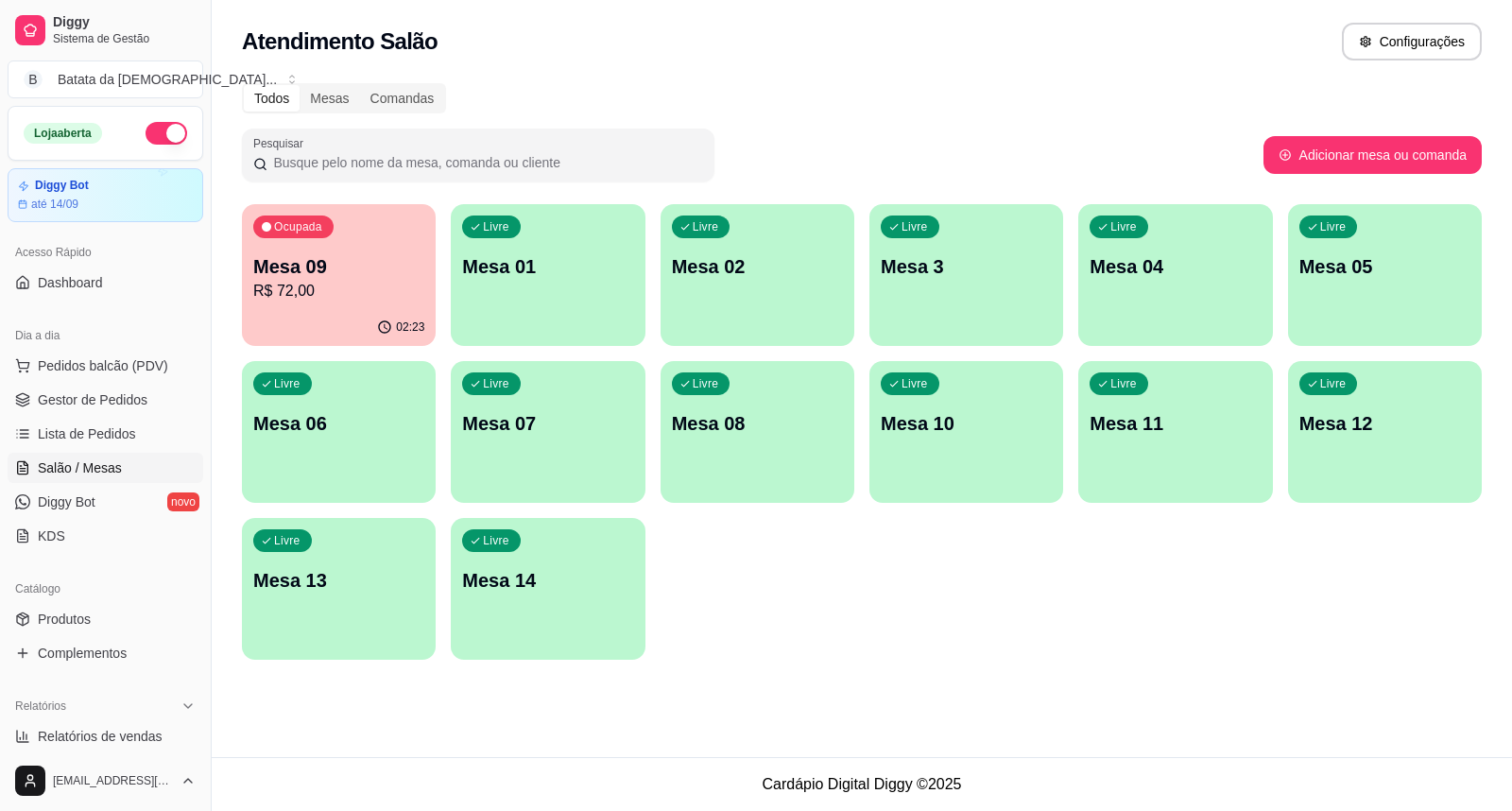
click at [313, 260] on p "Mesa 09" at bounding box center [338, 266] width 171 height 27
